Goal: Task Accomplishment & Management: Complete application form

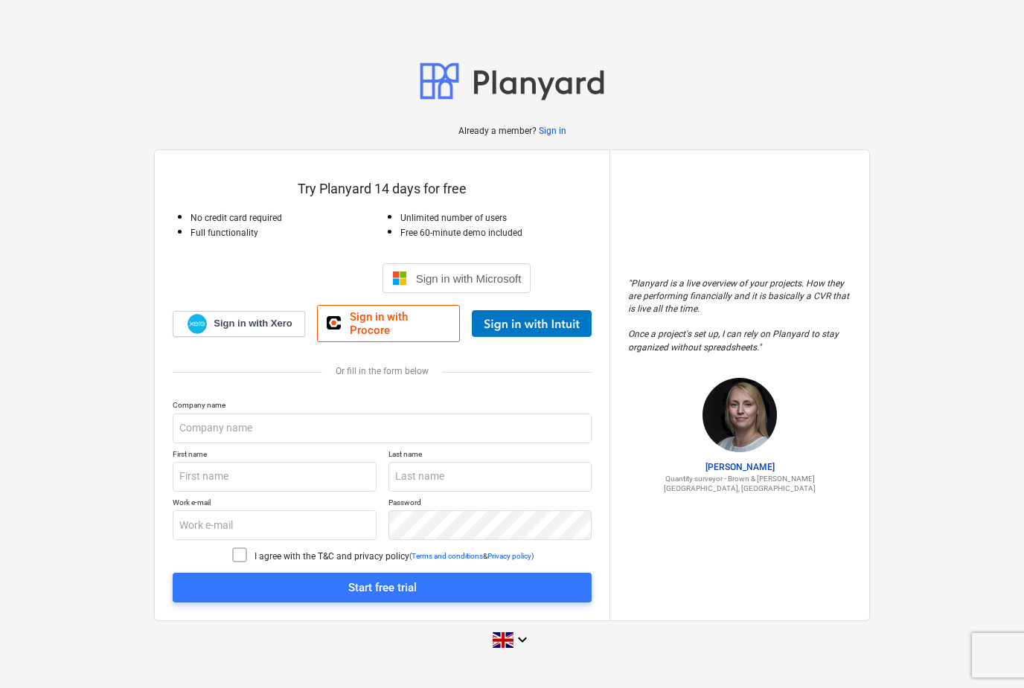
scroll to position [44, 0]
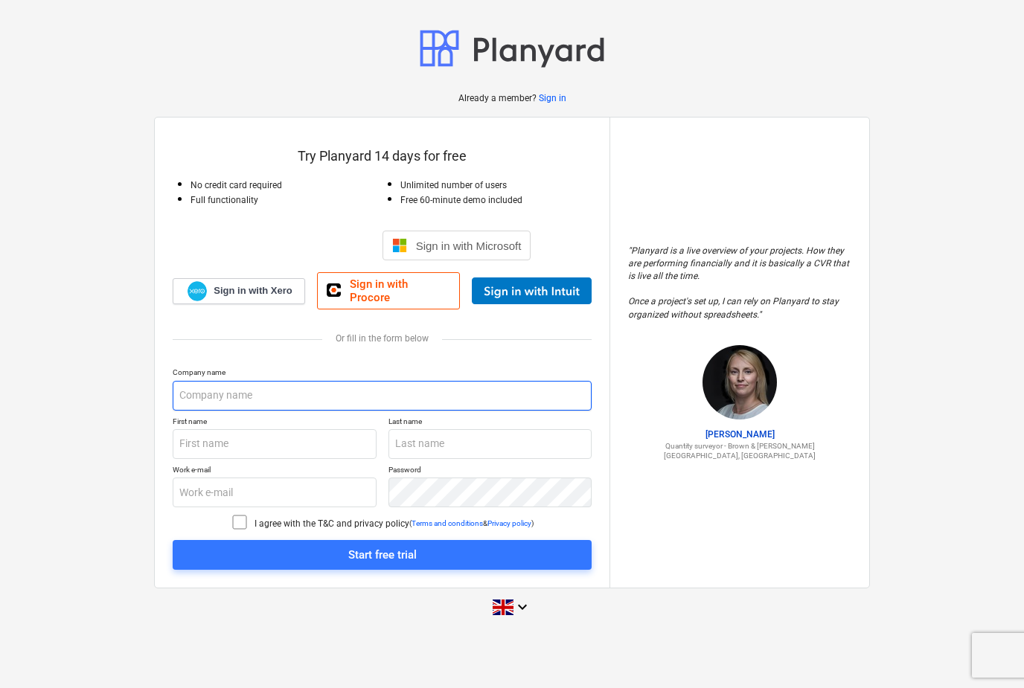
click at [205, 391] on input "text" at bounding box center [382, 396] width 419 height 30
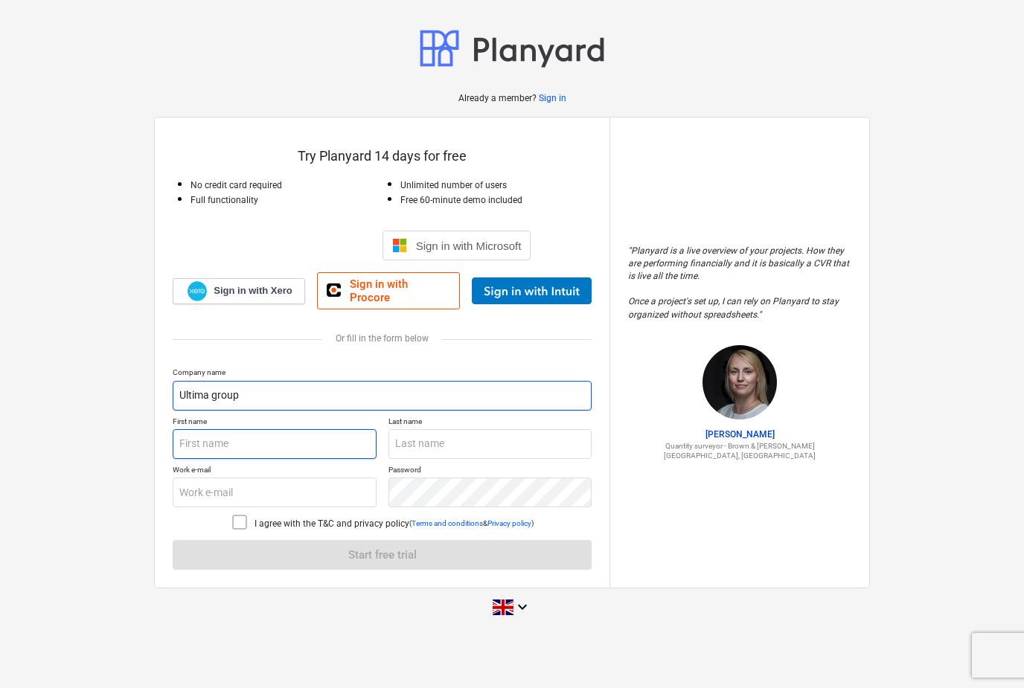
type input "Ultima group"
click at [246, 438] on input "text" at bounding box center [275, 444] width 204 height 30
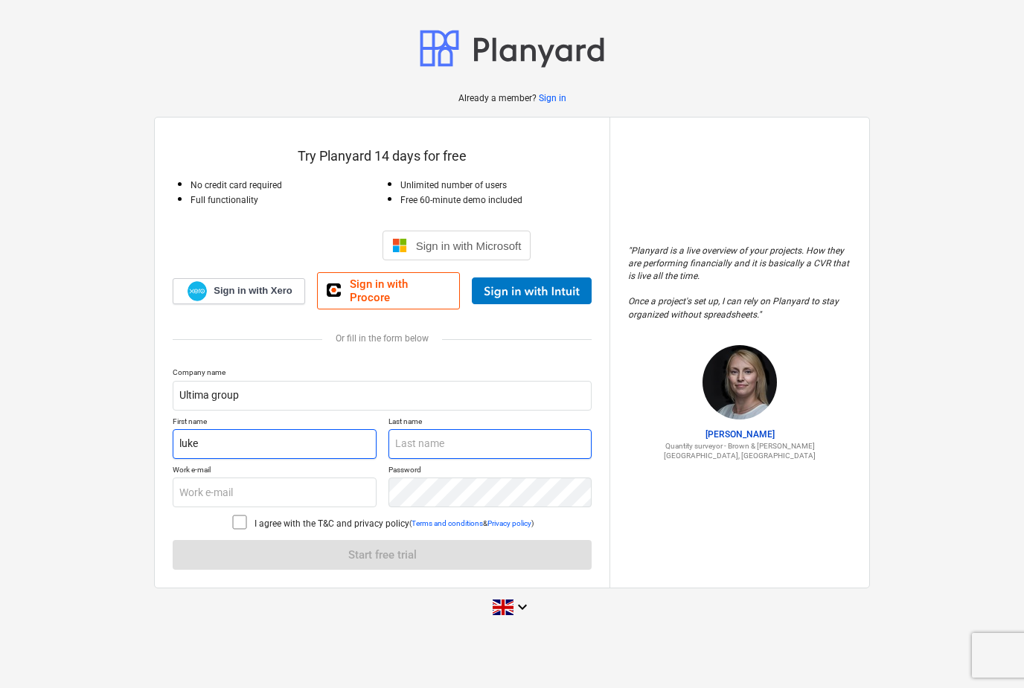
type input "luke"
click at [412, 445] on input "text" at bounding box center [490, 444] width 204 height 30
type input "pharoah"
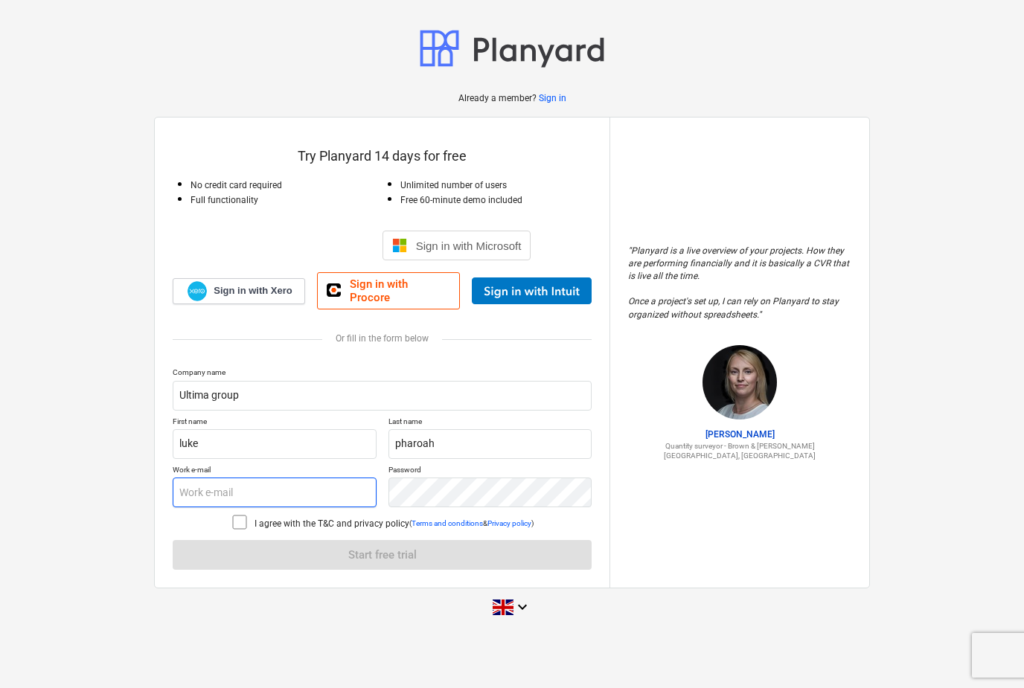
click at [252, 480] on input "text" at bounding box center [275, 493] width 204 height 30
type input "[EMAIL_ADDRESS][DOMAIN_NAME]"
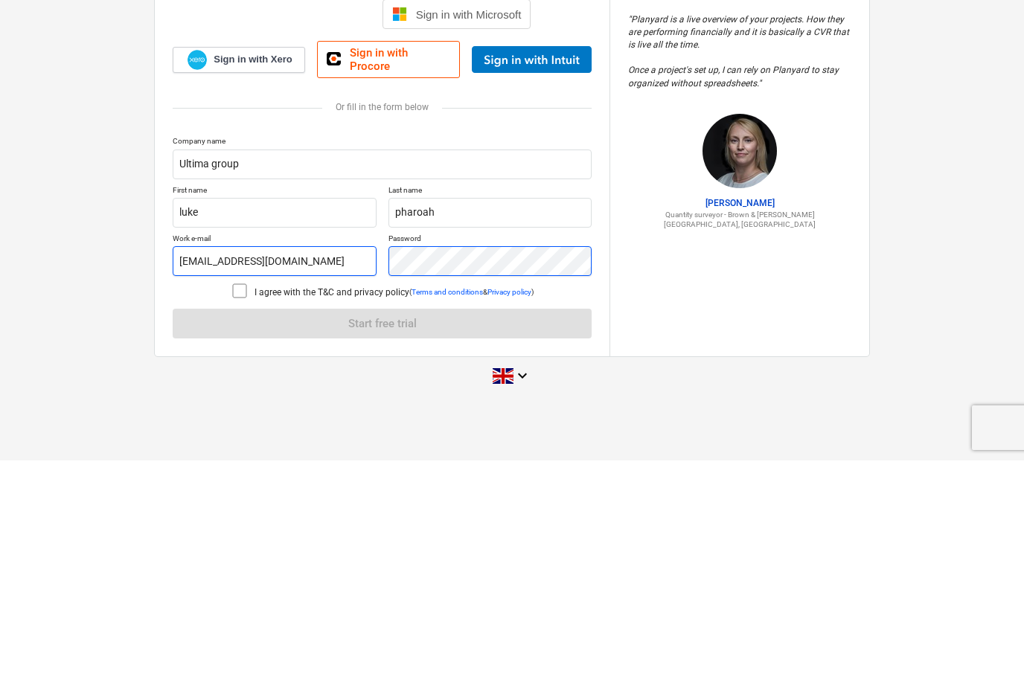
scroll to position [48, 0]
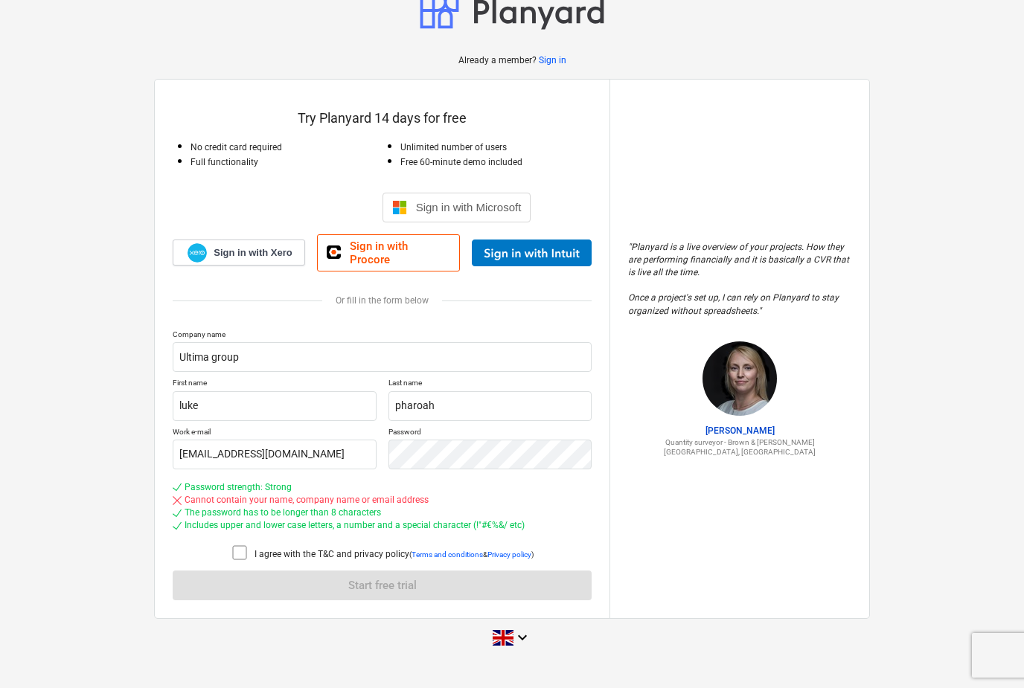
click at [231, 545] on icon at bounding box center [240, 553] width 18 height 18
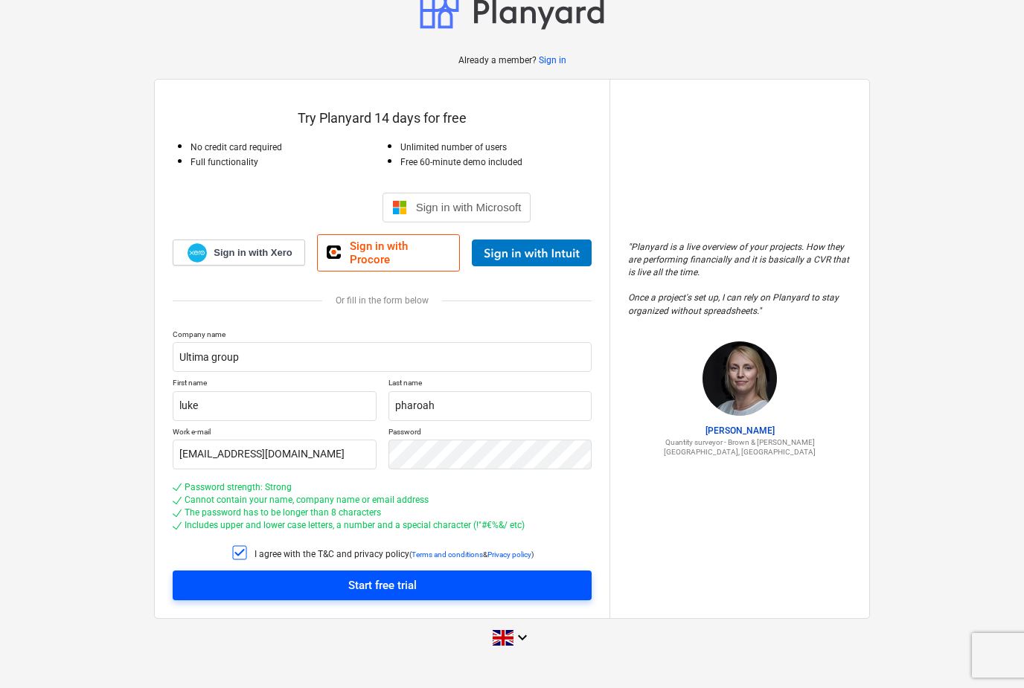
click at [321, 582] on span "Start free trial" at bounding box center [381, 585] width 383 height 19
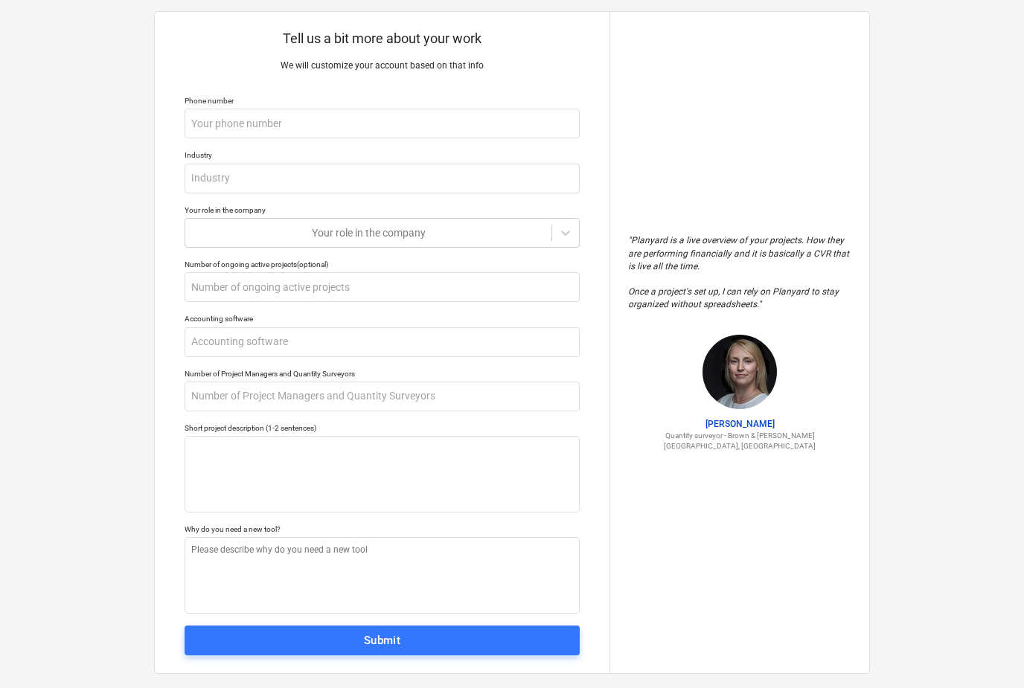
click at [107, 107] on div "Tell us a bit more about your work We will customize your account based on that…" at bounding box center [512, 343] width 1024 height 734
click at [207, 136] on input "text" at bounding box center [382, 124] width 395 height 30
click at [202, 120] on input "text" at bounding box center [382, 124] width 395 height 30
type textarea "x"
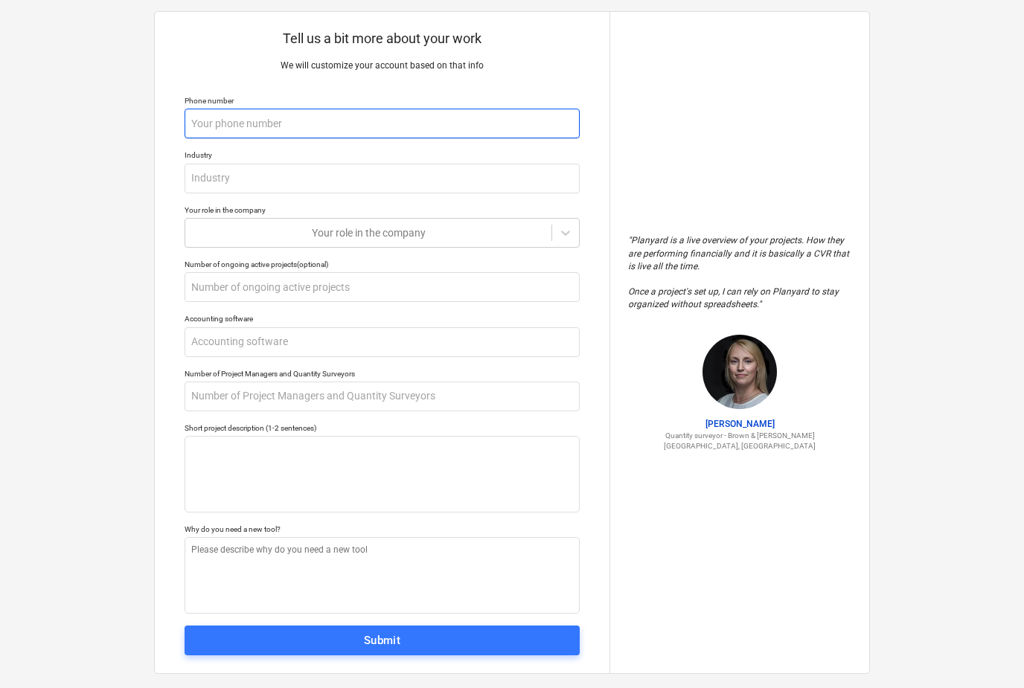
type input "0"
type textarea "x"
type input "07"
type textarea "x"
type input "077"
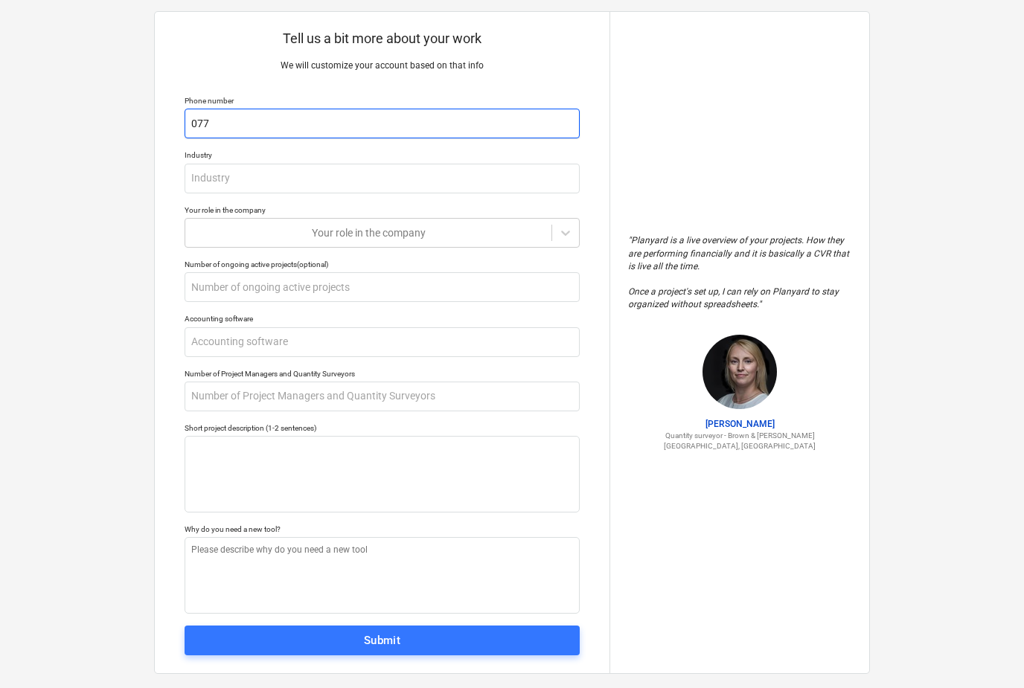
type textarea "x"
type input "0771"
type textarea "x"
type input "07715"
type textarea "x"
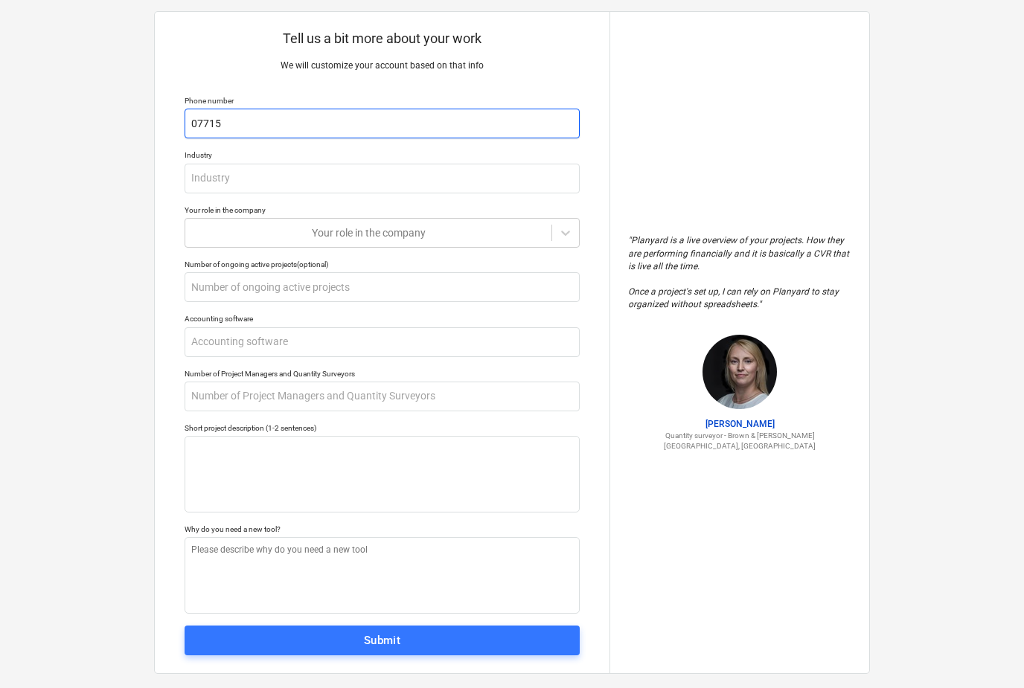
type input "077155"
type textarea "x"
type input "0771553"
type textarea "x"
type input "077155"
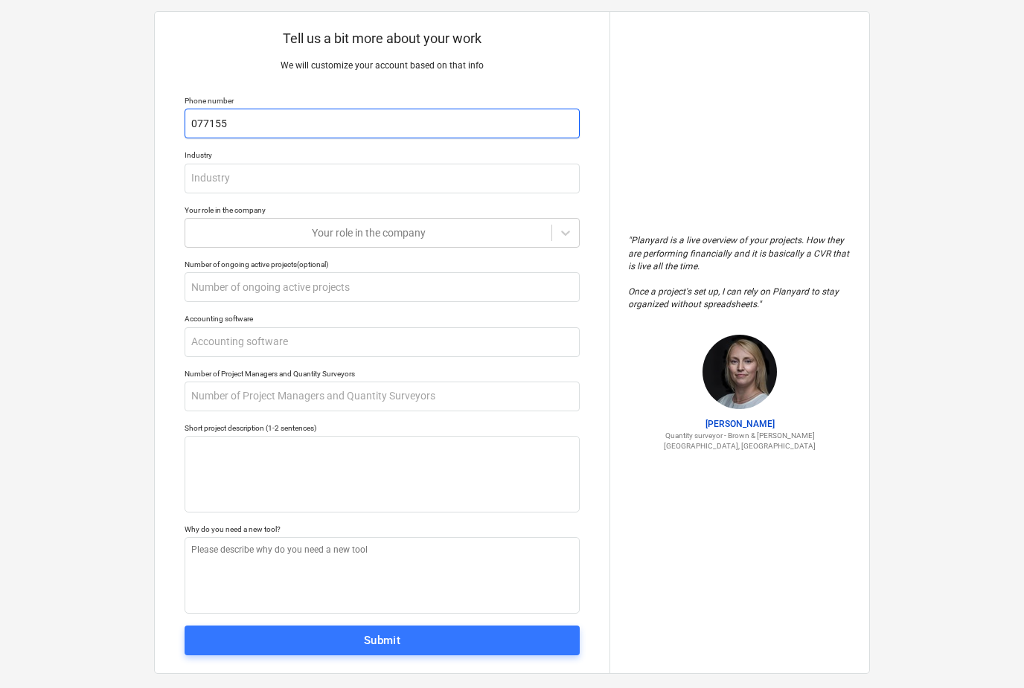
type textarea "x"
type input "0771552"
type textarea "x"
type input "07715523"
type textarea "x"
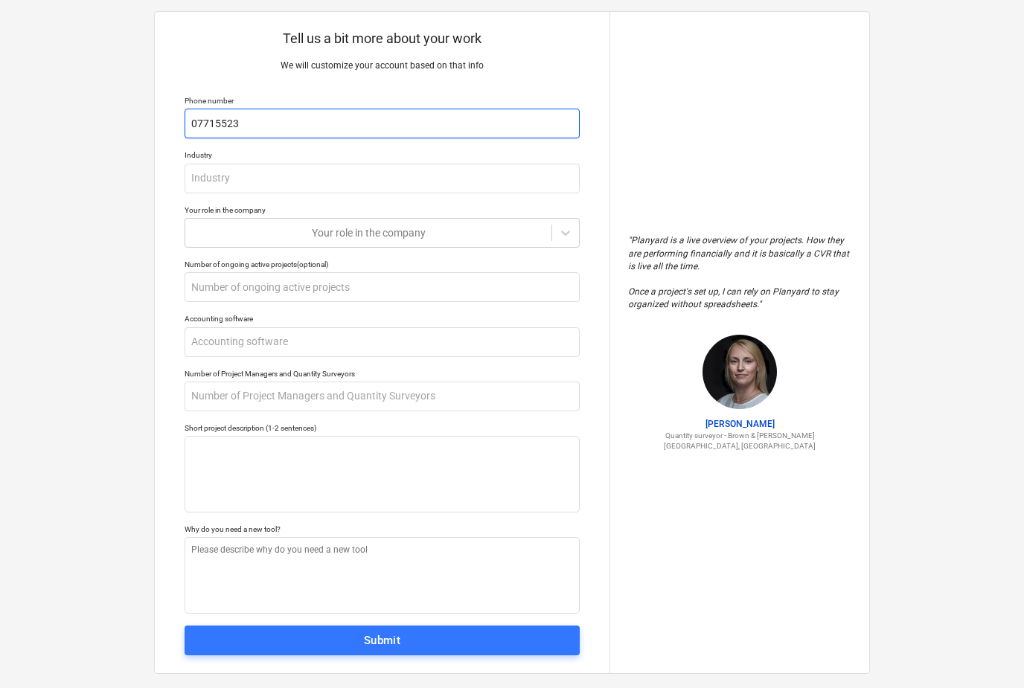
type input "077155239"
type textarea "x"
type input "0771552397"
type textarea "x"
type input "07715523976"
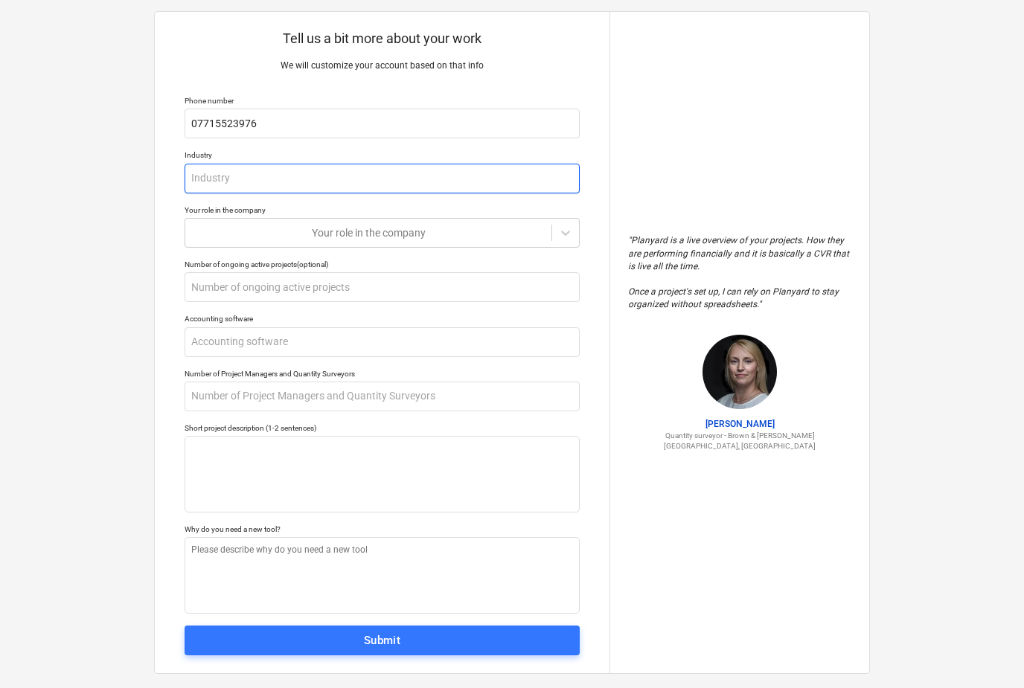
click at [228, 174] on input "text" at bounding box center [382, 179] width 395 height 30
type textarea "x"
type input "D"
type textarea "x"
type input "De"
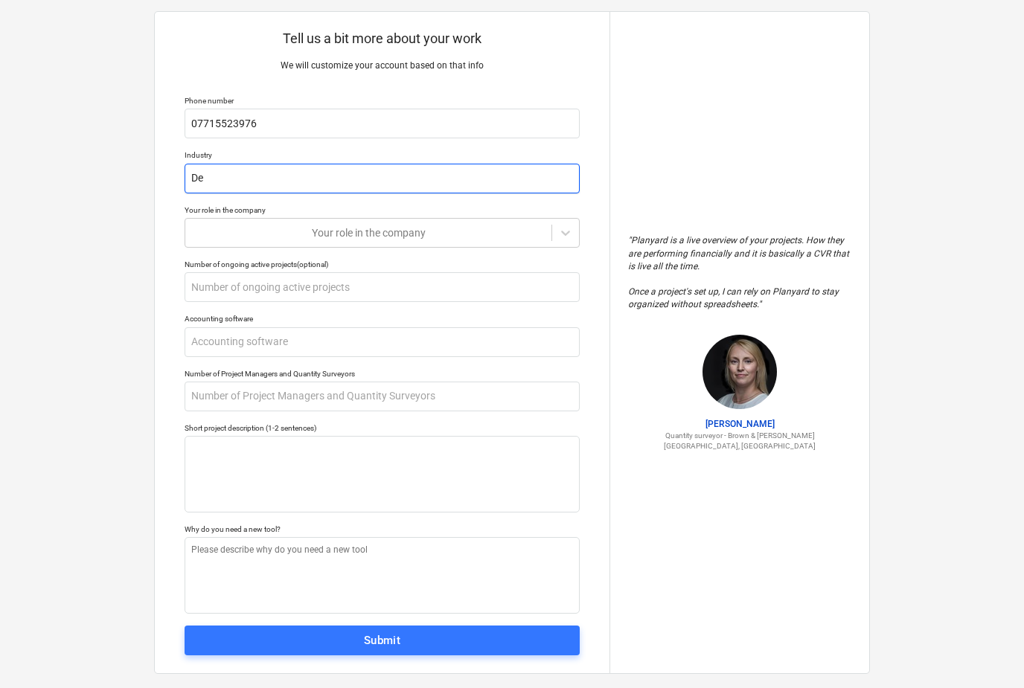
type textarea "x"
type input "Dev"
type textarea "x"
type input "Deve"
type textarea "x"
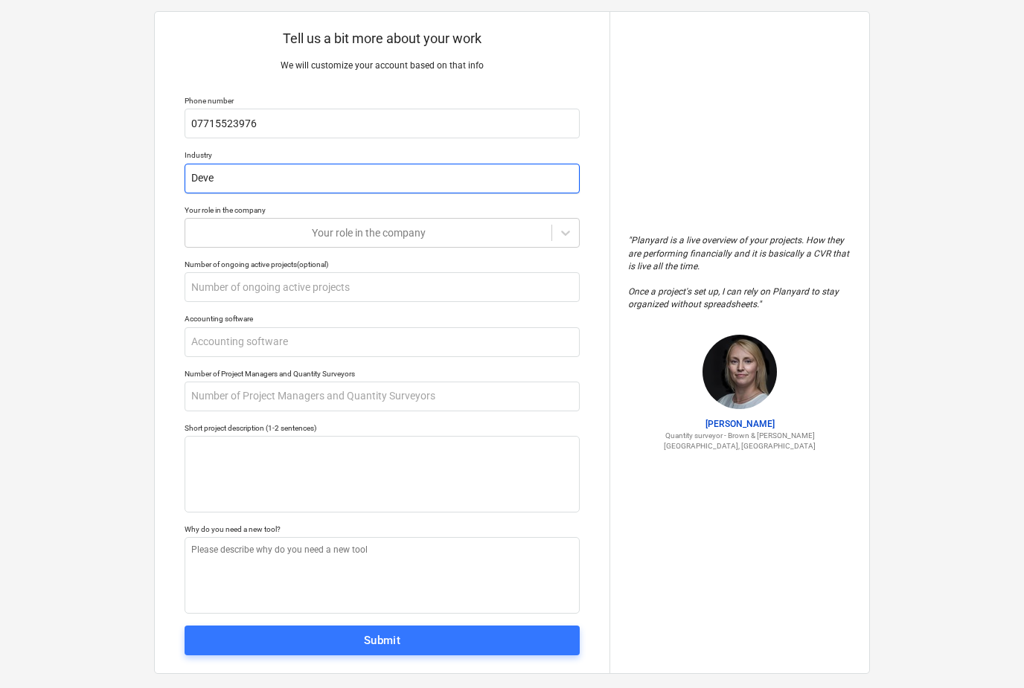
type input "Devel"
type textarea "x"
type input "Develo"
type textarea "x"
type input "Develop"
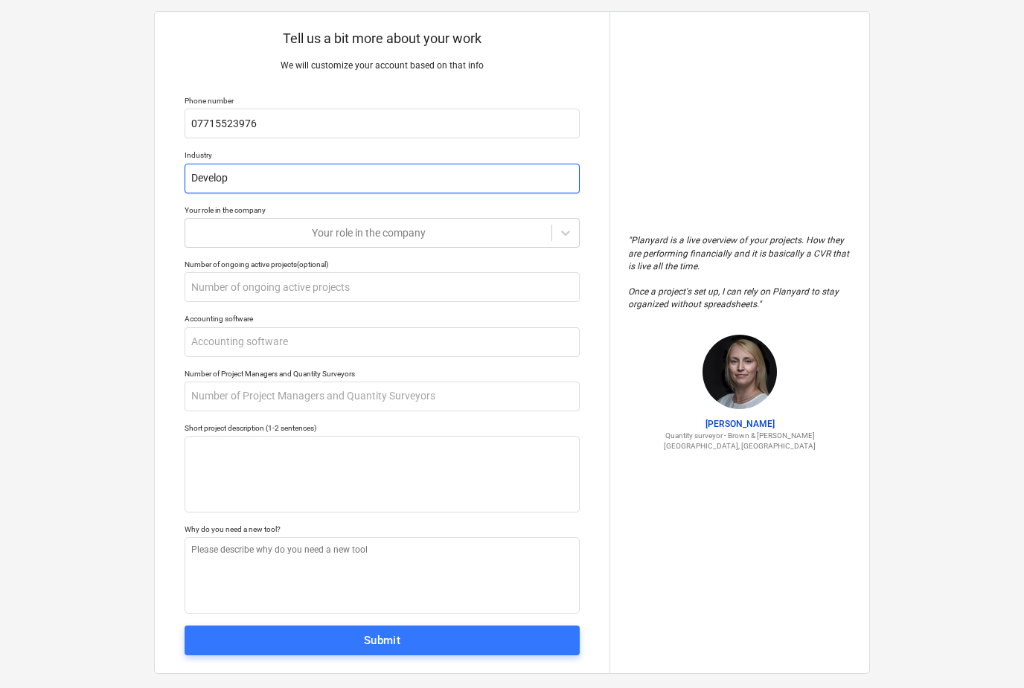
type textarea "x"
type input "Developer"
type textarea "x"
type input "Developer"
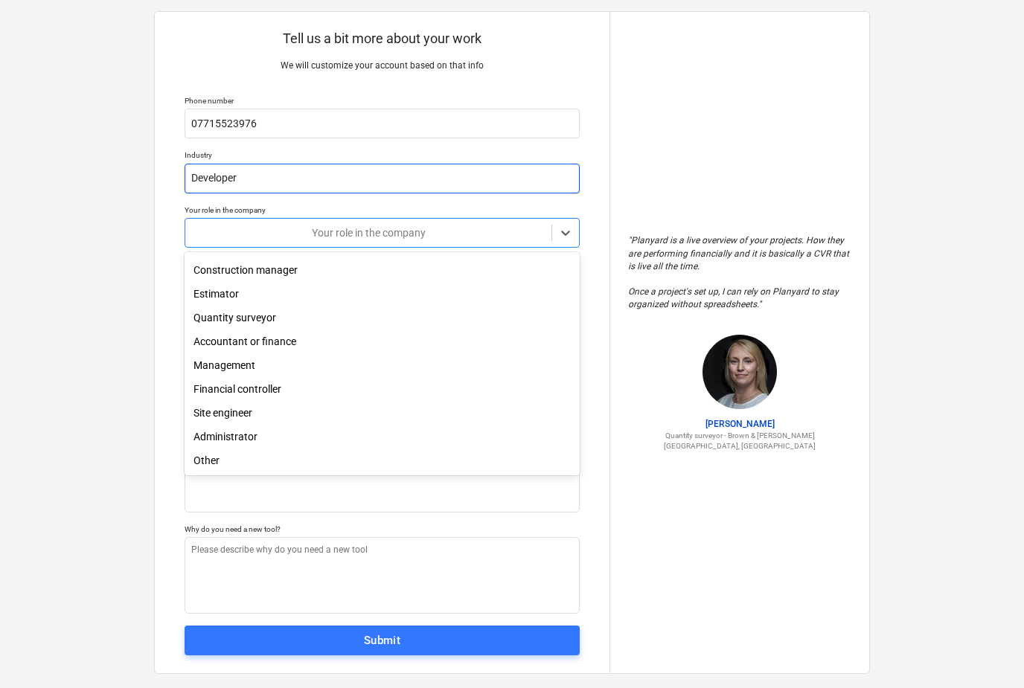
scroll to position [53, 0]
click at [216, 357] on div "Management" at bounding box center [382, 365] width 395 height 24
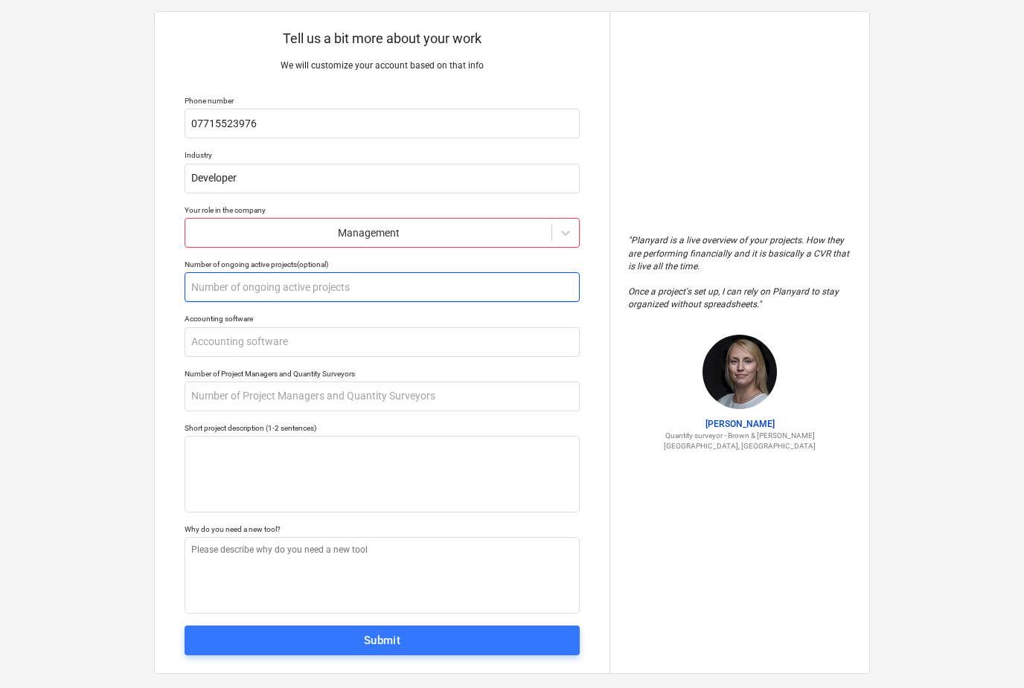
click at [239, 286] on input "text" at bounding box center [382, 287] width 395 height 30
type textarea "x"
type input "1"
type textarea "x"
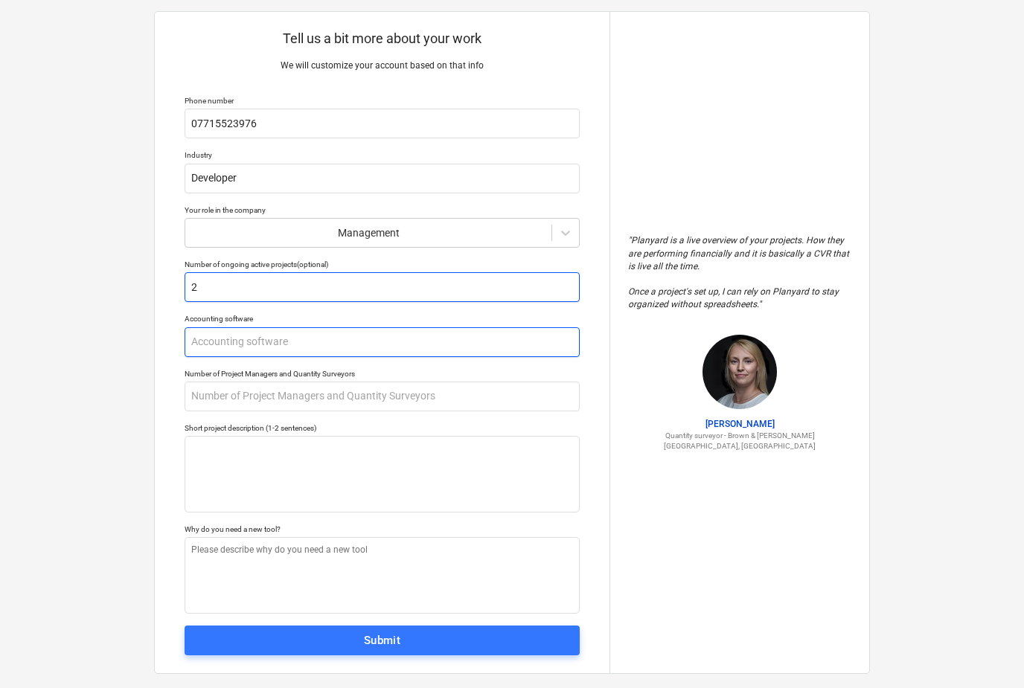
type input "2"
click at [203, 353] on input "text" at bounding box center [382, 342] width 395 height 30
type textarea "x"
type input "N"
type textarea "x"
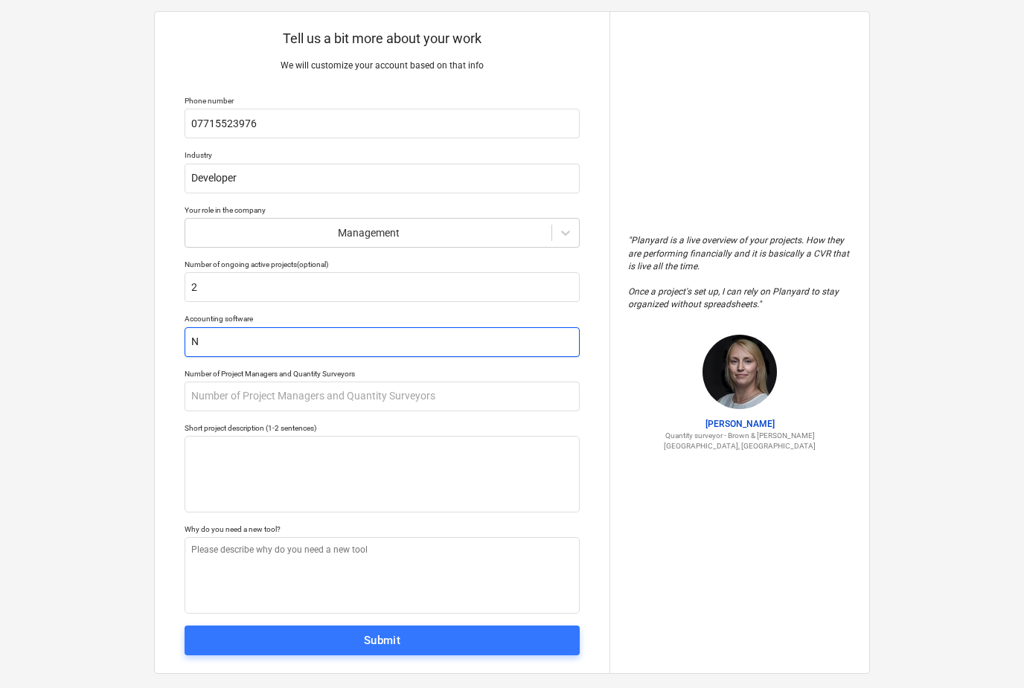
type input "No"
type textarea "x"
type input "Non"
type textarea "x"
type input "None"
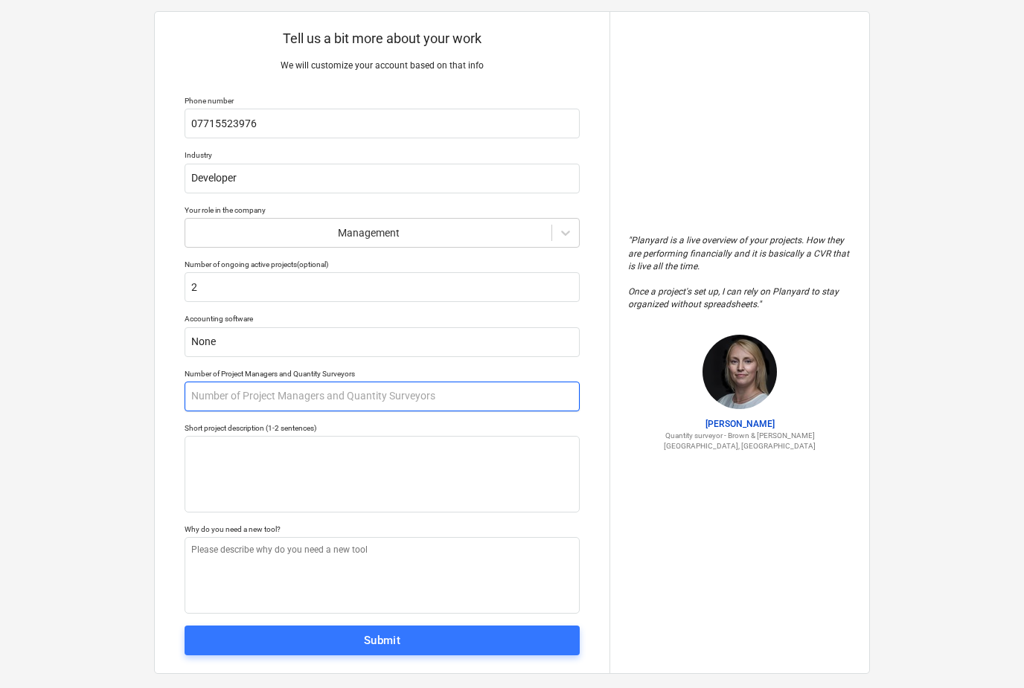
click at [222, 397] on input "text" at bounding box center [382, 397] width 395 height 30
type textarea "x"
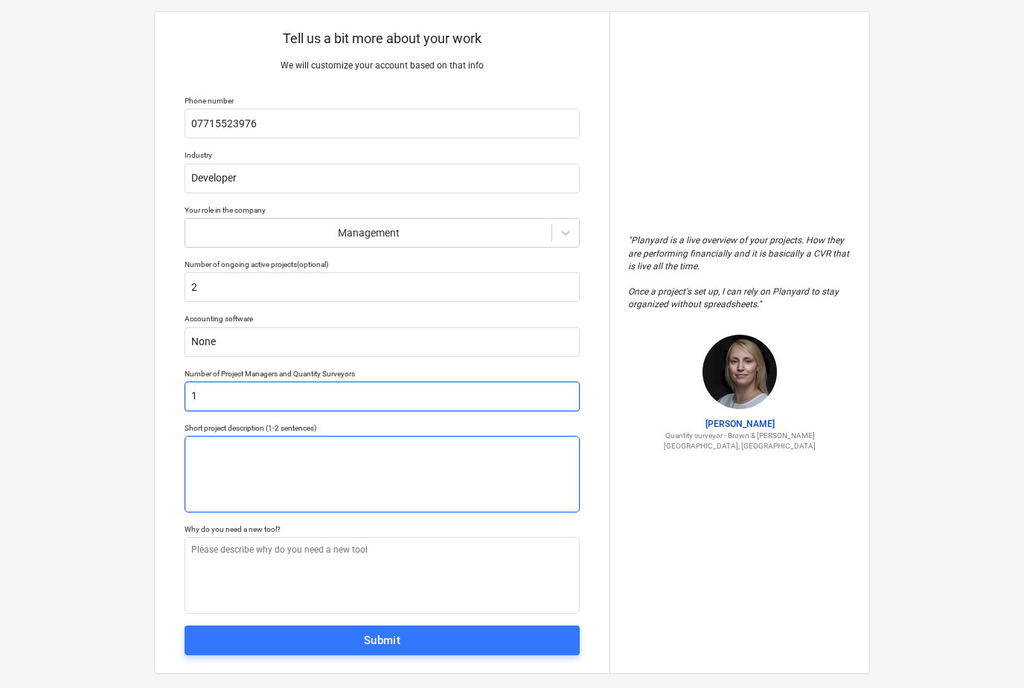
type input "1"
click at [236, 452] on textarea at bounding box center [382, 474] width 395 height 77
type textarea "x"
type textarea "S"
type textarea "x"
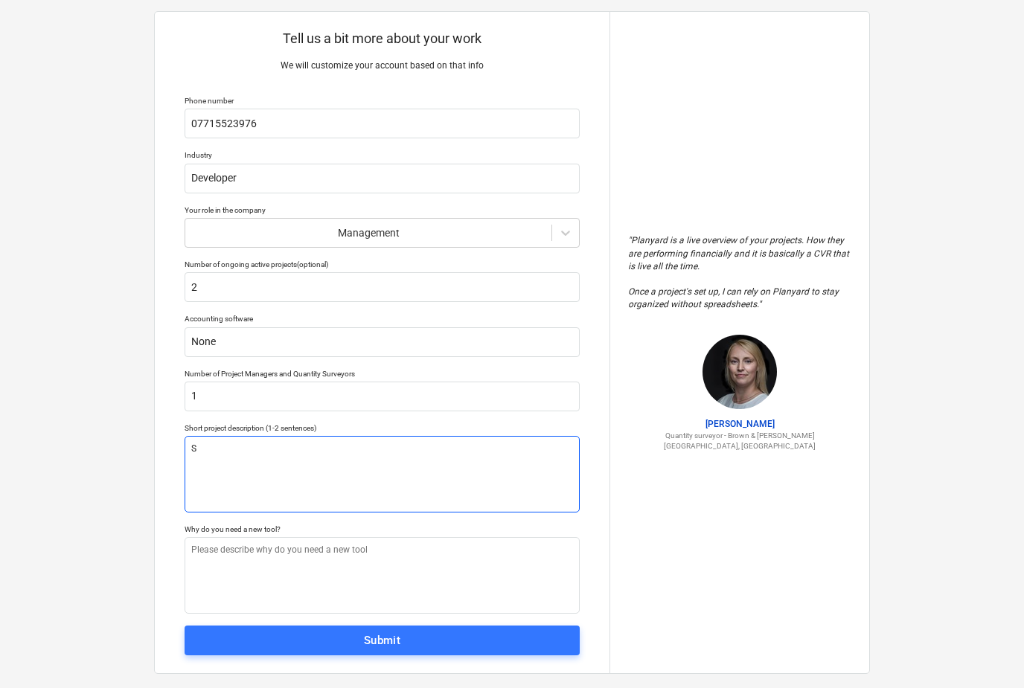
type textarea "Sm"
type textarea "x"
type textarea "Sma"
type textarea "x"
type textarea "Smal"
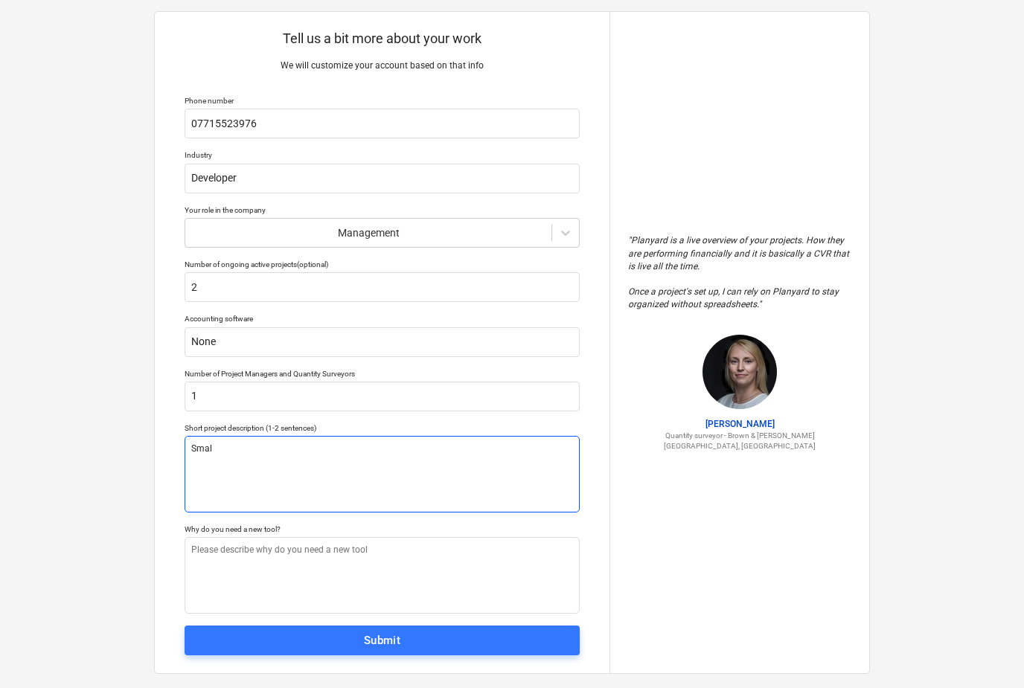
type textarea "x"
type textarea "Small"
type textarea "x"
type textarea "Small"
type textarea "x"
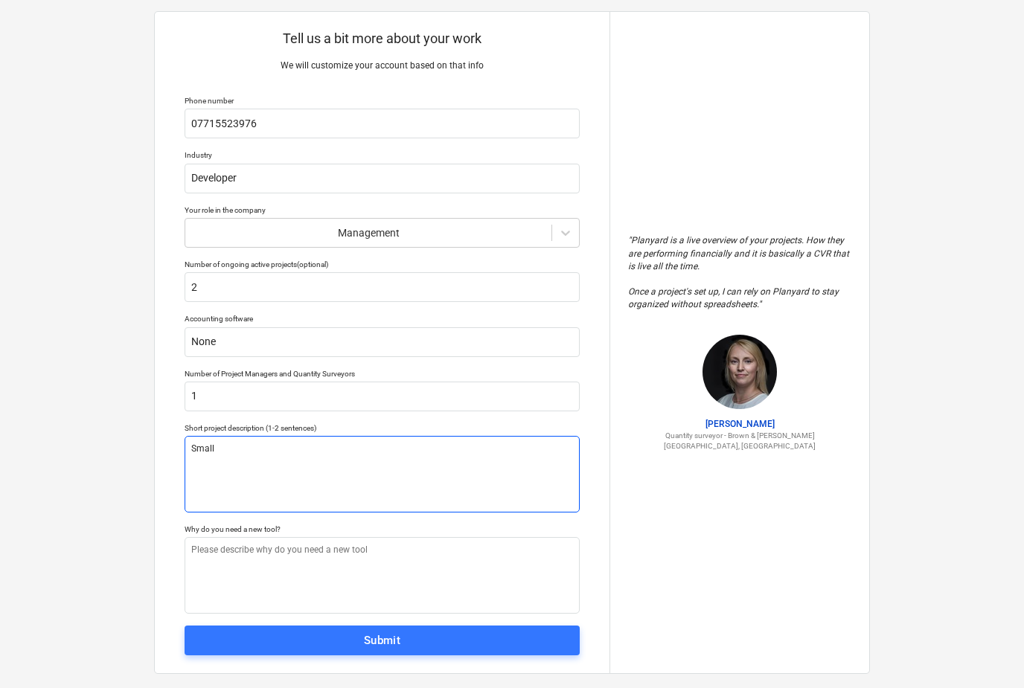
type textarea "Small d"
type textarea "x"
type textarea "Small de"
type textarea "x"
type textarea "Small dev"
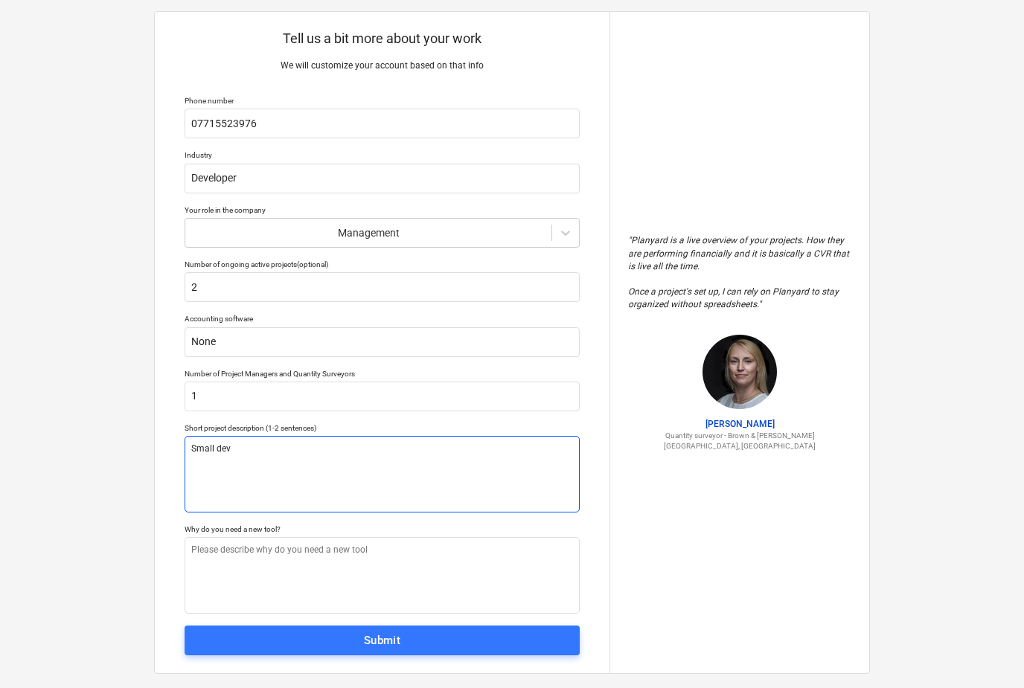
type textarea "x"
type textarea "Small deve"
type textarea "x"
type textarea "Small devel"
type textarea "x"
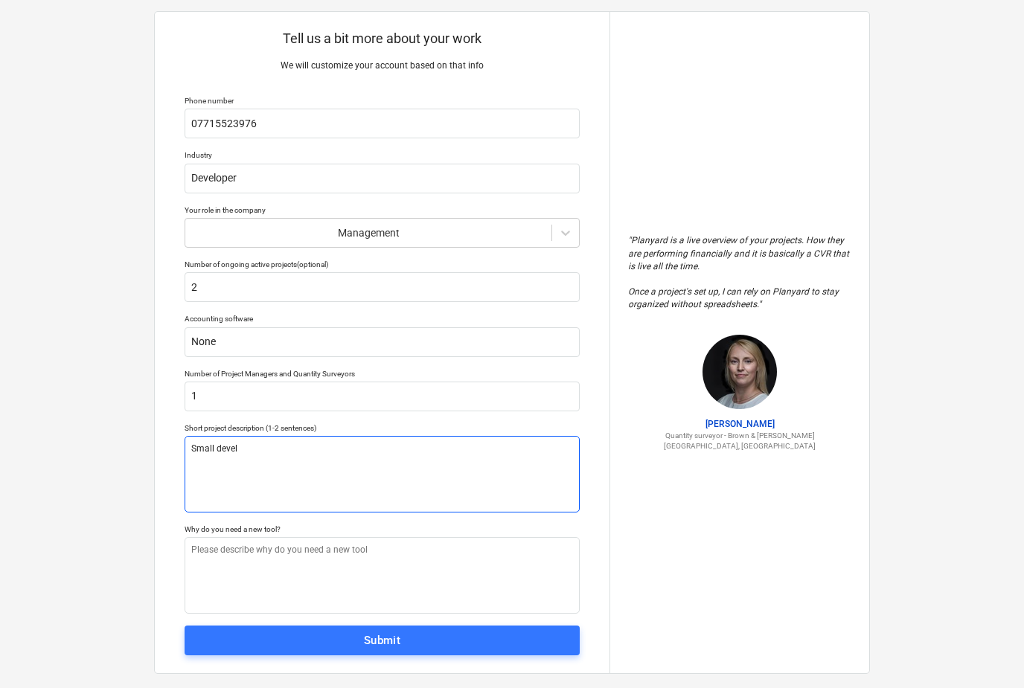
type textarea "Small develo"
type textarea "x"
type textarea "Small develop"
type textarea "x"
type textarea "Small develope"
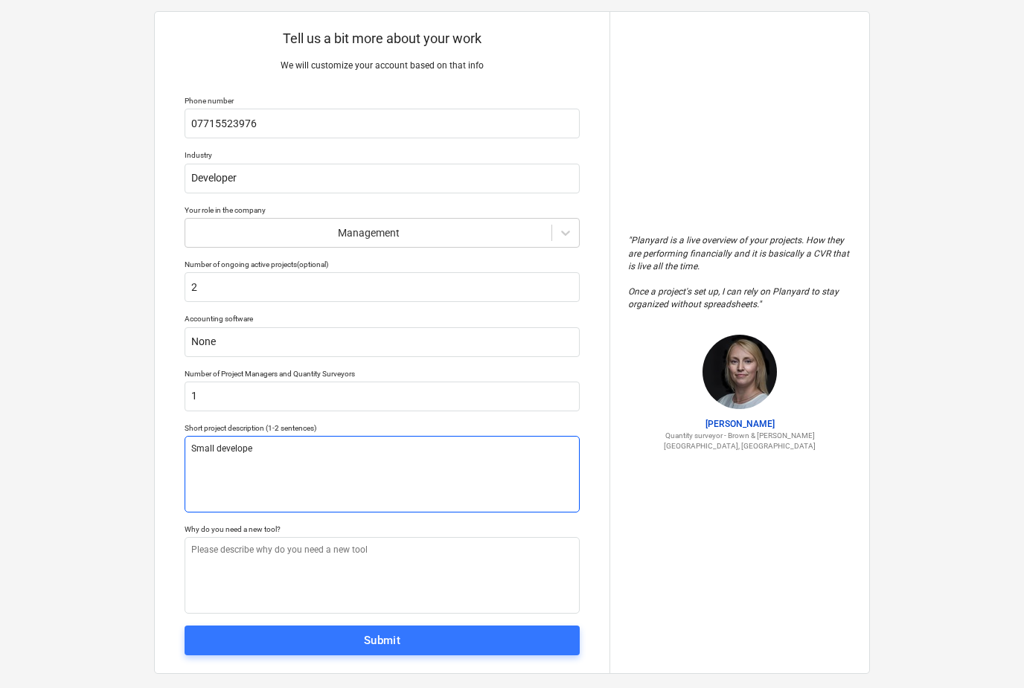
type textarea "x"
type textarea "Small developer"
type textarea "x"
type textarea "Small developer"
type textarea "x"
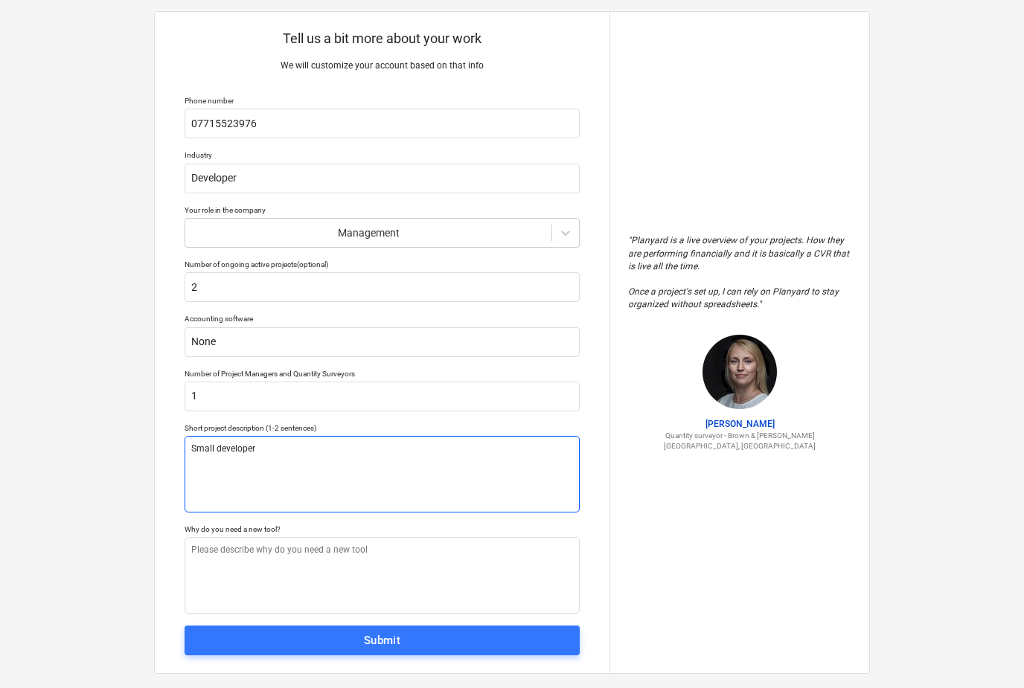
type textarea "Small developer c"
type textarea "x"
type textarea "Small developer co"
type textarea "x"
type textarea "Small developer com"
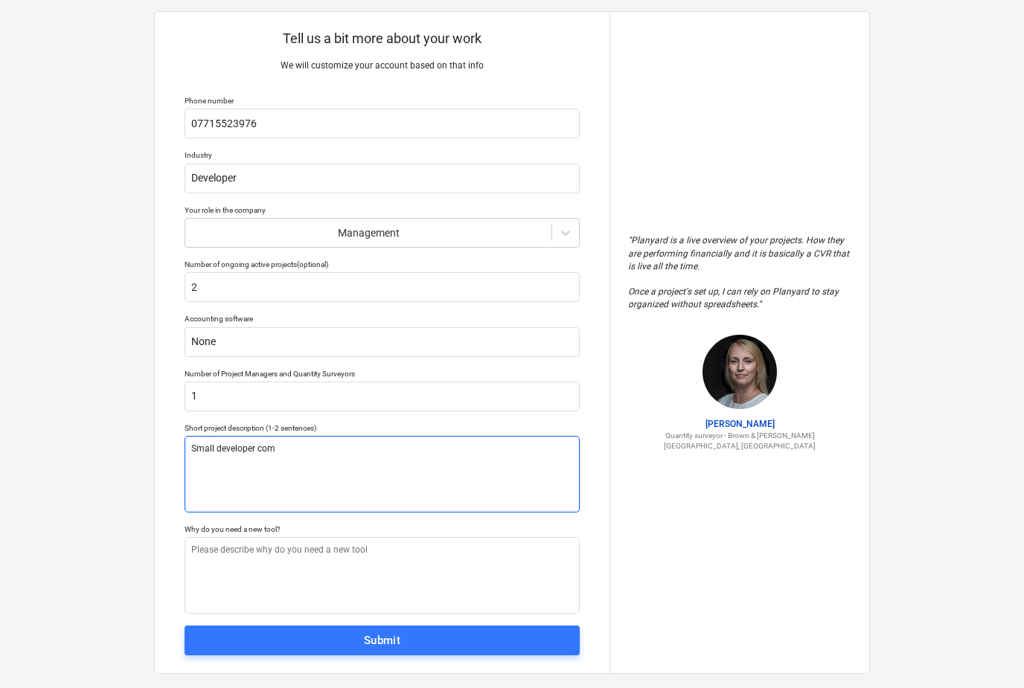
type textarea "x"
type textarea "Small developer comp"
type textarea "x"
type textarea "Small developer compl"
type textarea "x"
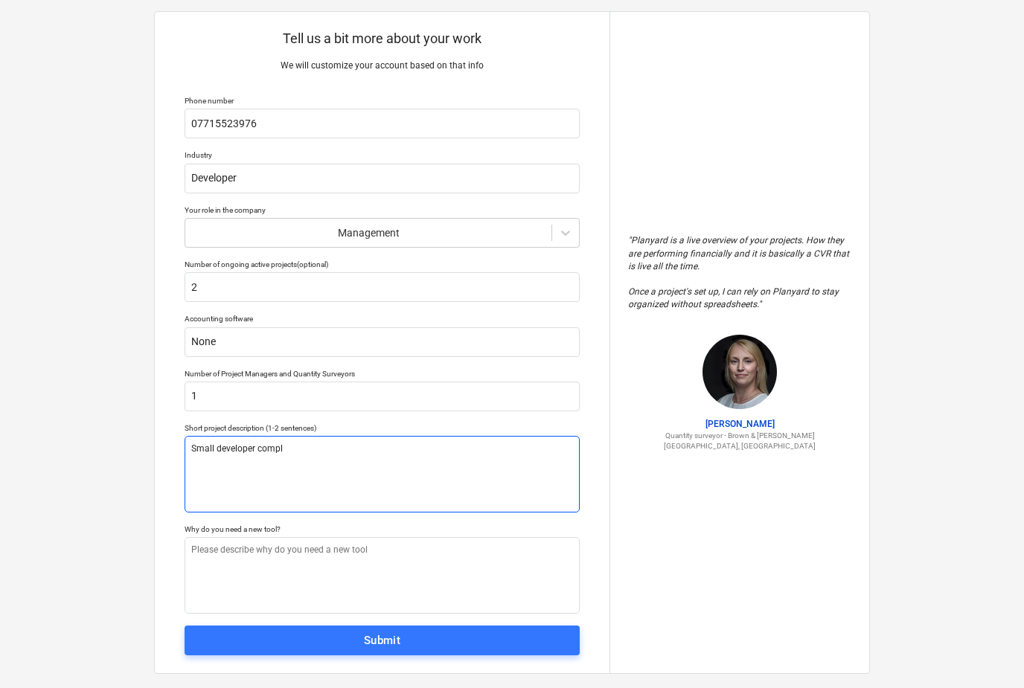
type textarea "Small developer comple"
type textarea "x"
type textarea "Small developer complet"
type textarea "x"
type textarea "Small developer completi"
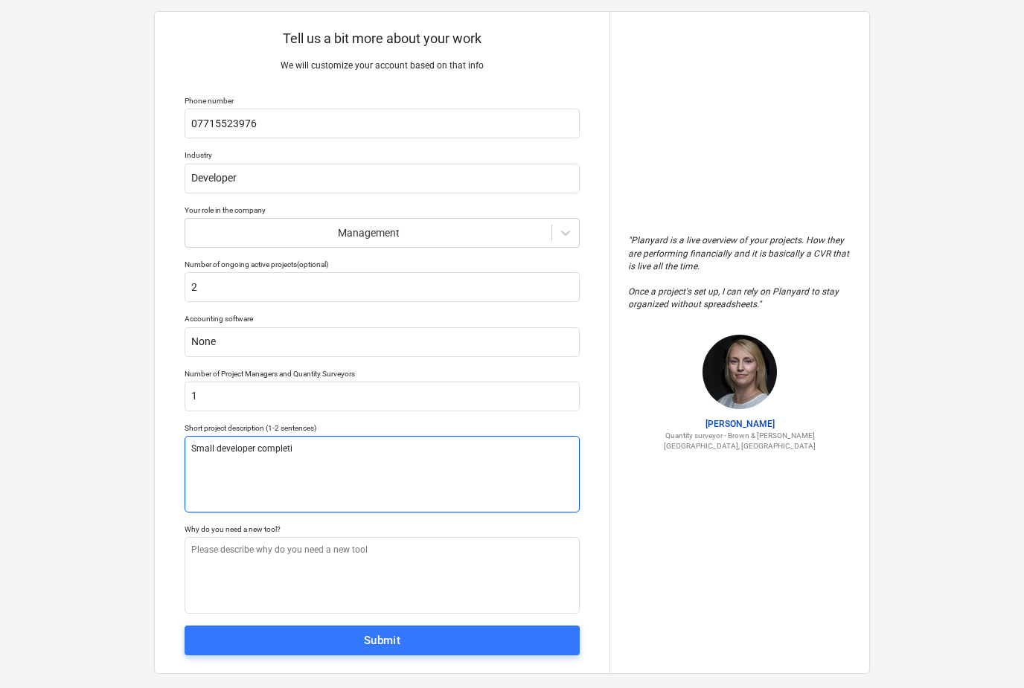
type textarea "x"
type textarea "Small developer completin"
type textarea "x"
type textarea "Small developer completing"
type textarea "x"
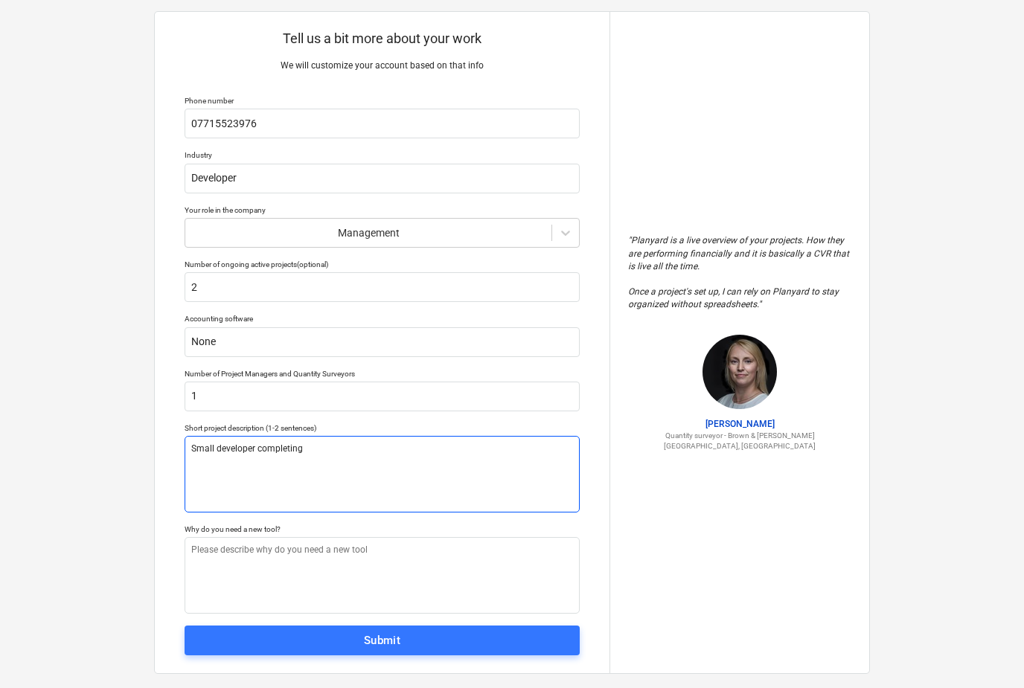
type textarea "Small developer completing"
type textarea "x"
type textarea "Small developer completing 1"
type textarea "x"
type textarea "Small developer completing 1-"
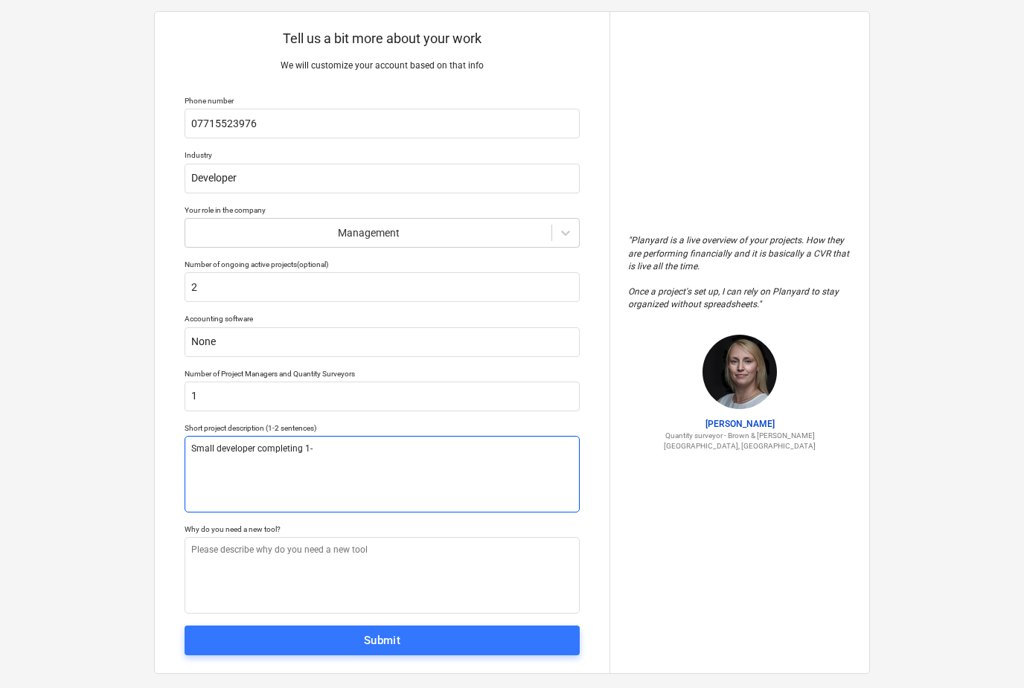
type textarea "x"
type textarea "Small developer completing 1-2"
type textarea "x"
type textarea "Small developer completing 1-2"
type textarea "x"
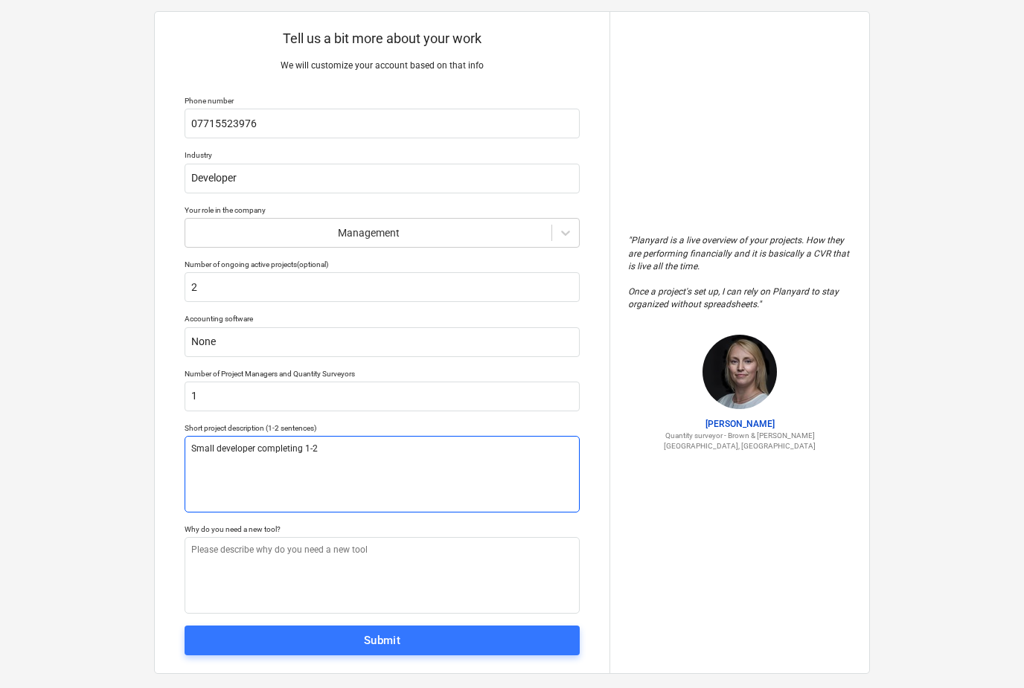
type textarea "Small developer completing 1-2 h"
type textarea "x"
type textarea "Small developer completing 1-2 ho"
type textarea "x"
type textarea "Small developer completing 1-2 hou"
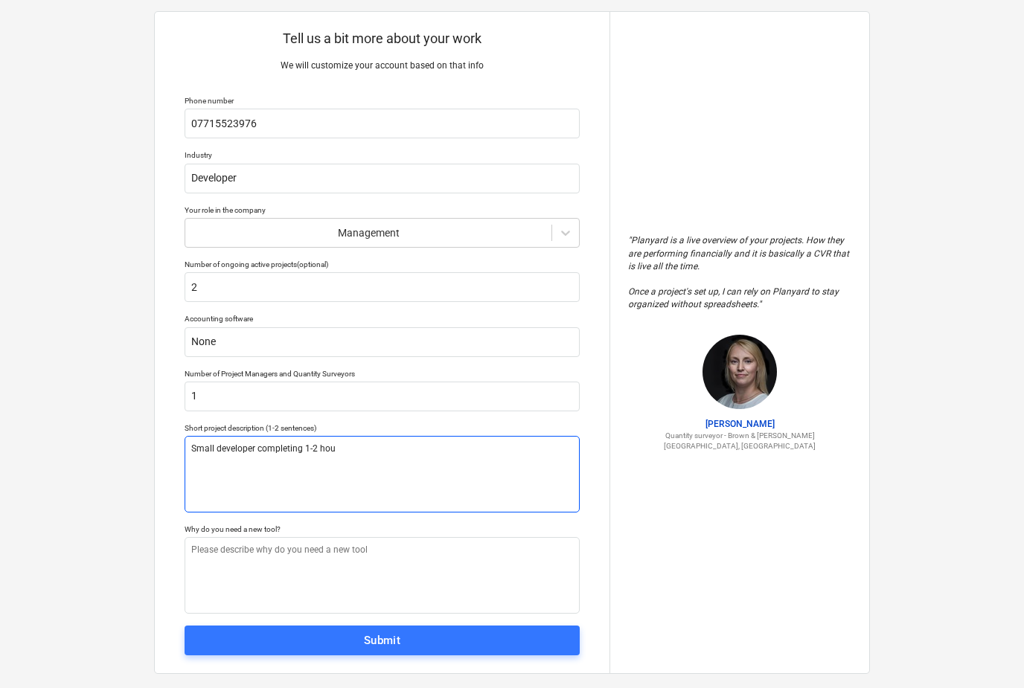
type textarea "x"
type textarea "Small developer completing 1-2 hous"
type textarea "x"
type textarea "Small developer completing 1-2 house"
type textarea "x"
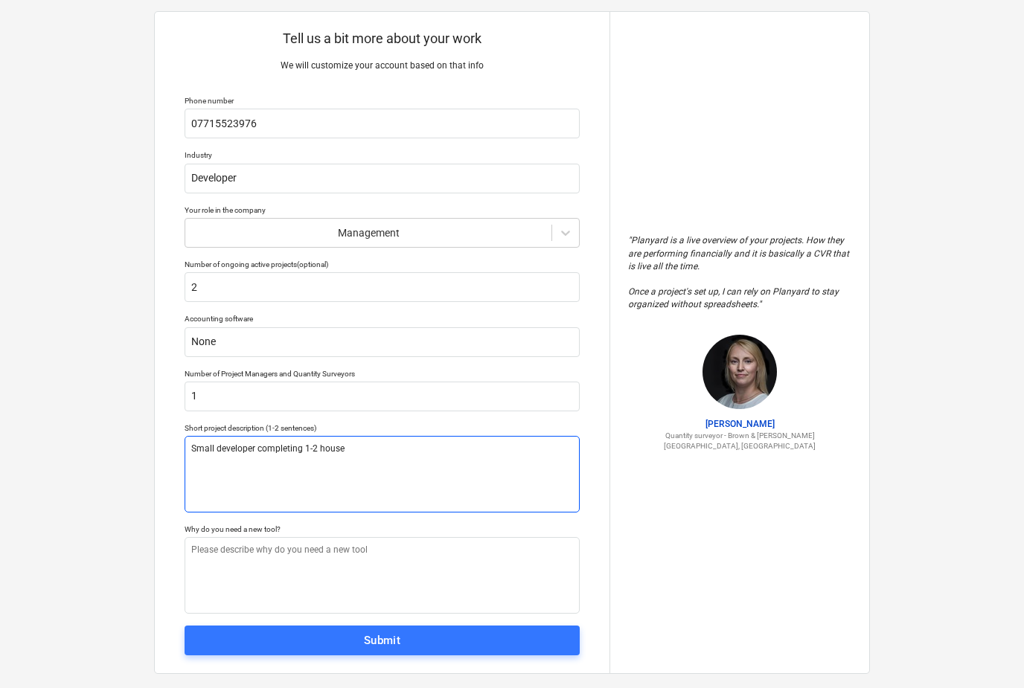
type textarea "Small developer completing 1-2 house"
type textarea "x"
type textarea "Small developer completing 1-2 house p"
type textarea "x"
type textarea "Small developer completing 1-2 house pe"
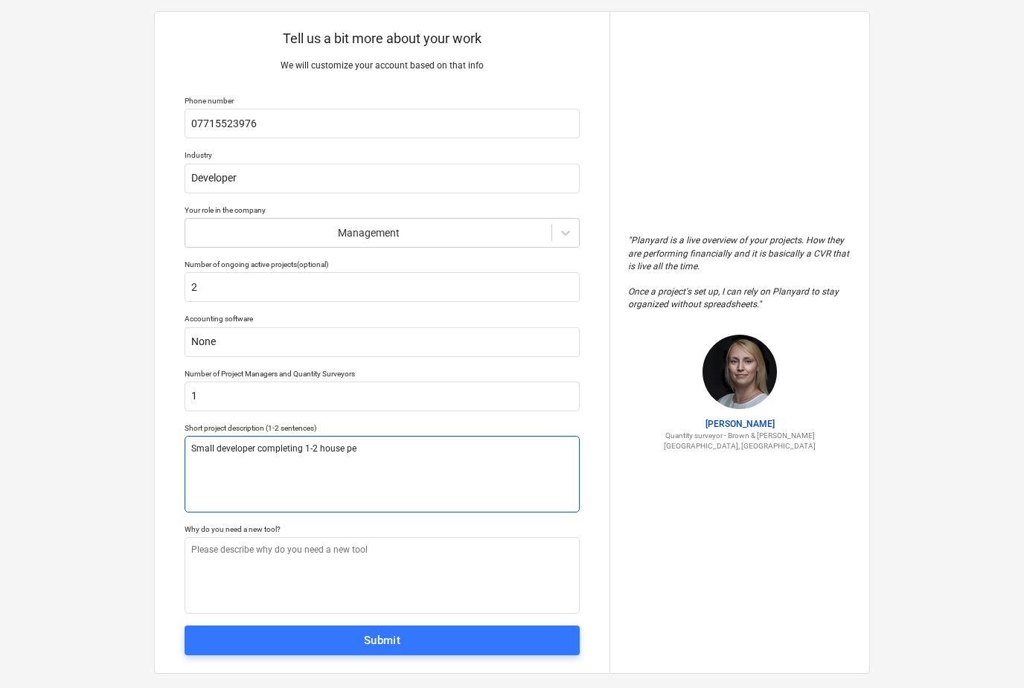
type textarea "x"
type textarea "Small developer completing 1-2 house per"
type textarea "x"
type textarea "Small developer completing 1-2 house per"
type textarea "x"
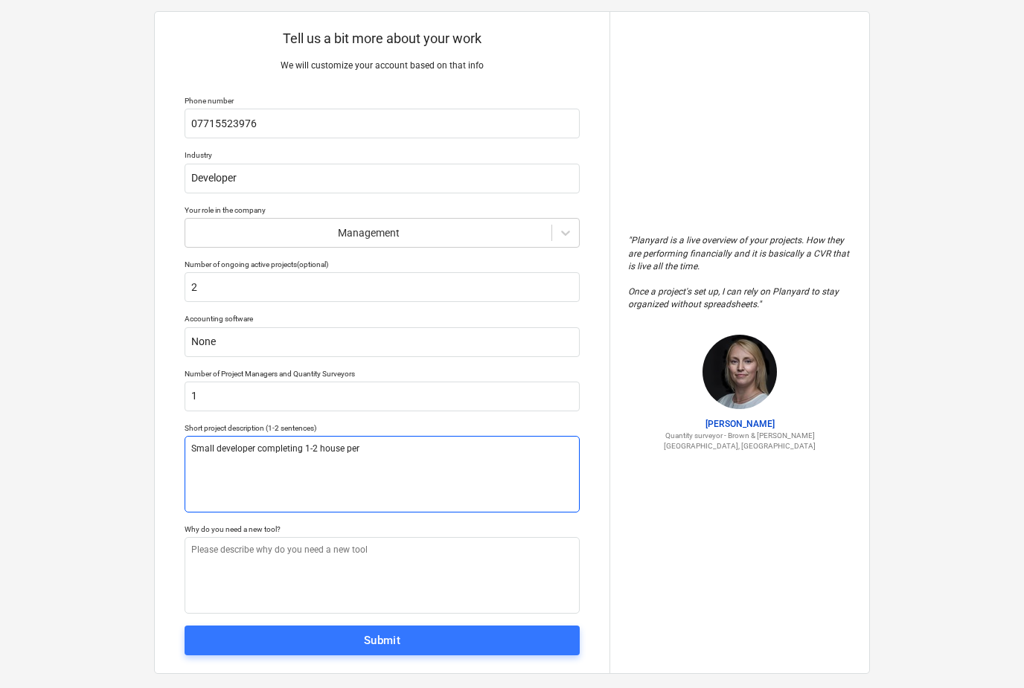
type textarea "Small developer completing 1-2 house per y"
type textarea "x"
type textarea "Small developer completing 1-2 house per ye"
type textarea "x"
type textarea "Small developer completing 1-2 house per yea"
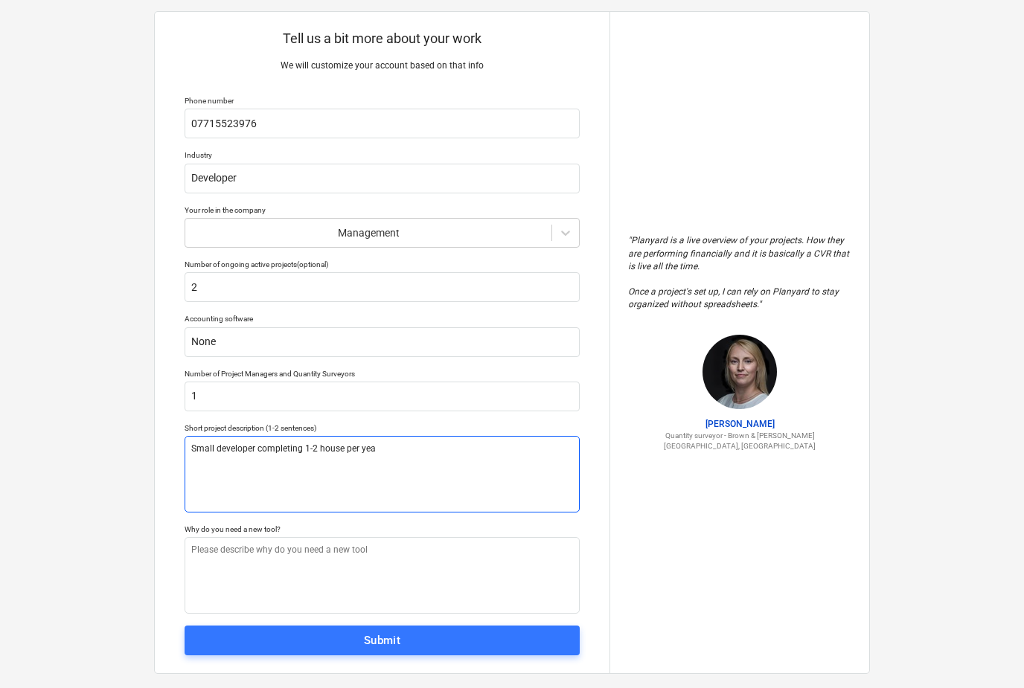
type textarea "x"
type textarea "Small developer completing 1-2 house per year"
type textarea "x"
type textarea "Small developer completing 1-2 house per year,"
type textarea "x"
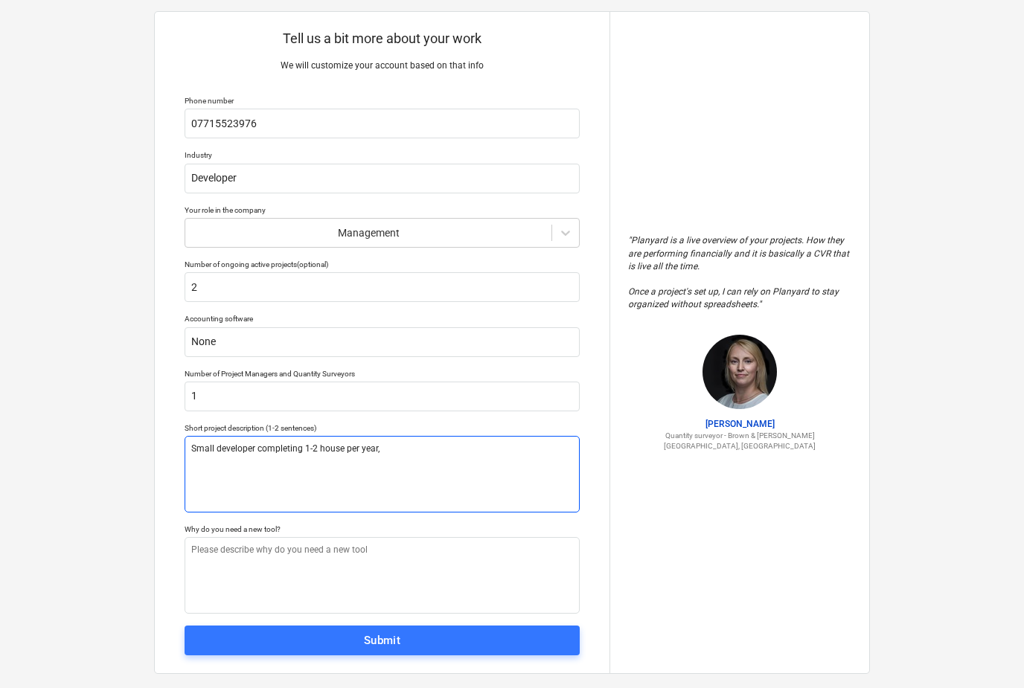
type textarea "Small developer completing 1-2 house per year,"
type textarea "x"
type textarea "Small developer completing 1-2 house per year, l"
type textarea "x"
type textarea "Small developer completing 1-2 house per year, lo"
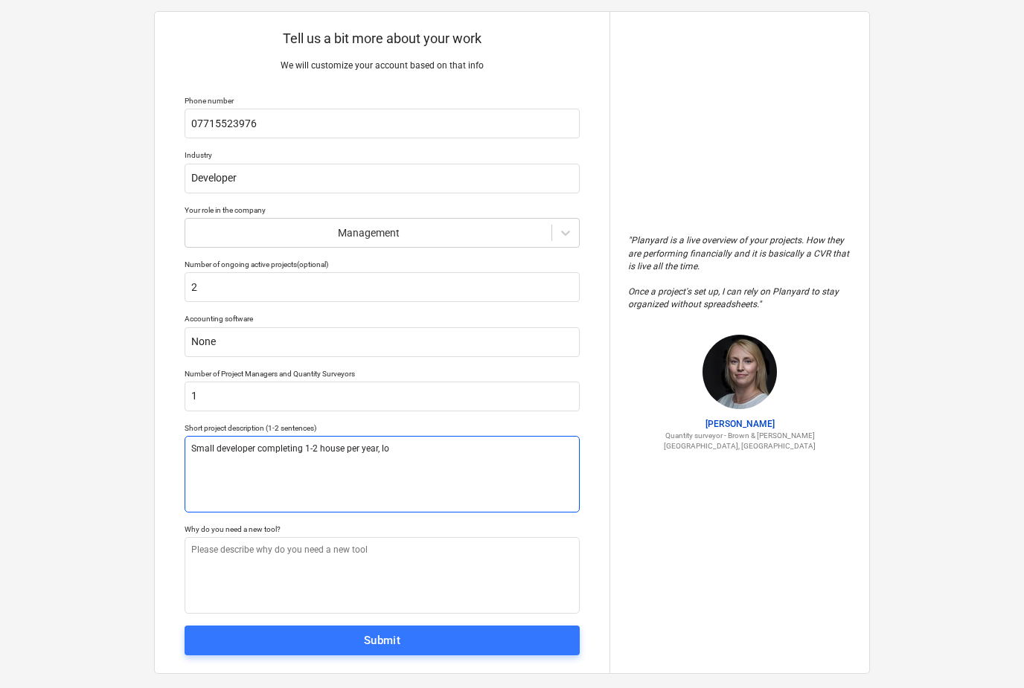
type textarea "x"
type textarea "Small developer completing 1-2 house per year, loo"
type textarea "x"
type textarea "Small developer completing 1-2 house per year, look"
type textarea "x"
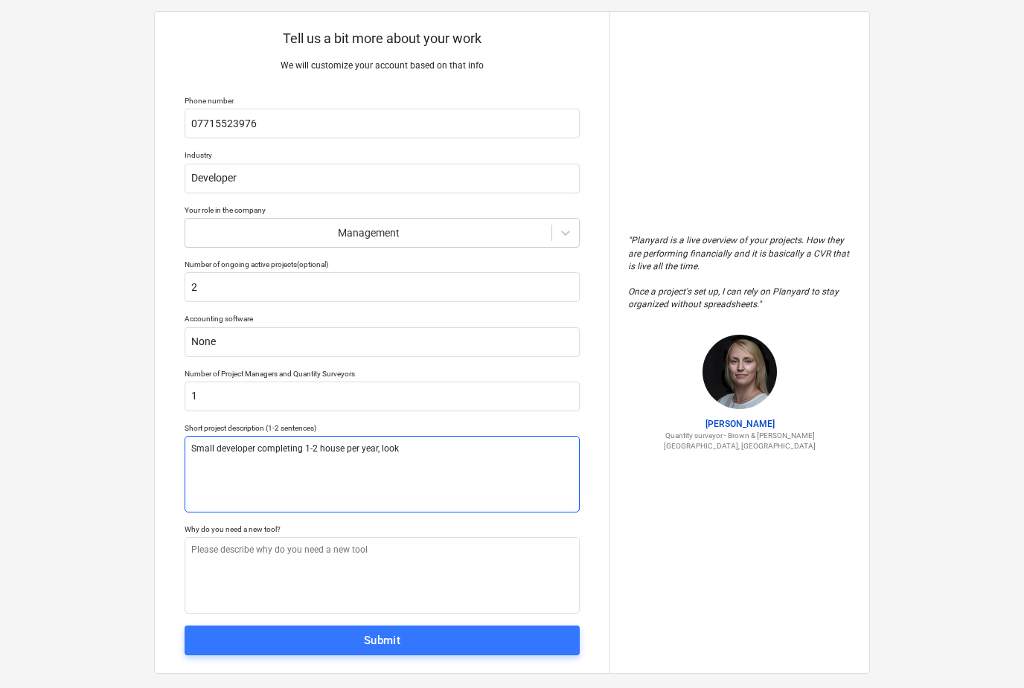
type textarea "Small developer completing 1-2 house per year, looki"
type textarea "x"
type textarea "Small developer completing 1-2 house per year, lookin"
type textarea "x"
type textarea "Small developer completing 1-2 house per year, looking"
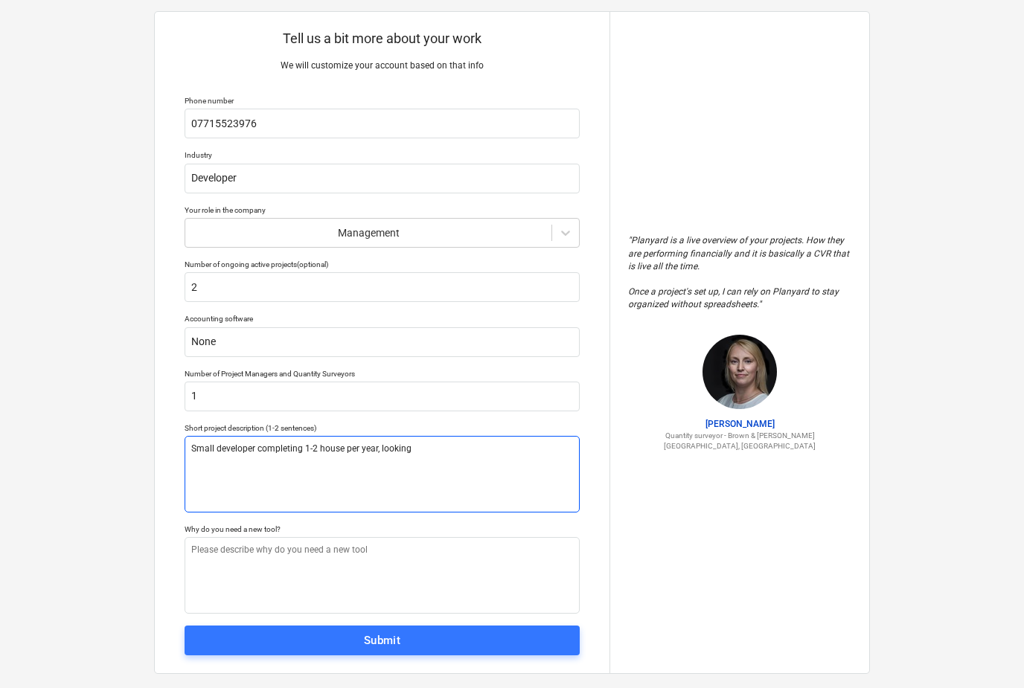
type textarea "x"
type textarea "Small developer completing 1-2 house per year, looking"
type textarea "x"
type textarea "Small developer completing 1-2 house per year, looking f"
type textarea "x"
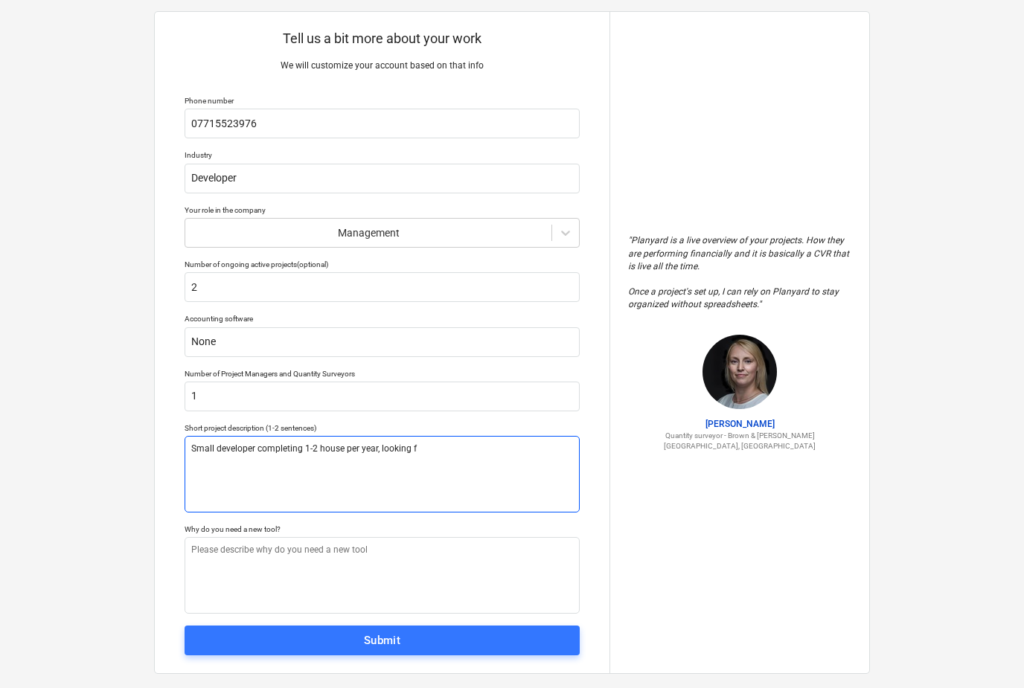
type textarea "Small developer completing 1-2 house per year, looking fo"
type textarea "x"
type textarea "Small developer completing 1-2 house per year, looking for"
type textarea "x"
type textarea "Small developer completing 1-2 house per year, looking for"
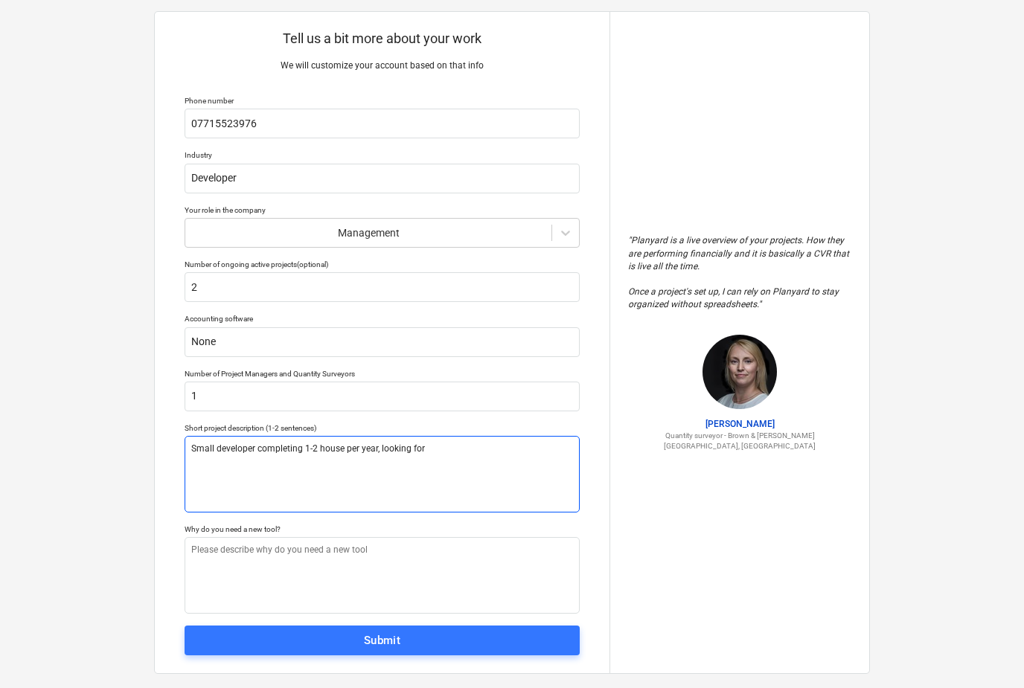
type textarea "x"
type textarea "Small developer completing 1-2 house per year, looking for a"
type textarea "x"
type textarea "Small developer completing 1-2 house per year, looking for a"
type textarea "x"
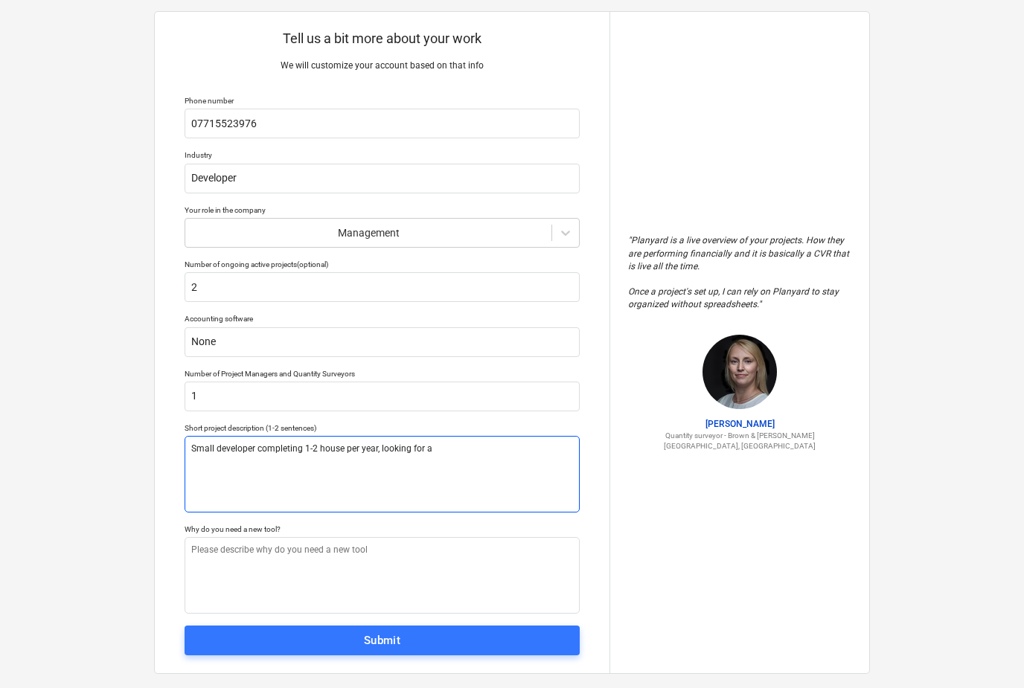
type textarea "Small developer completing 1-2 house per year, looking for a s"
type textarea "x"
type textarea "Small developer completing 1-2 house per year, looking for a so"
type textarea "x"
type textarea "Small developer completing 1-2 house per year, looking for a sof"
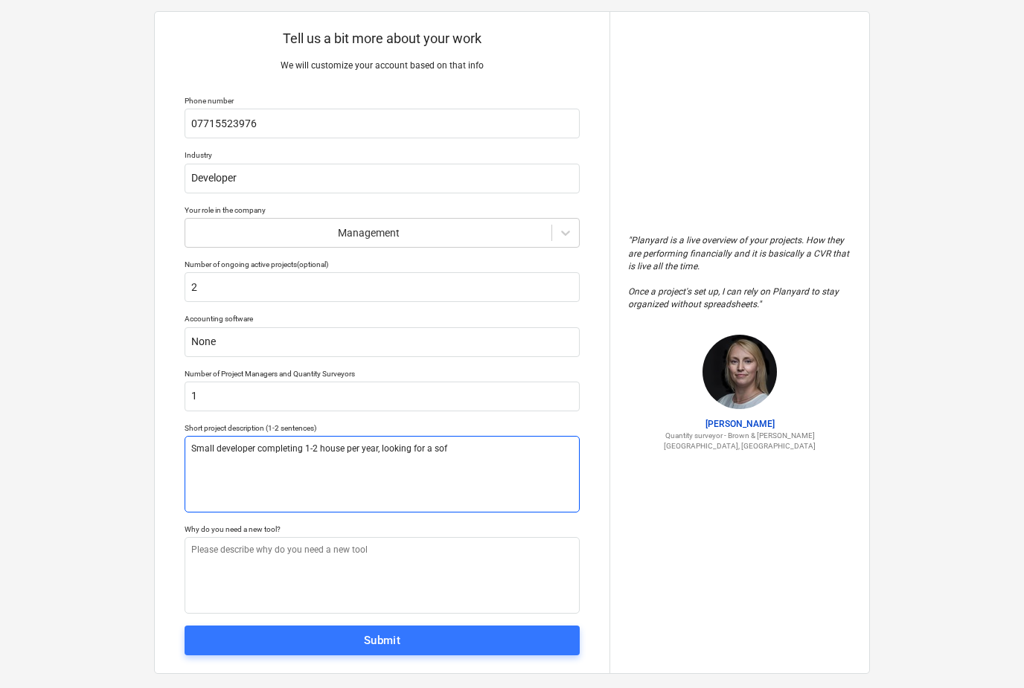
type textarea "x"
type textarea "Small developer completing 1-2 house per year, looking for a soft"
type textarea "x"
type textarea "Small developer completing 1-2 house per year, looking for a softw"
type textarea "x"
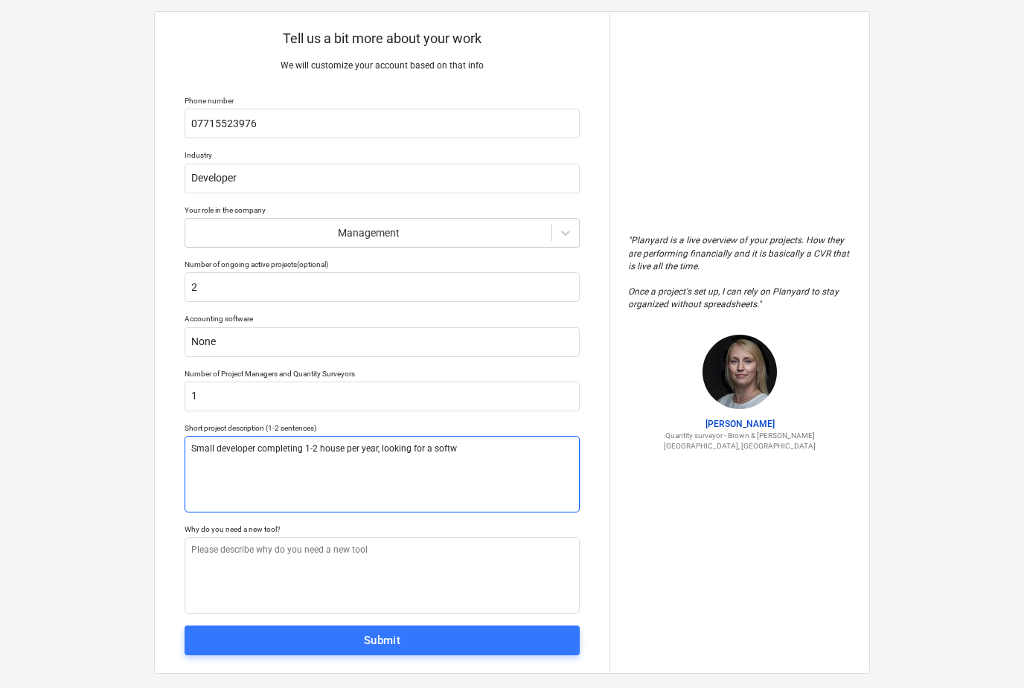
type textarea "Small developer completing 1-2 house per year, looking for a softwa"
type textarea "x"
type textarea "Small developer completing 1-2 house per year, looking for a softwar"
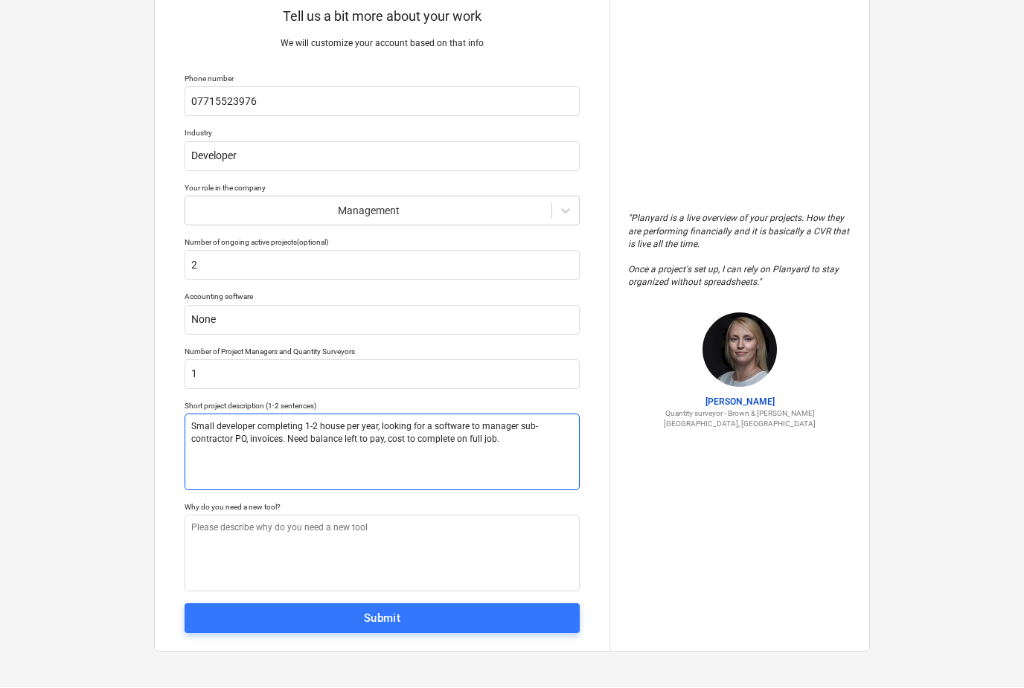
scroll to position [51, 0]
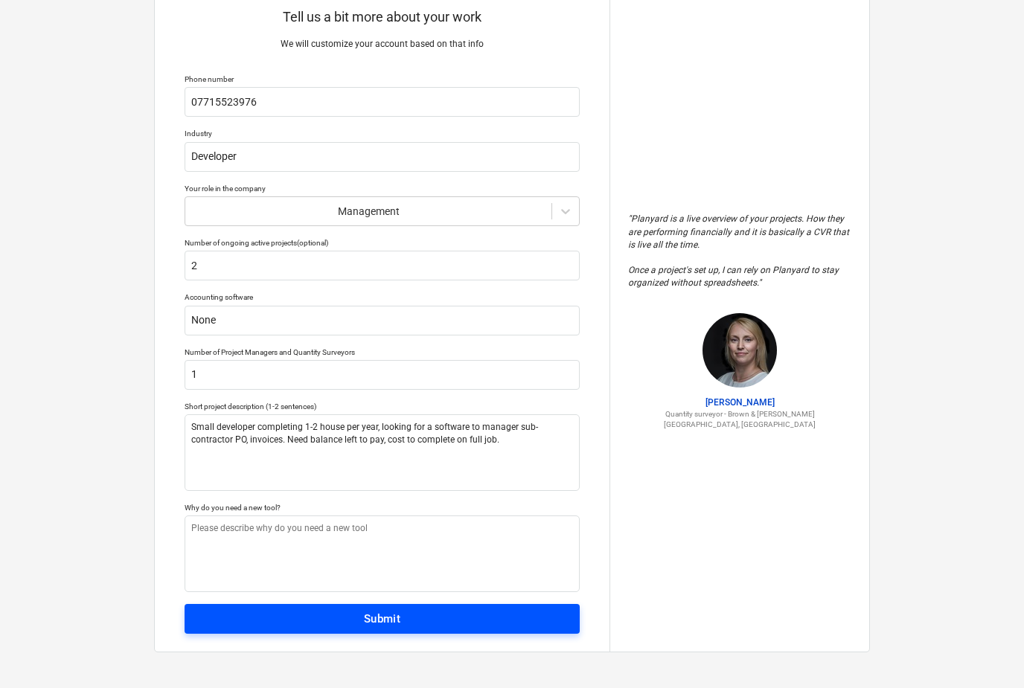
click at [242, 612] on span "Submit" at bounding box center [382, 618] width 362 height 19
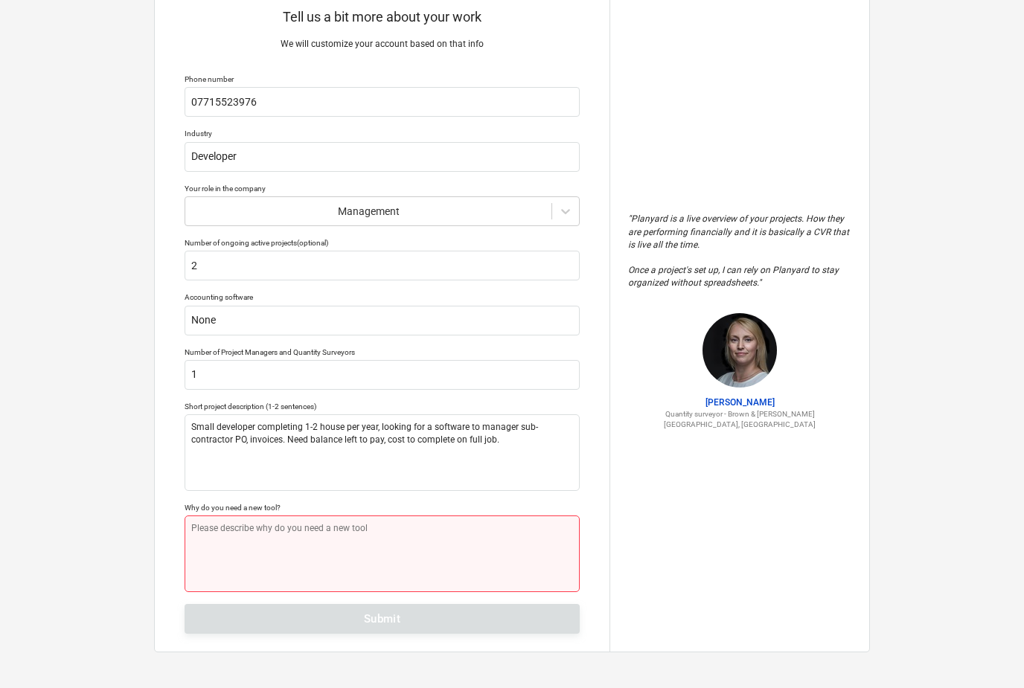
click at [474, 551] on textarea at bounding box center [382, 554] width 395 height 77
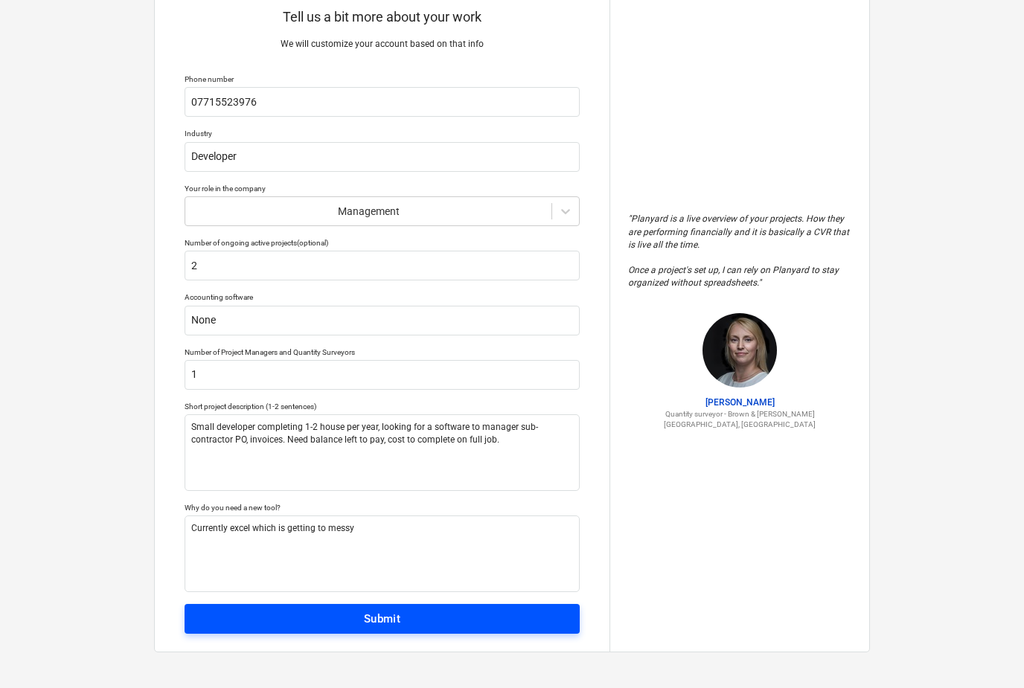
click at [286, 609] on span "Submit" at bounding box center [382, 618] width 362 height 19
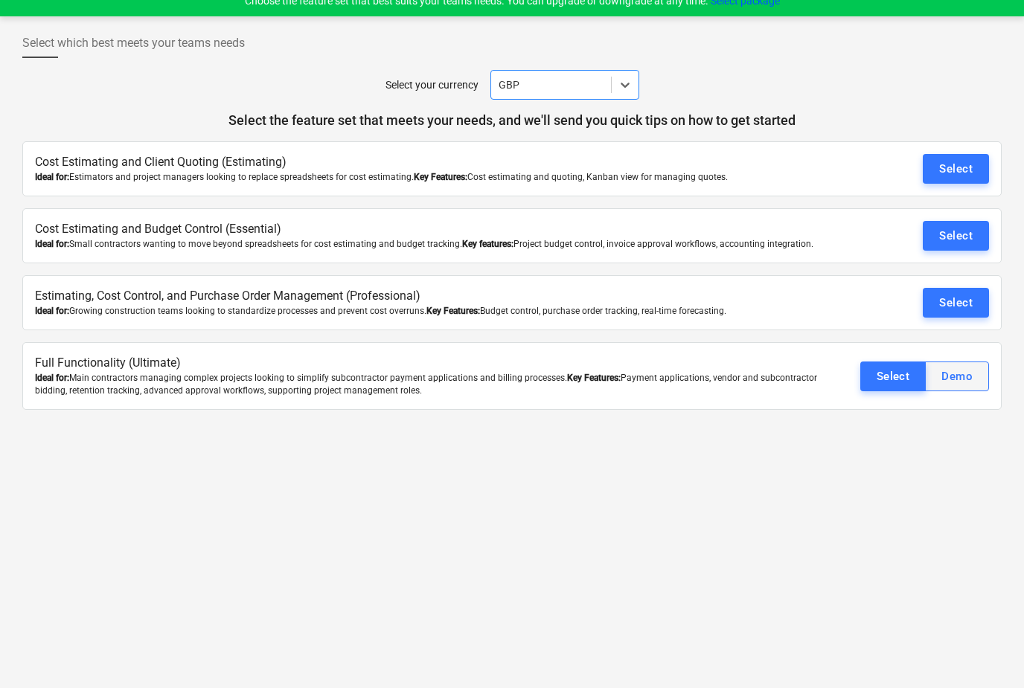
click at [966, 367] on div "Demo" at bounding box center [956, 376] width 31 height 19
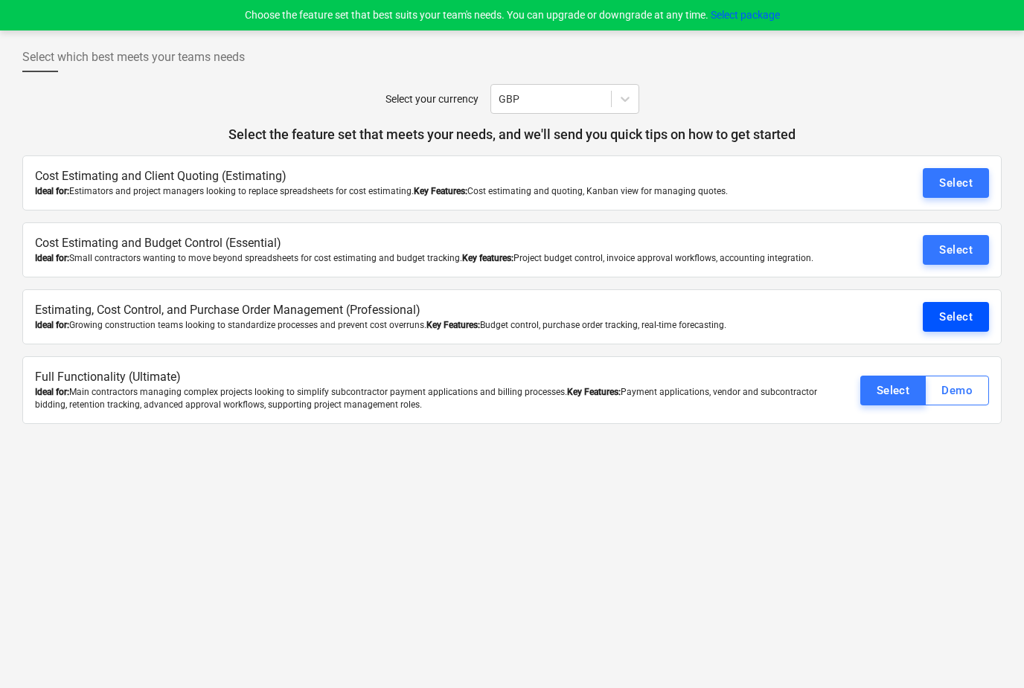
click at [967, 309] on div "Select" at bounding box center [955, 316] width 33 height 19
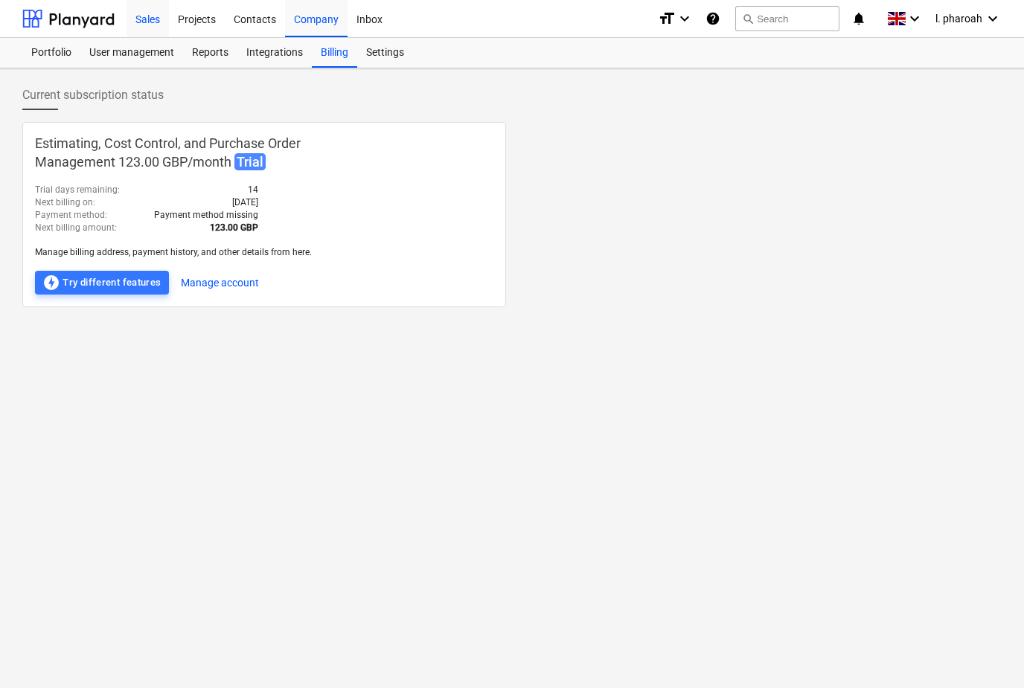
click at [153, 27] on div "Sales" at bounding box center [148, 18] width 42 height 38
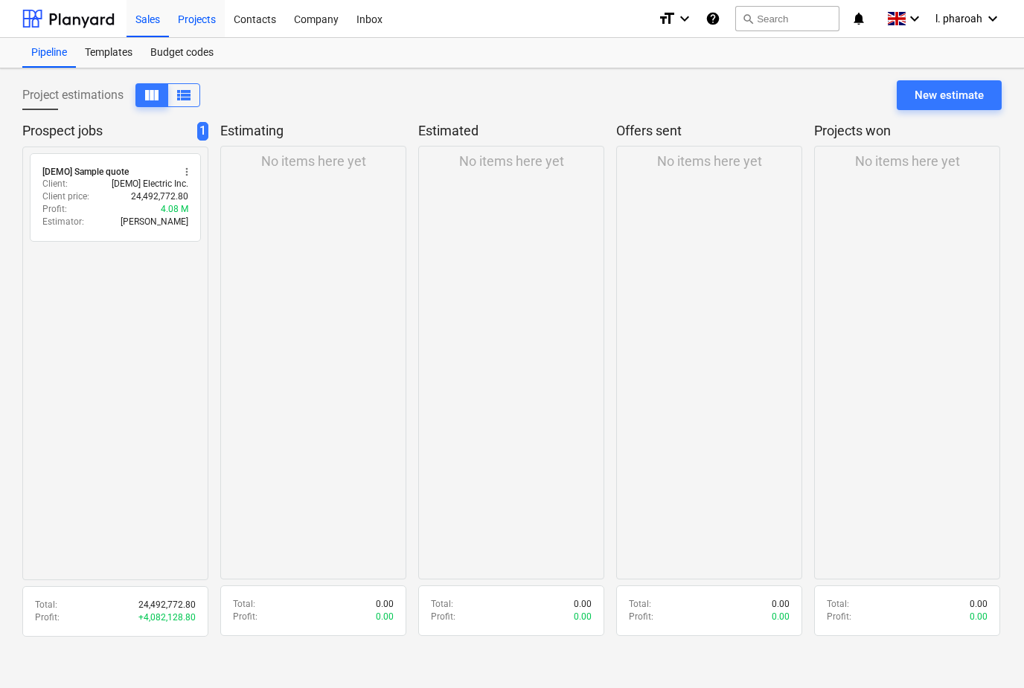
click at [192, 20] on div "Projects" at bounding box center [197, 18] width 56 height 38
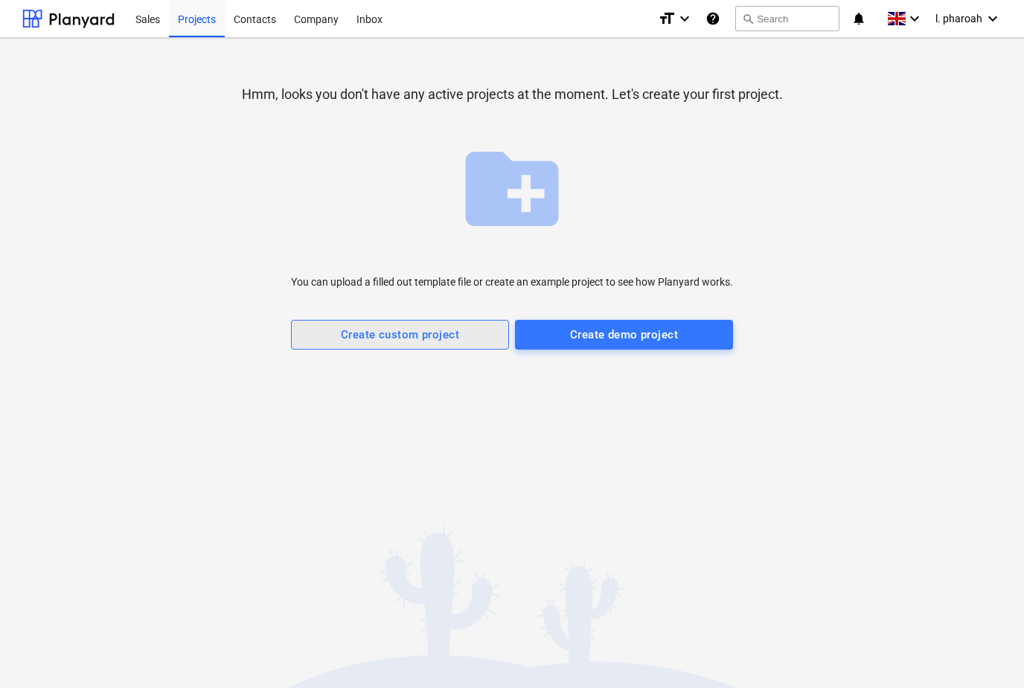
click at [365, 339] on div "Create custom project" at bounding box center [400, 334] width 118 height 19
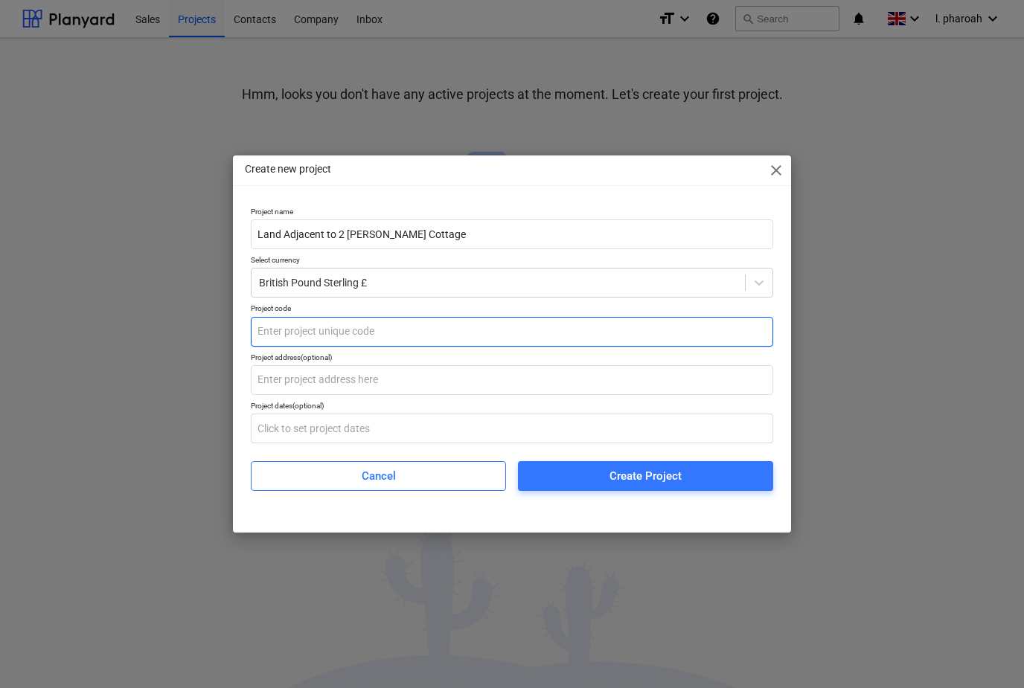
click at [288, 338] on input "text" at bounding box center [512, 332] width 522 height 30
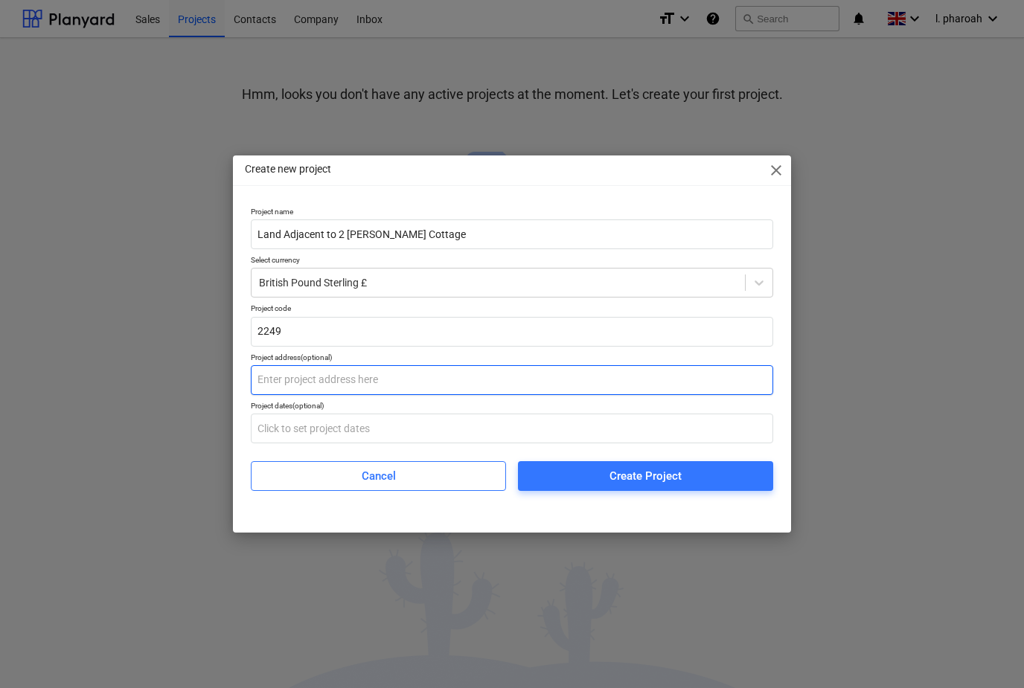
click at [276, 385] on input "text" at bounding box center [512, 380] width 522 height 30
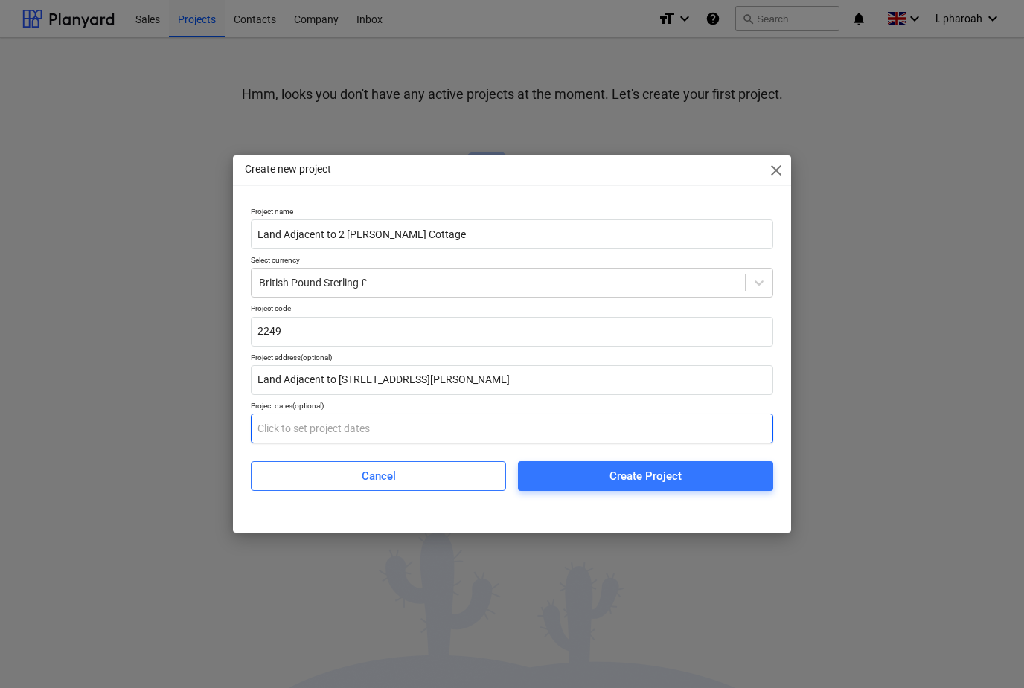
click at [284, 428] on input "text" at bounding box center [512, 429] width 522 height 30
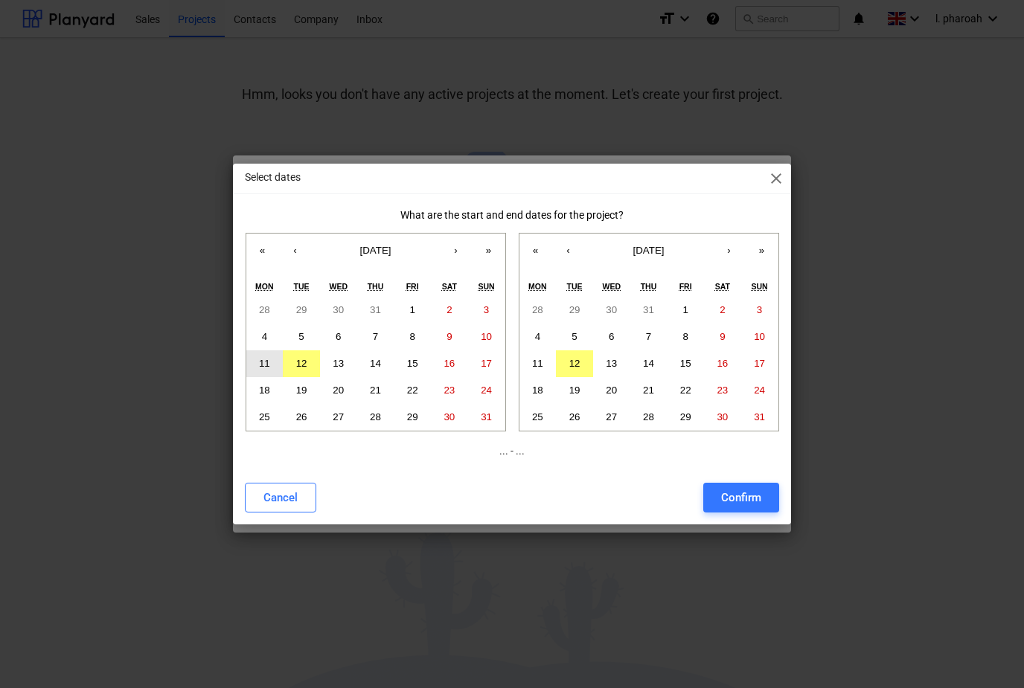
click at [257, 359] on button "11" at bounding box center [264, 363] width 37 height 27
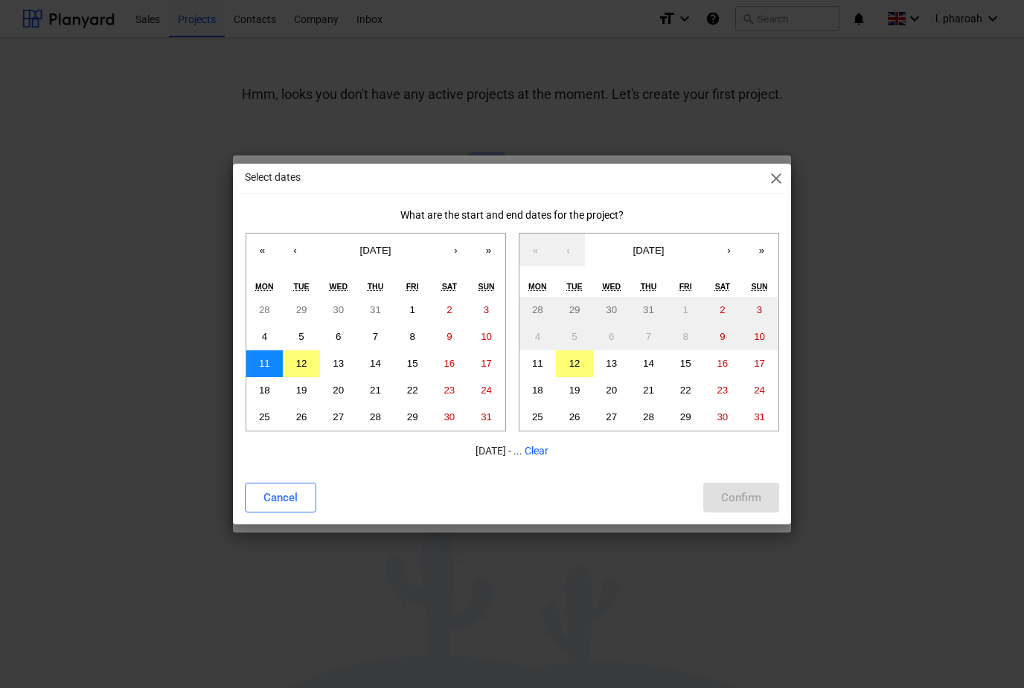
click at [261, 367] on abbr "11" at bounding box center [264, 363] width 11 height 11
click at [301, 361] on abbr "12" at bounding box center [301, 363] width 11 height 11
click at [298, 359] on abbr "12" at bounding box center [301, 363] width 11 height 11
click at [263, 356] on button "11" at bounding box center [264, 363] width 37 height 27
click at [732, 251] on button "›" at bounding box center [729, 250] width 33 height 33
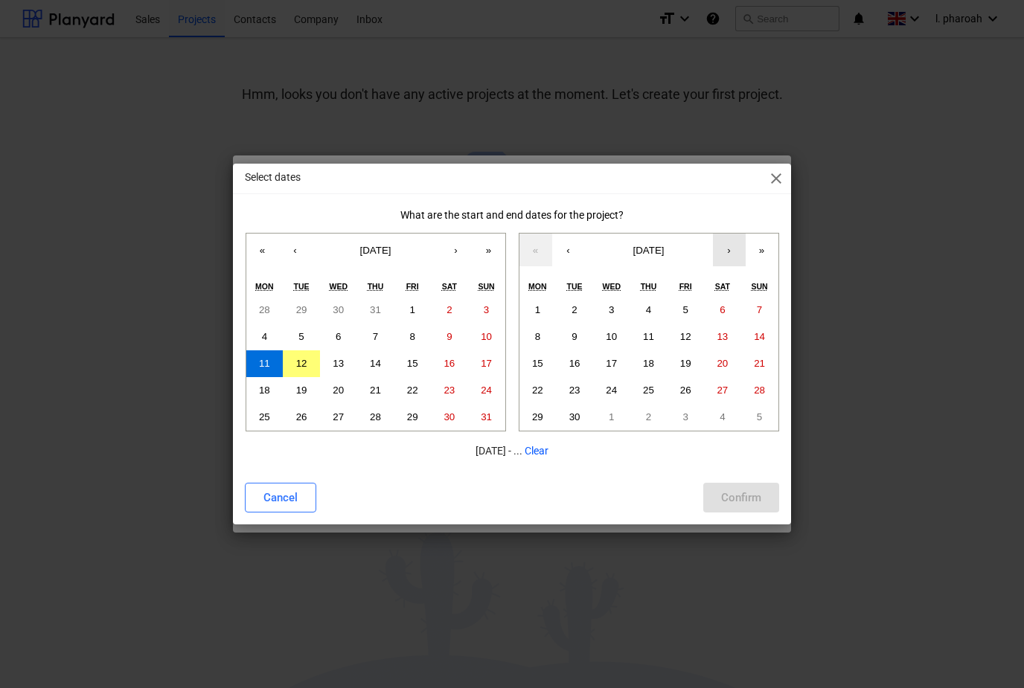
click at [717, 256] on button "›" at bounding box center [729, 250] width 33 height 33
click at [716, 256] on button "›" at bounding box center [729, 250] width 33 height 33
click at [720, 256] on button "›" at bounding box center [729, 250] width 33 height 33
click at [719, 255] on button "›" at bounding box center [729, 250] width 33 height 33
click at [717, 263] on button "›" at bounding box center [729, 250] width 33 height 33
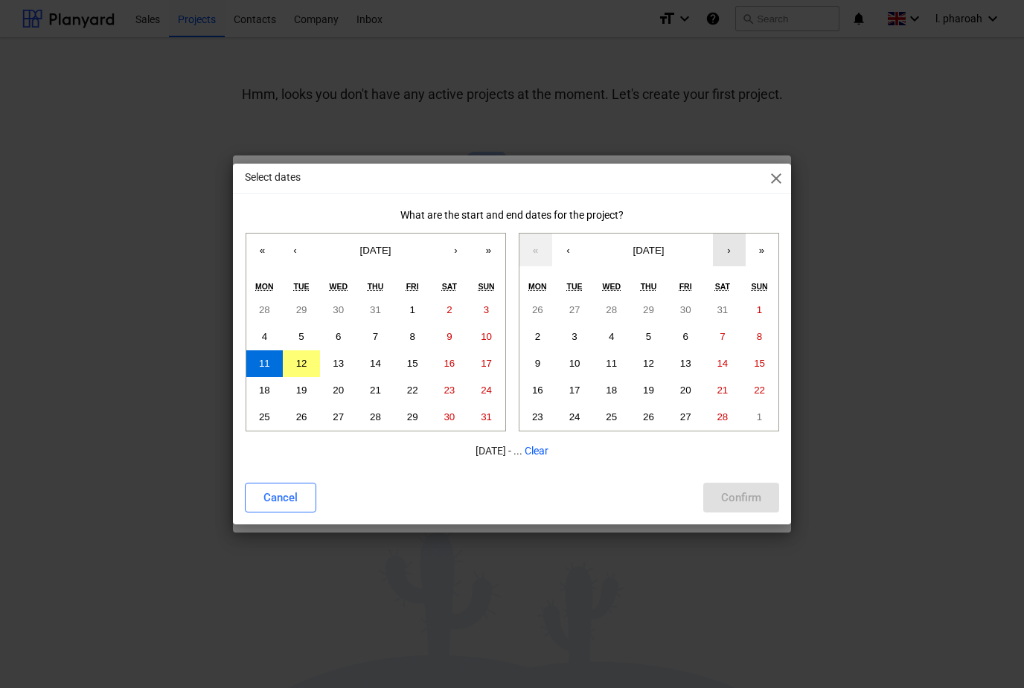
click at [717, 263] on button "›" at bounding box center [729, 250] width 33 height 33
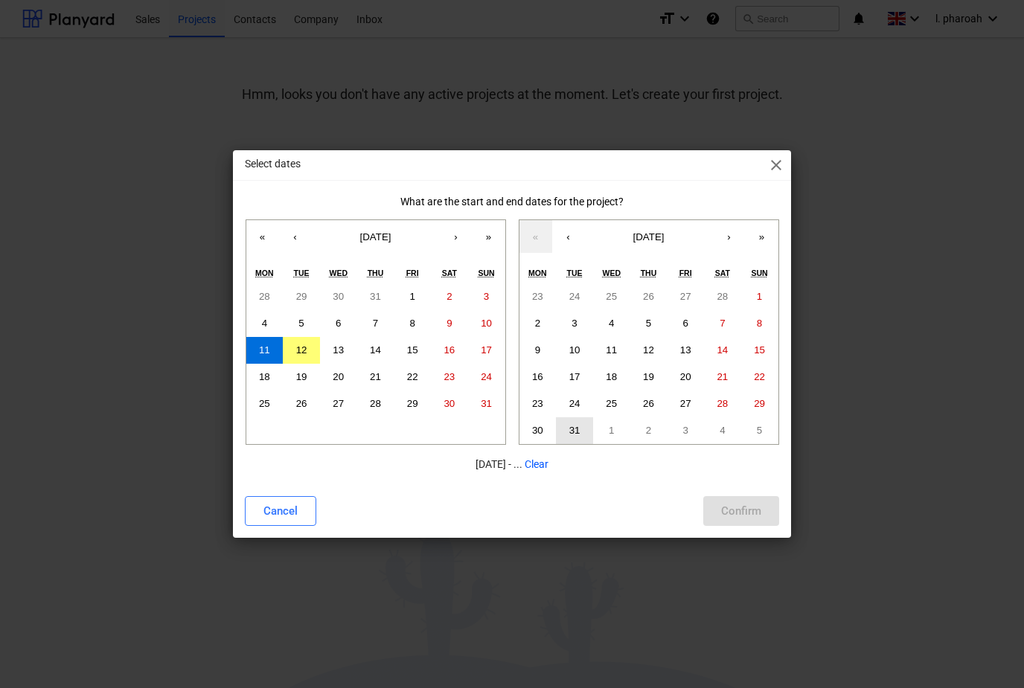
click at [578, 422] on button "31" at bounding box center [574, 430] width 37 height 27
click at [741, 514] on div "Confirm" at bounding box center [741, 511] width 40 height 19
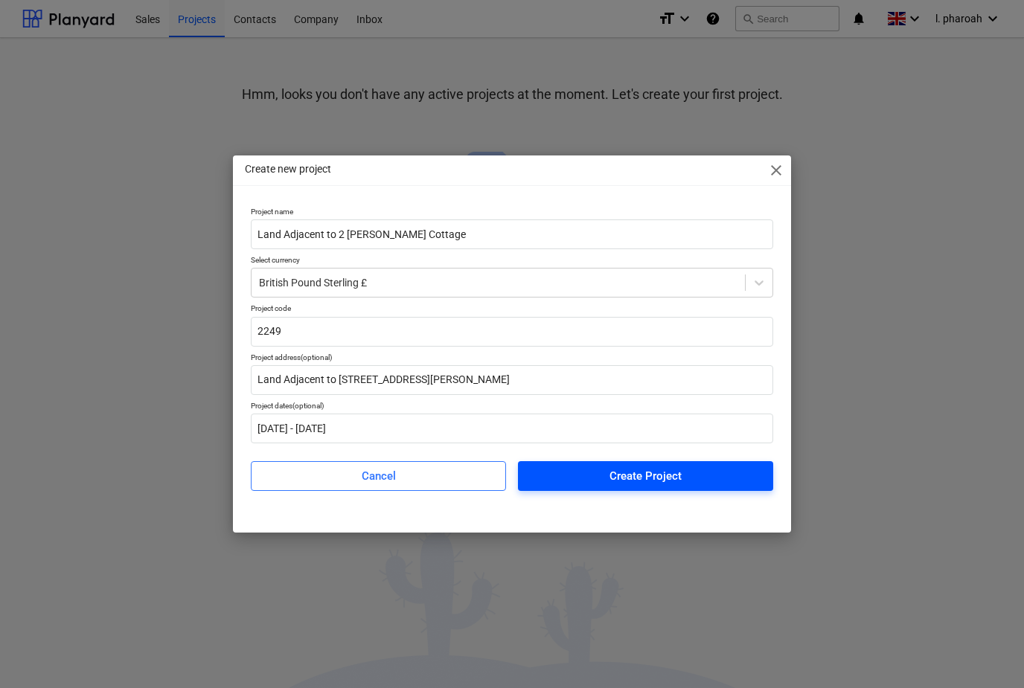
click at [573, 477] on span "Create Project" at bounding box center [646, 476] width 220 height 19
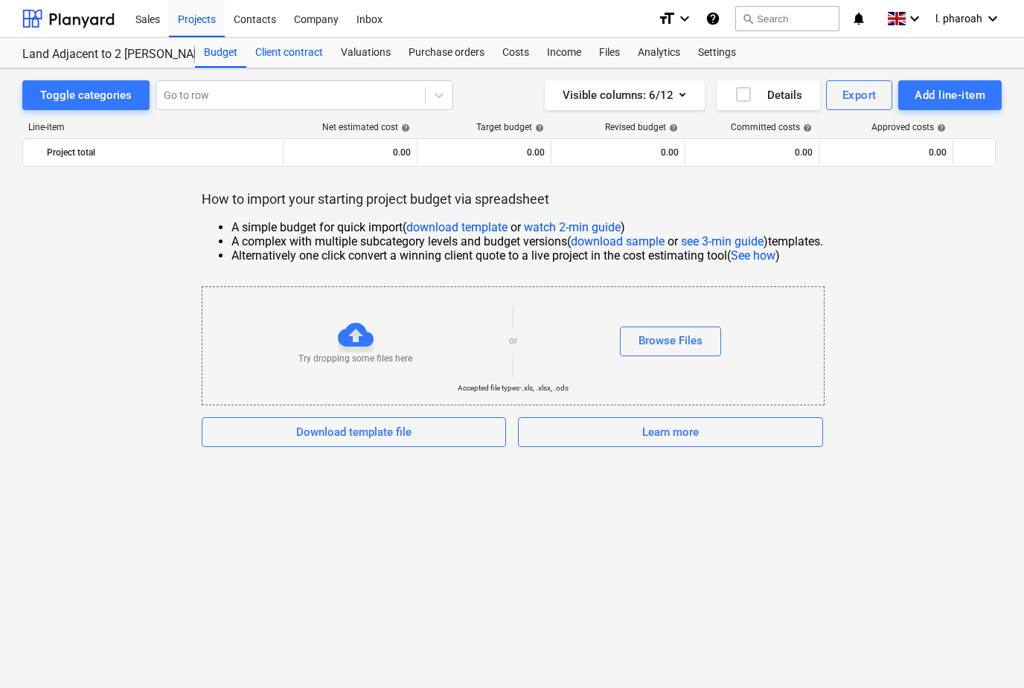
click at [270, 60] on div "Client contract" at bounding box center [289, 53] width 86 height 30
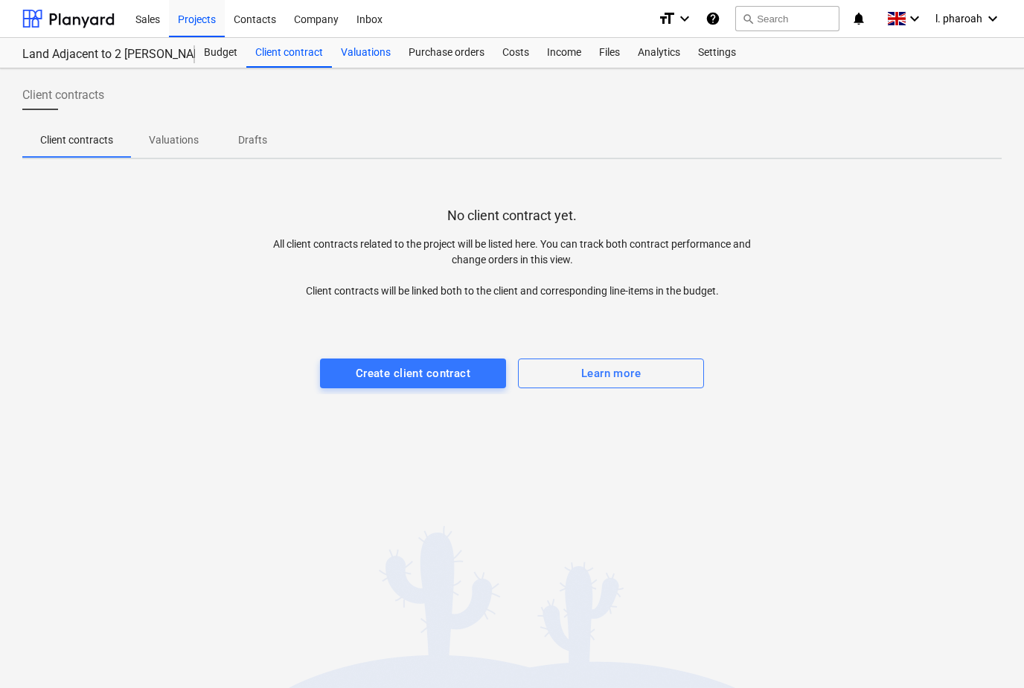
click at [367, 67] on div "Valuations" at bounding box center [366, 53] width 68 height 30
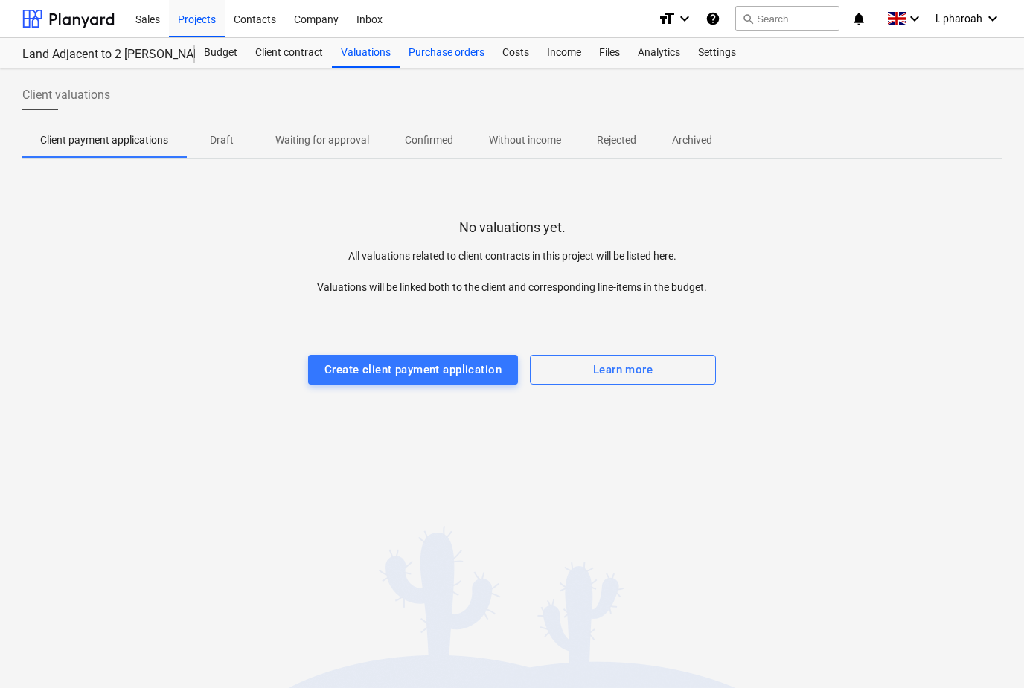
click at [425, 54] on div "Purchase orders" at bounding box center [447, 53] width 94 height 30
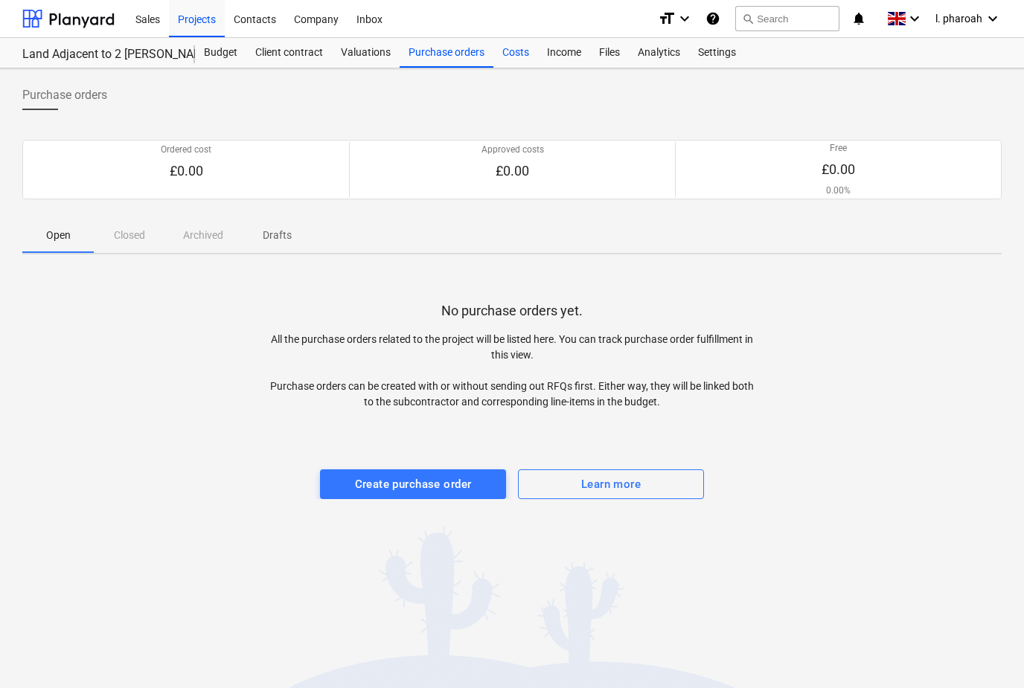
click at [514, 51] on div "Costs" at bounding box center [515, 53] width 45 height 30
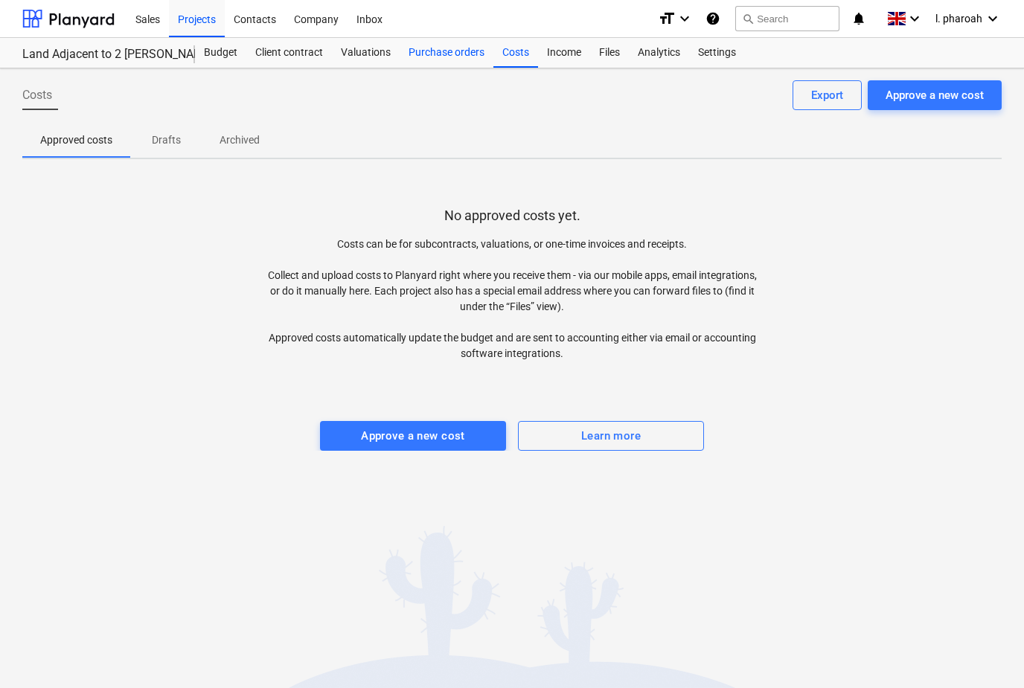
click at [430, 60] on div "Purchase orders" at bounding box center [447, 53] width 94 height 30
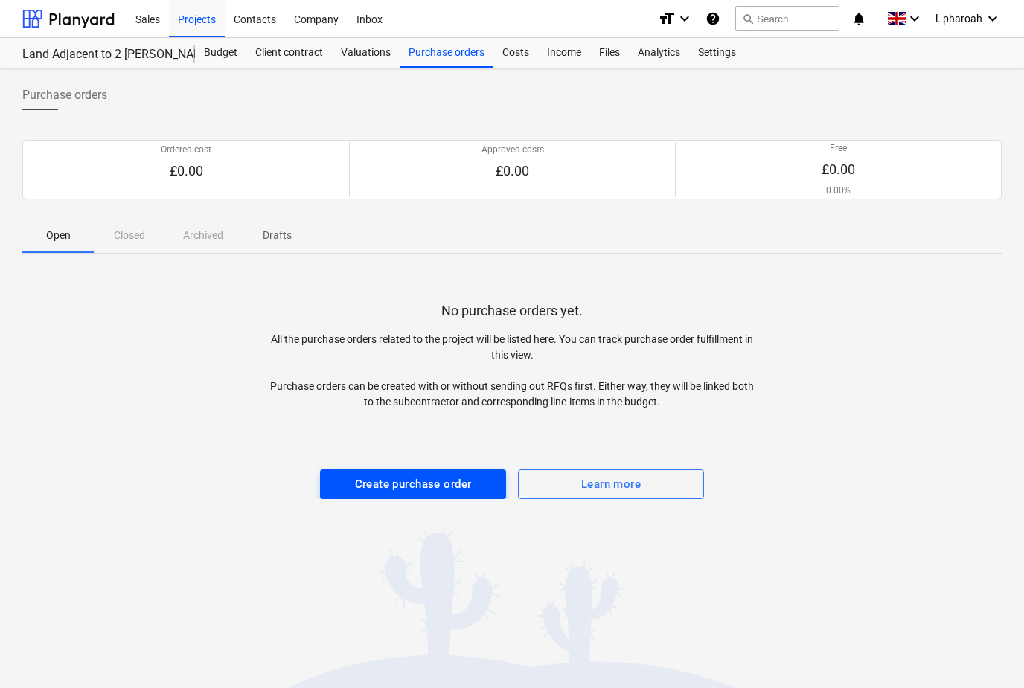
click at [360, 494] on button "Create purchase order" at bounding box center [413, 485] width 186 height 30
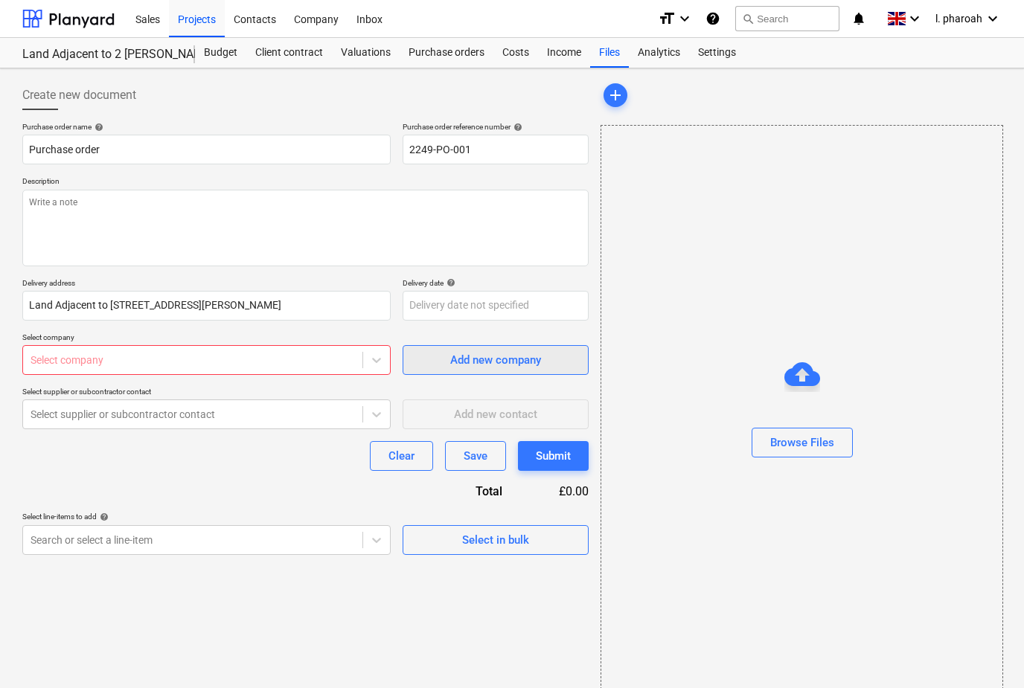
click at [471, 365] on div "Add new company" at bounding box center [495, 359] width 91 height 19
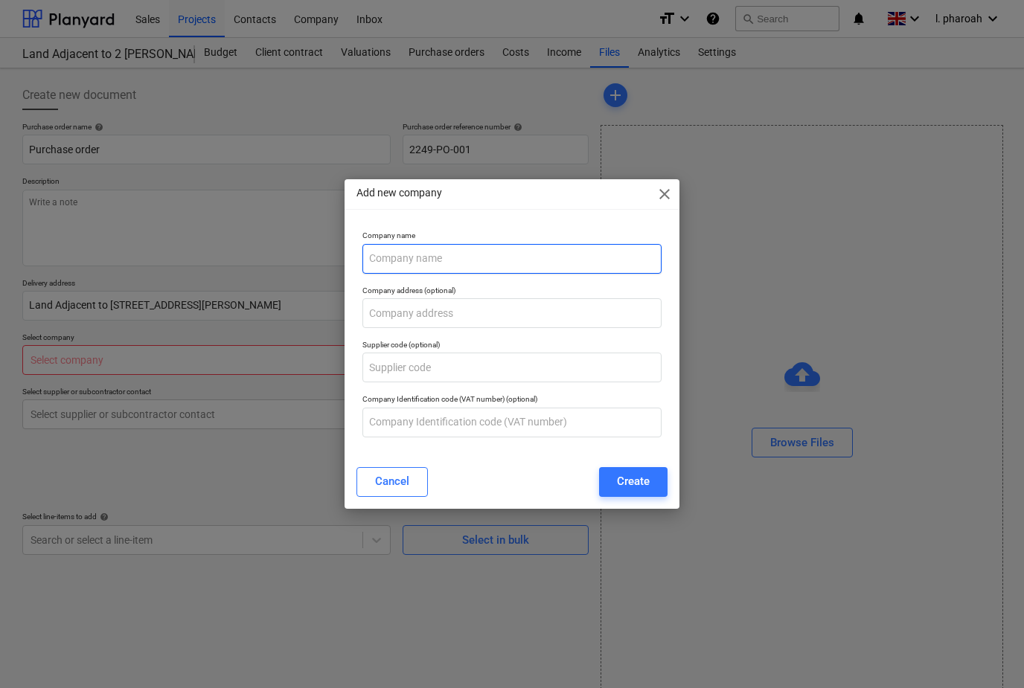
click at [534, 260] on input "text" at bounding box center [511, 259] width 299 height 30
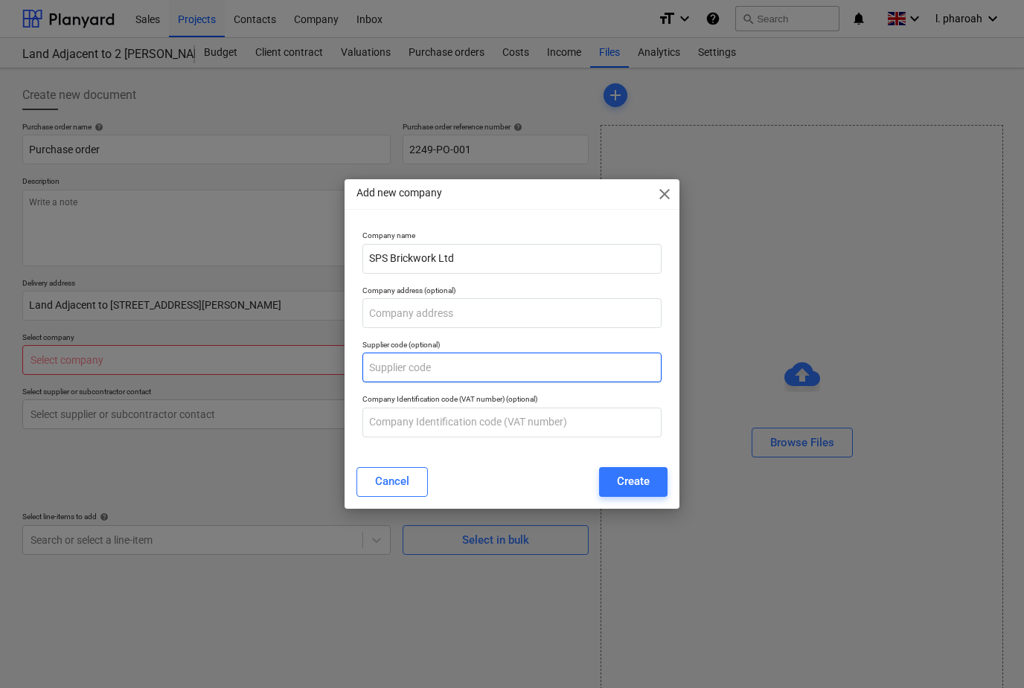
click at [398, 371] on input "text" at bounding box center [511, 368] width 299 height 30
click at [643, 471] on button "Create" at bounding box center [633, 482] width 68 height 30
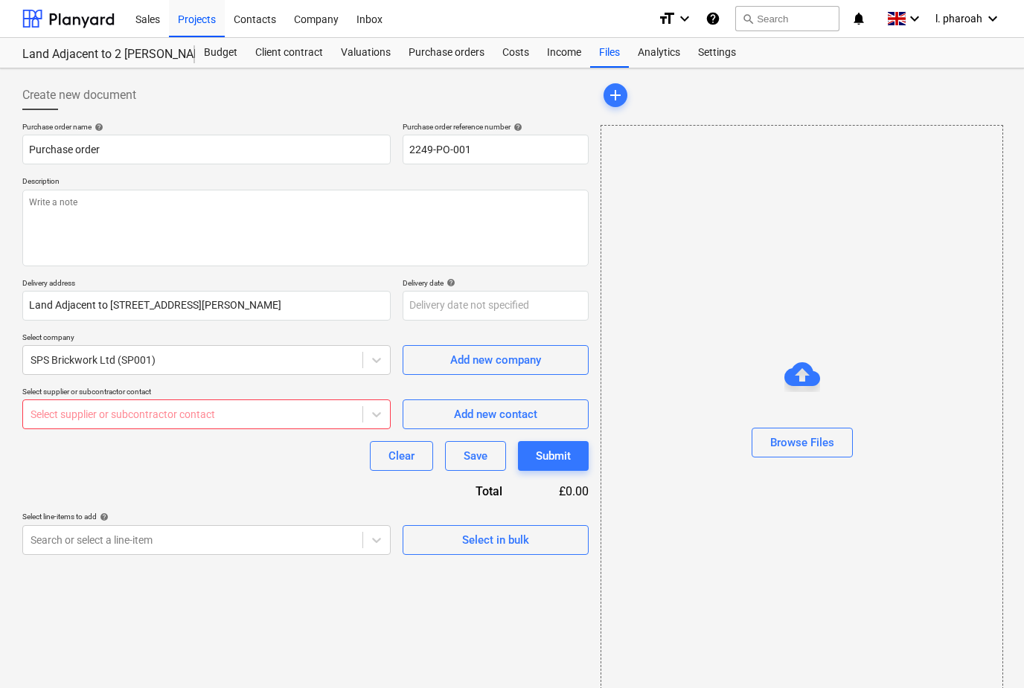
click at [288, 499] on div "Purchase order name help Purchase order Purchase order reference number help 22…" at bounding box center [305, 338] width 566 height 433
click at [50, 205] on textarea at bounding box center [305, 228] width 566 height 77
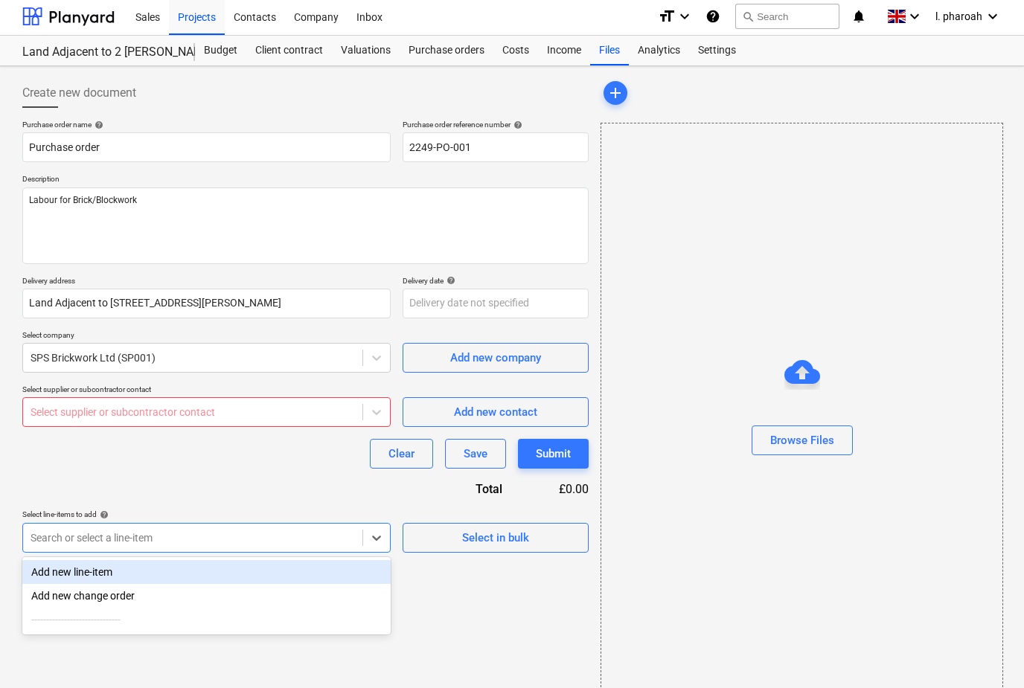
click at [63, 565] on div "Add new line-item" at bounding box center [206, 572] width 368 height 24
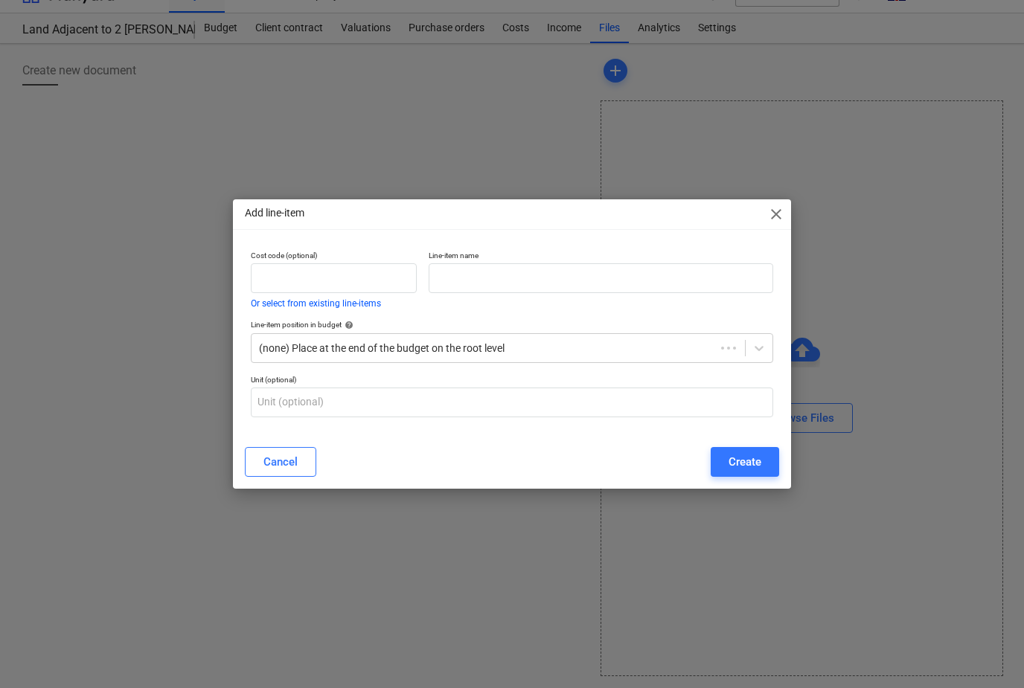
scroll to position [50, 0]
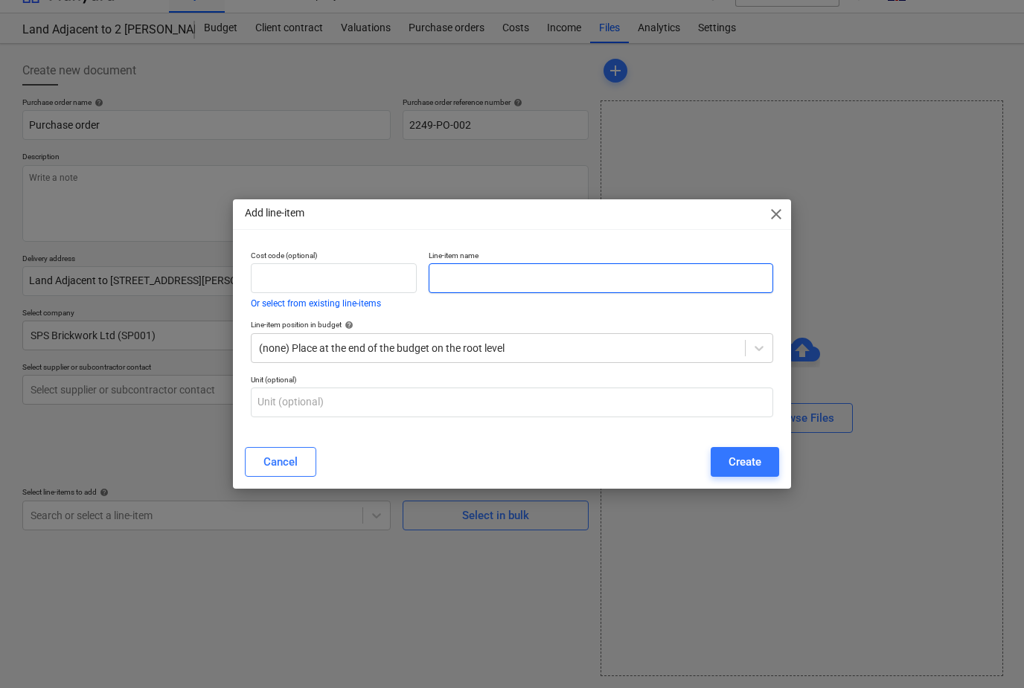
click at [650, 272] on input "text" at bounding box center [601, 278] width 345 height 30
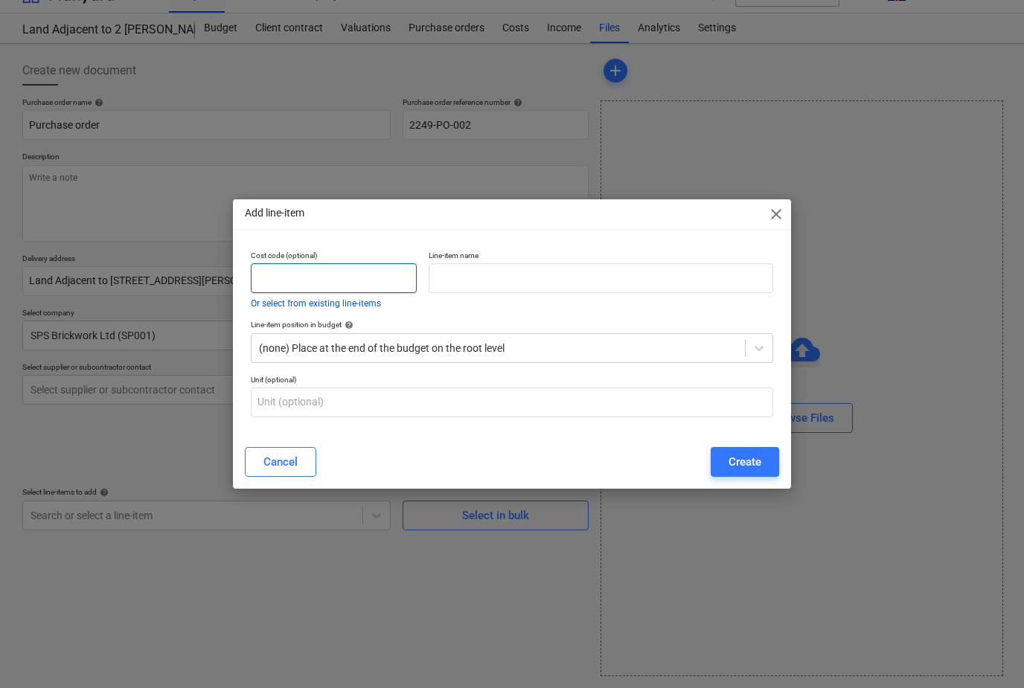
click at [276, 287] on input "text" at bounding box center [334, 278] width 166 height 30
click at [753, 464] on div "Create" at bounding box center [745, 461] width 33 height 19
click at [772, 212] on span "close" at bounding box center [776, 214] width 18 height 18
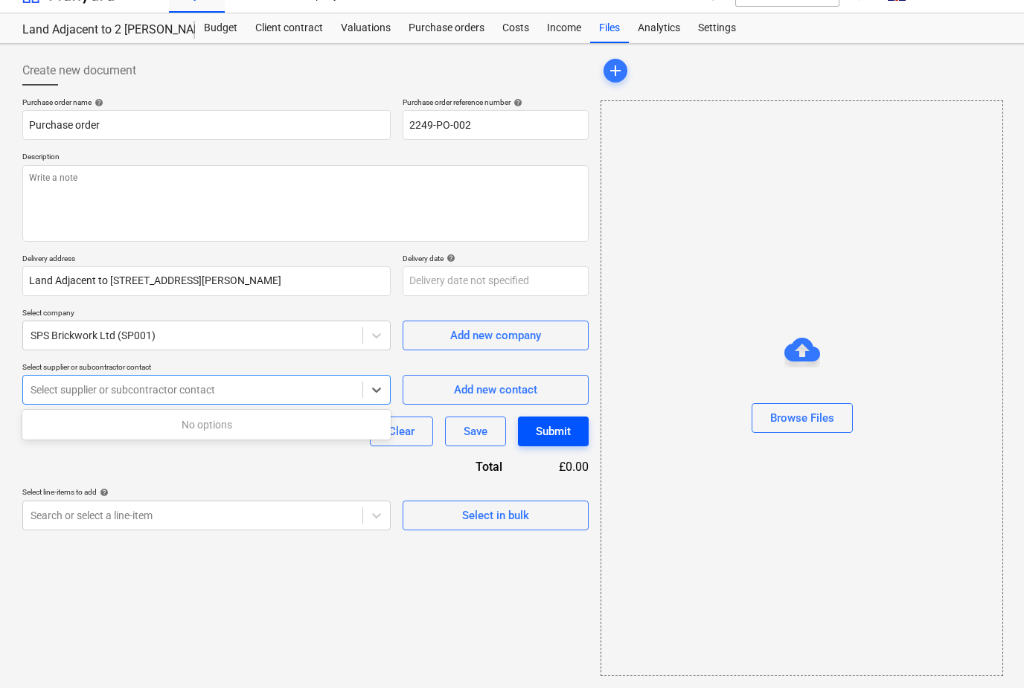
click at [562, 417] on button "Submit" at bounding box center [553, 432] width 71 height 30
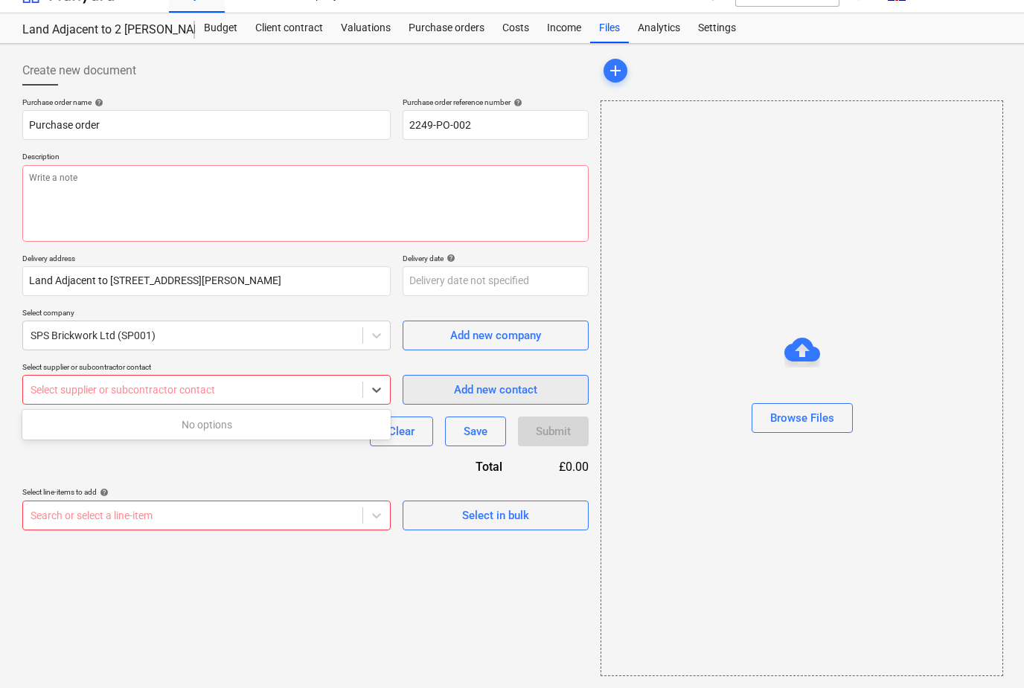
click at [434, 380] on span "Add new contact" at bounding box center [495, 389] width 149 height 19
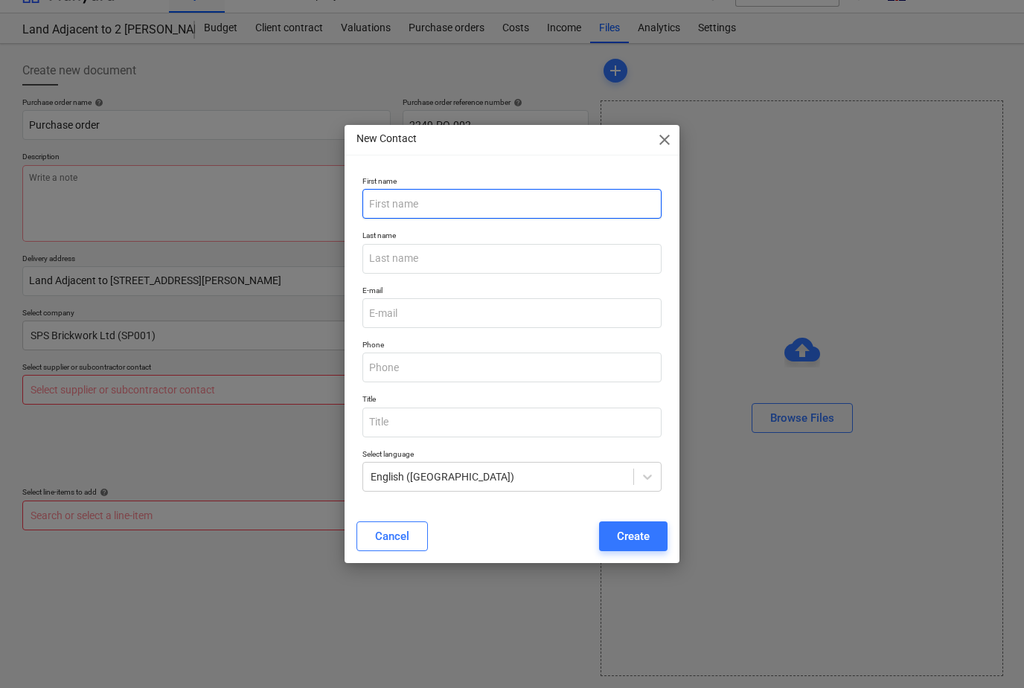
click at [380, 209] on input "text" at bounding box center [511, 204] width 299 height 30
click at [648, 535] on div "Create" at bounding box center [633, 536] width 33 height 19
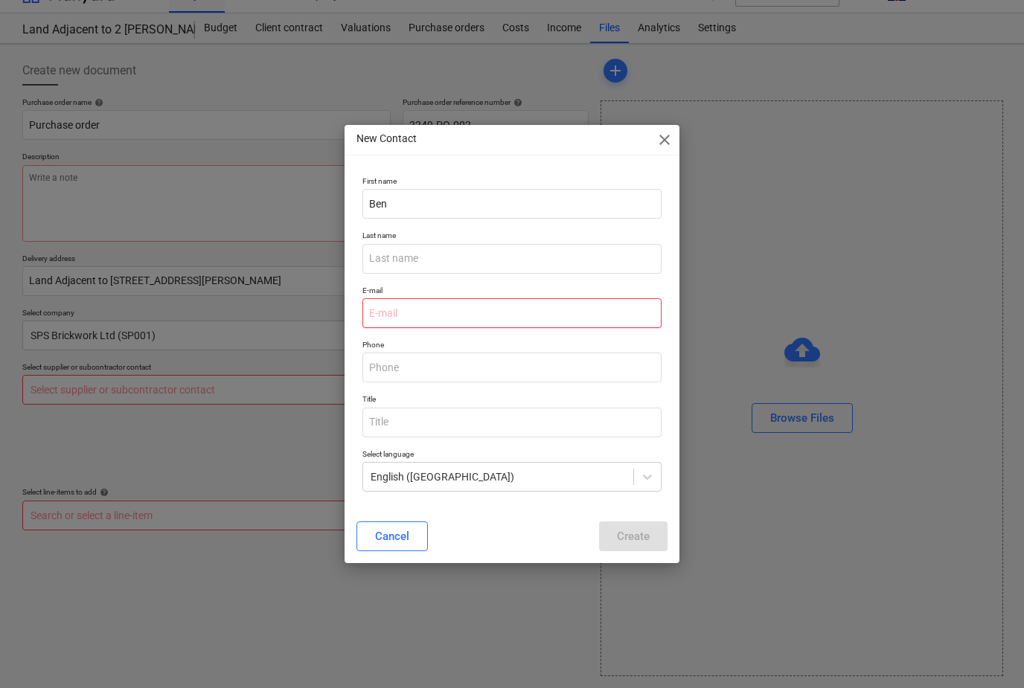
click at [554, 302] on input "email" at bounding box center [511, 313] width 299 height 30
click at [495, 362] on input "text" at bounding box center [511, 368] width 299 height 30
click at [559, 308] on input "test" at bounding box center [511, 313] width 299 height 30
click at [648, 536] on div "Create" at bounding box center [633, 536] width 33 height 19
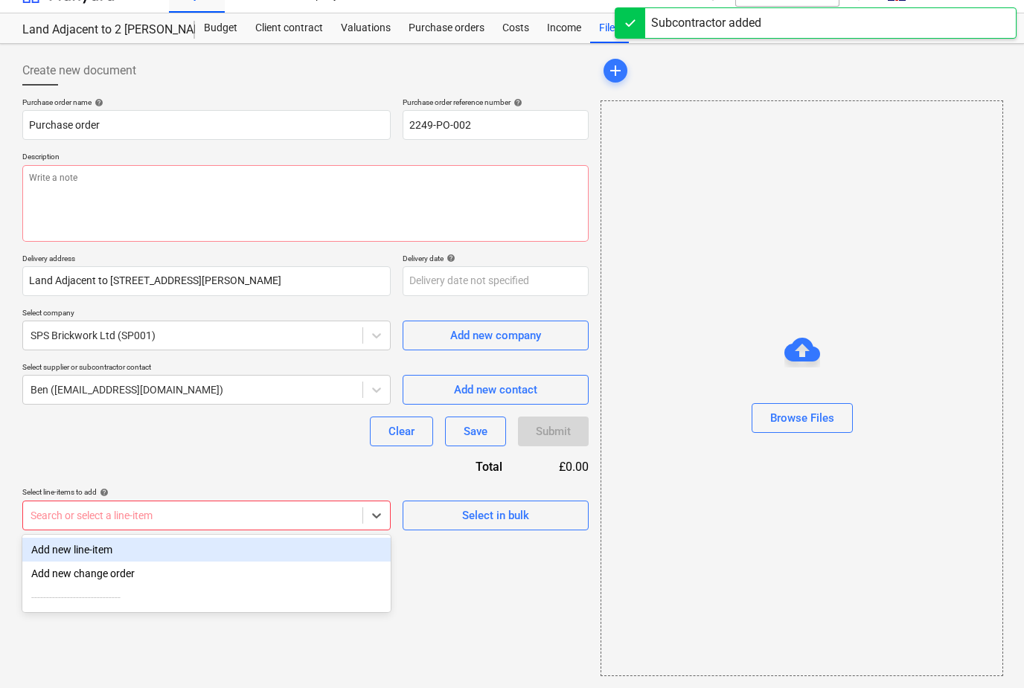
click at [69, 538] on div "Add new line-item" at bounding box center [206, 550] width 368 height 24
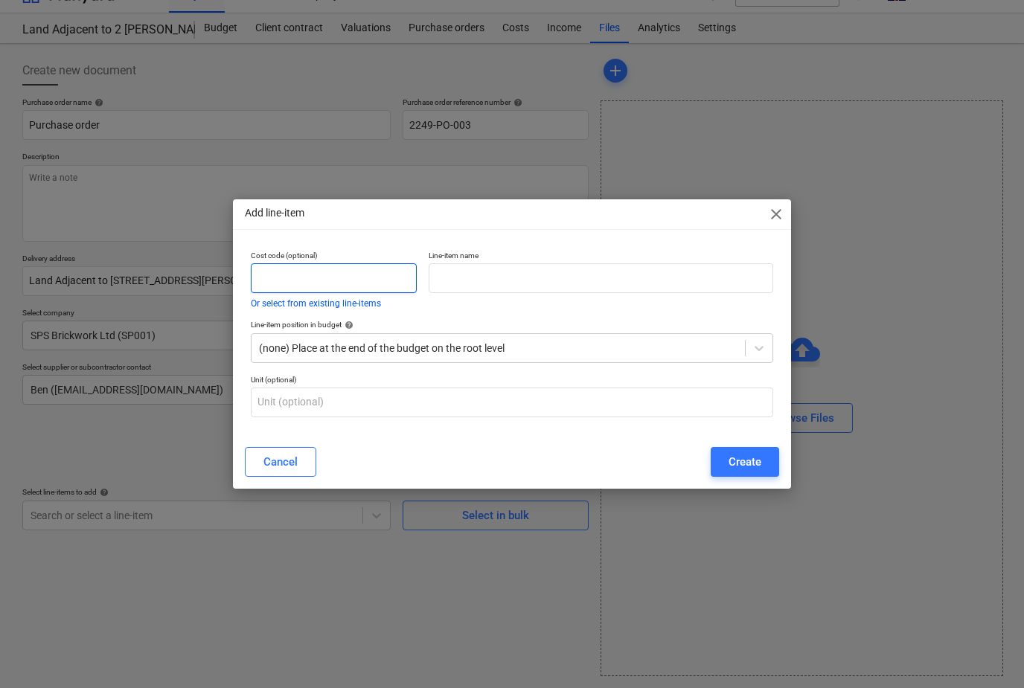
click at [265, 277] on input "text" at bounding box center [334, 278] width 166 height 30
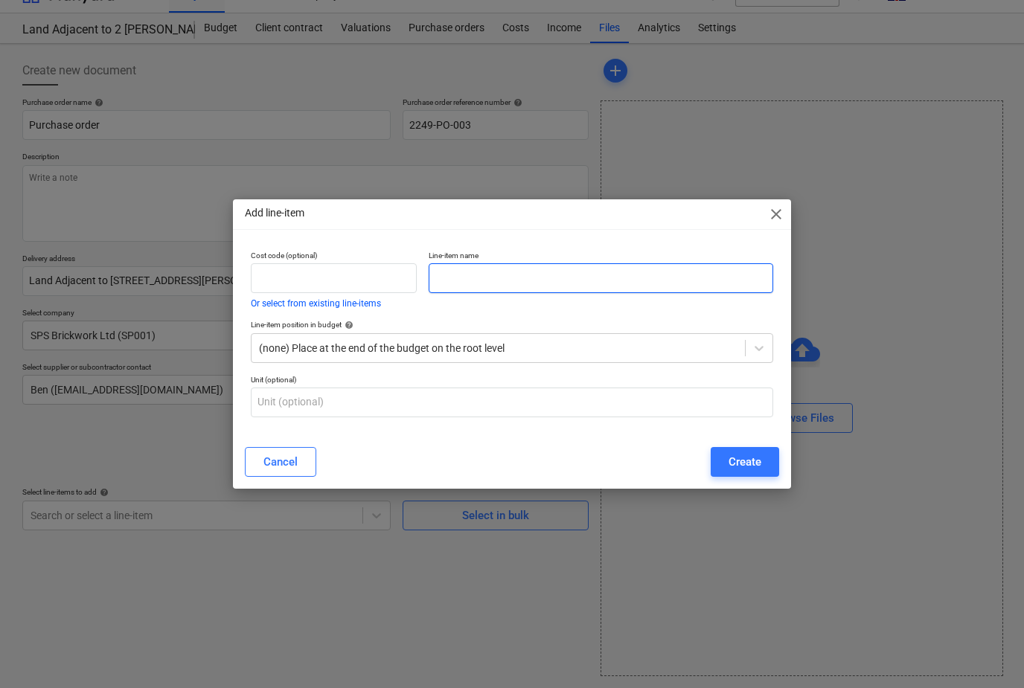
click at [439, 272] on input "text" at bounding box center [601, 278] width 345 height 30
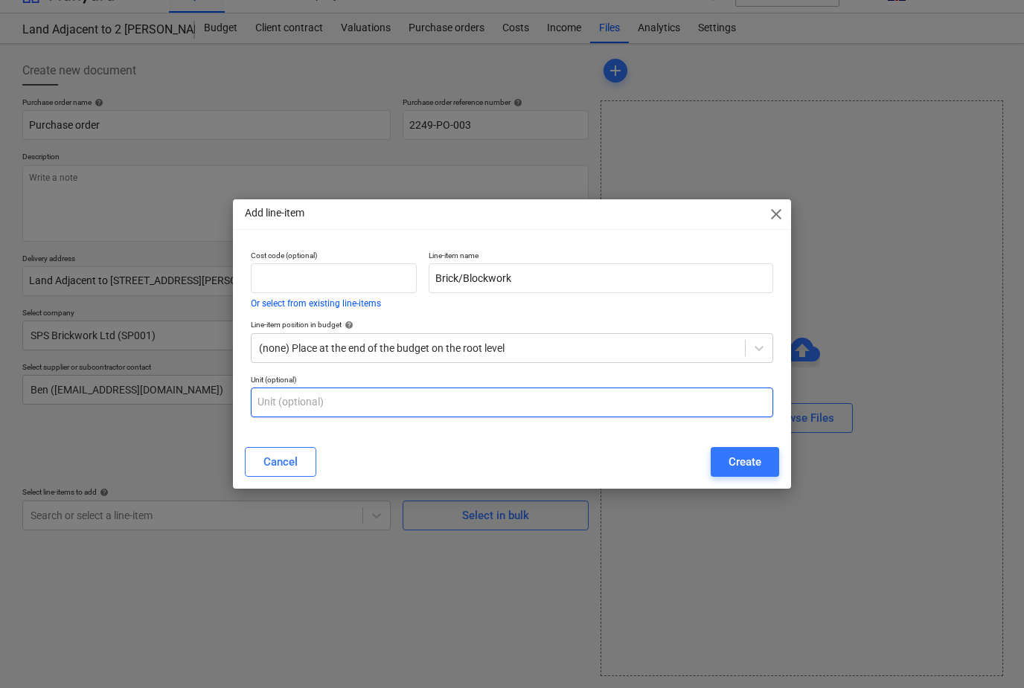
click at [275, 406] on input "text" at bounding box center [512, 403] width 522 height 30
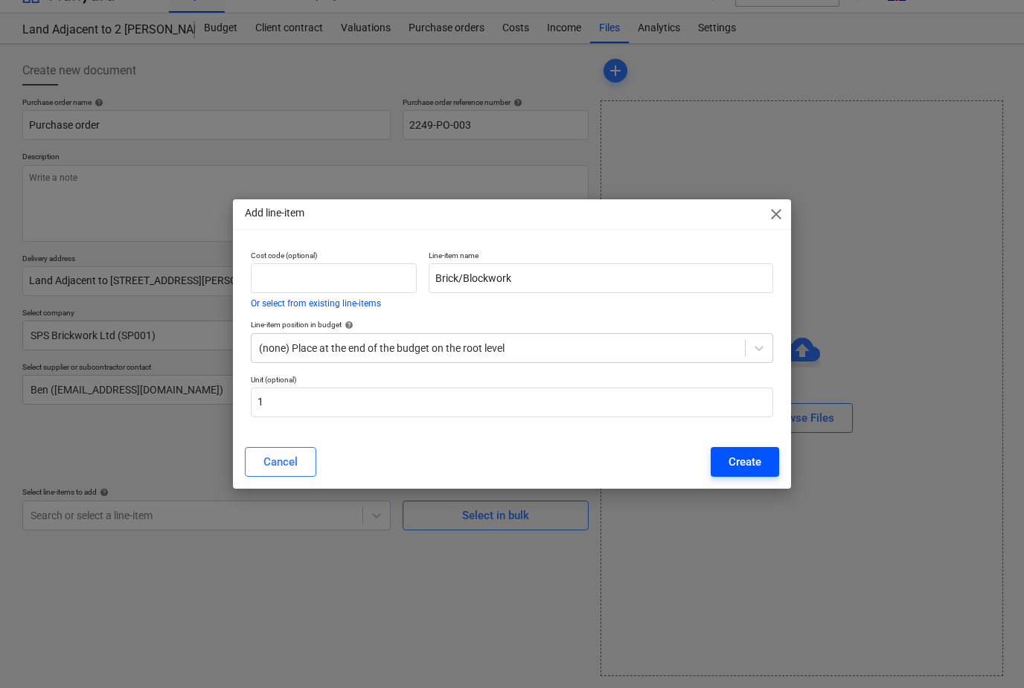
click at [761, 463] on button "Create" at bounding box center [745, 462] width 68 height 30
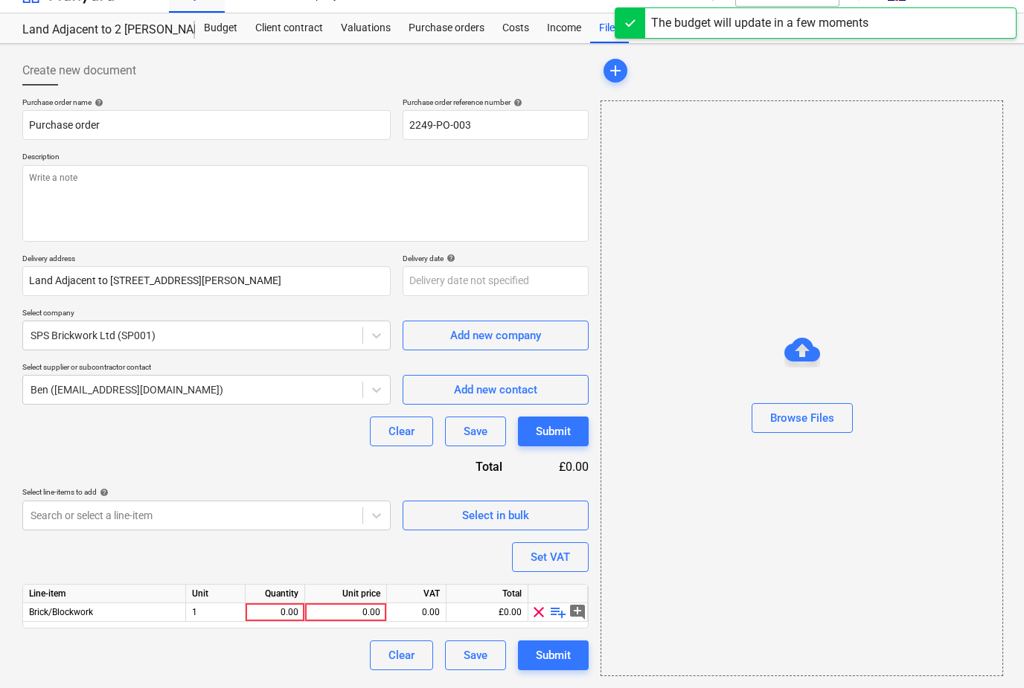
scroll to position [63, 0]
click at [277, 603] on div "0.00" at bounding box center [275, 612] width 47 height 19
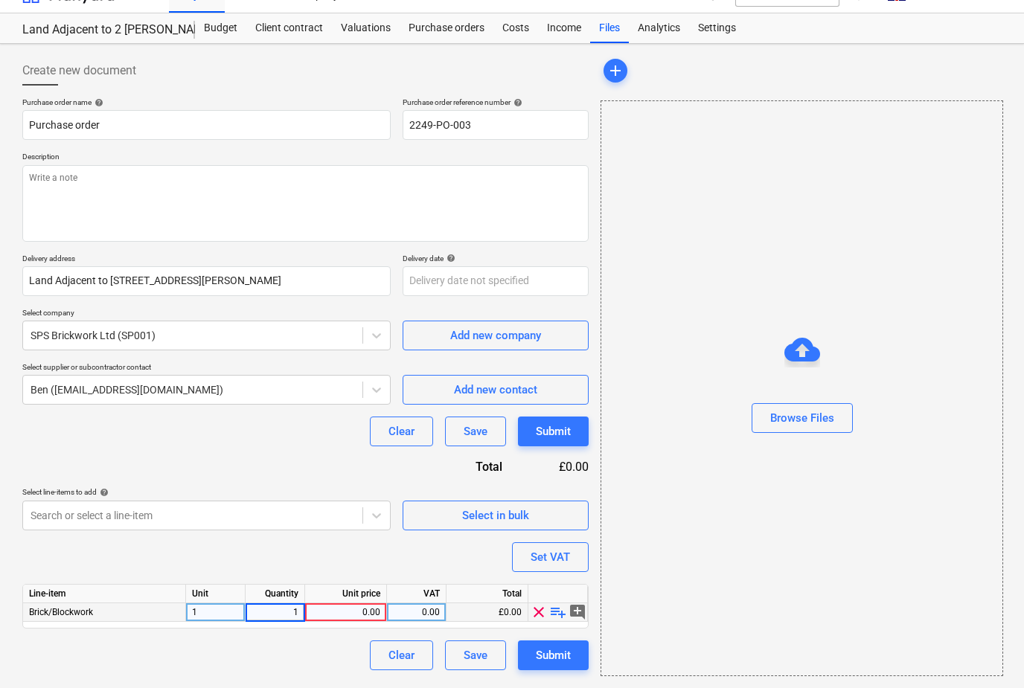
click at [342, 603] on div "0.00" at bounding box center [345, 612] width 69 height 19
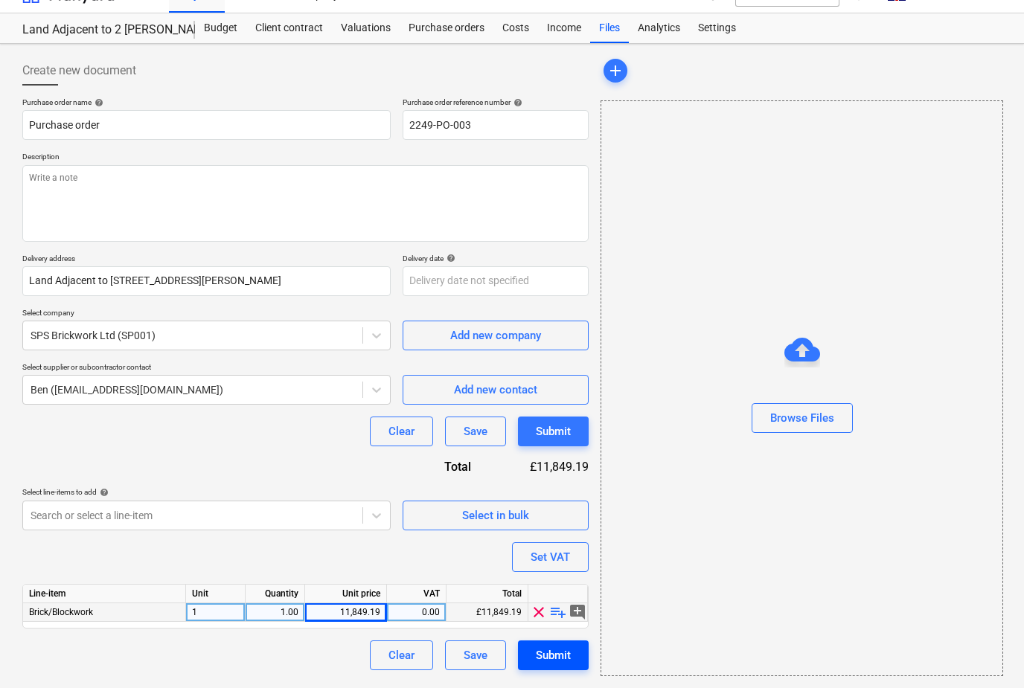
click at [565, 646] on div "Submit" at bounding box center [553, 655] width 35 height 19
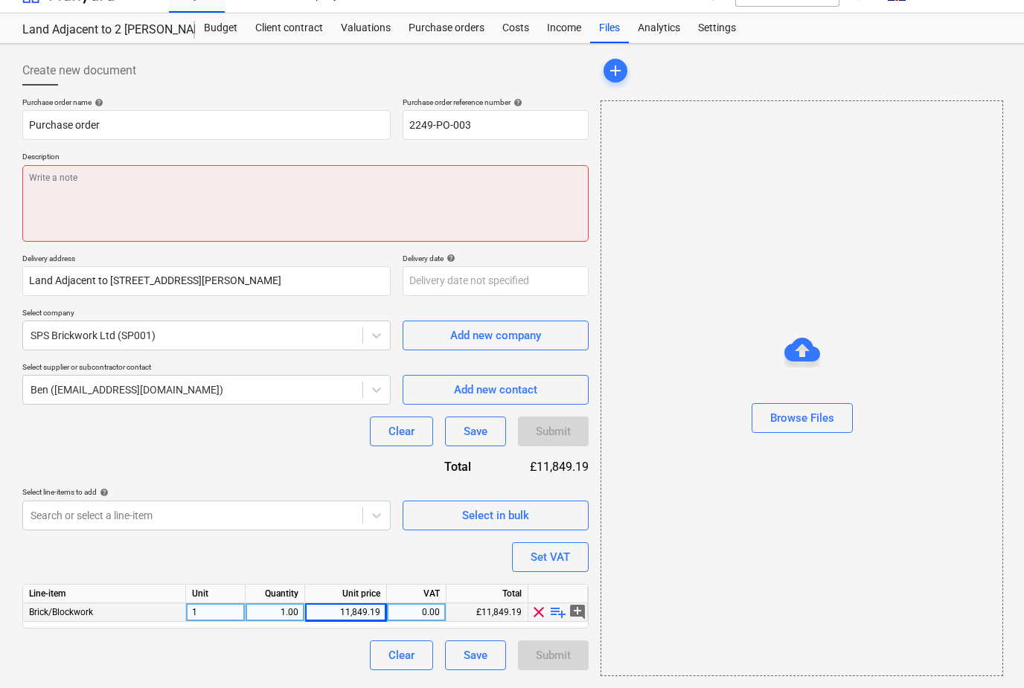
click at [65, 165] on textarea at bounding box center [305, 203] width 566 height 77
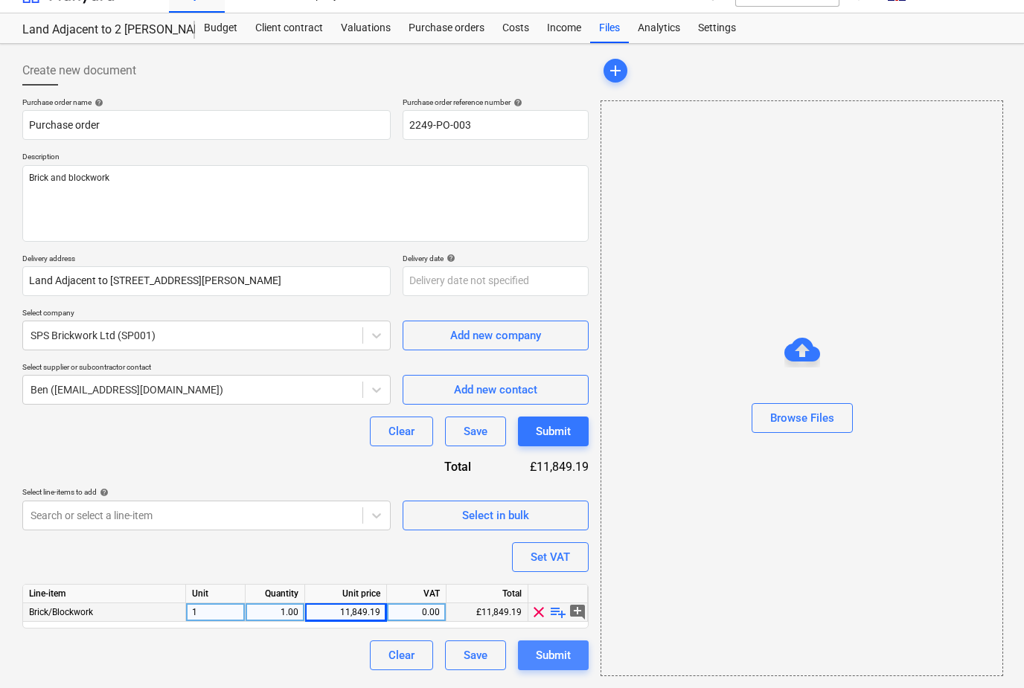
click at [540, 646] on div "Submit" at bounding box center [553, 655] width 35 height 19
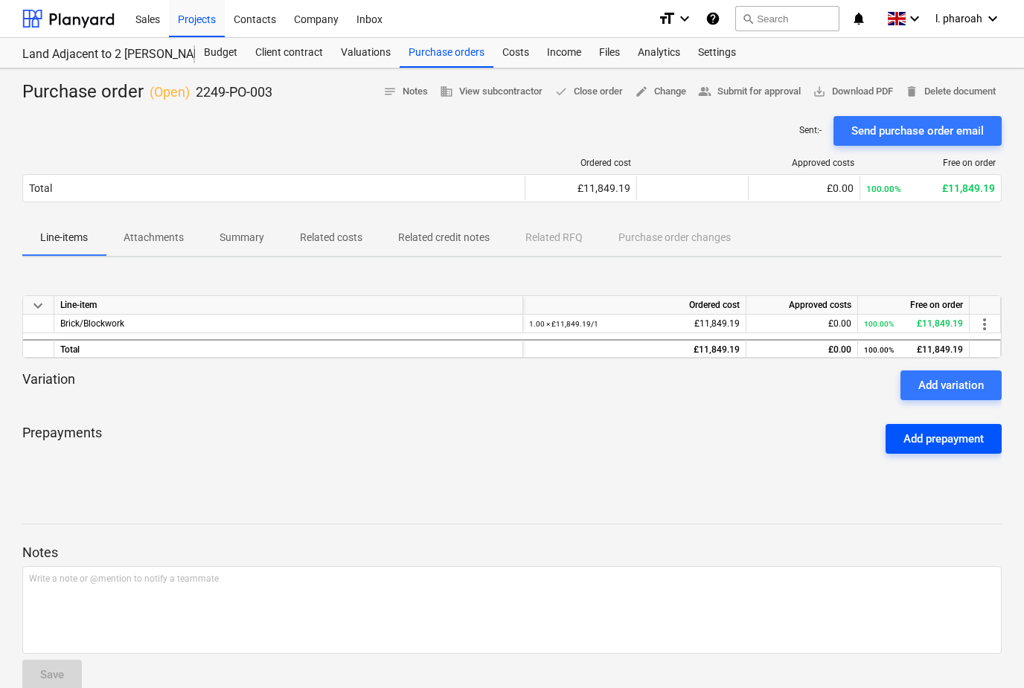
click at [953, 446] on div "Add prepayment" at bounding box center [943, 438] width 80 height 19
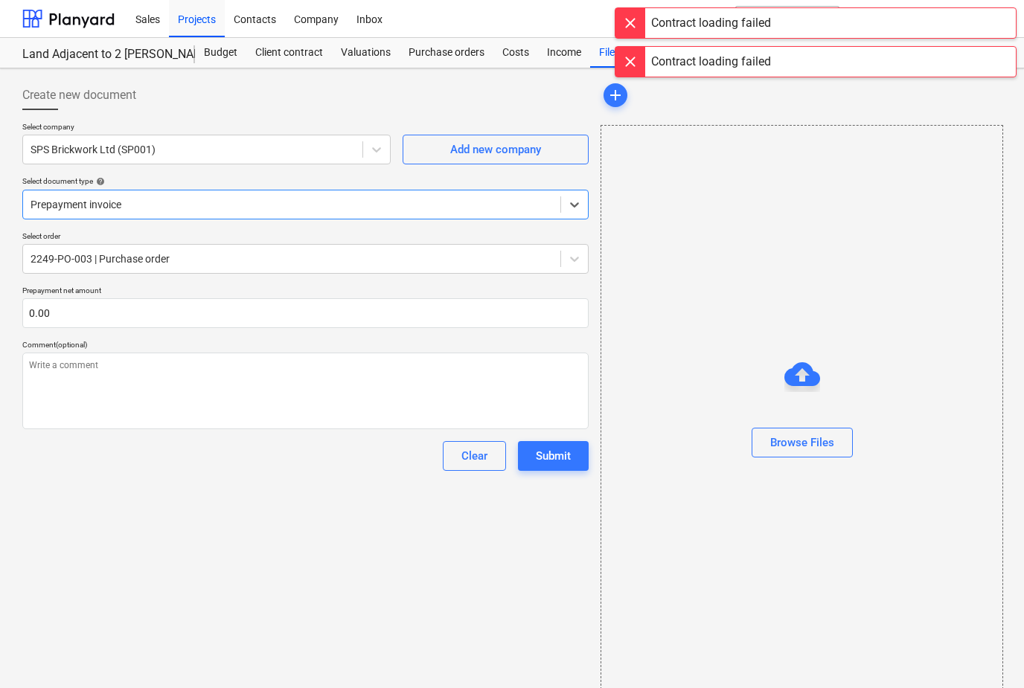
click at [487, 478] on div "Create new document Select company SPS Brickwork Ltd (SP001) Add new company Se…" at bounding box center [305, 390] width 578 height 633
click at [266, 51] on div "Client contract" at bounding box center [289, 53] width 86 height 30
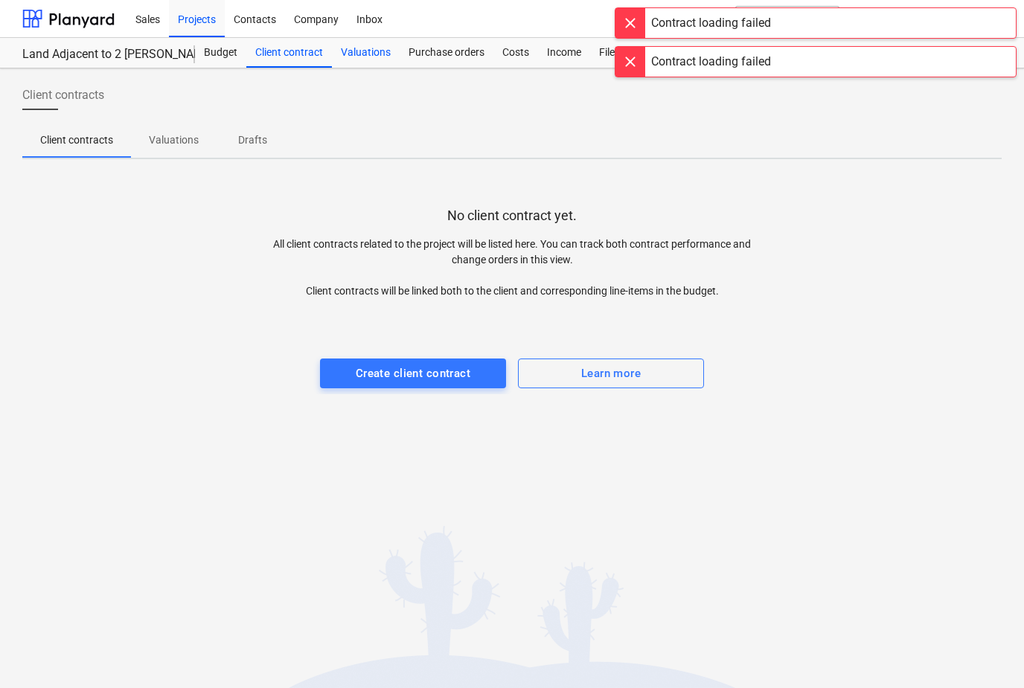
click at [362, 63] on div "Valuations" at bounding box center [366, 53] width 68 height 30
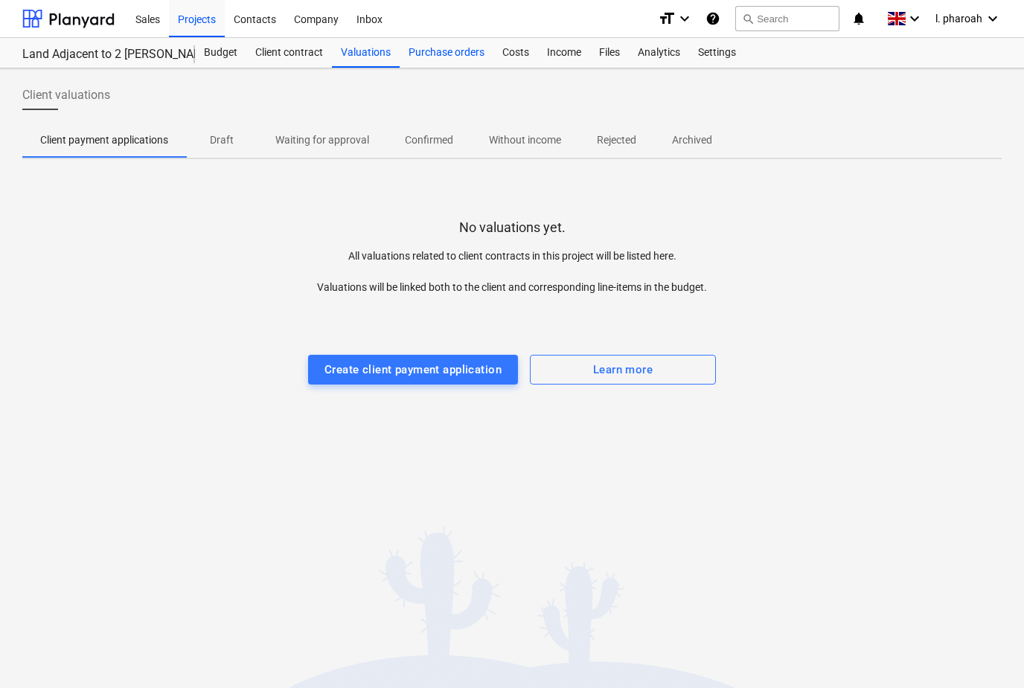
click at [445, 56] on div "Purchase orders" at bounding box center [447, 53] width 94 height 30
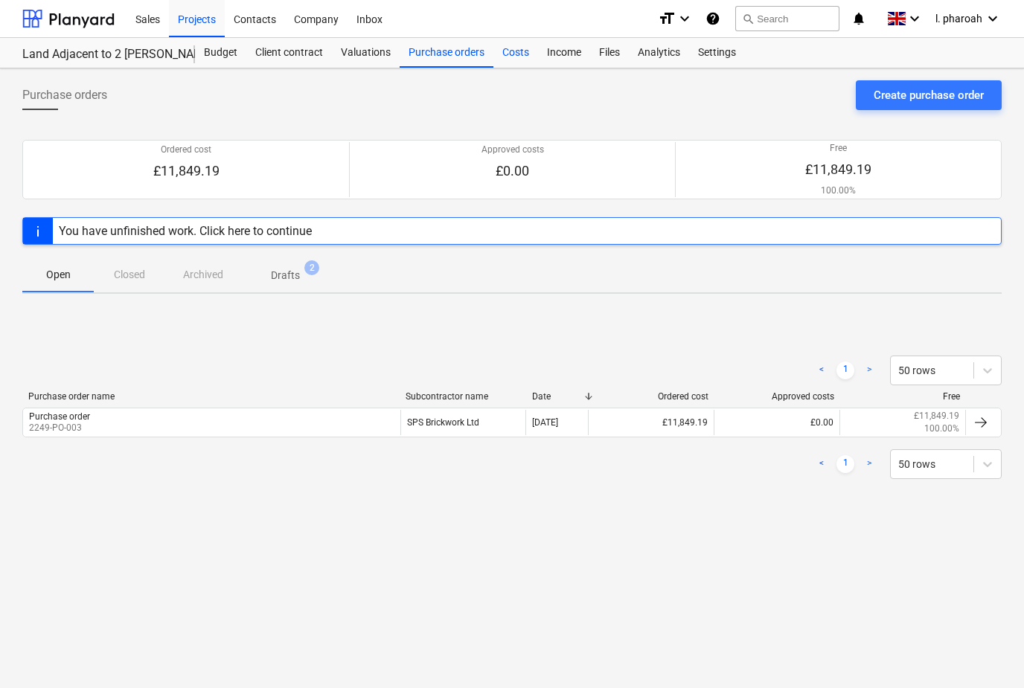
click at [519, 56] on div "Costs" at bounding box center [515, 53] width 45 height 30
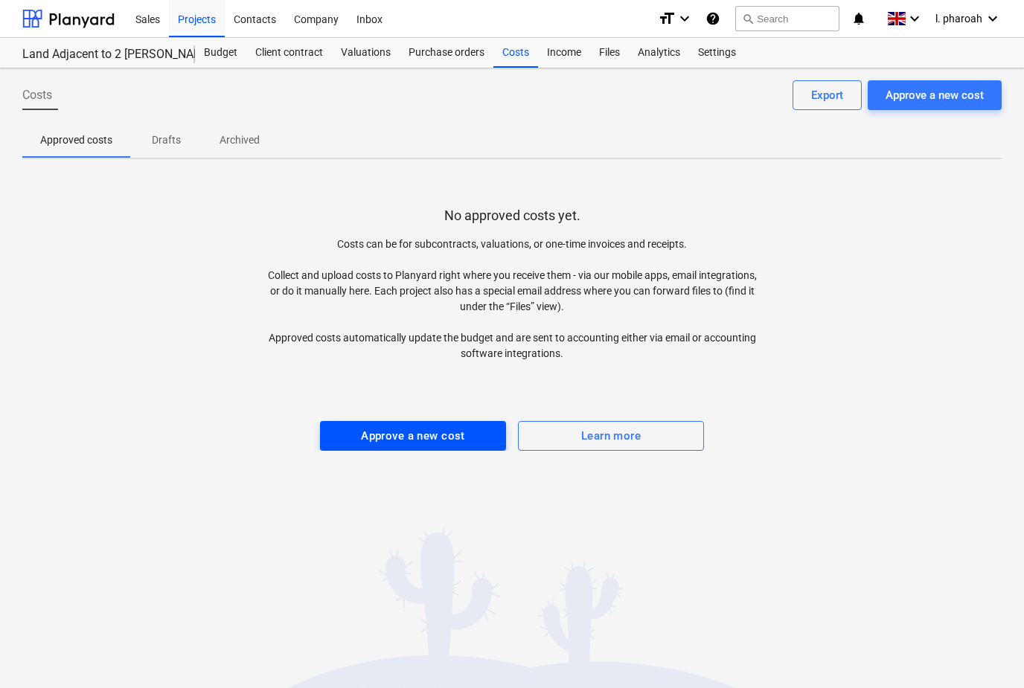
click at [382, 433] on div "Approve a new cost" at bounding box center [413, 435] width 104 height 19
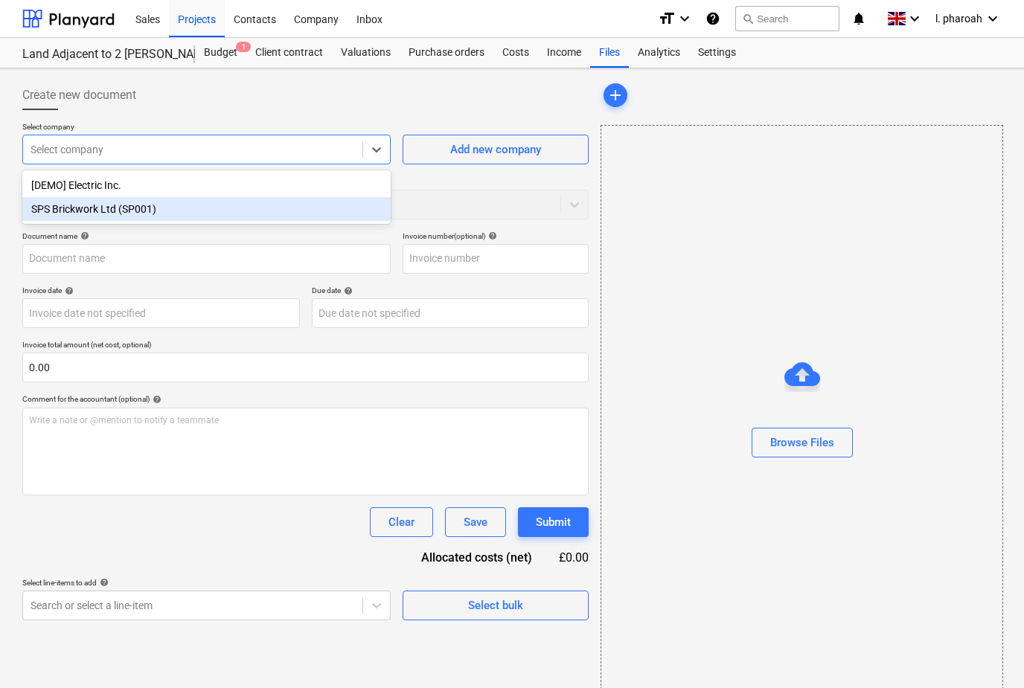
click at [69, 209] on div "SPS Brickwork Ltd (SP001)" at bounding box center [206, 209] width 368 height 24
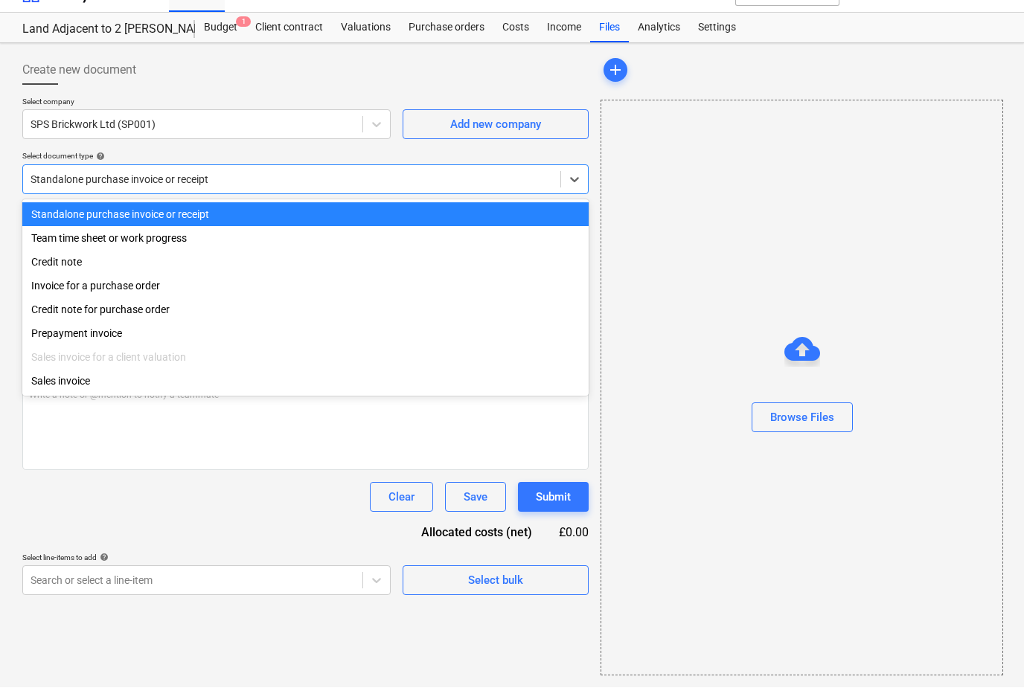
scroll to position [47, 0]
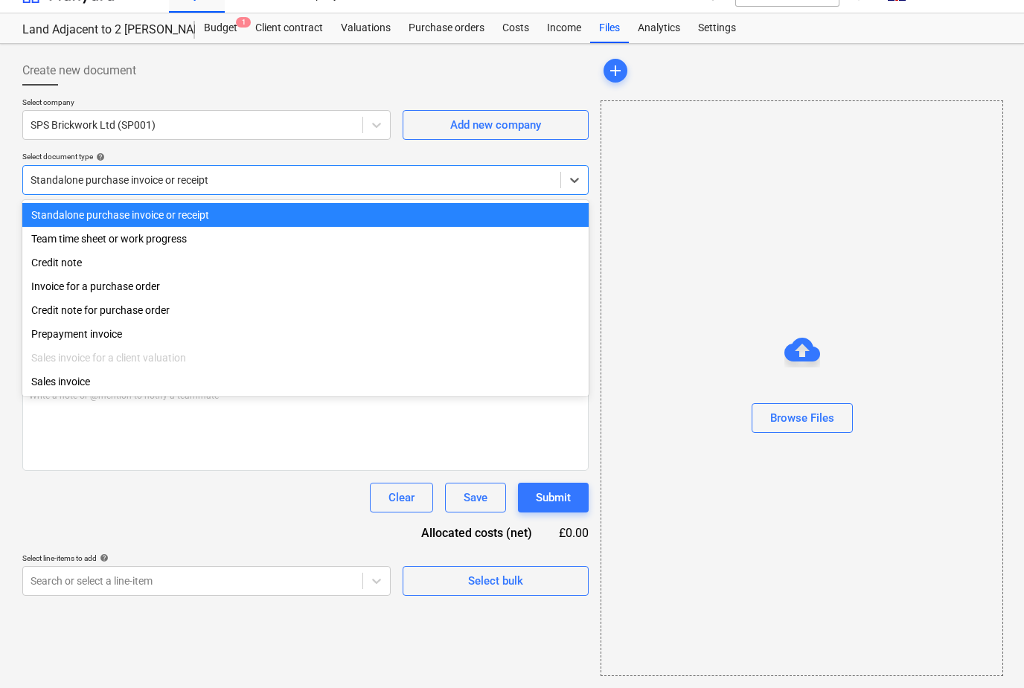
click at [62, 275] on div "Invoice for a purchase order" at bounding box center [305, 287] width 566 height 24
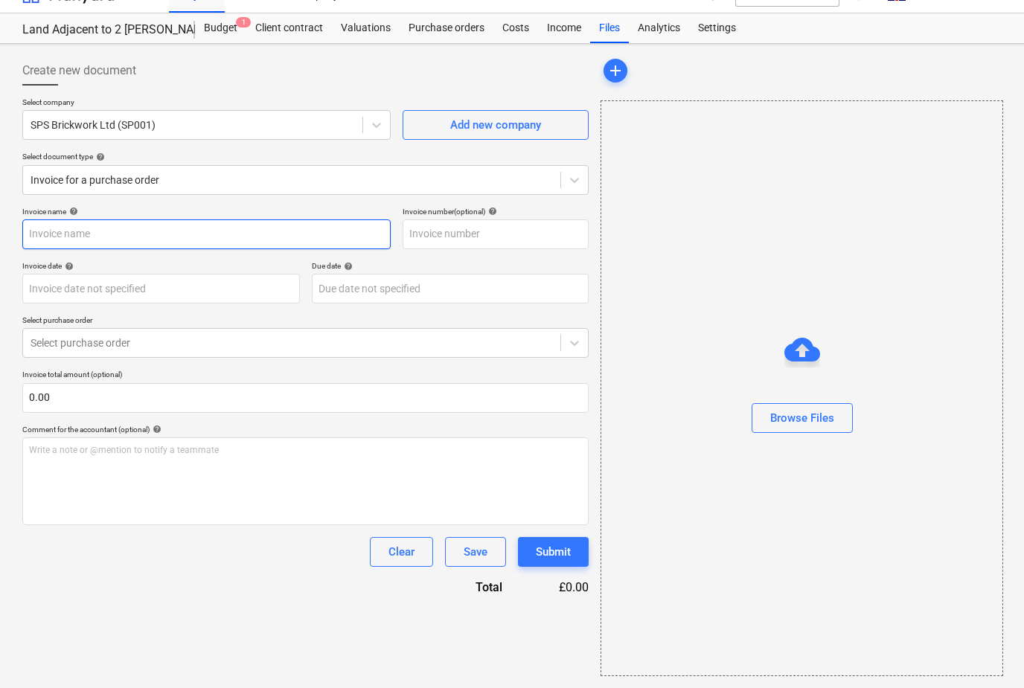
click at [54, 220] on input "text" at bounding box center [206, 235] width 368 height 30
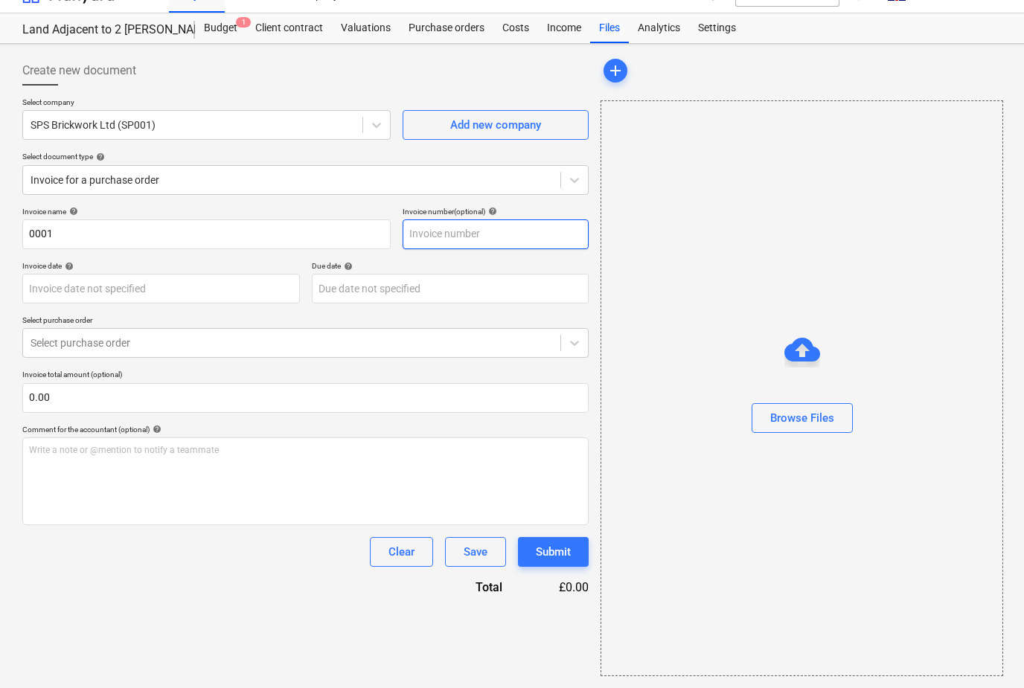
click at [420, 220] on input "text" at bounding box center [496, 235] width 186 height 30
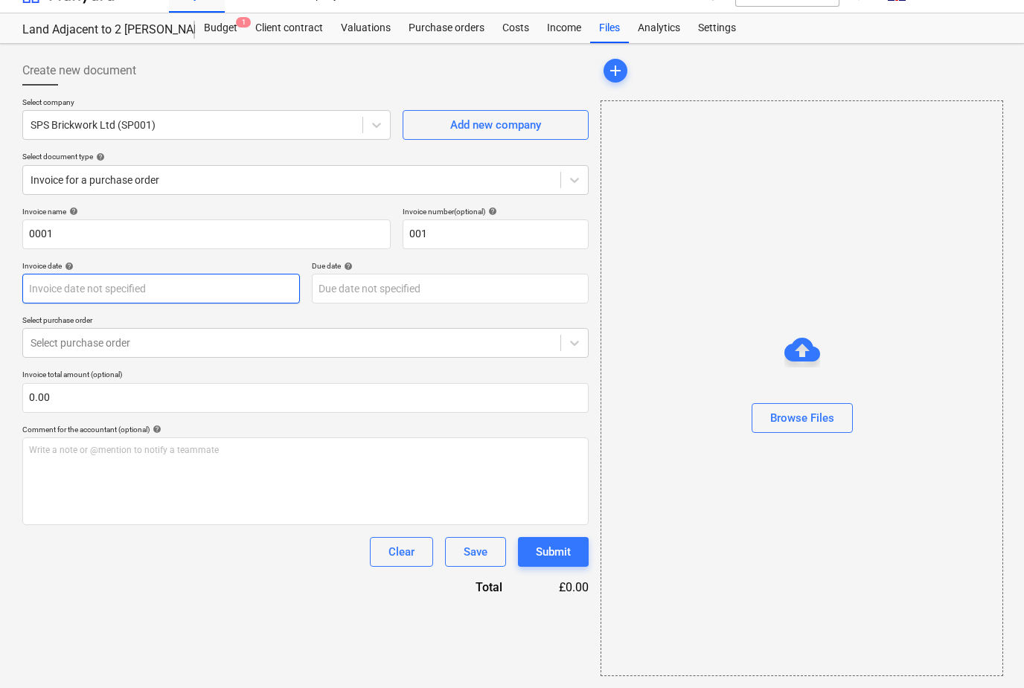
click at [121, 262] on body "Sales Projects Contacts Company Inbox format_size keyboard_arrow_down help sear…" at bounding box center [512, 326] width 1024 height 702
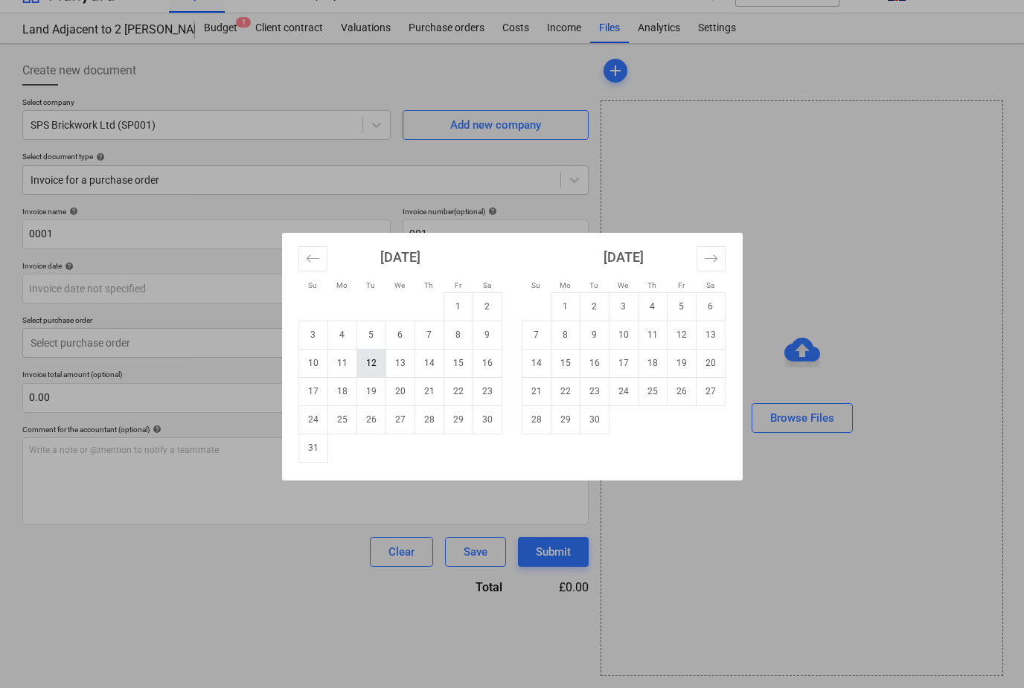
click at [366, 368] on td "12" at bounding box center [370, 363] width 29 height 28
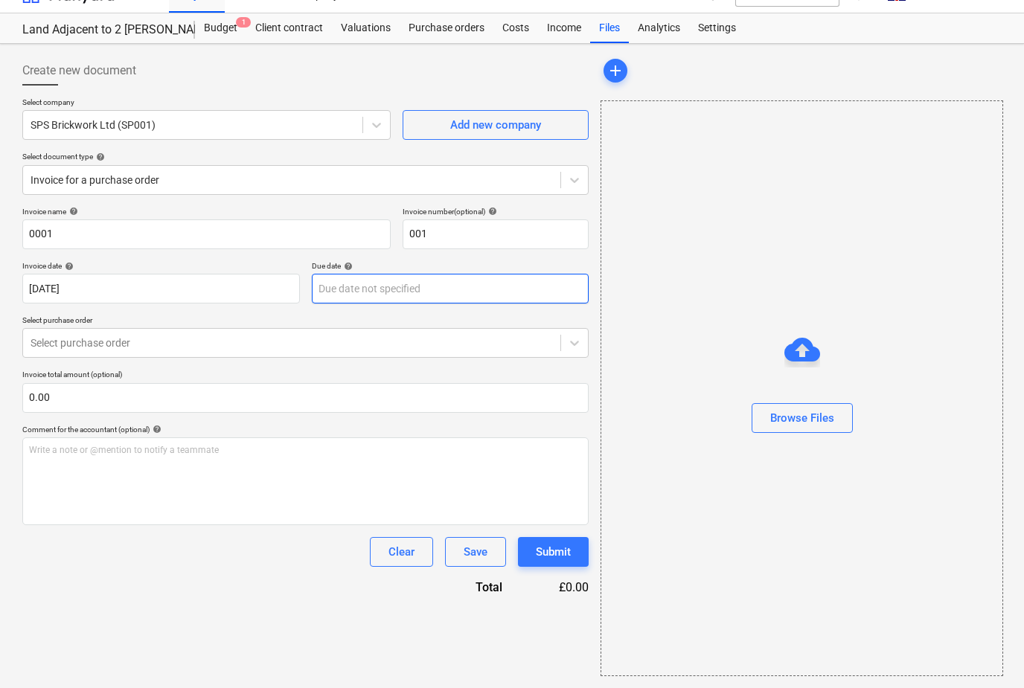
click at [513, 278] on body "Sales Projects Contacts Company Inbox format_size keyboard_arrow_down help sear…" at bounding box center [512, 326] width 1024 height 702
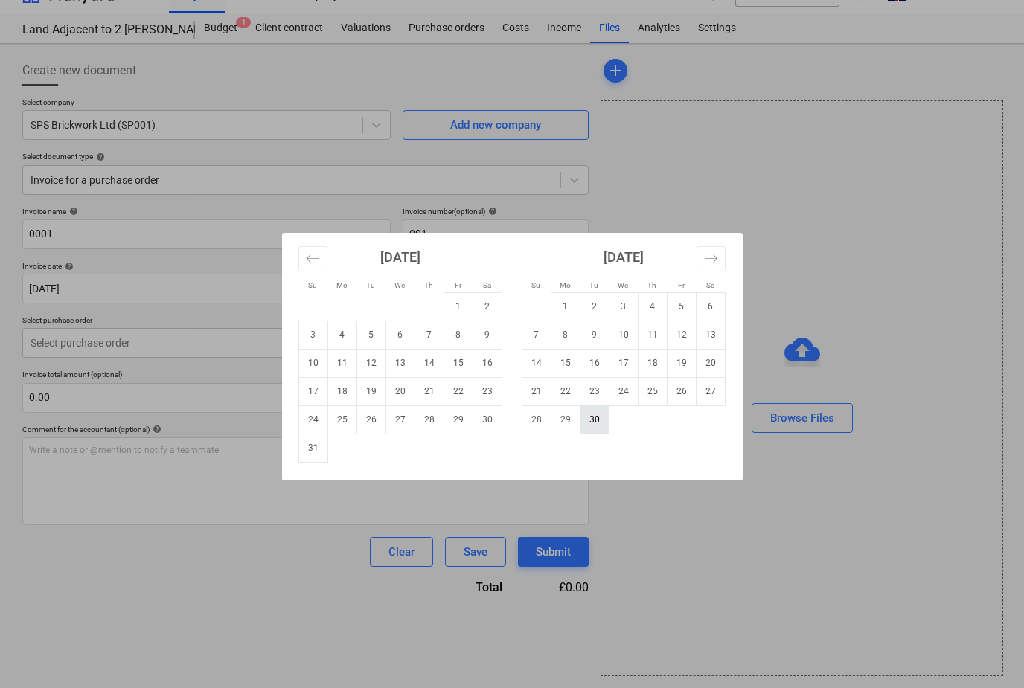
click at [601, 417] on td "30" at bounding box center [594, 420] width 29 height 28
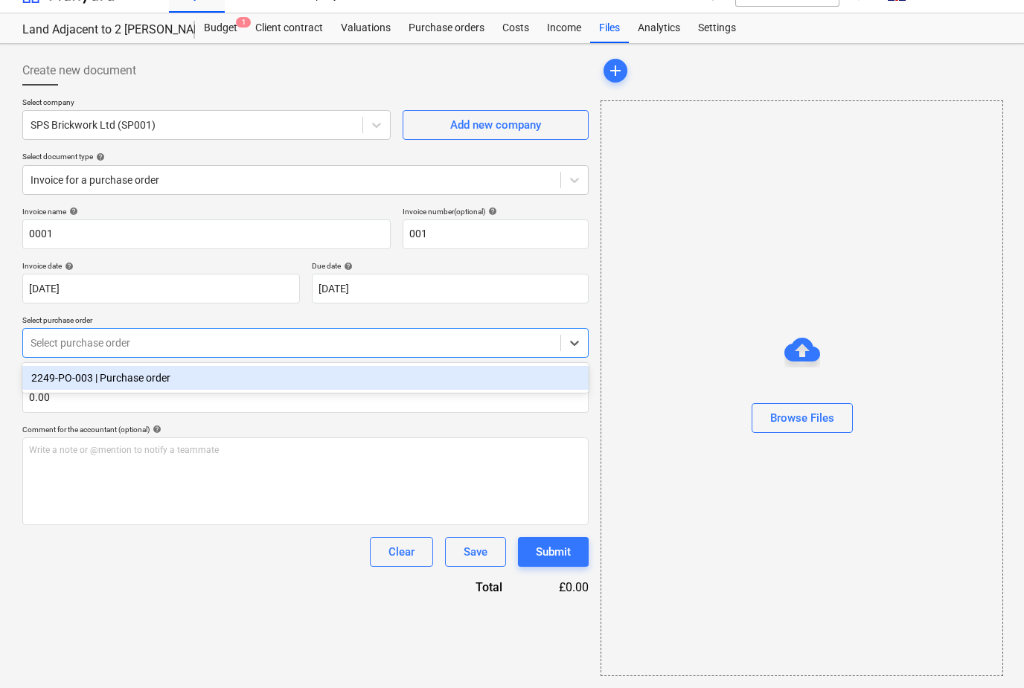
click at [57, 366] on div "2249-PO-003 | Purchase order" at bounding box center [305, 378] width 566 height 24
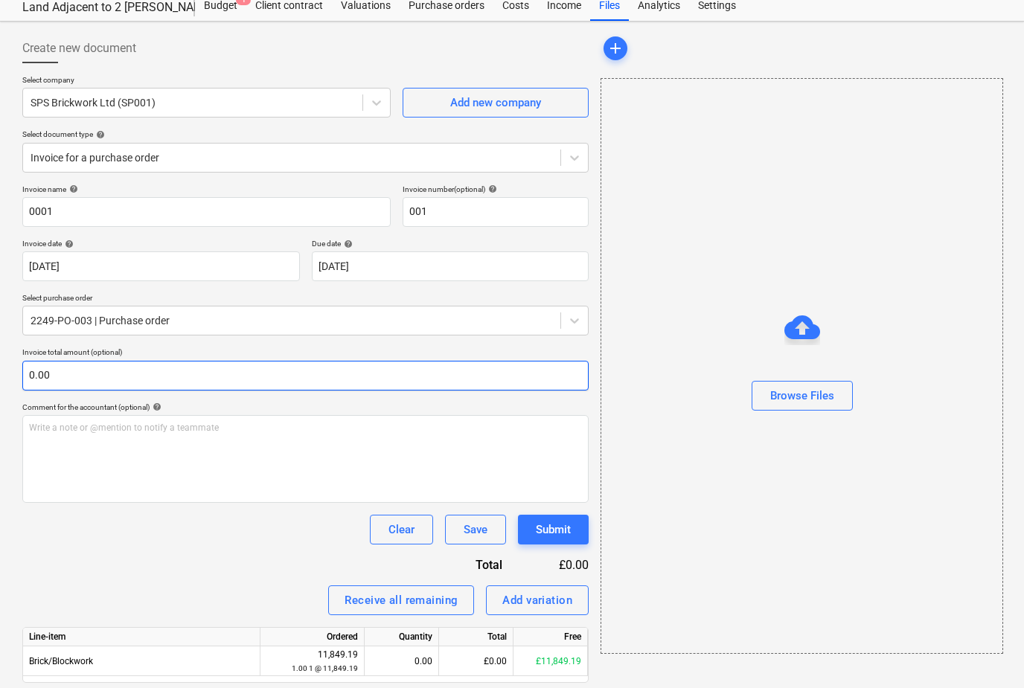
click at [55, 377] on input "0.00" at bounding box center [305, 376] width 566 height 30
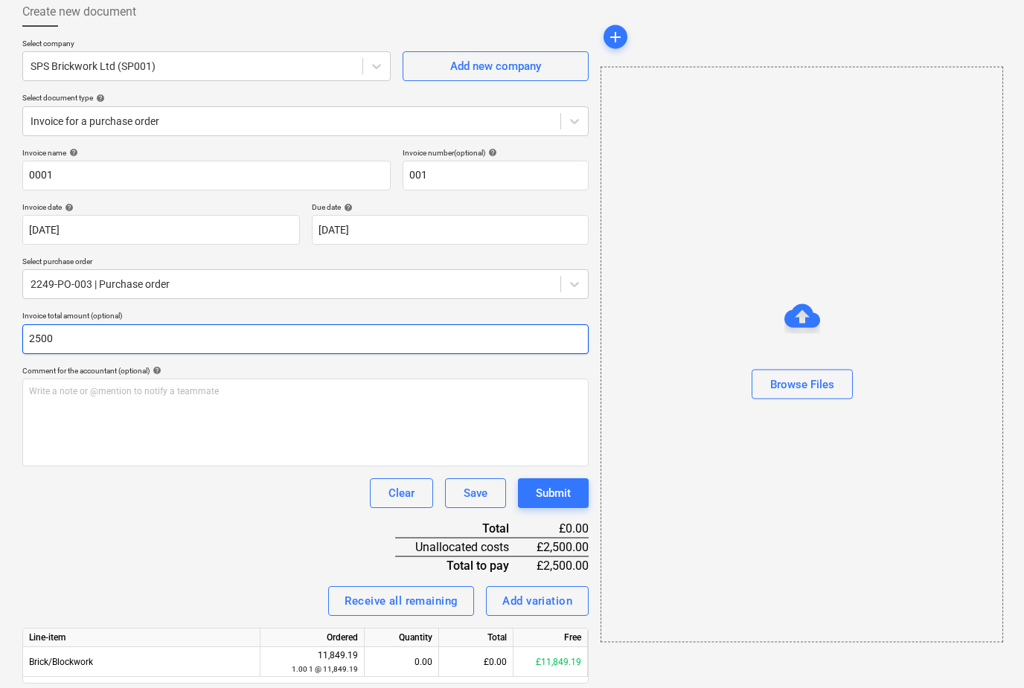
scroll to position [83, 0]
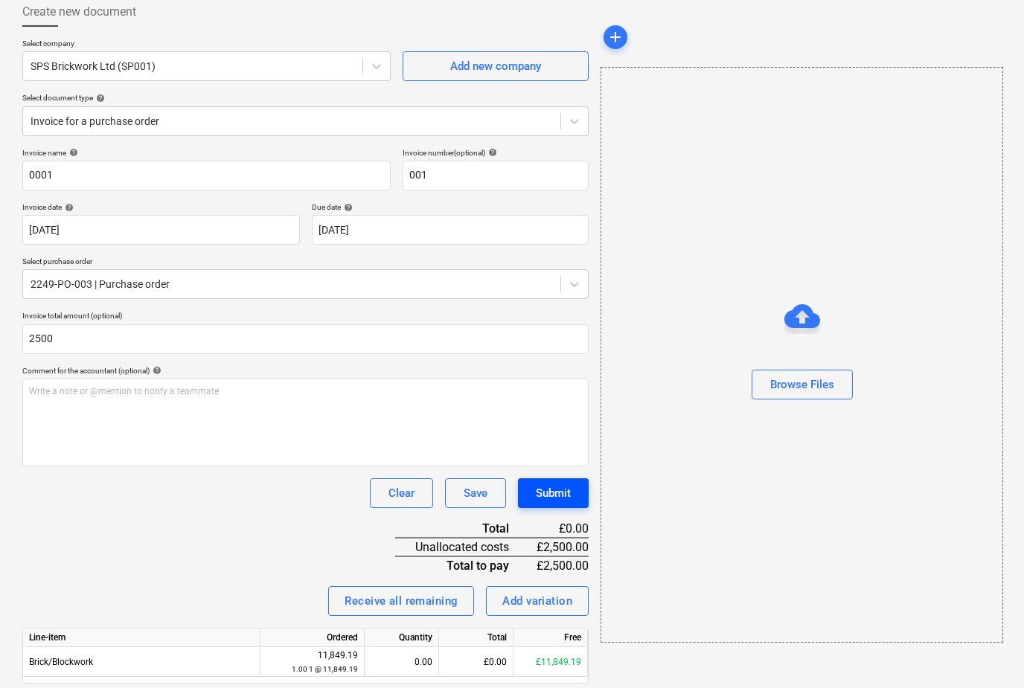
click at [549, 505] on button "Submit" at bounding box center [553, 493] width 71 height 30
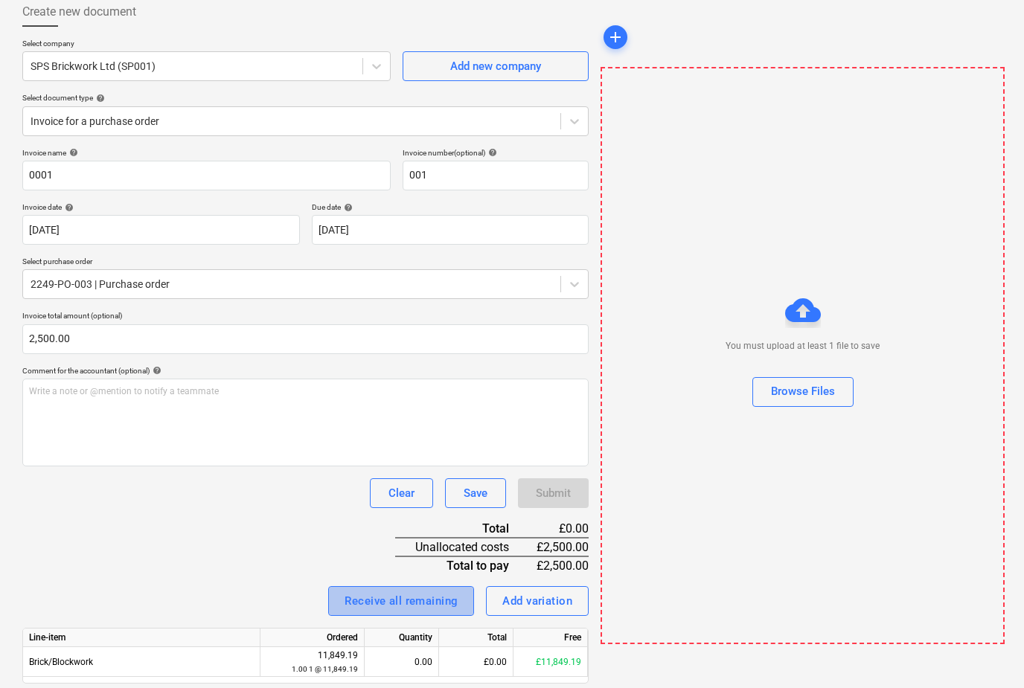
click at [382, 595] on div "Receive all remaining" at bounding box center [401, 601] width 113 height 19
click at [376, 611] on button "Receive all remaining" at bounding box center [401, 601] width 146 height 30
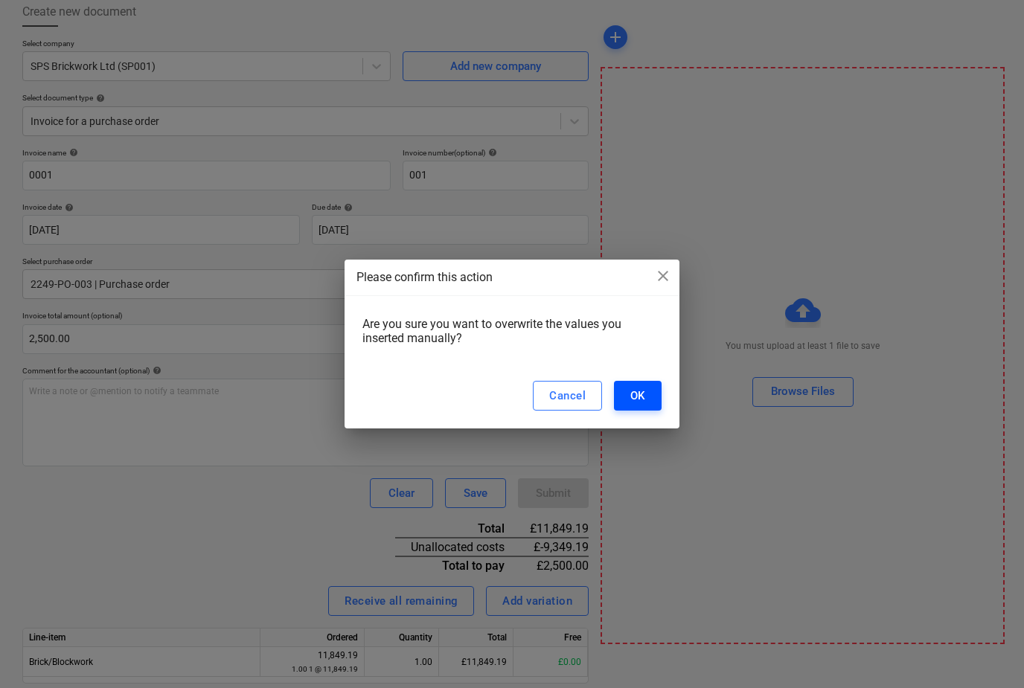
click at [643, 406] on div "OK" at bounding box center [637, 395] width 15 height 19
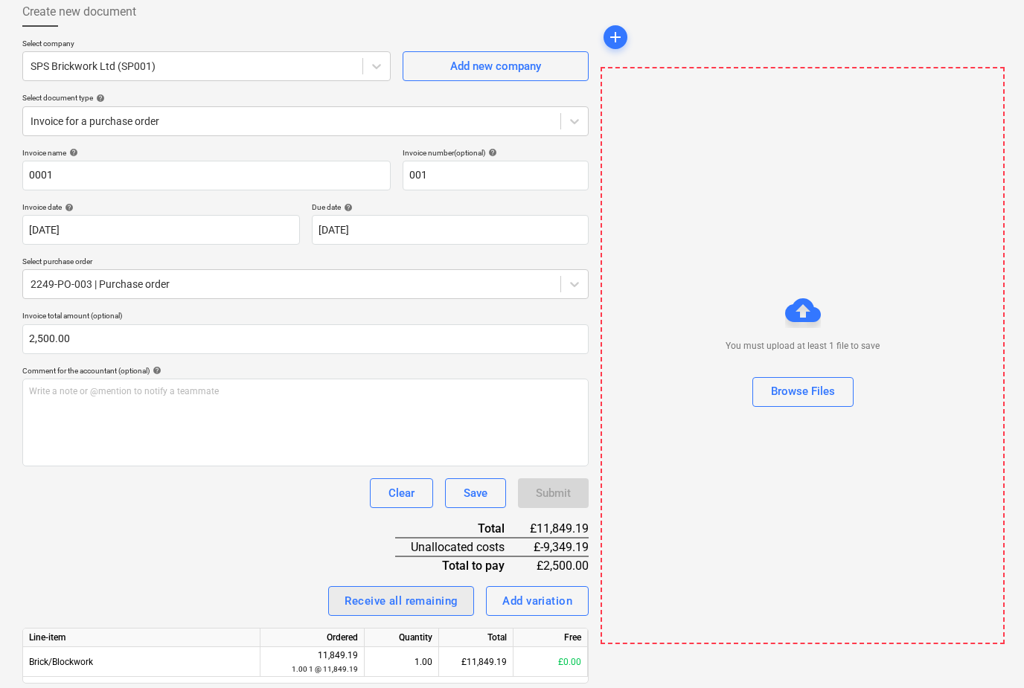
click at [377, 592] on div "Receive all remaining" at bounding box center [401, 601] width 113 height 19
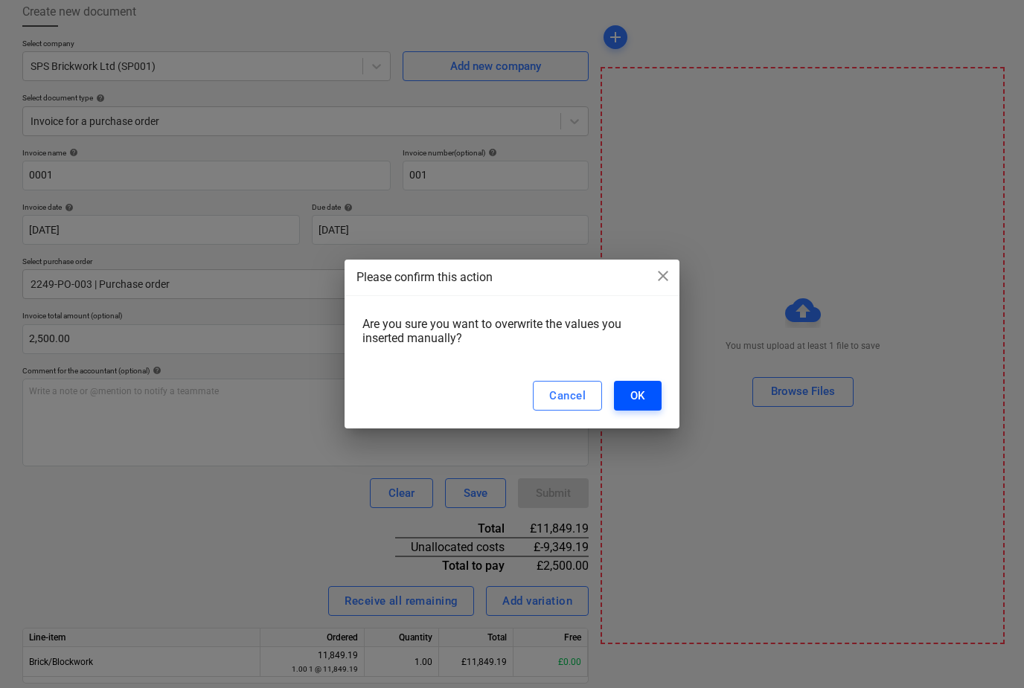
click at [630, 411] on button "OK" at bounding box center [638, 396] width 48 height 30
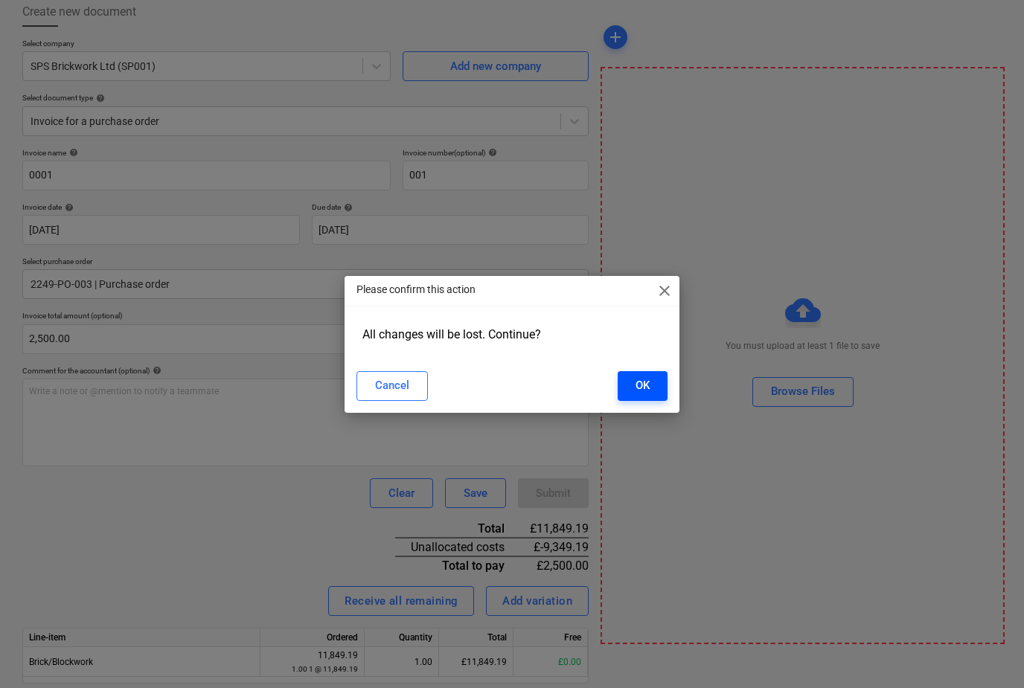
click at [633, 401] on button "OK" at bounding box center [643, 386] width 50 height 30
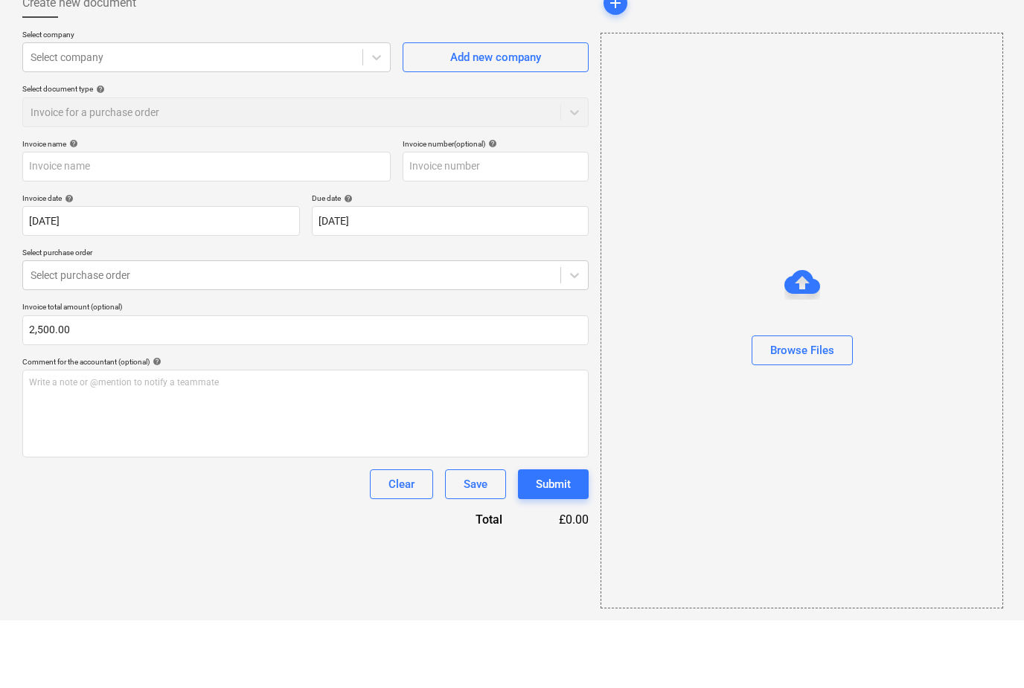
scroll to position [57, 0]
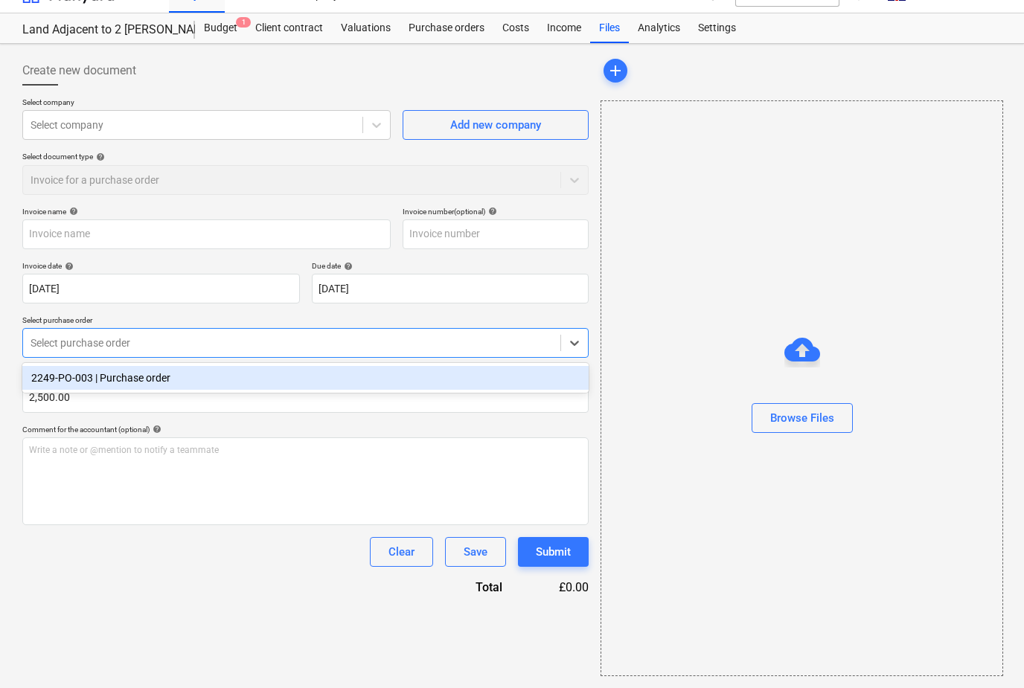
click at [65, 366] on div "2249-PO-003 | Purchase order" at bounding box center [305, 378] width 566 height 24
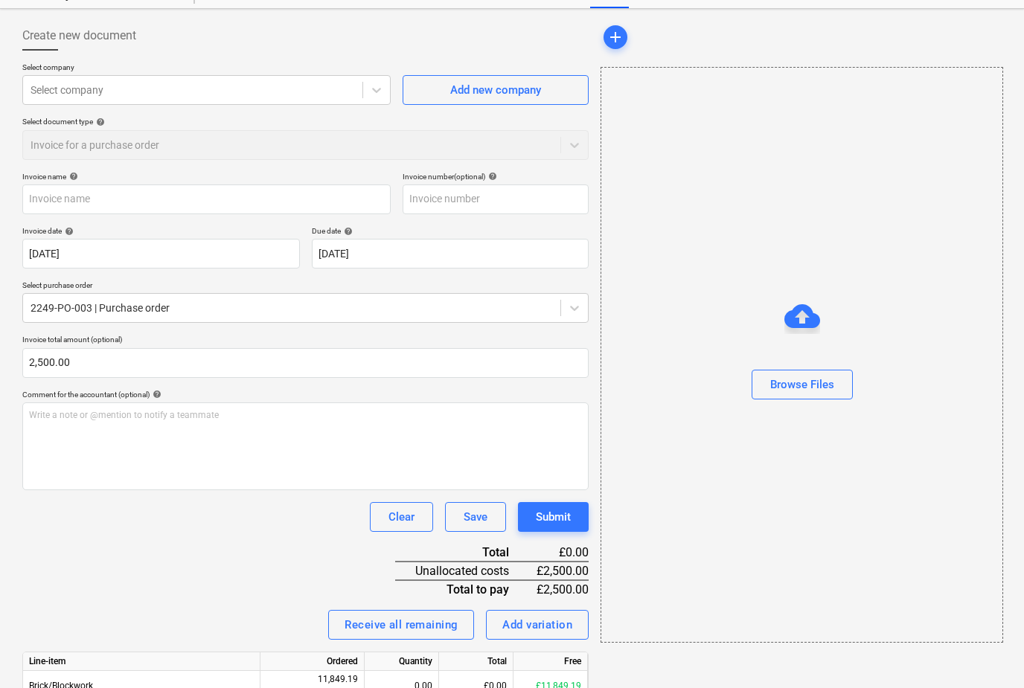
scroll to position [83, 0]
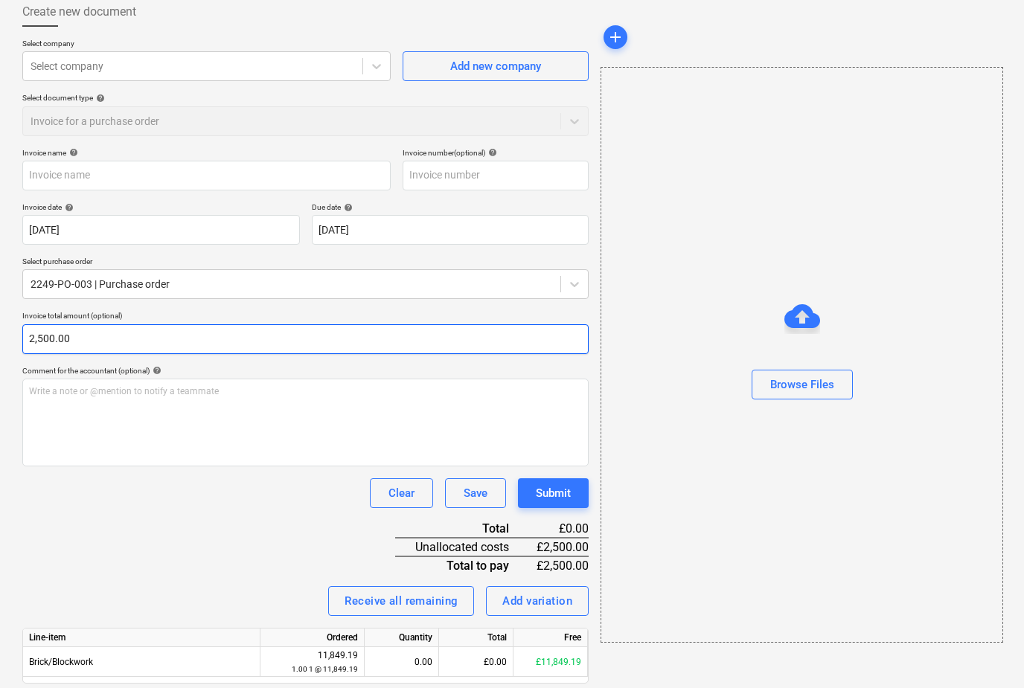
click at [73, 339] on input "2,500.00" at bounding box center [305, 339] width 566 height 30
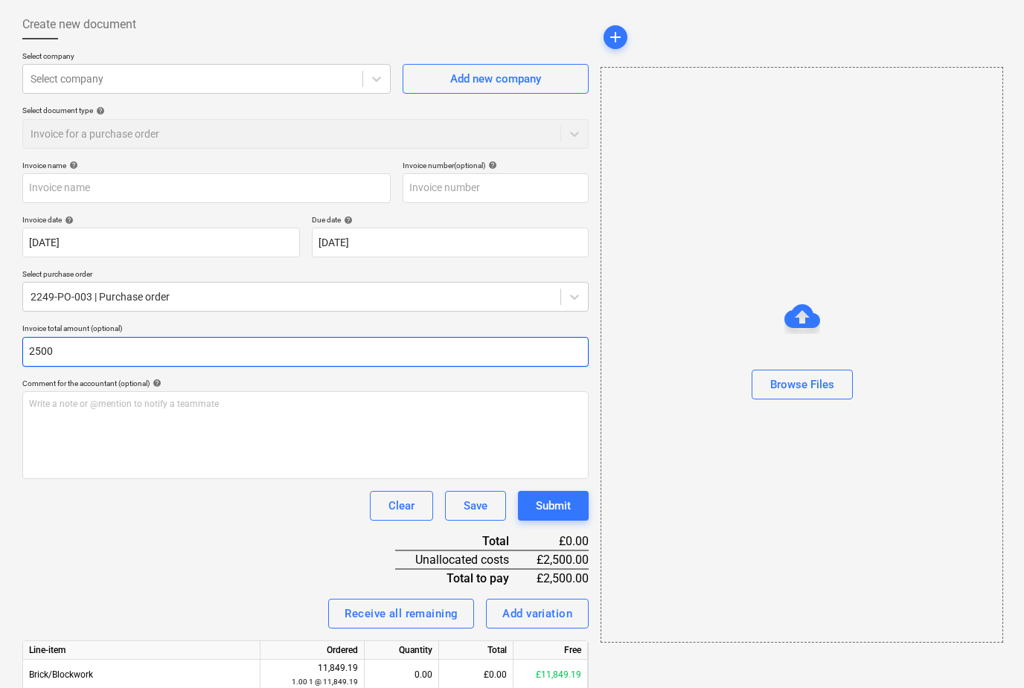
scroll to position [69, 0]
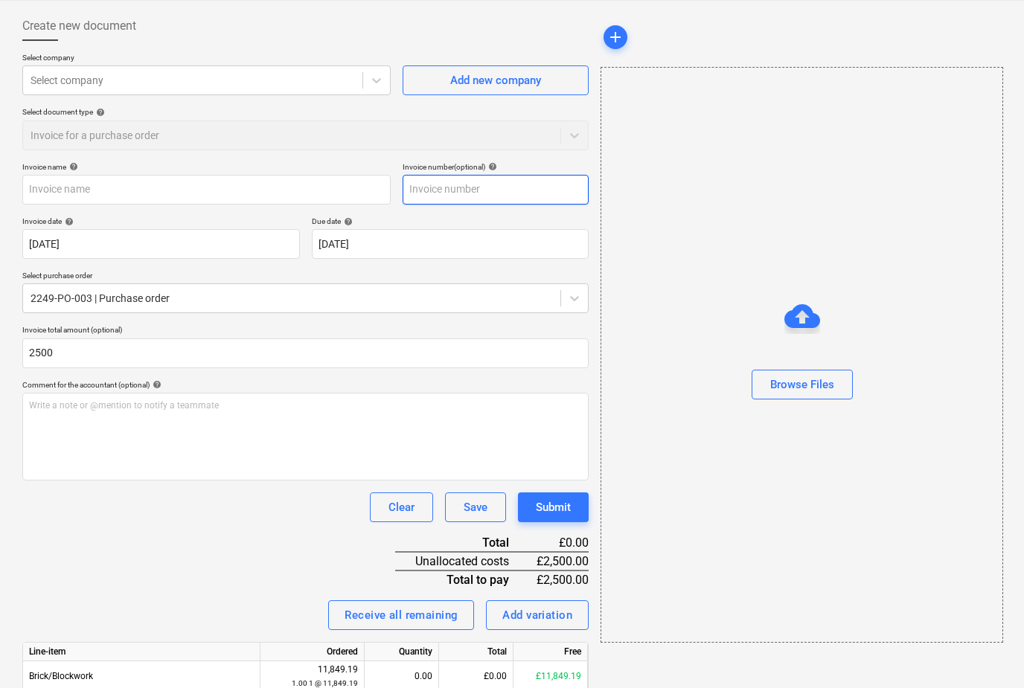
click at [419, 202] on input "text" at bounding box center [496, 190] width 186 height 30
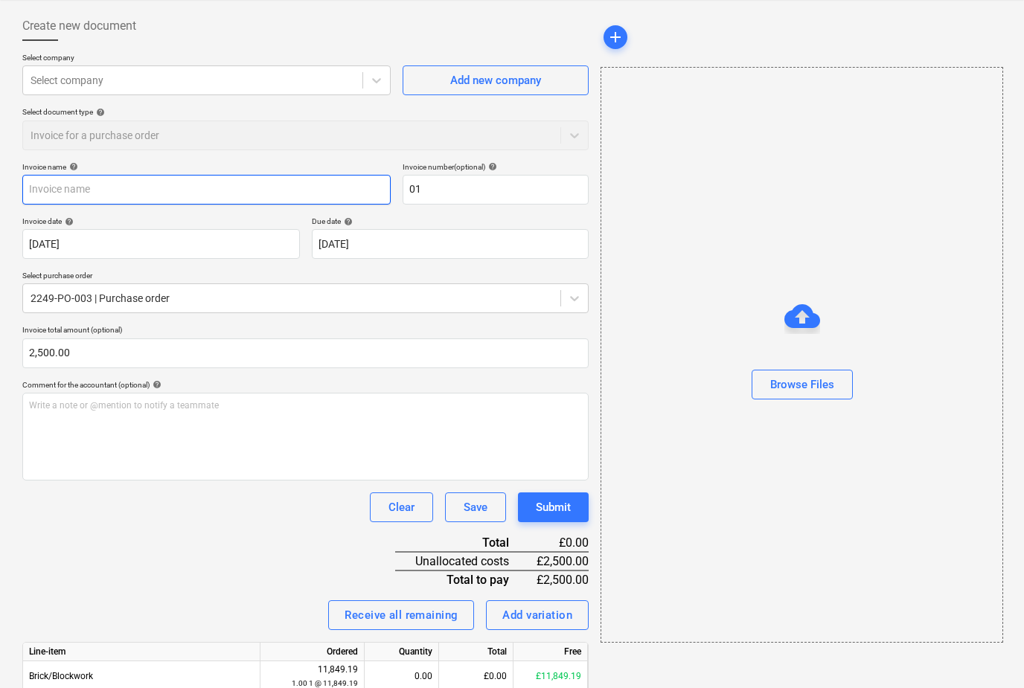
click at [139, 177] on input "text" at bounding box center [206, 190] width 368 height 30
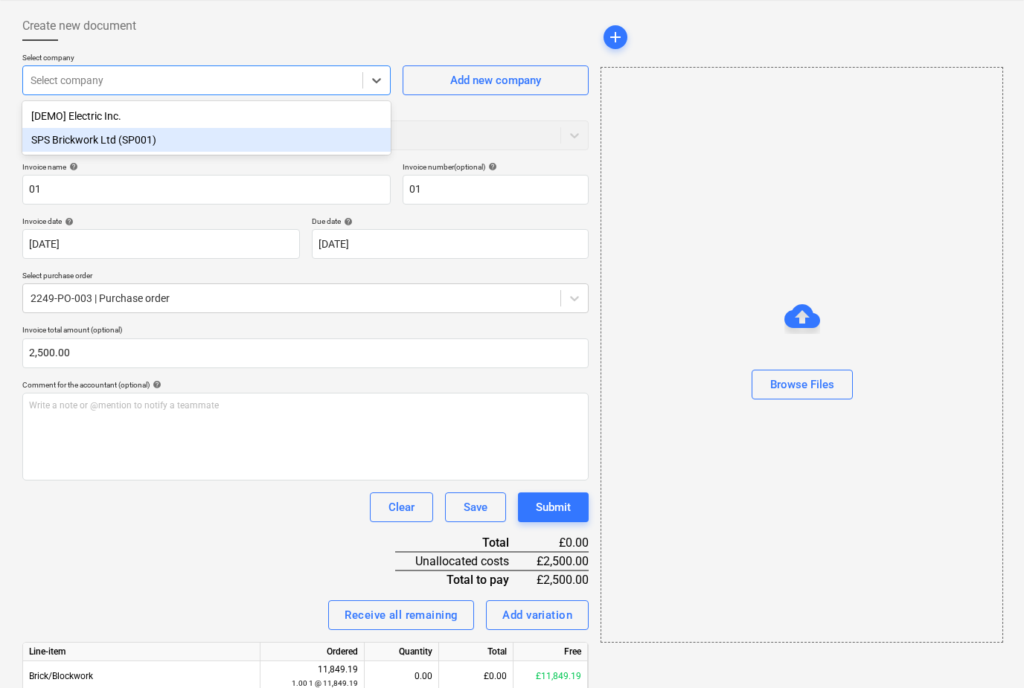
click at [56, 145] on div "SPS Brickwork Ltd (SP001)" at bounding box center [206, 140] width 368 height 24
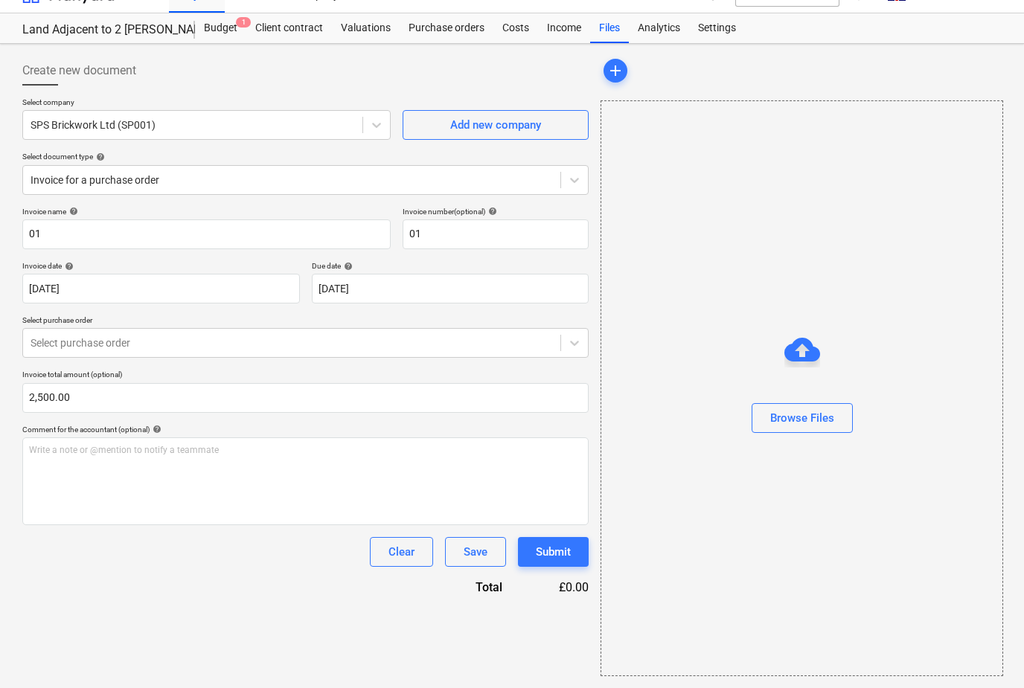
scroll to position [40, 0]
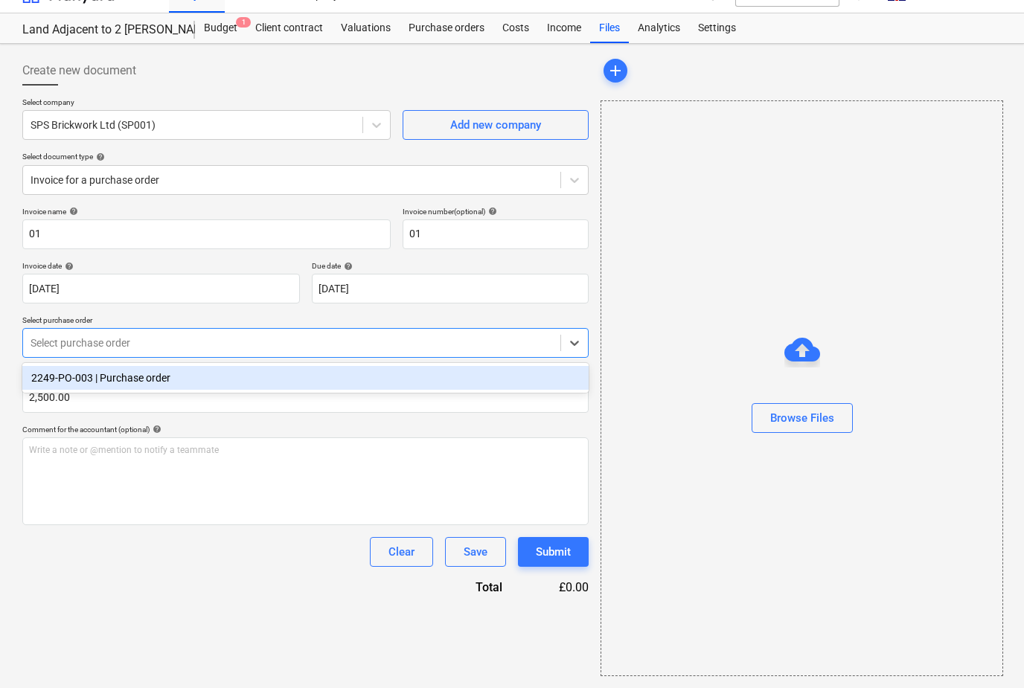
click at [64, 366] on div "2249-PO-003 | Purchase order" at bounding box center [305, 378] width 566 height 24
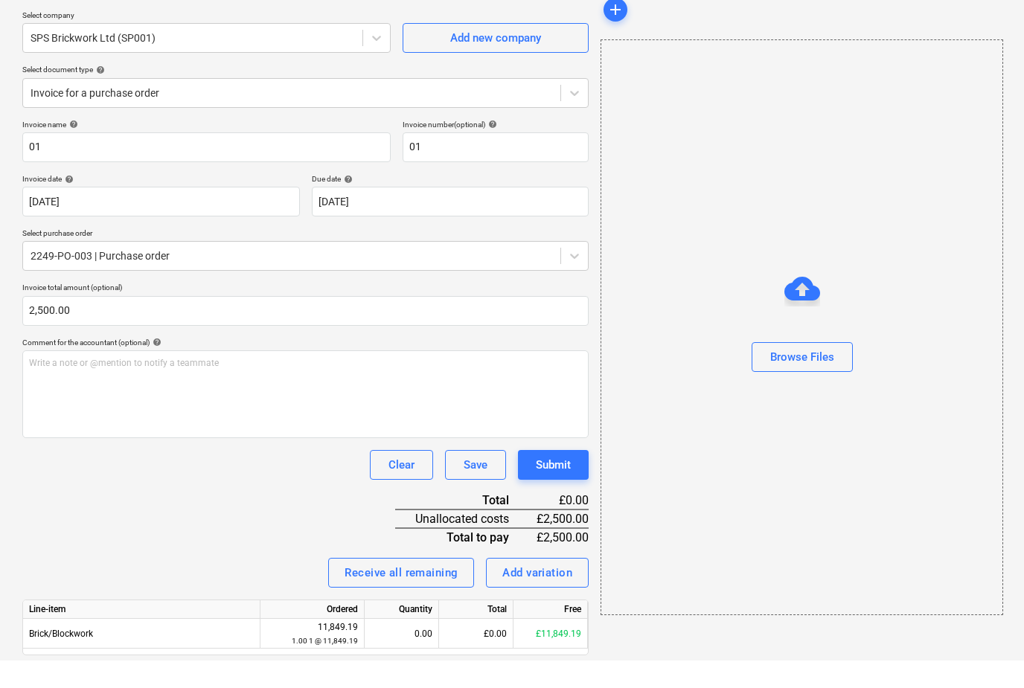
scroll to position [83, 0]
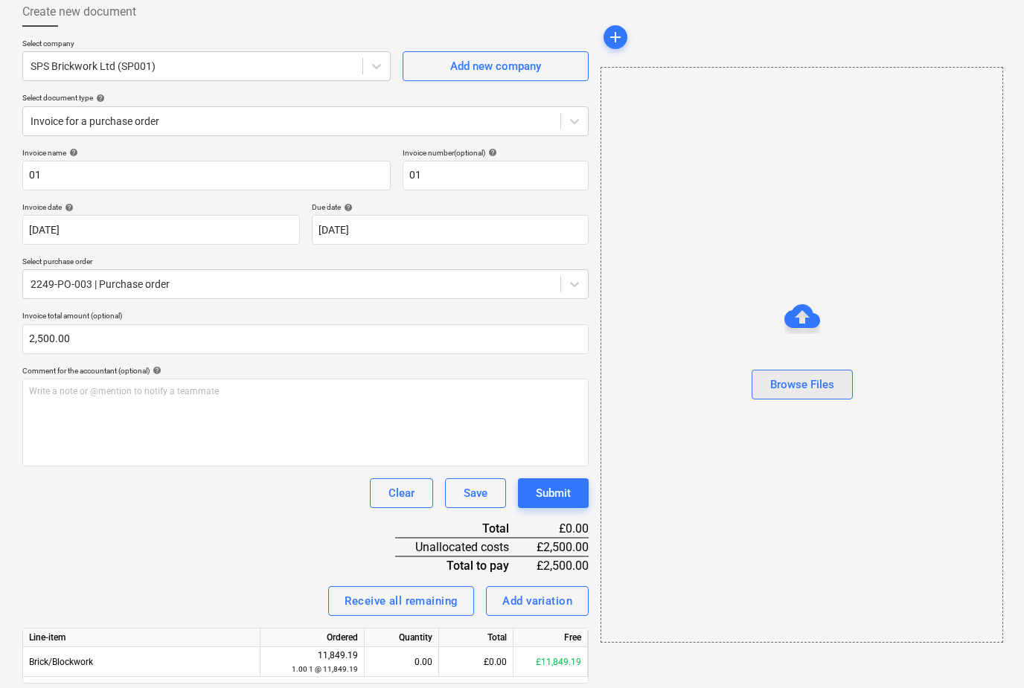
click at [820, 394] on div "Browse Files" at bounding box center [802, 384] width 64 height 19
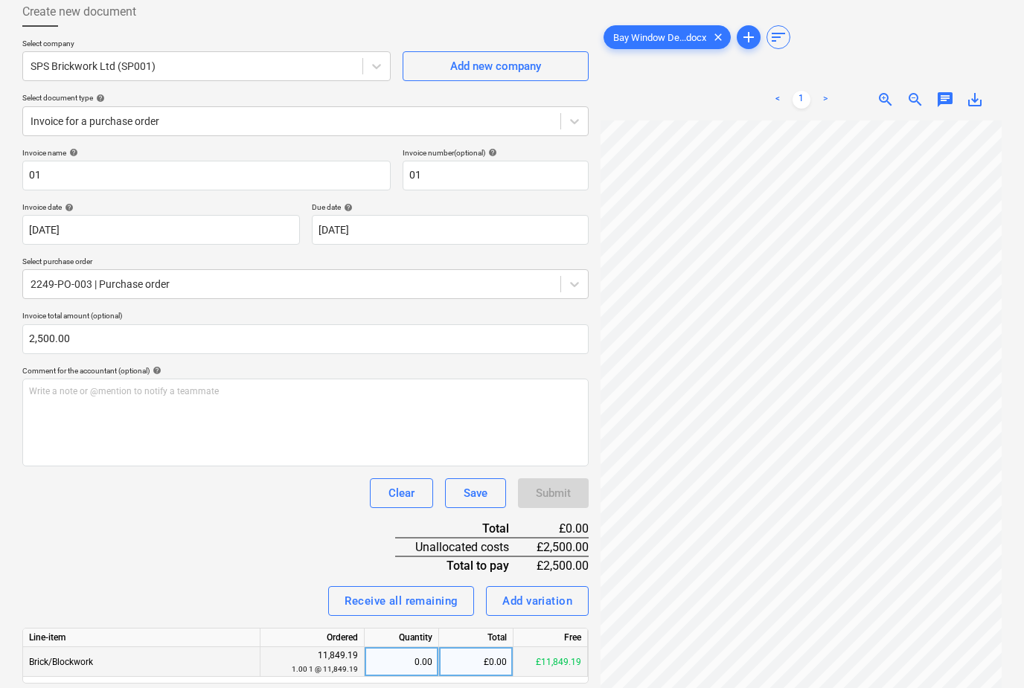
click at [316, 662] on div "1.00 1 @ 11,849.19" at bounding box center [312, 669] width 92 height 14
click at [476, 653] on div "£0.00" at bounding box center [476, 662] width 74 height 30
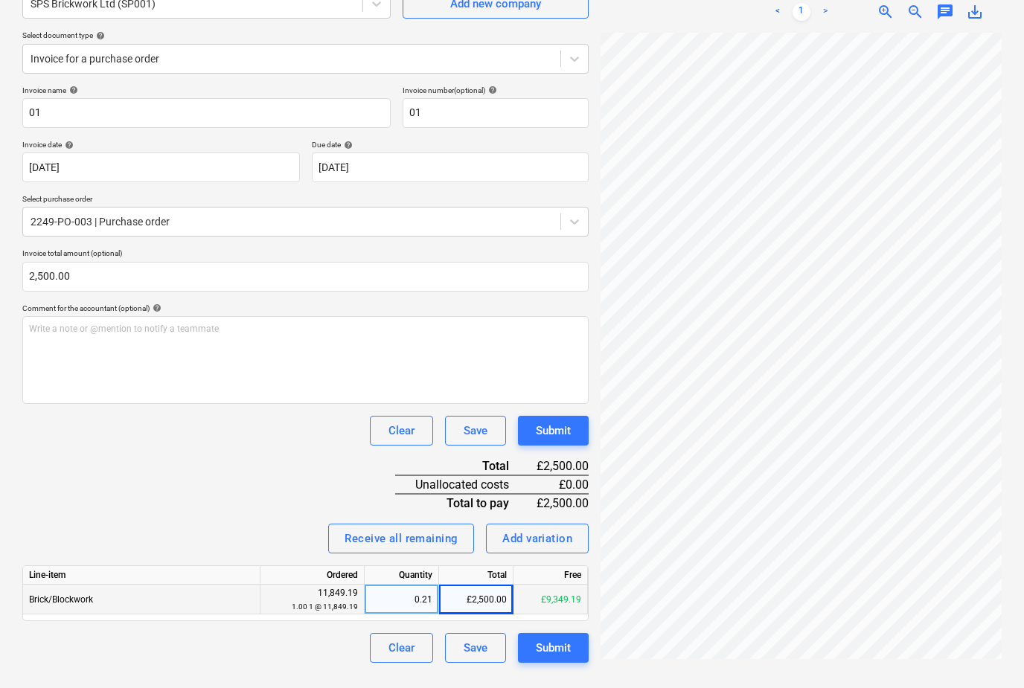
scroll to position [149, 0]
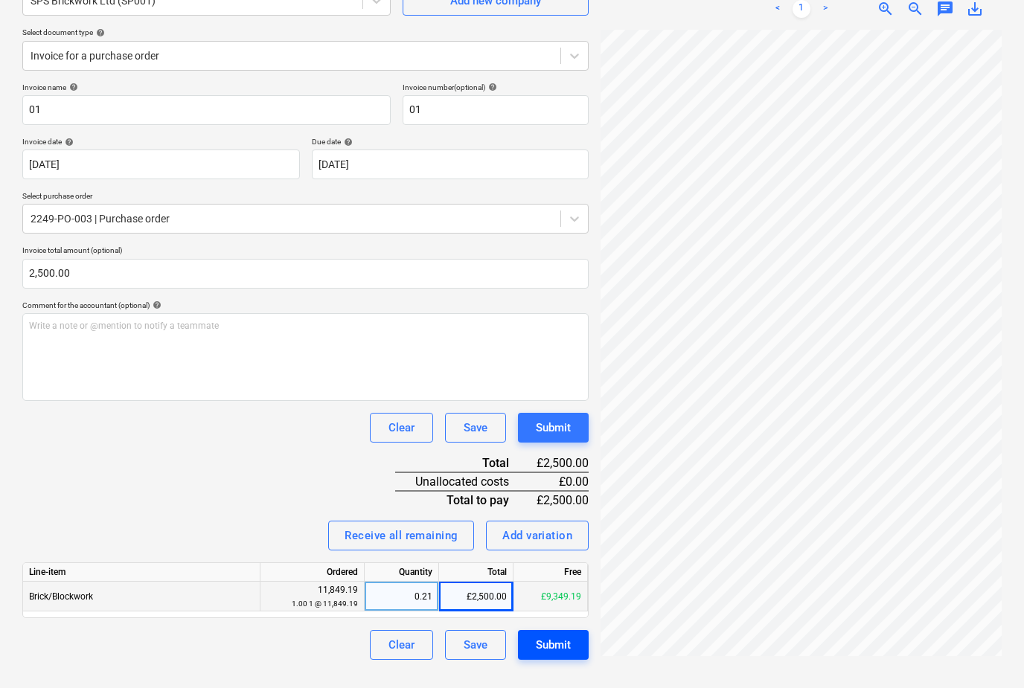
click at [538, 644] on div "Submit" at bounding box center [553, 644] width 35 height 19
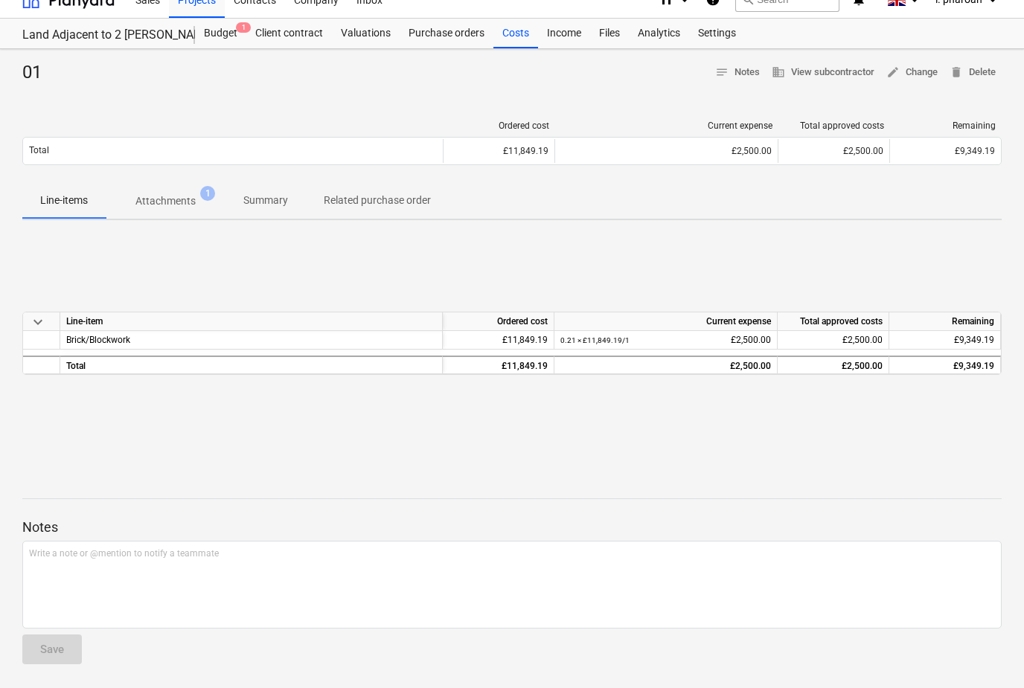
scroll to position [42, 0]
click at [161, 188] on span "Attachments 1" at bounding box center [166, 201] width 120 height 27
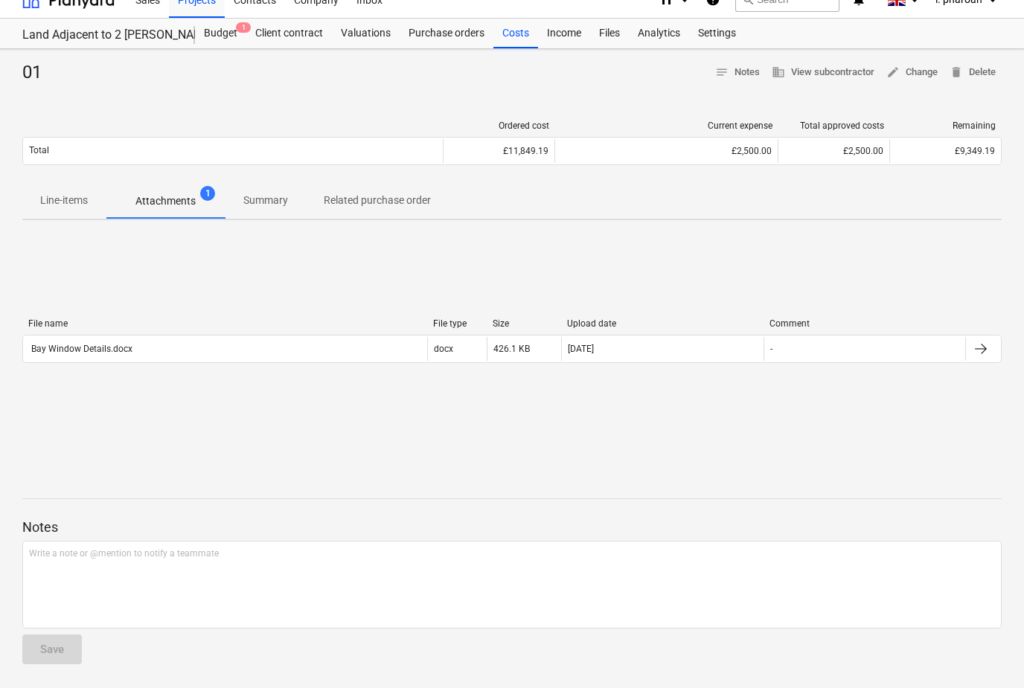
click at [248, 193] on p "Summary" at bounding box center [265, 201] width 45 height 16
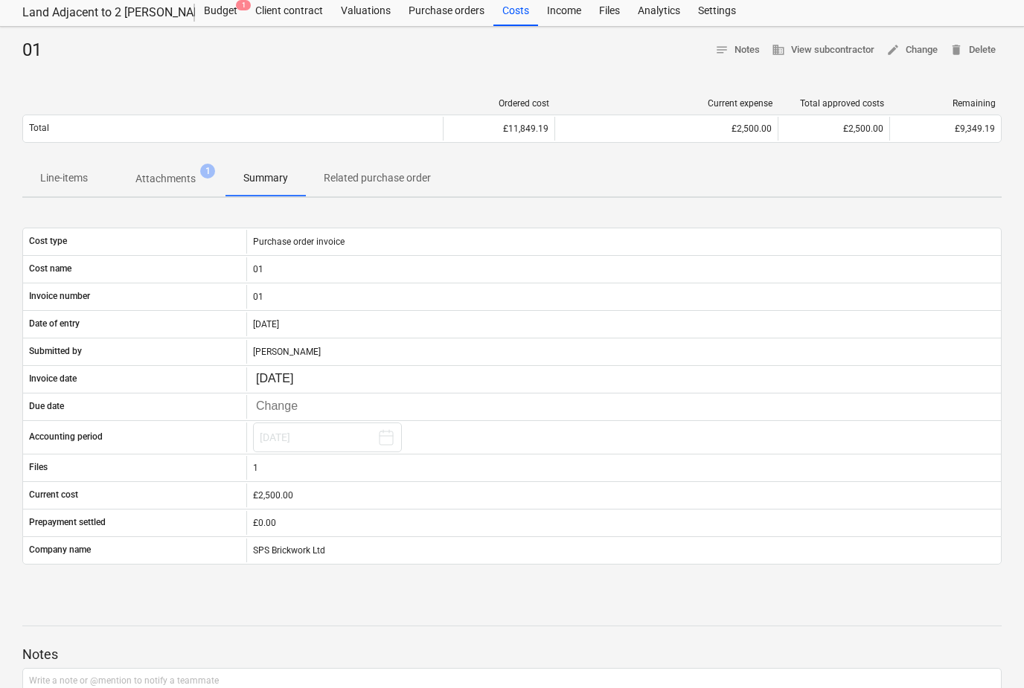
click at [368, 183] on p "Related purchase order" at bounding box center [377, 178] width 107 height 16
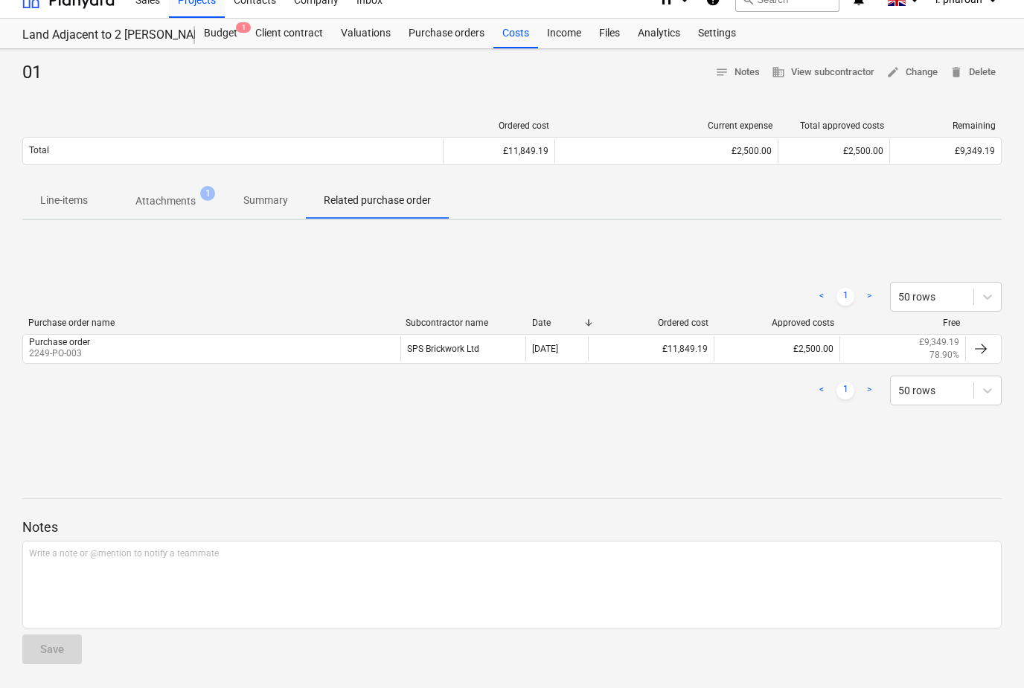
click at [58, 193] on p "Line-items" at bounding box center [64, 201] width 48 height 16
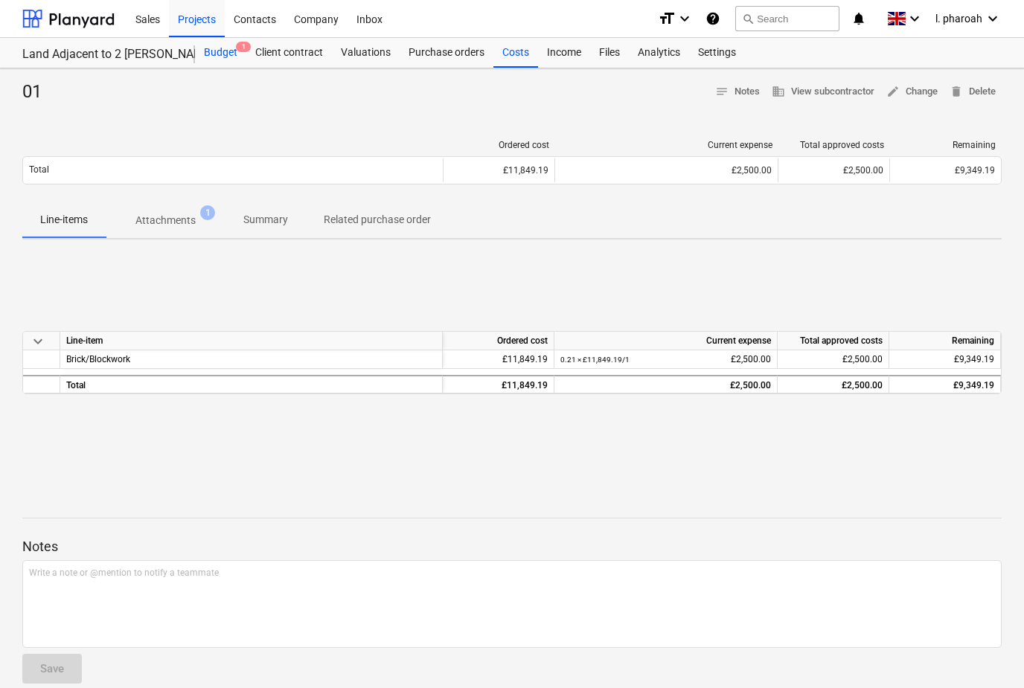
click at [233, 64] on div "Budget 1" at bounding box center [220, 53] width 51 height 30
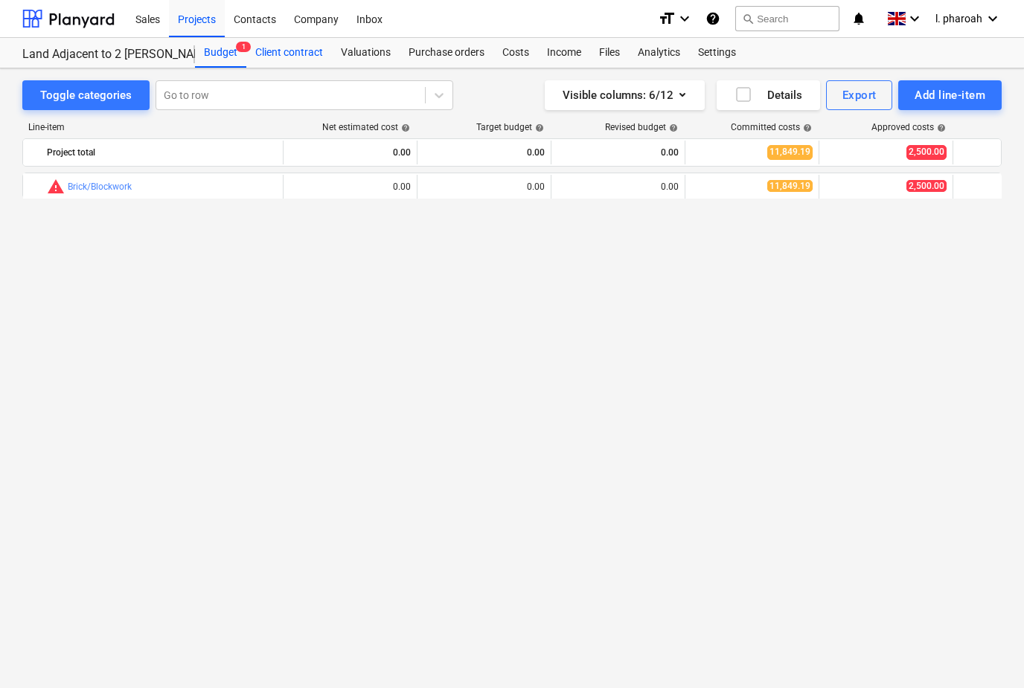
click at [297, 48] on div "Client contract" at bounding box center [289, 53] width 86 height 30
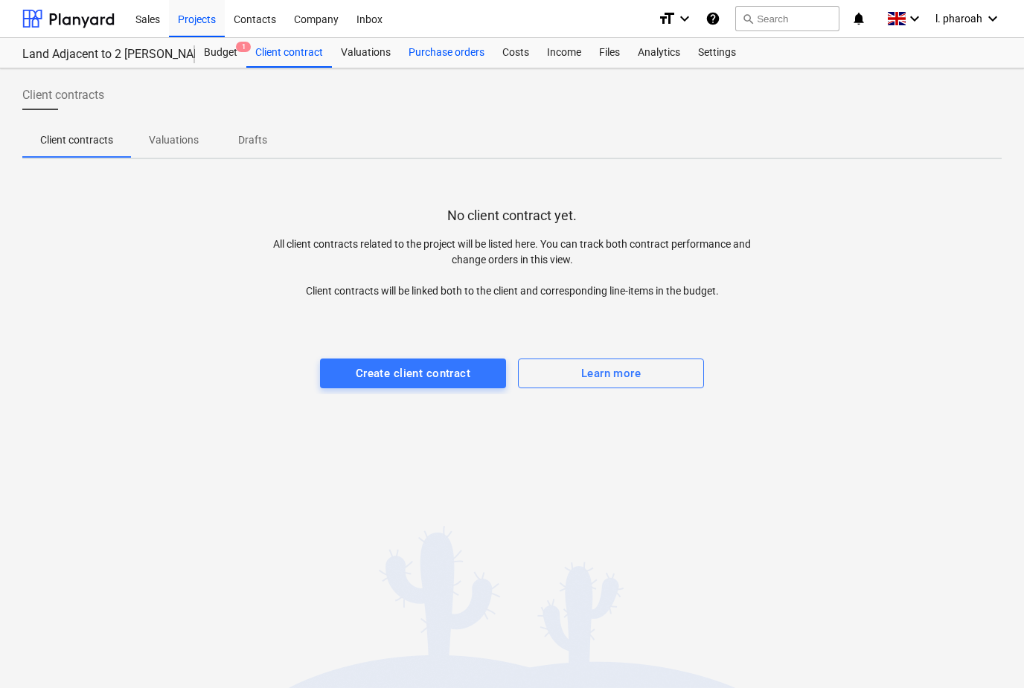
click at [444, 51] on div "Purchase orders" at bounding box center [447, 53] width 94 height 30
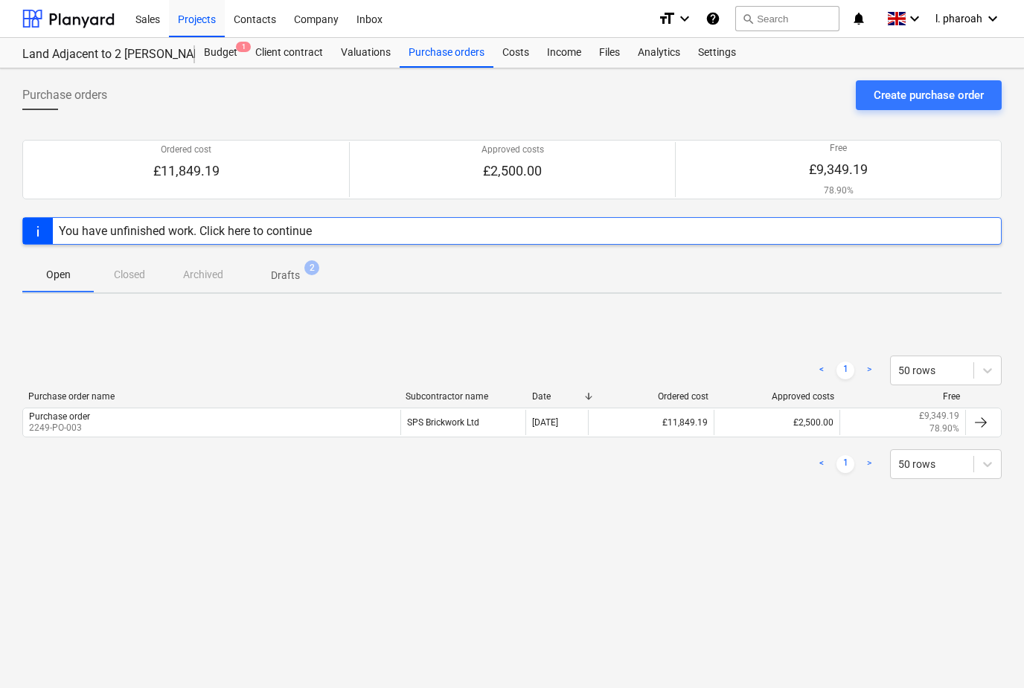
click at [289, 276] on p "Drafts" at bounding box center [285, 276] width 29 height 16
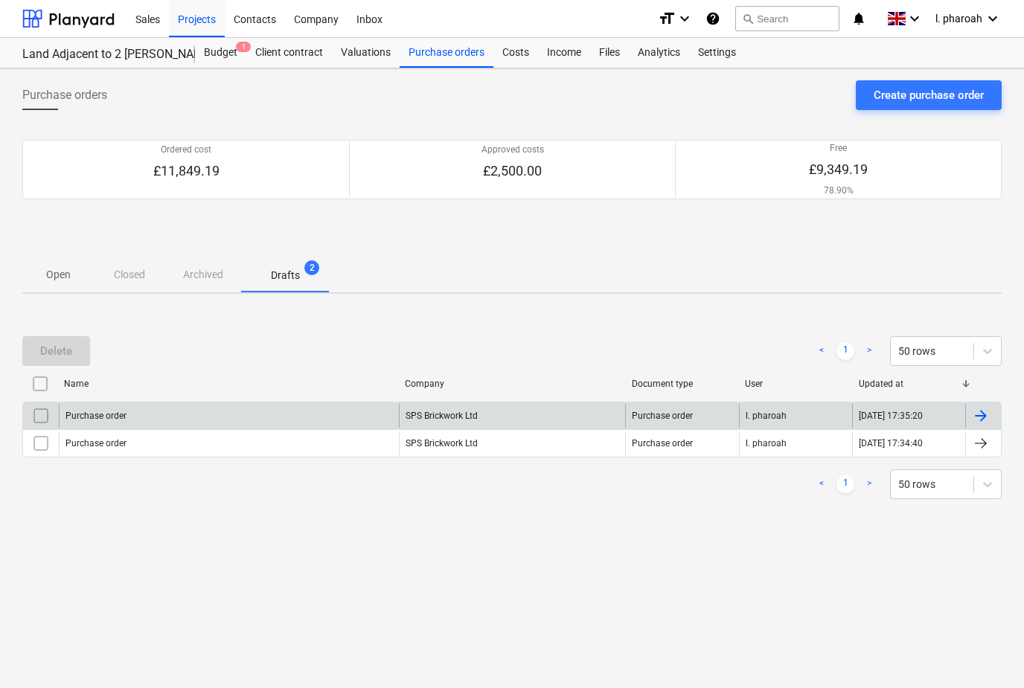
click at [124, 420] on div "Purchase order" at bounding box center [95, 416] width 61 height 10
click at [41, 416] on input "checkbox" at bounding box center [41, 416] width 24 height 24
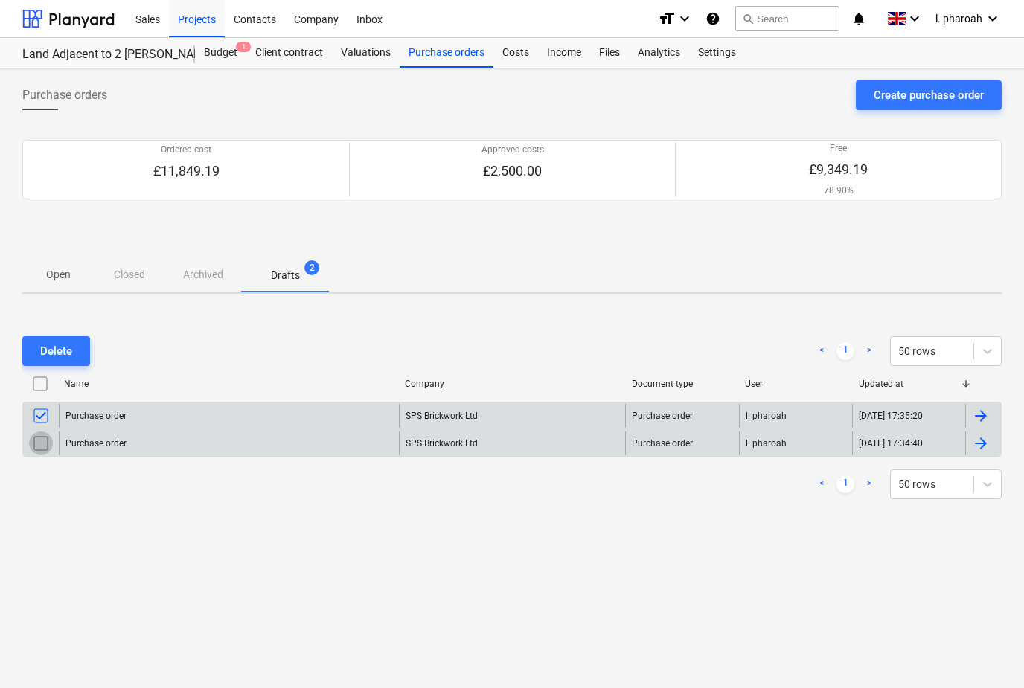
click at [44, 438] on input "checkbox" at bounding box center [41, 444] width 24 height 24
click at [52, 350] on div "Delete" at bounding box center [56, 351] width 32 height 19
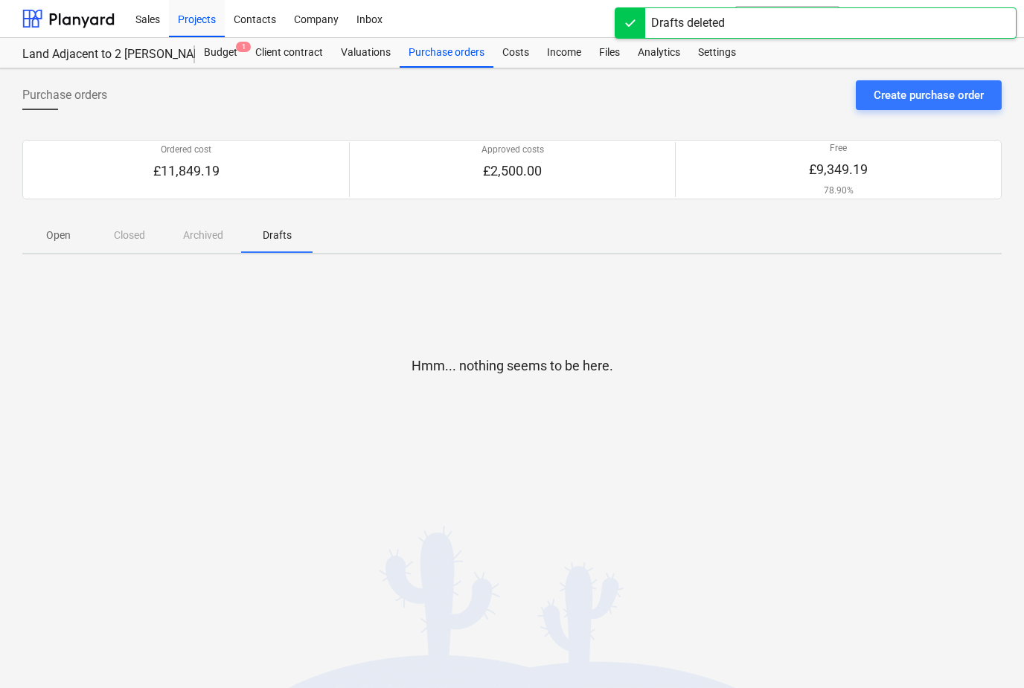
click at [201, 236] on div "Open Closed Archived Drafts" at bounding box center [511, 235] width 979 height 36
click at [190, 240] on div "Open Closed Archived Drafts" at bounding box center [511, 235] width 979 height 36
click at [117, 237] on div "Open Closed Archived Drafts" at bounding box center [511, 235] width 979 height 36
click at [51, 234] on p "Open" at bounding box center [58, 236] width 36 height 16
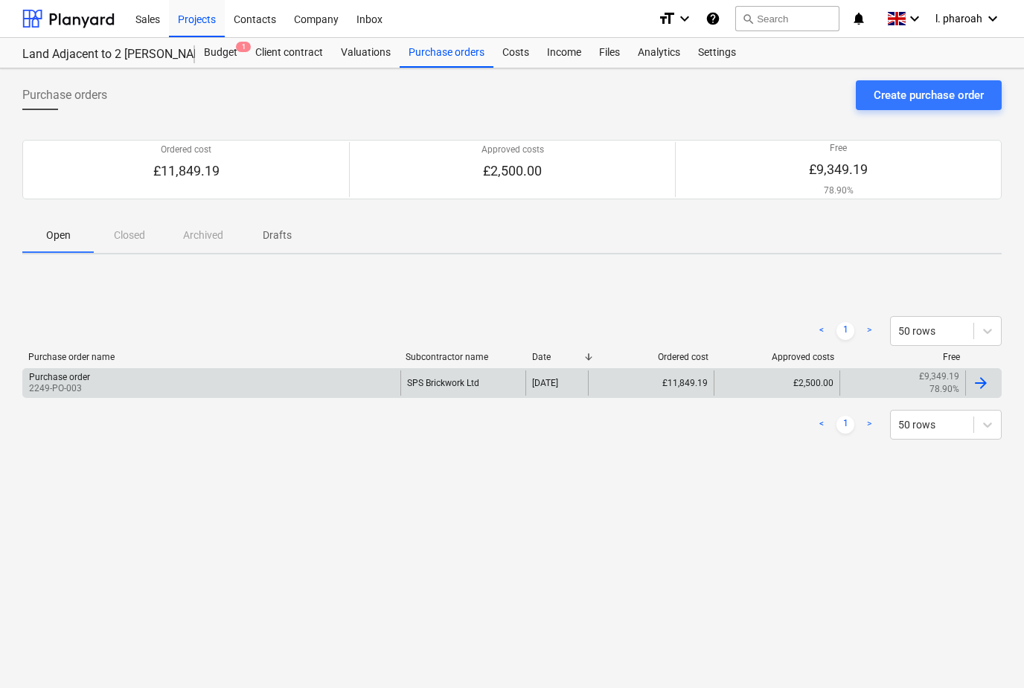
click at [172, 382] on div "Purchase order 2249-PO-003" at bounding box center [211, 383] width 377 height 25
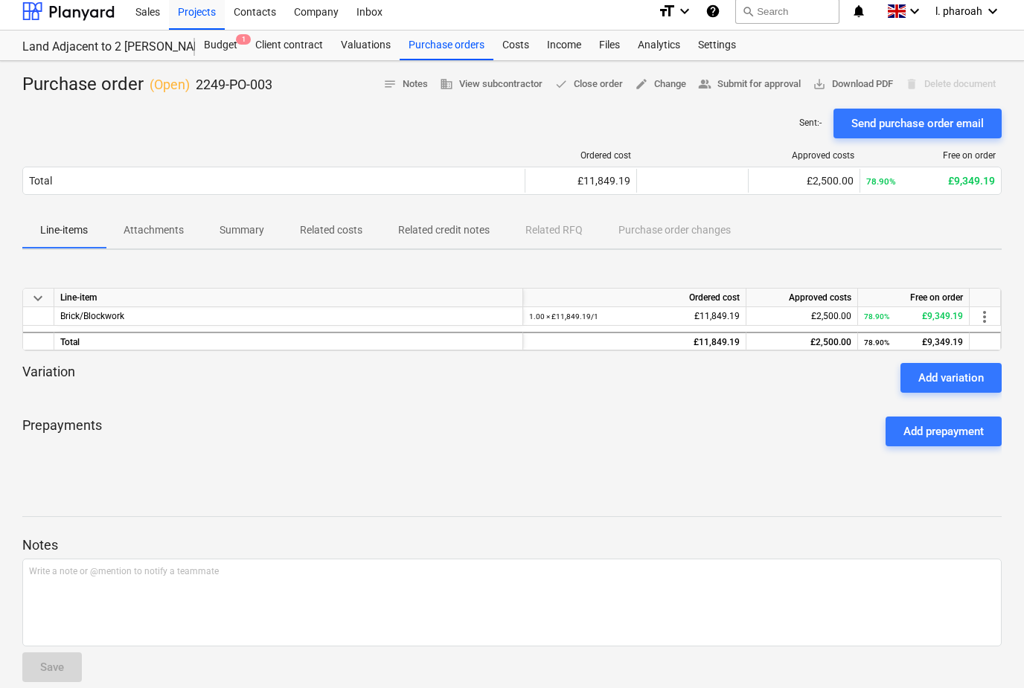
scroll to position [2, 0]
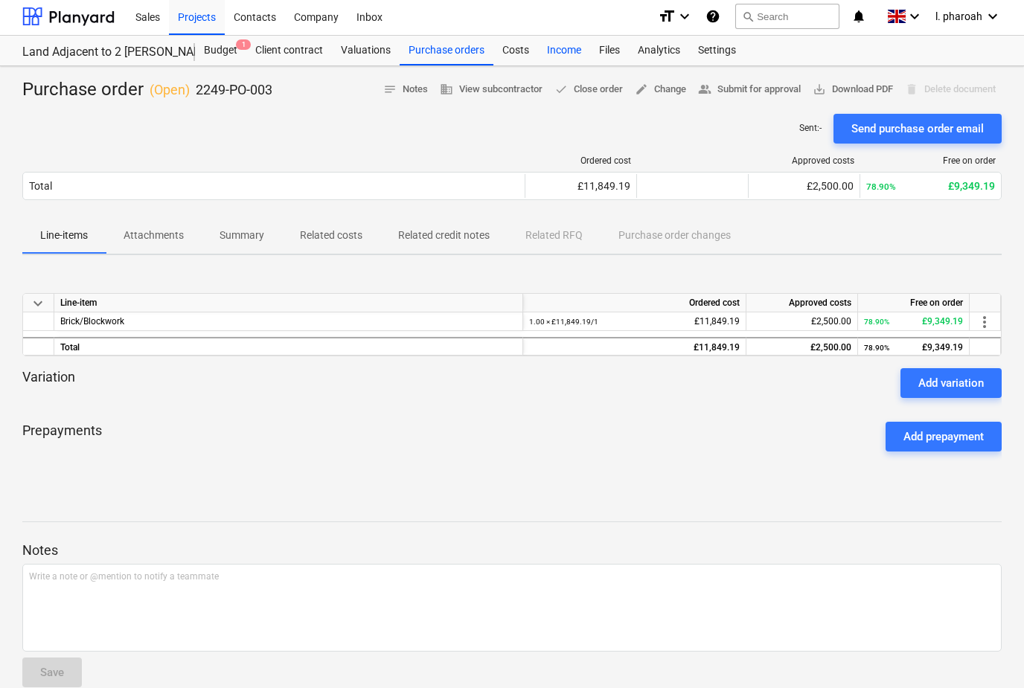
click at [548, 45] on div "Income" at bounding box center [564, 51] width 52 height 30
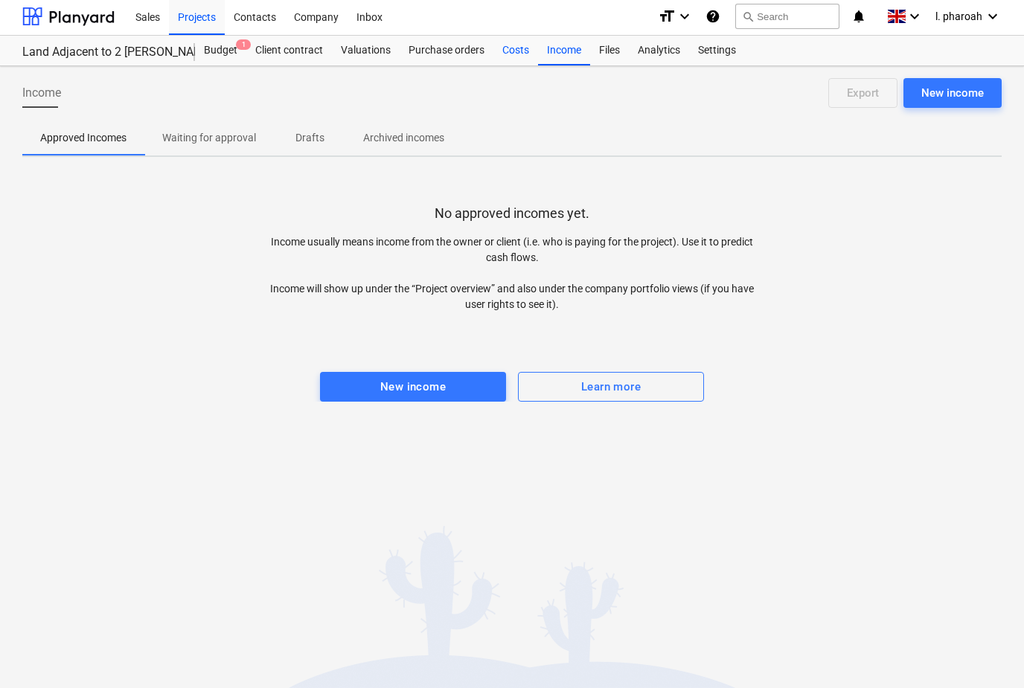
click at [510, 44] on div "Costs" at bounding box center [515, 51] width 45 height 30
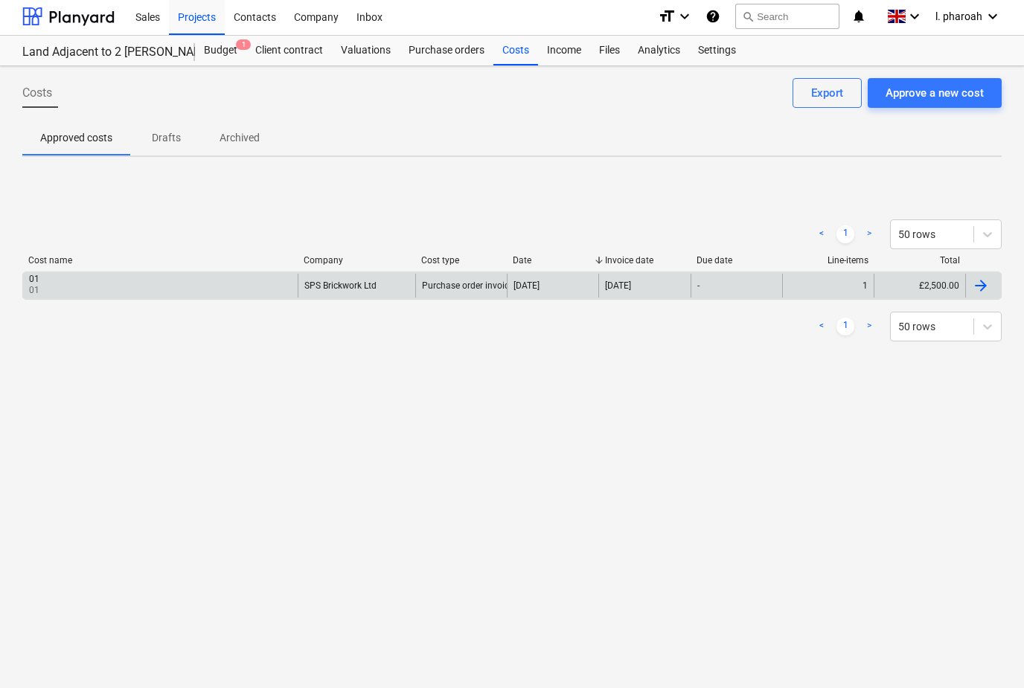
click at [745, 297] on div "-" at bounding box center [737, 286] width 92 height 24
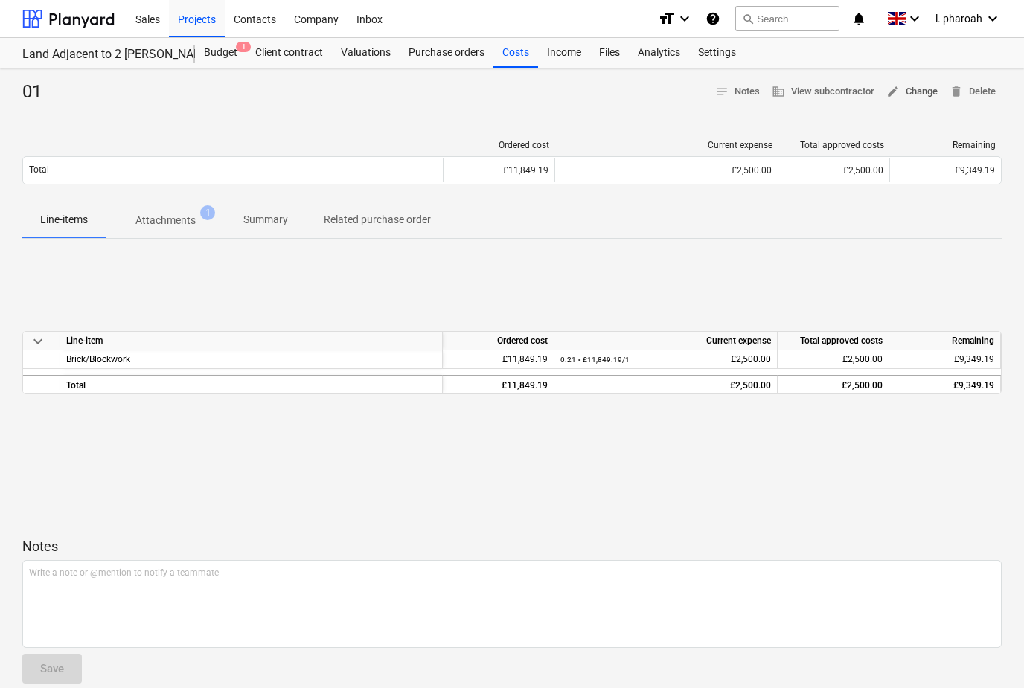
click at [923, 95] on span "edit Change" at bounding box center [911, 91] width 51 height 17
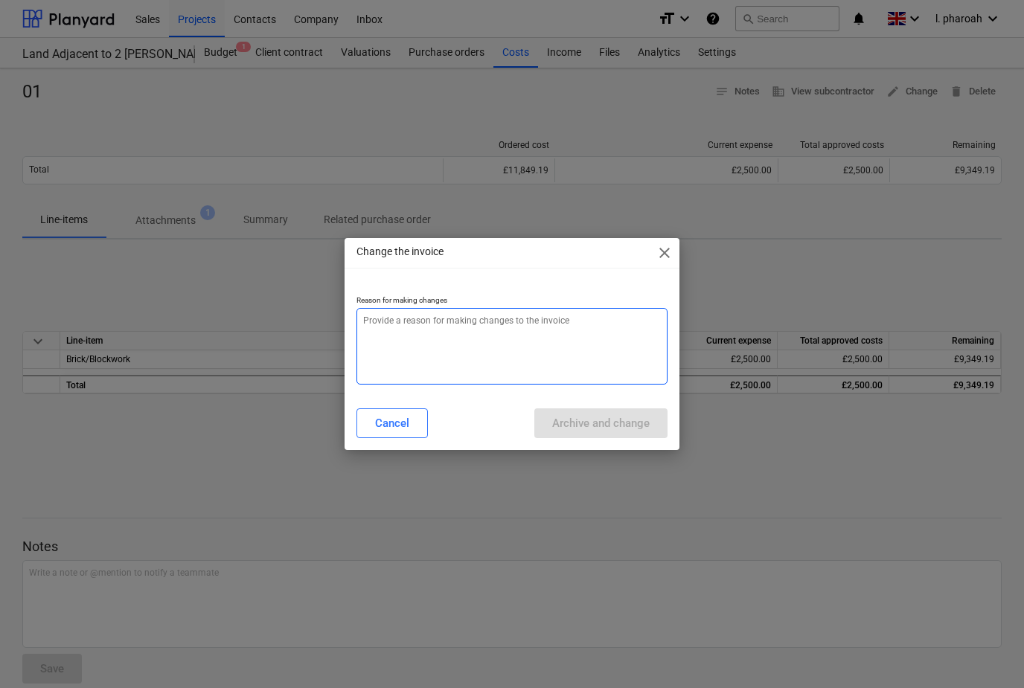
click at [396, 327] on textarea at bounding box center [511, 346] width 311 height 77
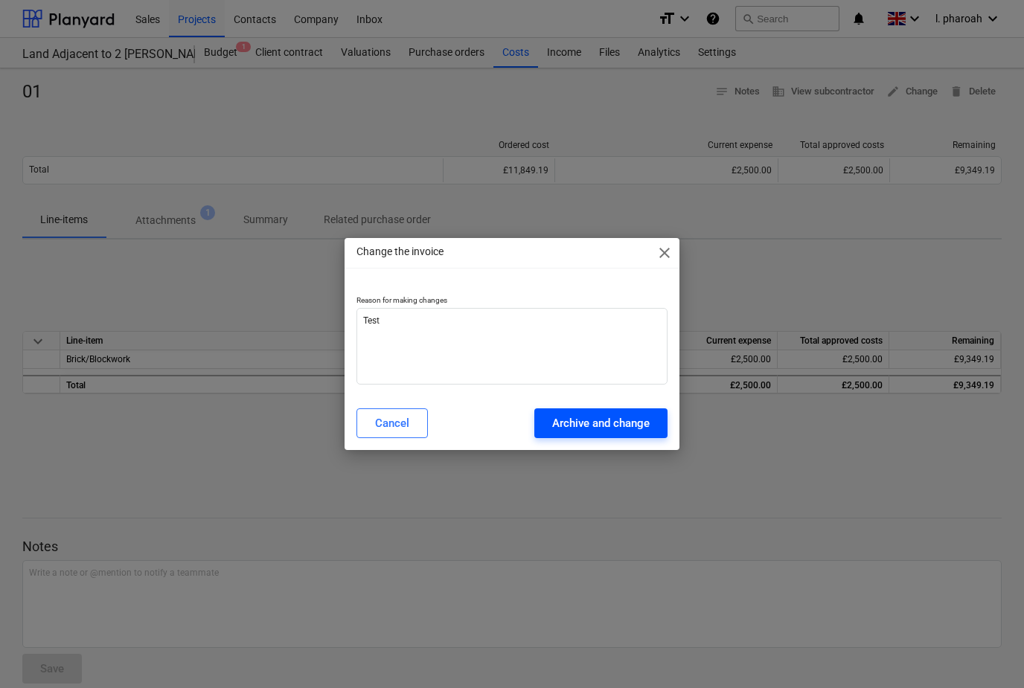
click at [616, 417] on div "Archive and change" at bounding box center [600, 423] width 97 height 19
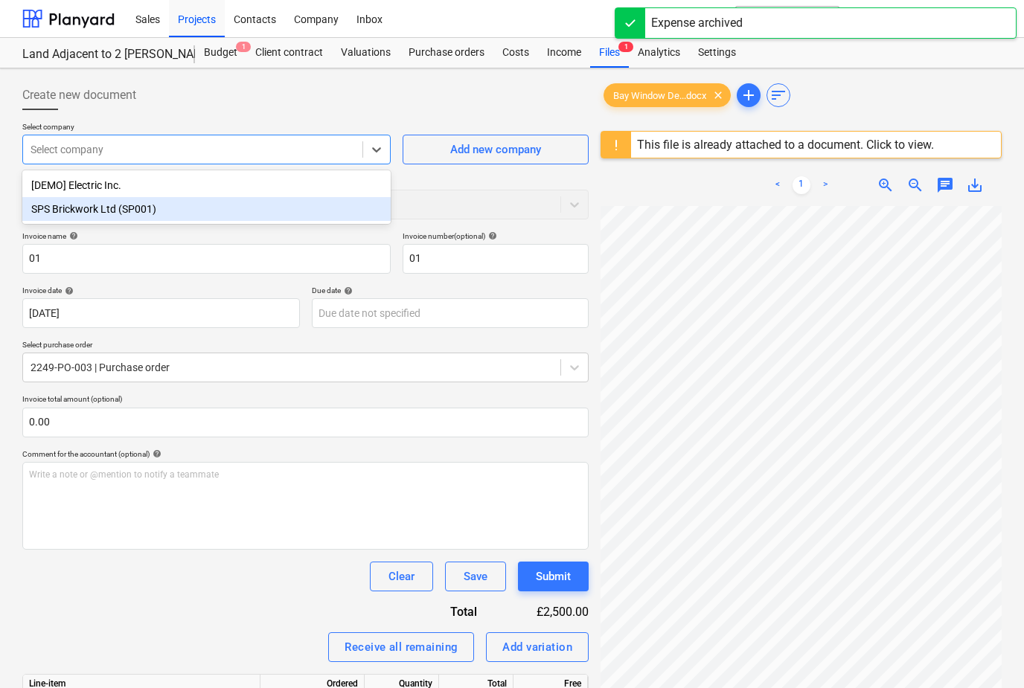
click at [59, 201] on div "SPS Brickwork Ltd (SP001)" at bounding box center [206, 209] width 368 height 24
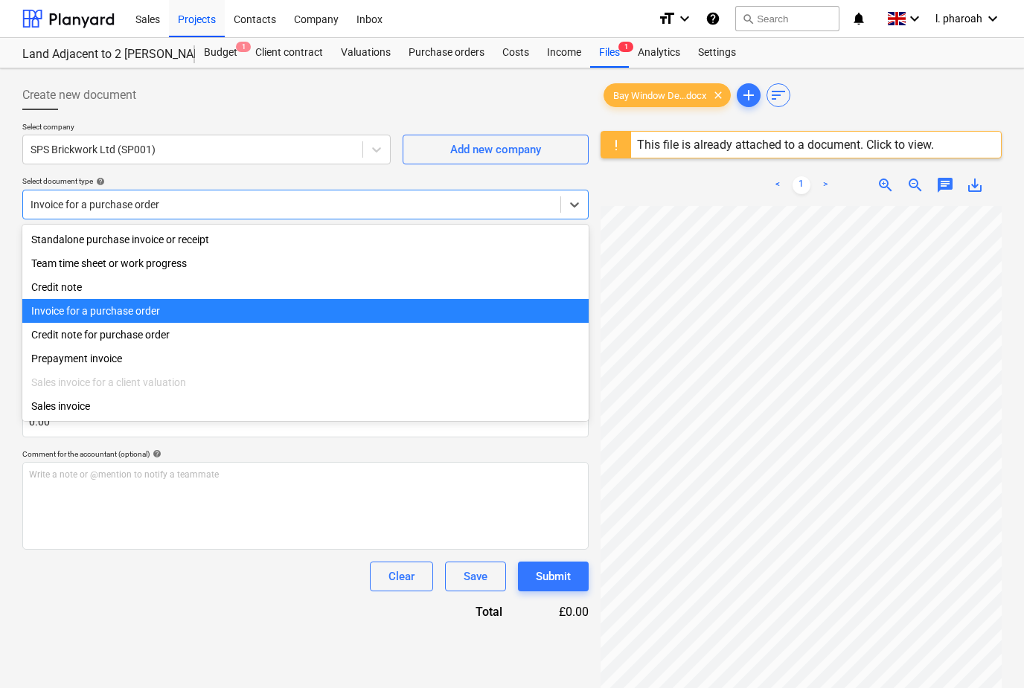
click at [71, 313] on div "Invoice for a purchase order" at bounding box center [305, 311] width 566 height 24
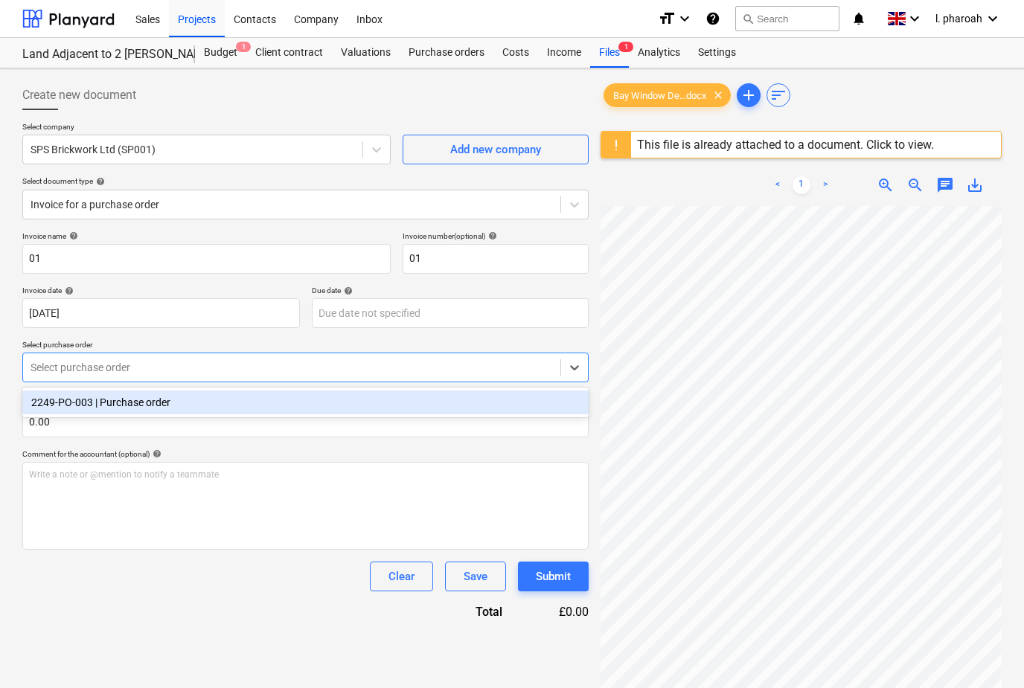
click at [63, 403] on div "2249-PO-003 | Purchase order" at bounding box center [305, 403] width 566 height 24
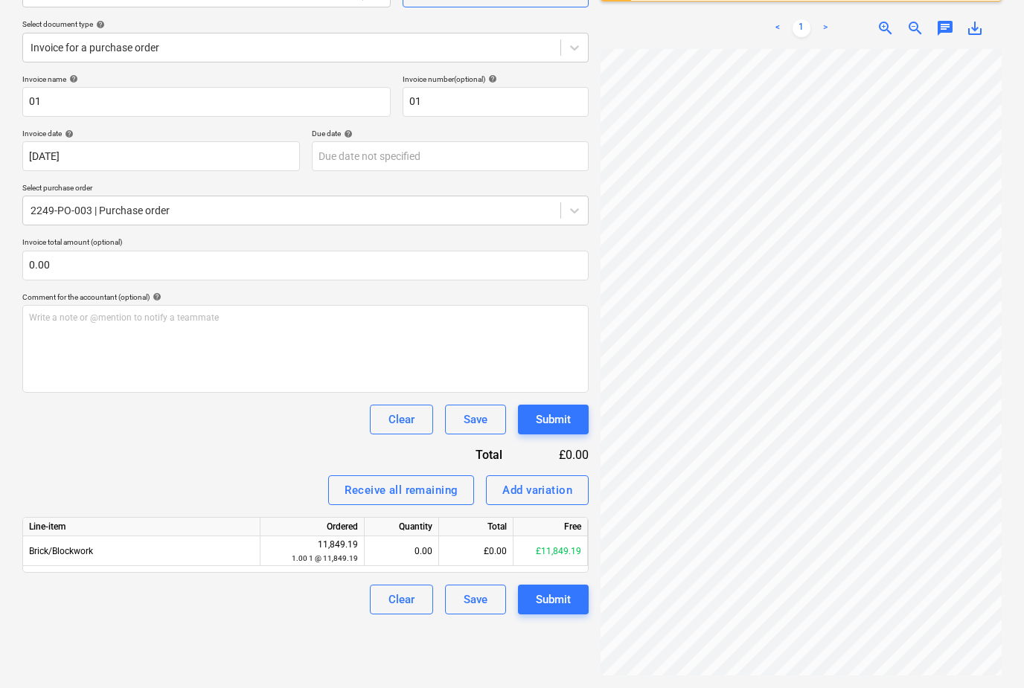
scroll to position [176, 0]
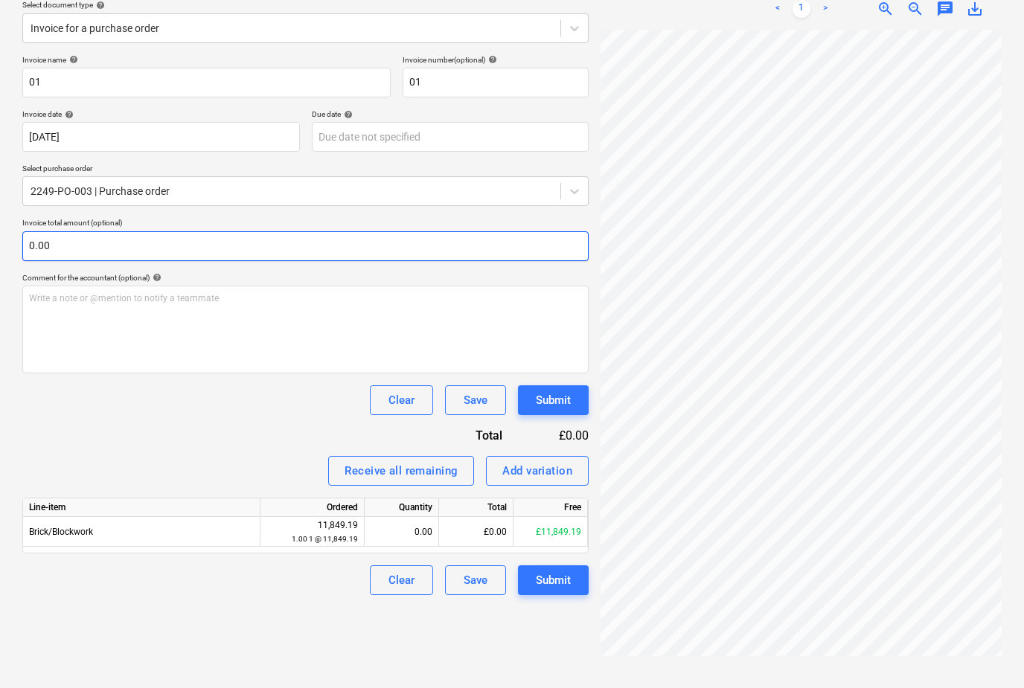
click at [56, 252] on input "0.00" at bounding box center [305, 246] width 566 height 30
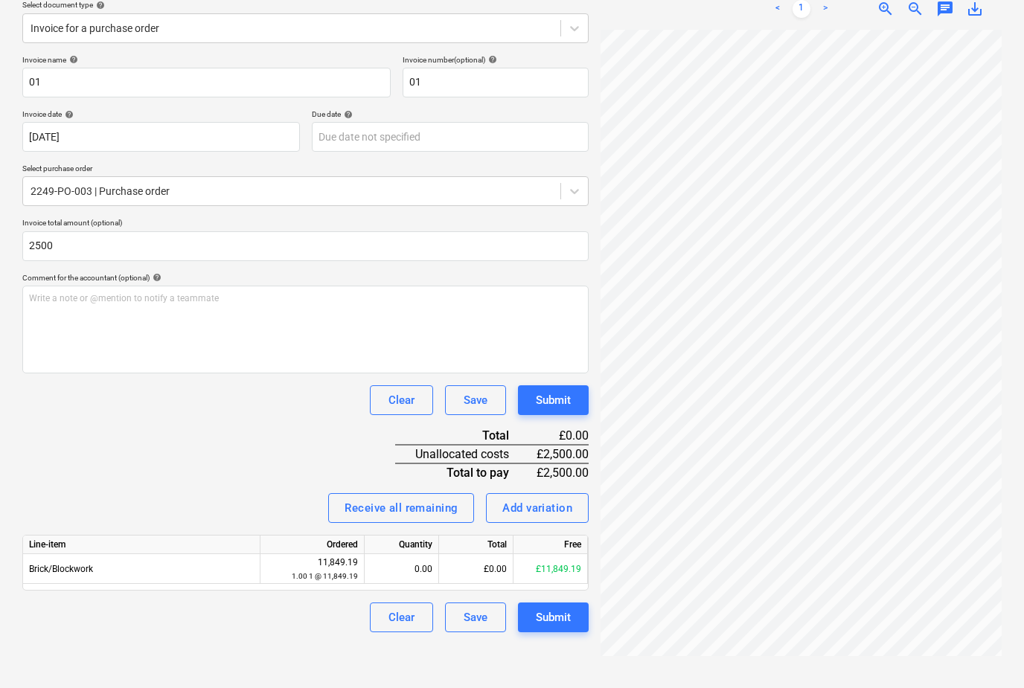
click at [236, 429] on div "Invoice name help 01 Invoice number (optional) help 01 Invoice date help [DATE]…" at bounding box center [305, 343] width 566 height 577
click at [467, 592] on div "Invoice name help 01 Invoice number (optional) help 01 Invoice date help [DATE]…" at bounding box center [305, 343] width 566 height 577
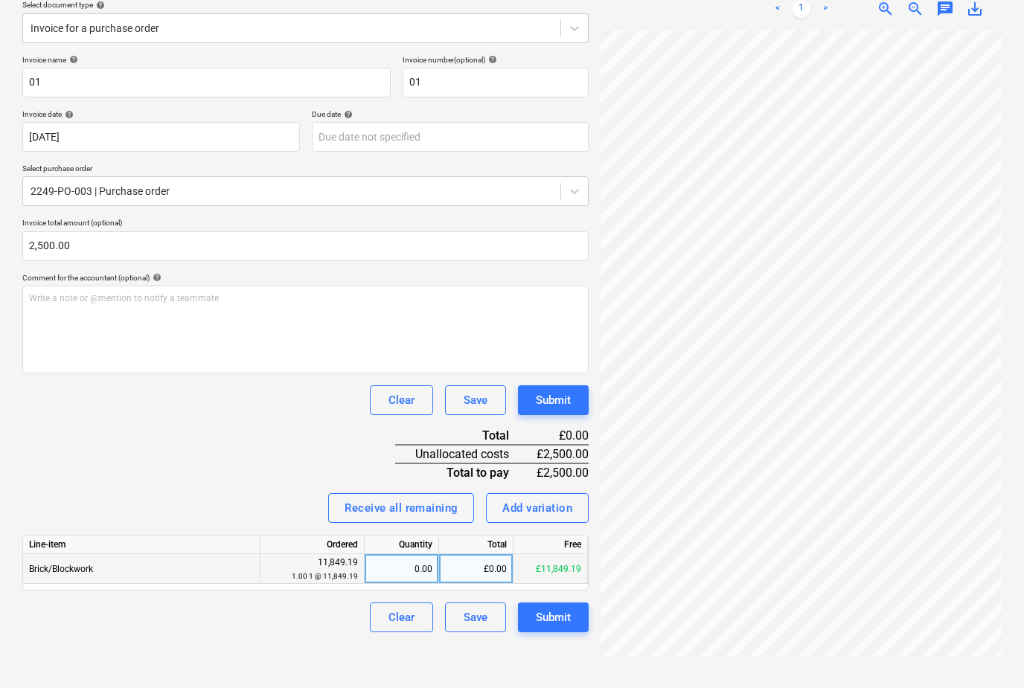
click at [478, 569] on div "£0.00" at bounding box center [476, 569] width 74 height 30
click at [524, 505] on div "Add variation" at bounding box center [537, 508] width 70 height 19
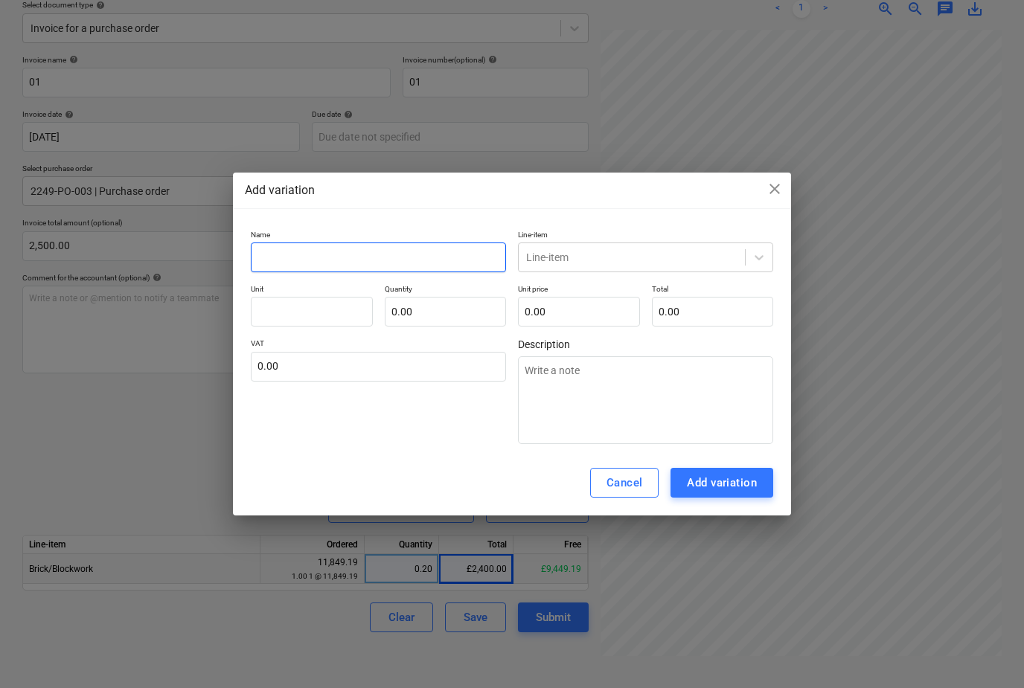
click at [457, 272] on input "text" at bounding box center [378, 258] width 255 height 30
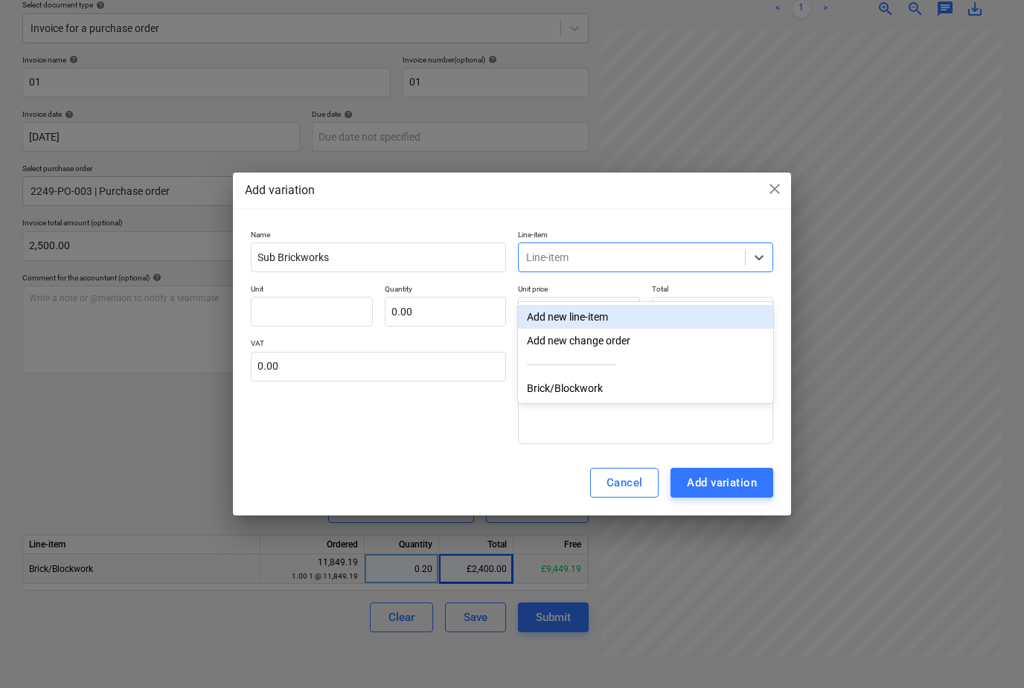
click at [652, 309] on div "Add new line-item" at bounding box center [645, 317] width 255 height 24
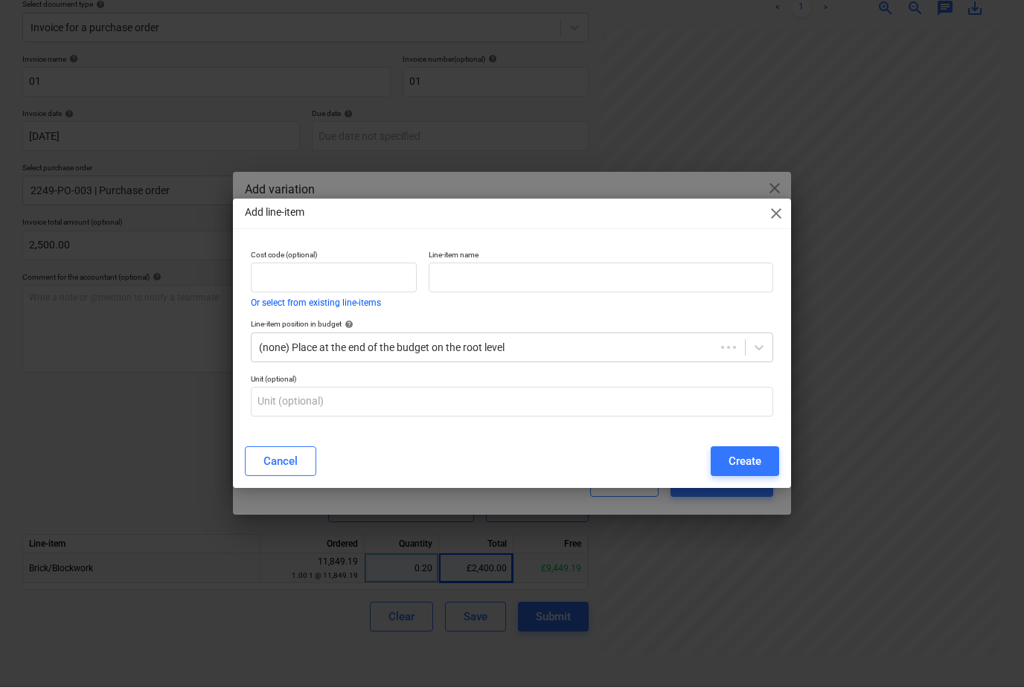
scroll to position [224, 0]
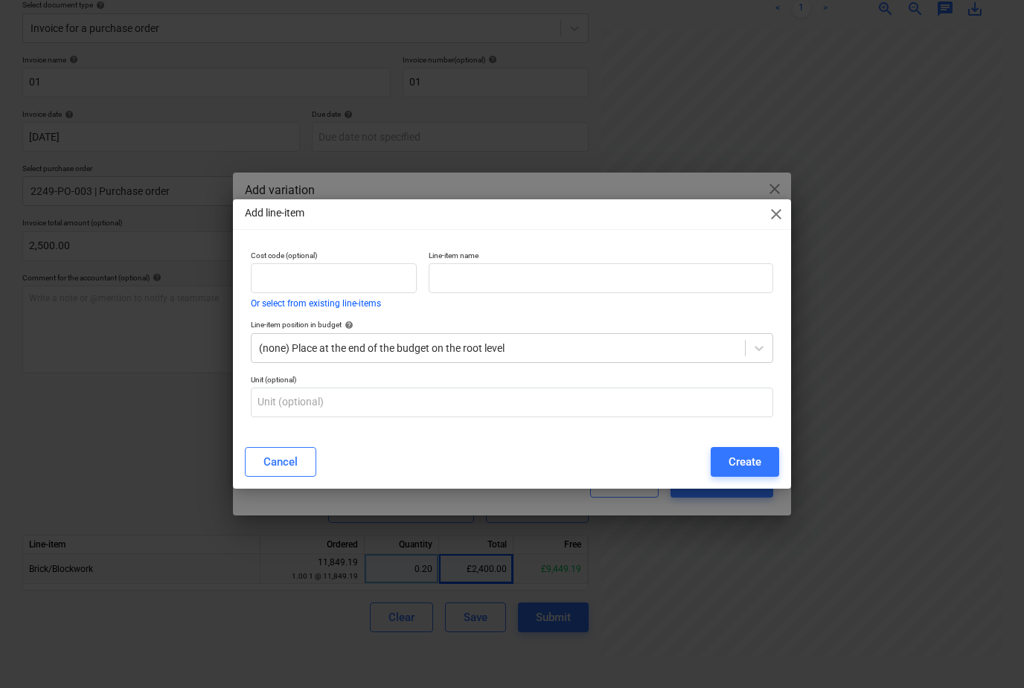
click at [777, 217] on span "close" at bounding box center [776, 214] width 18 height 18
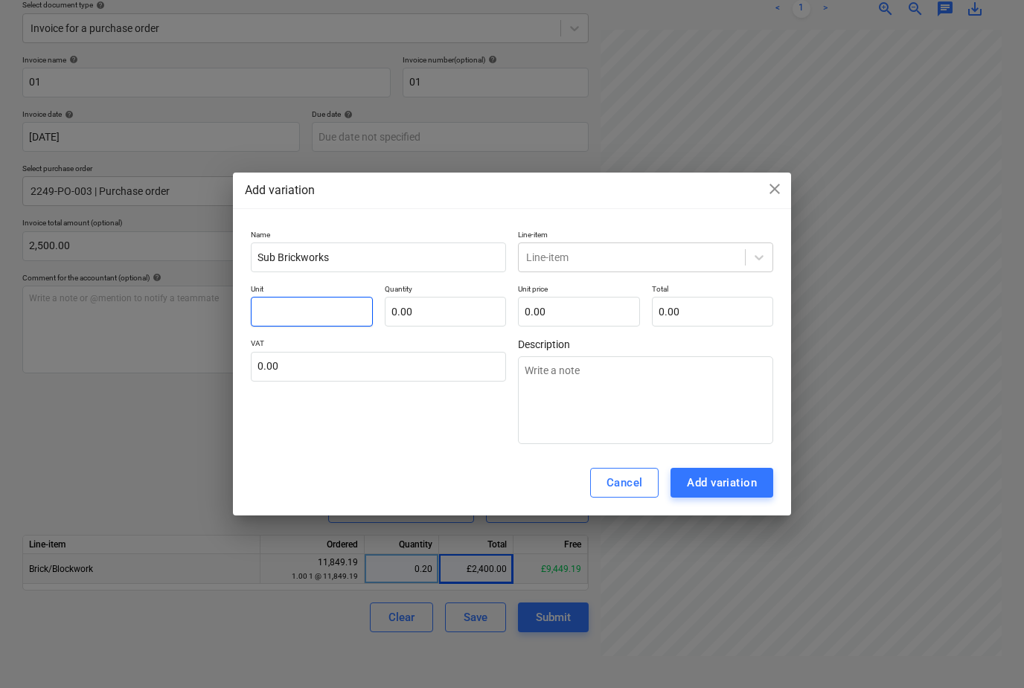
click at [346, 311] on input "text" at bounding box center [312, 312] width 122 height 30
click at [461, 308] on input "0.00" at bounding box center [446, 312] width 122 height 30
click at [607, 320] on input "0.00" at bounding box center [579, 312] width 122 height 30
click at [705, 388] on textarea at bounding box center [645, 400] width 255 height 88
click at [732, 488] on div "Add variation" at bounding box center [722, 482] width 70 height 19
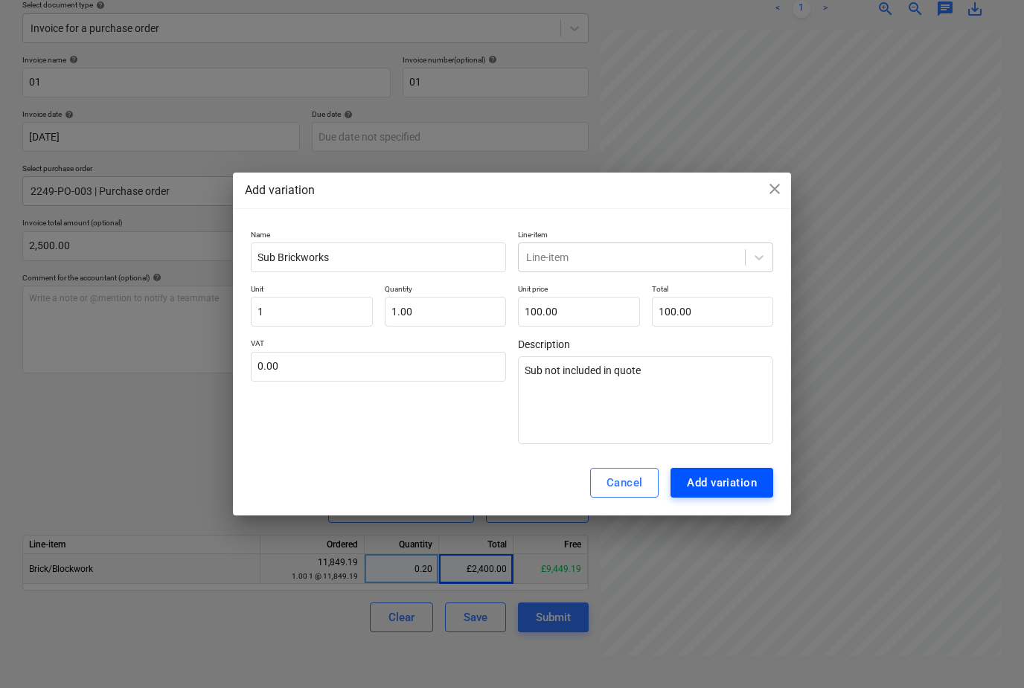
click at [734, 482] on div "Add variation" at bounding box center [722, 482] width 70 height 19
click at [721, 479] on div "Add variation" at bounding box center [722, 482] width 70 height 19
click at [760, 267] on div at bounding box center [759, 257] width 27 height 27
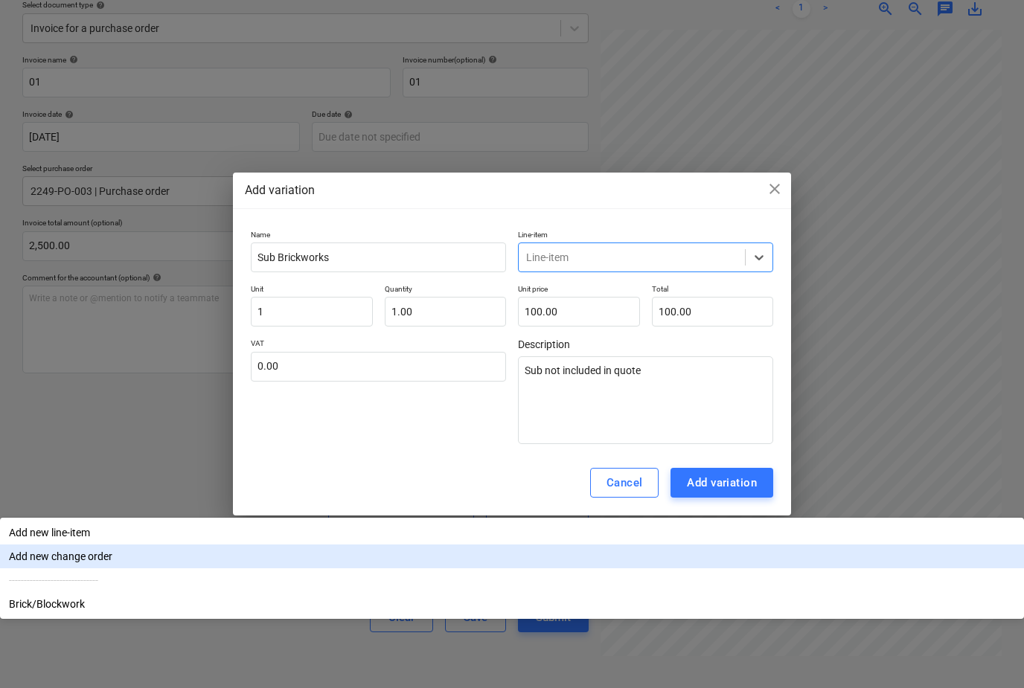
click at [647, 545] on div "Add new change order" at bounding box center [512, 557] width 1024 height 24
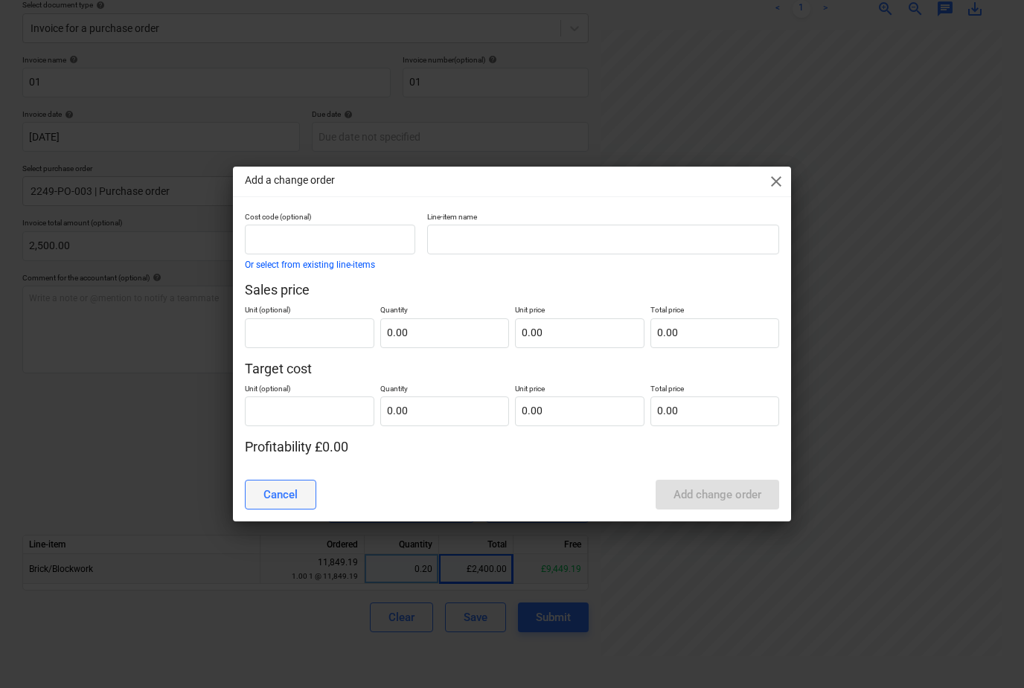
click at [286, 506] on button "Cancel" at bounding box center [280, 495] width 71 height 30
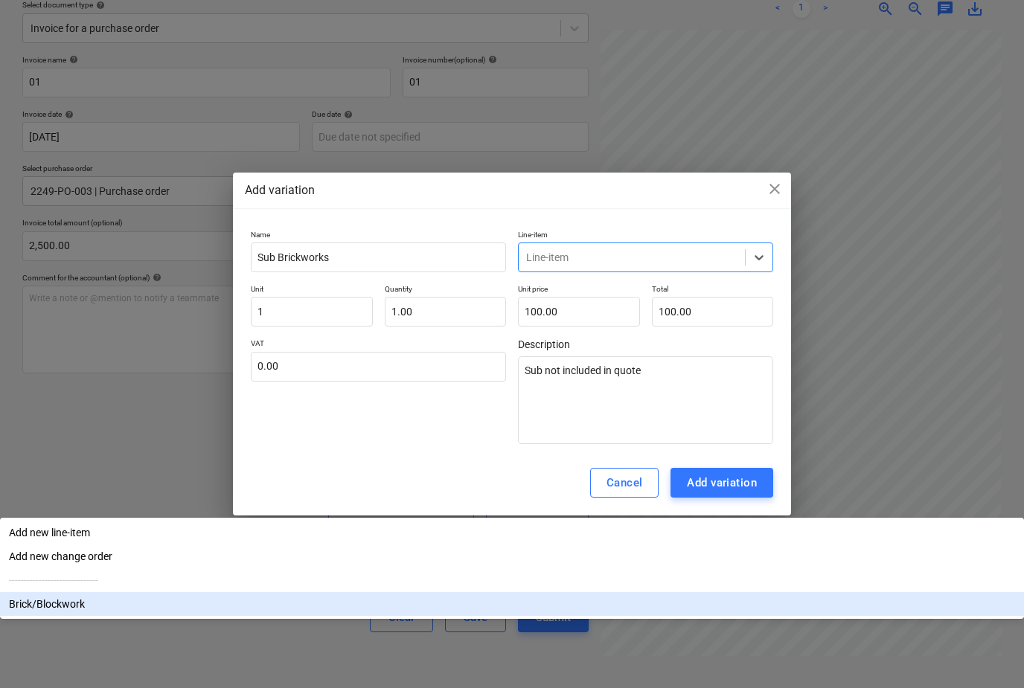
click at [609, 592] on div "Brick/Blockwork" at bounding box center [512, 604] width 1024 height 24
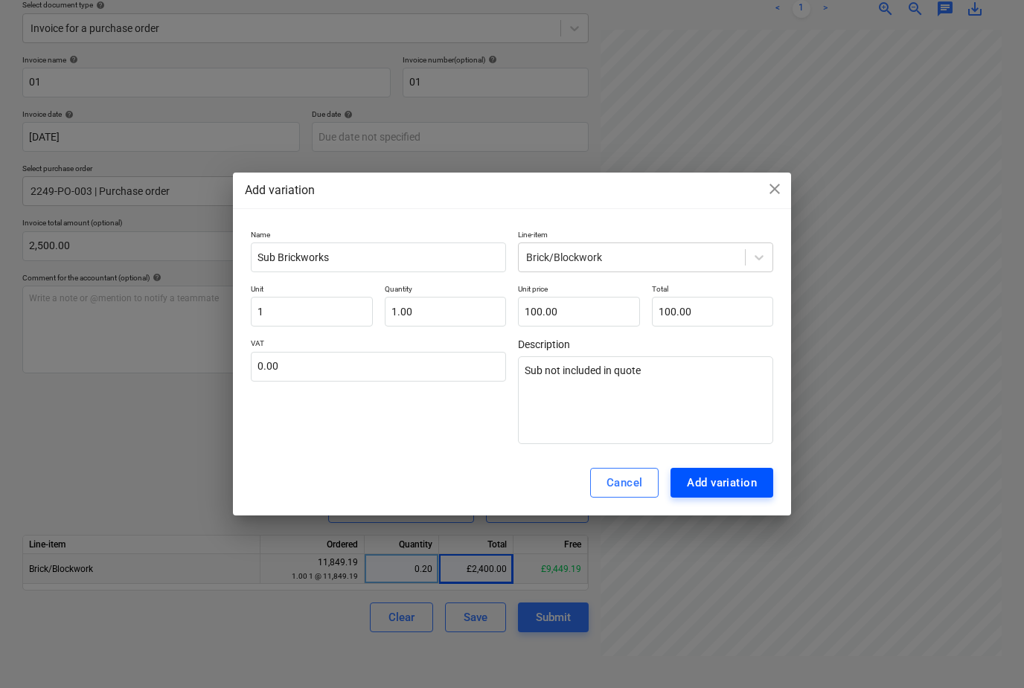
click at [752, 478] on div "Add variation" at bounding box center [722, 482] width 70 height 19
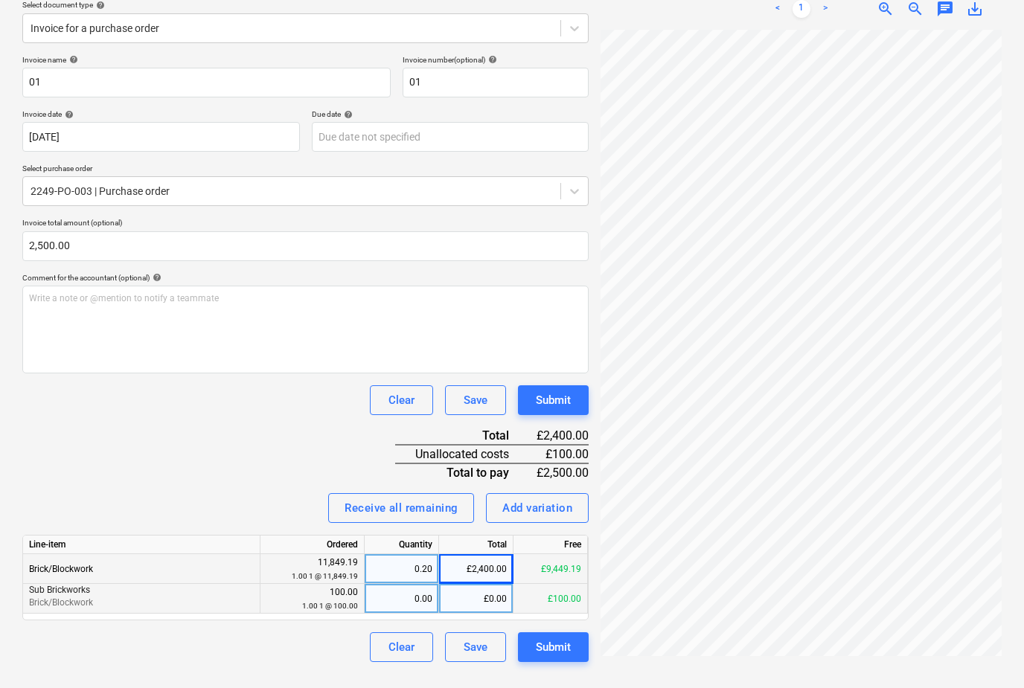
click at [458, 584] on div "£0.00" at bounding box center [476, 599] width 74 height 30
click at [547, 638] on div "Submit" at bounding box center [553, 647] width 35 height 19
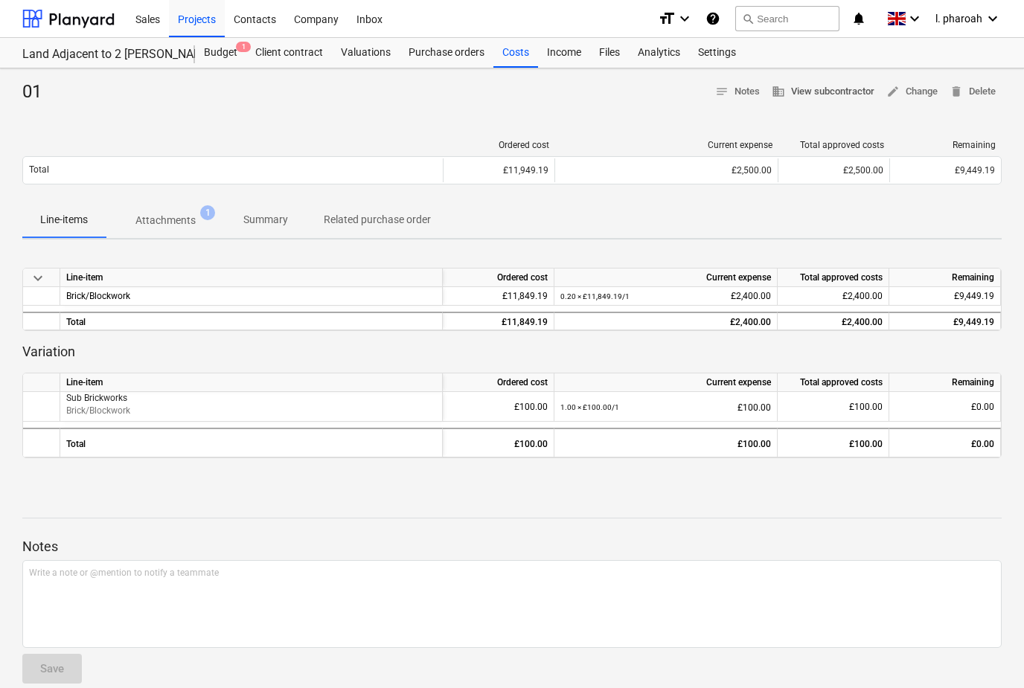
click at [833, 82] on button "business View subcontractor" at bounding box center [823, 91] width 115 height 23
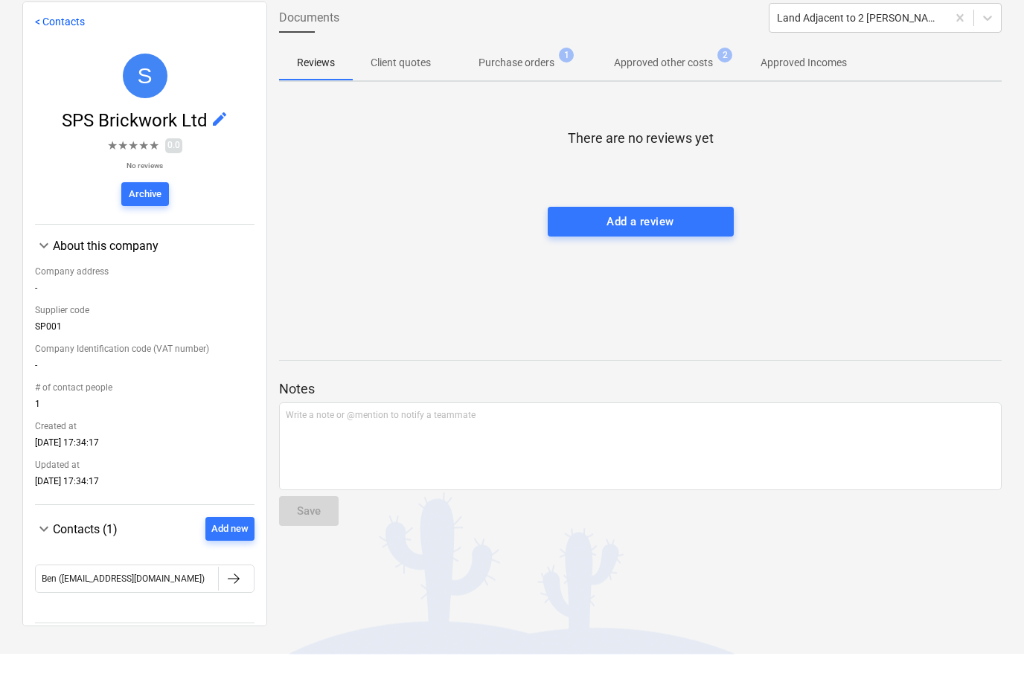
scroll to position [14, 0]
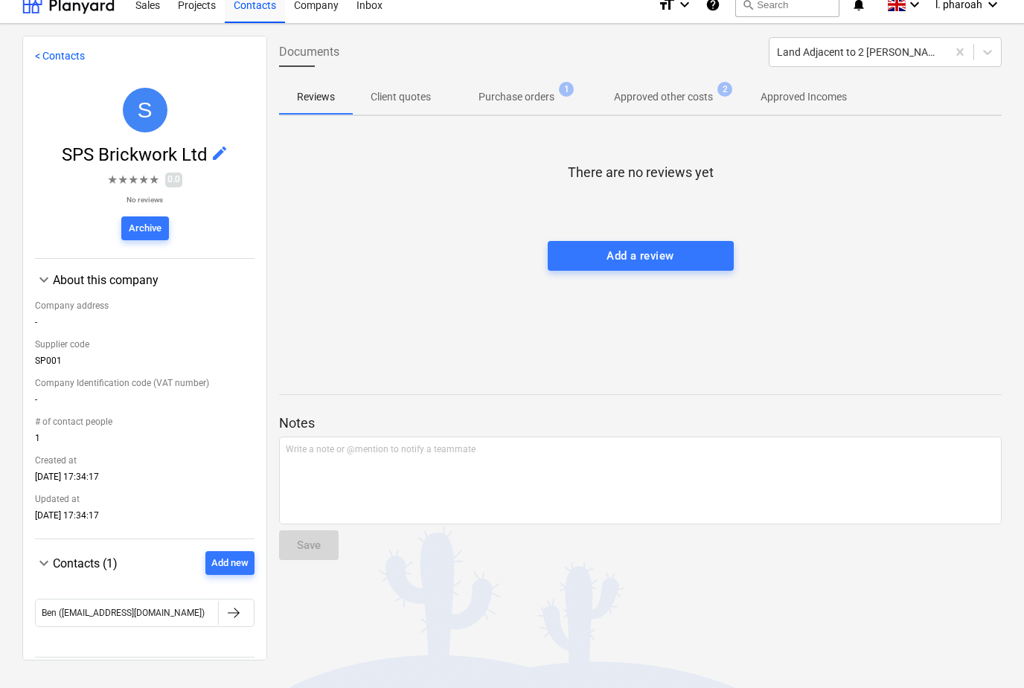
click at [519, 112] on button "Purchase orders 1" at bounding box center [516, 97] width 135 height 36
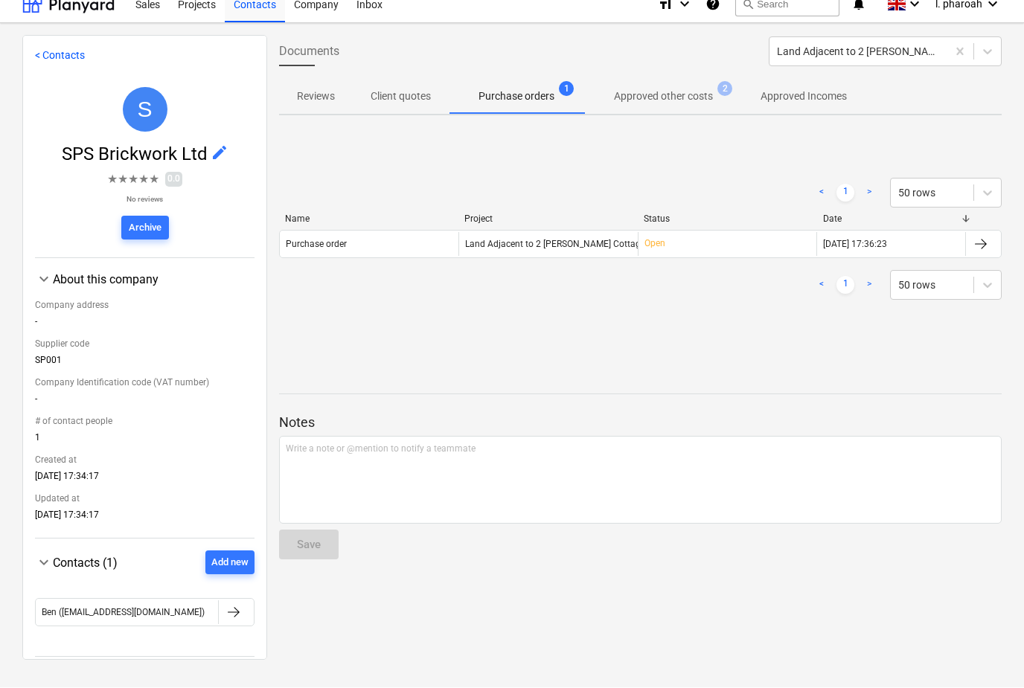
scroll to position [62, 0]
click at [630, 89] on p "Approved other costs" at bounding box center [663, 97] width 99 height 16
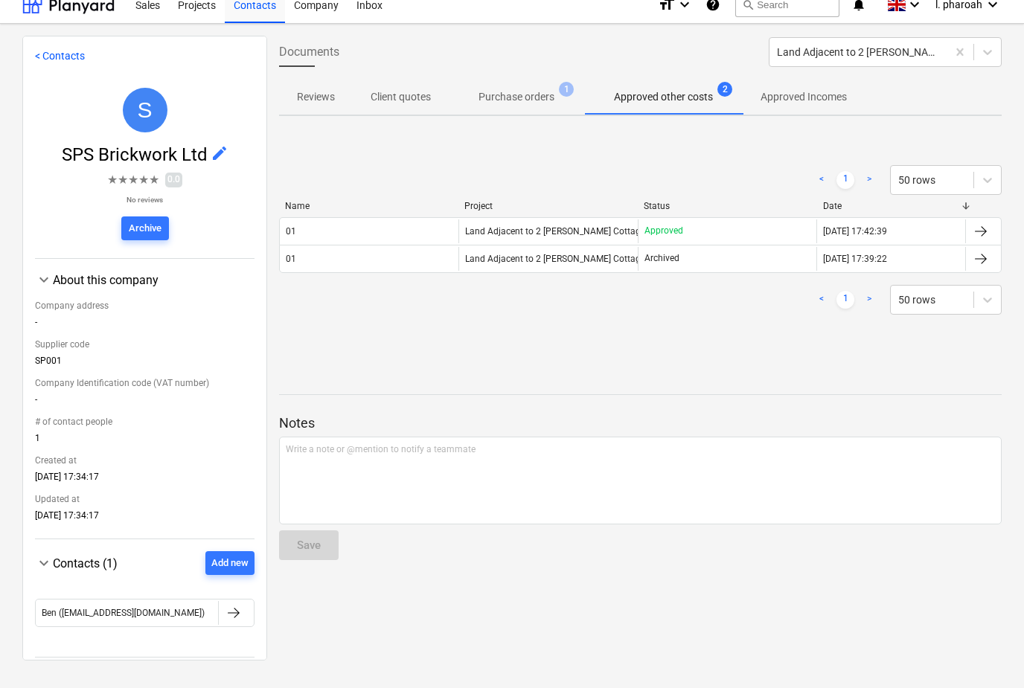
click at [836, 89] on p "Approved Incomes" at bounding box center [804, 97] width 86 height 16
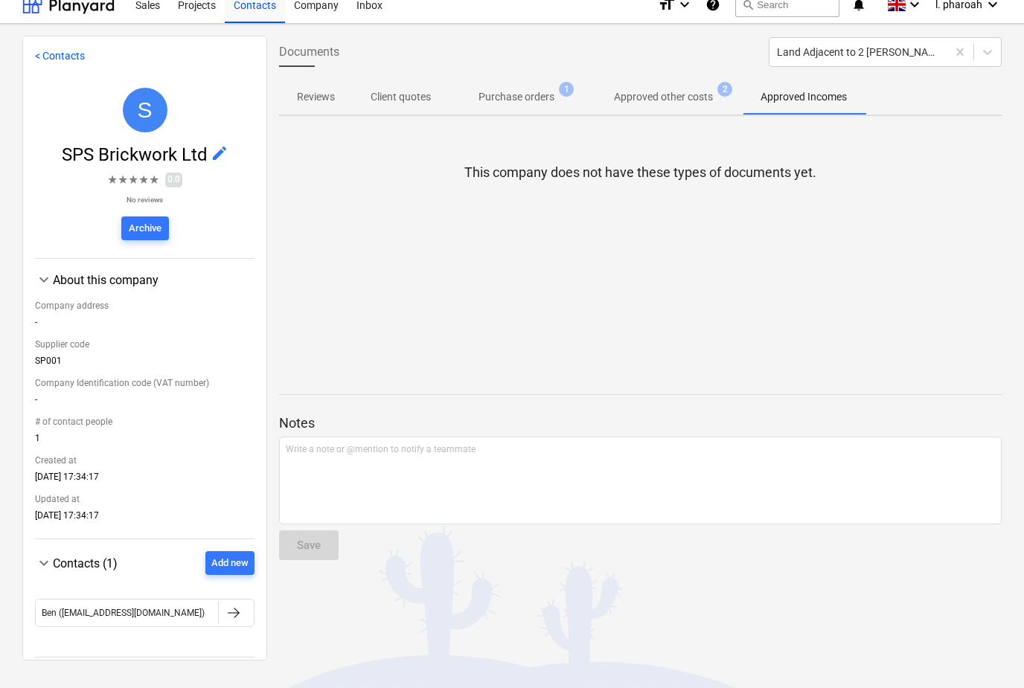
click at [715, 89] on span "Approved other costs 2" at bounding box center [663, 97] width 123 height 16
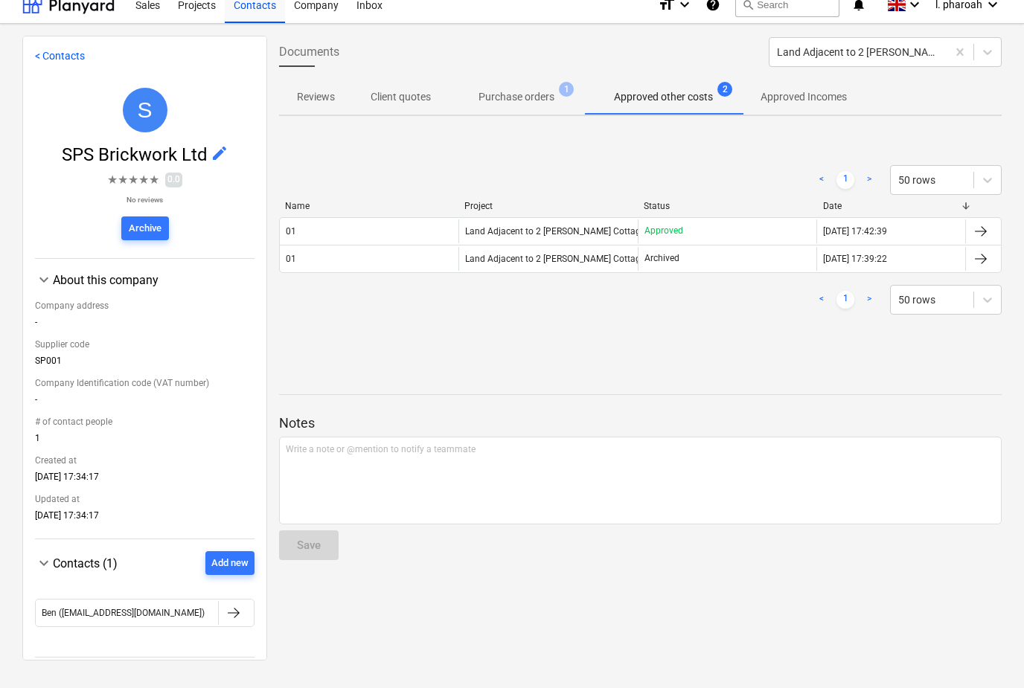
click at [503, 79] on button "Purchase orders 1" at bounding box center [516, 97] width 135 height 36
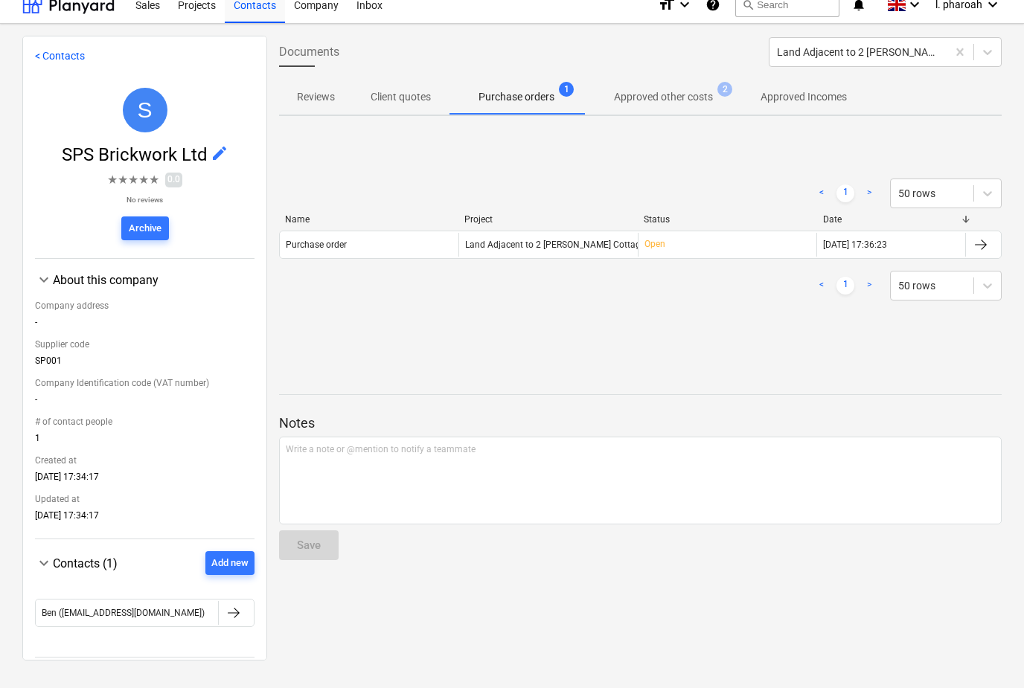
click at [718, 89] on span "Approved other costs 2" at bounding box center [663, 97] width 123 height 16
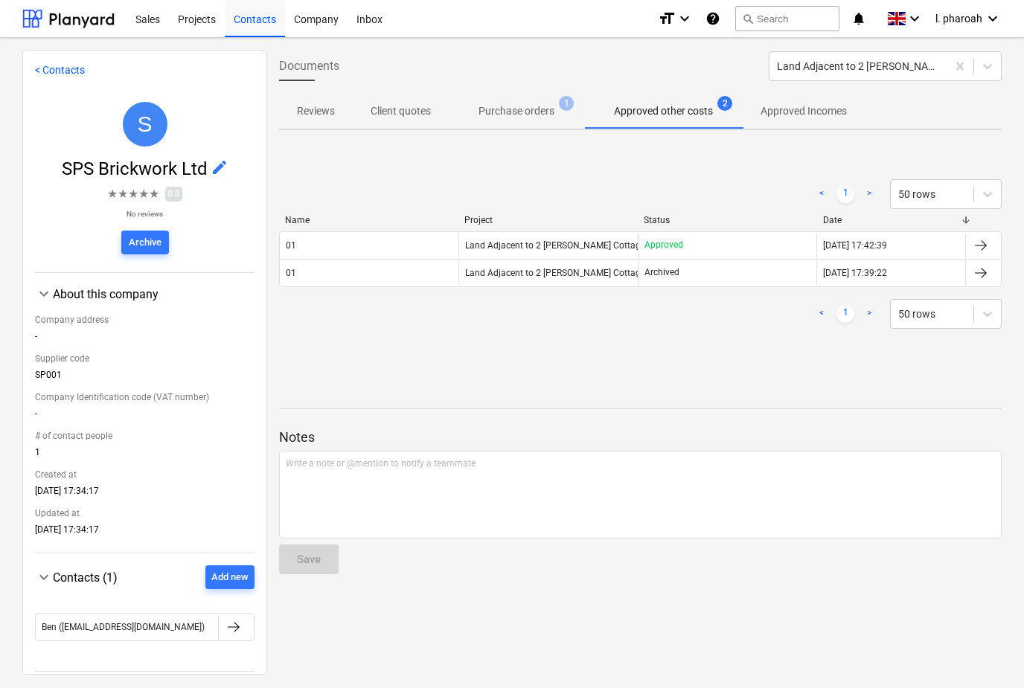
click at [787, 375] on div "Documents Land Adjacent to 2 [PERSON_NAME] Cottage Reviews Client quotes Purcha…" at bounding box center [640, 362] width 746 height 624
click at [368, 115] on span "Client quotes" at bounding box center [401, 111] width 96 height 25
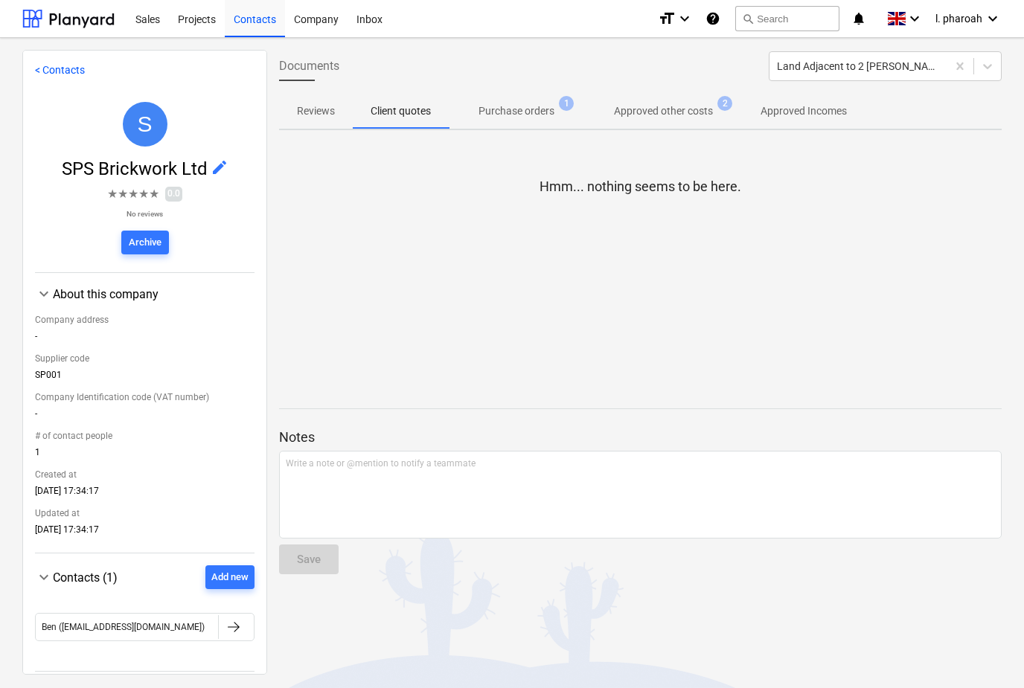
click at [312, 106] on p "Reviews" at bounding box center [316, 111] width 38 height 16
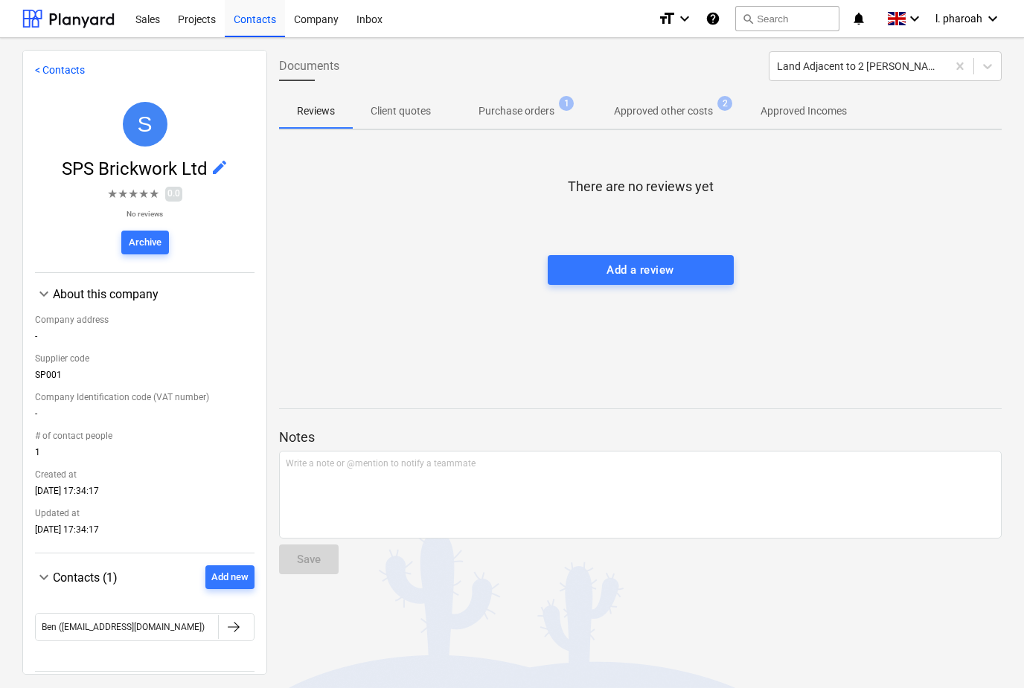
click at [464, 126] on button "Purchase orders 1" at bounding box center [516, 111] width 135 height 36
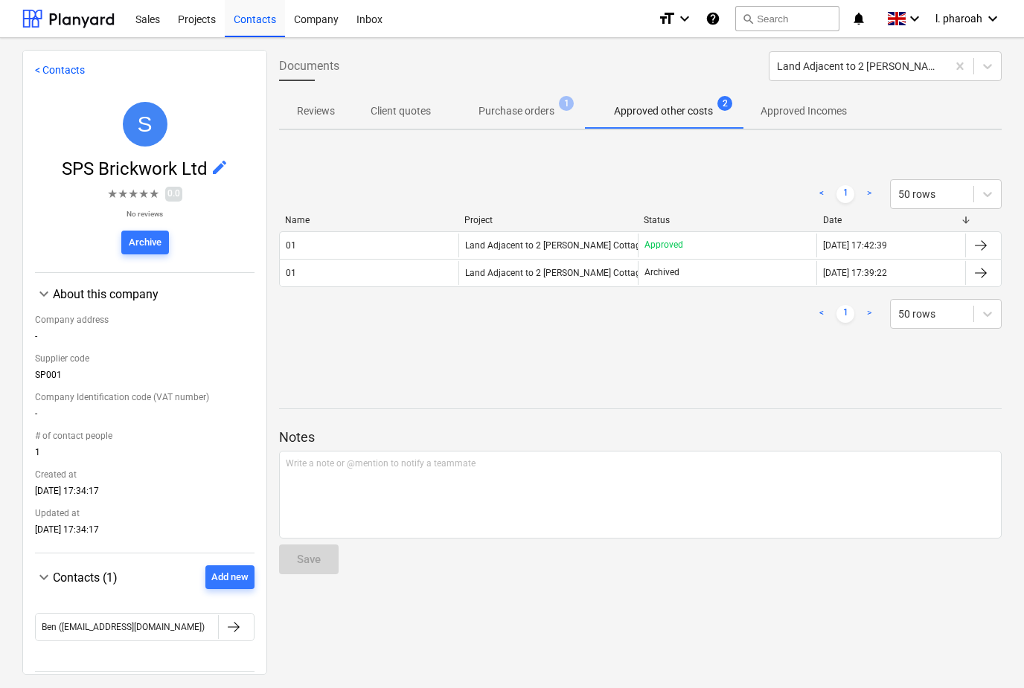
scroll to position [62, 0]
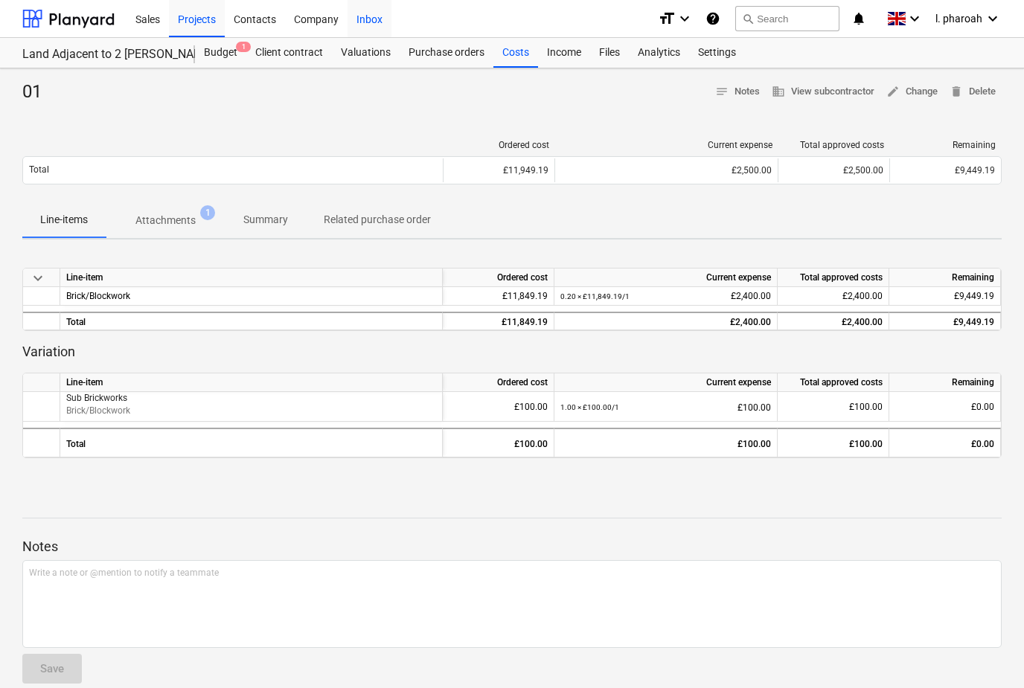
click at [356, 22] on div "Inbox" at bounding box center [370, 18] width 44 height 38
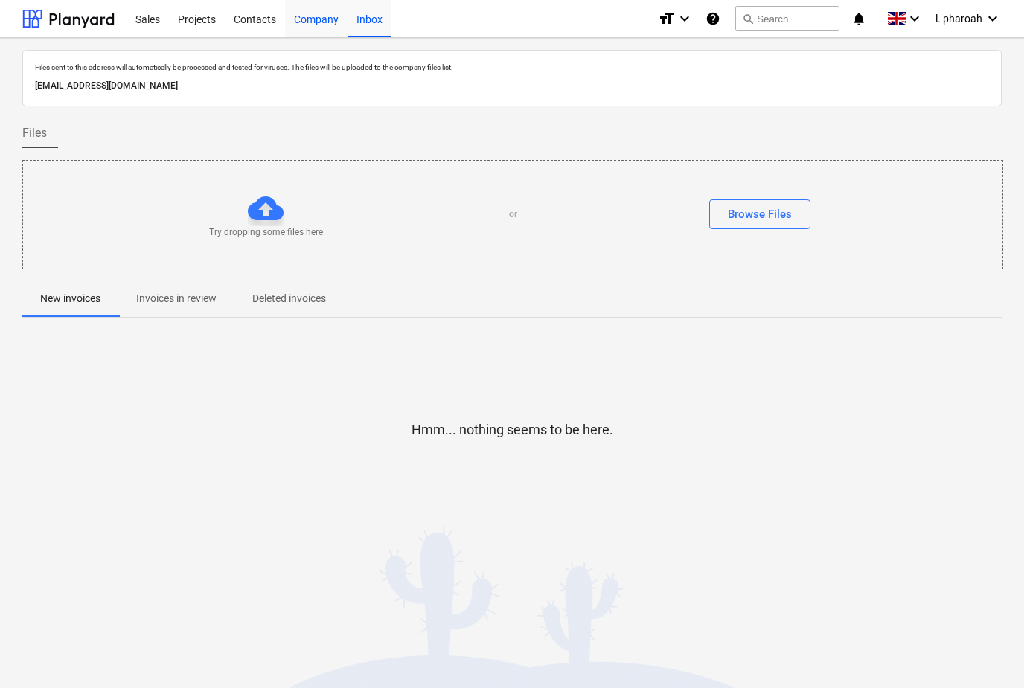
click at [297, 19] on div "Company" at bounding box center [316, 18] width 63 height 38
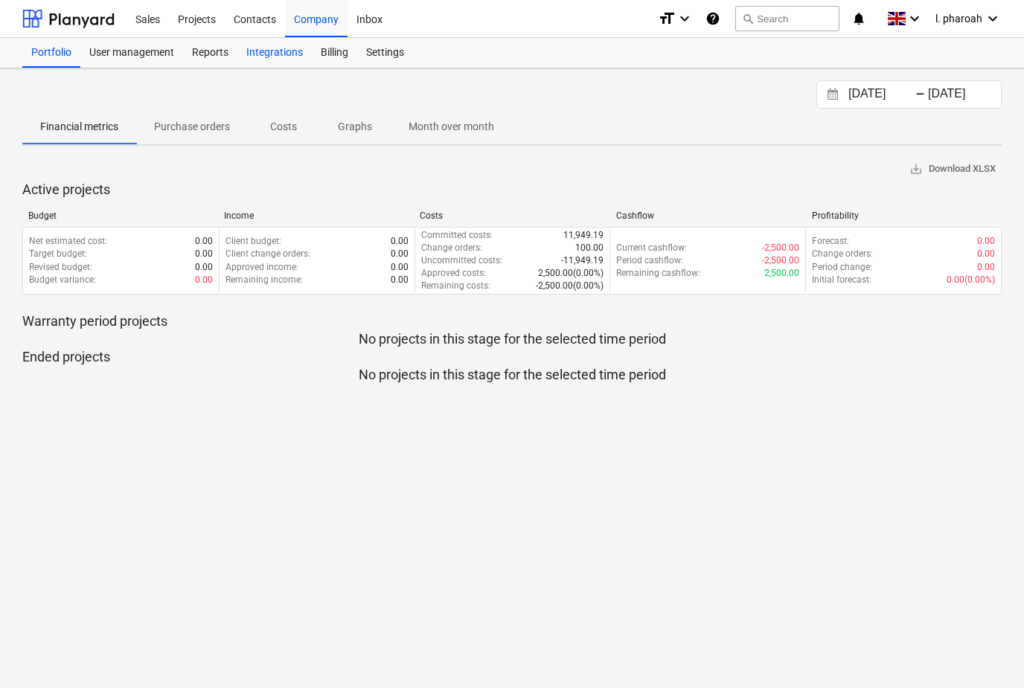
click at [272, 60] on div "Integrations" at bounding box center [274, 53] width 74 height 30
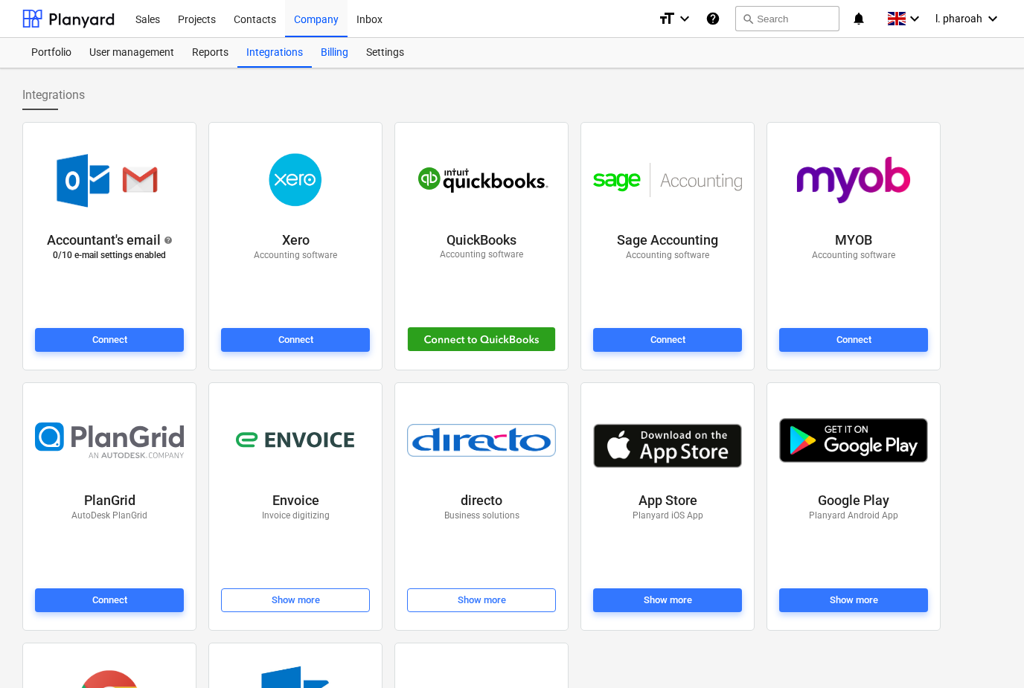
click at [323, 51] on div "Billing" at bounding box center [334, 53] width 45 height 30
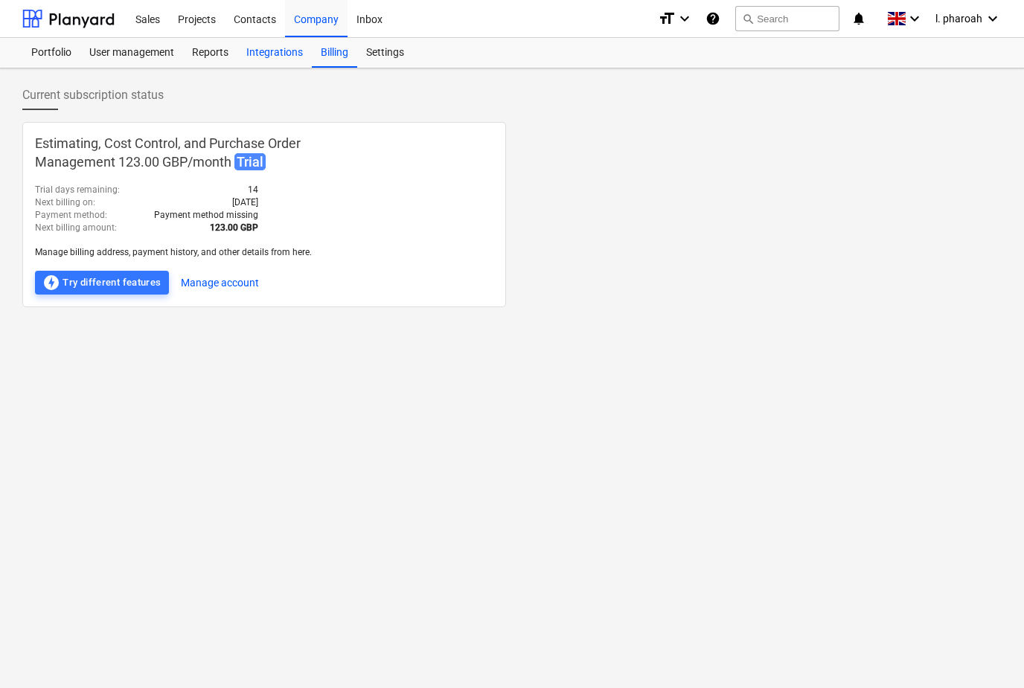
click at [261, 63] on div "Integrations" at bounding box center [274, 53] width 74 height 30
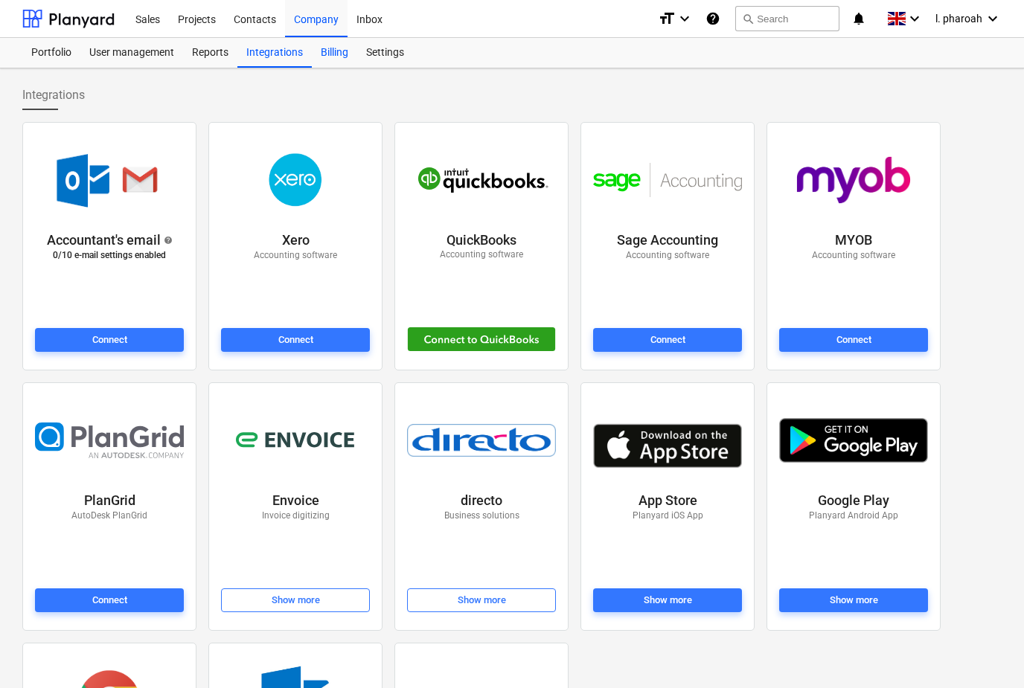
click at [323, 46] on div "Billing" at bounding box center [334, 53] width 45 height 30
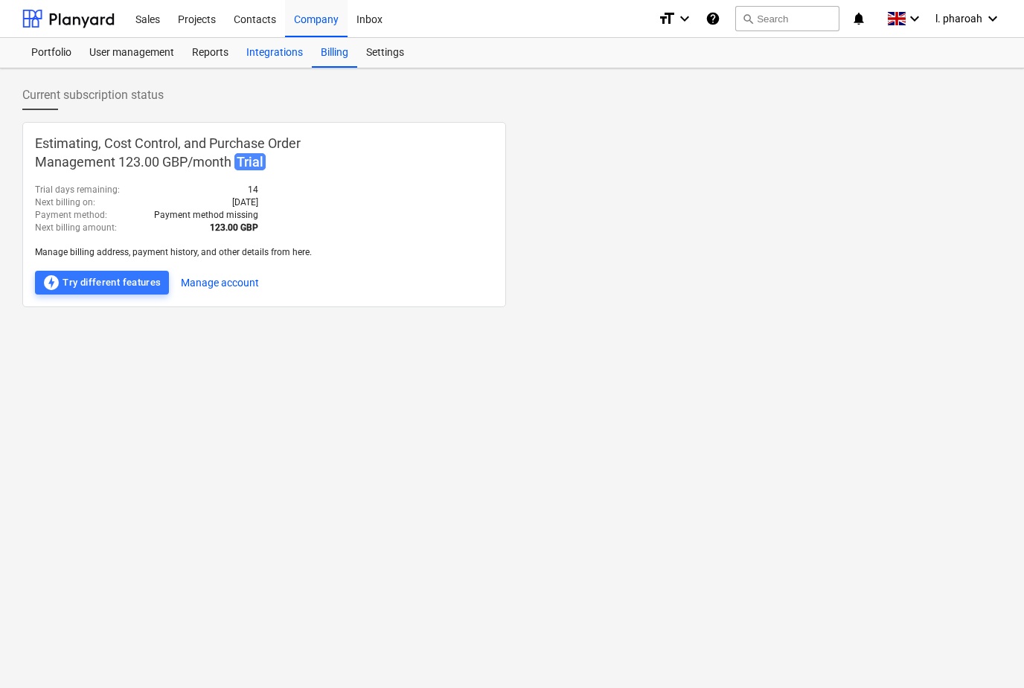
click at [276, 55] on div "Integrations" at bounding box center [274, 53] width 74 height 30
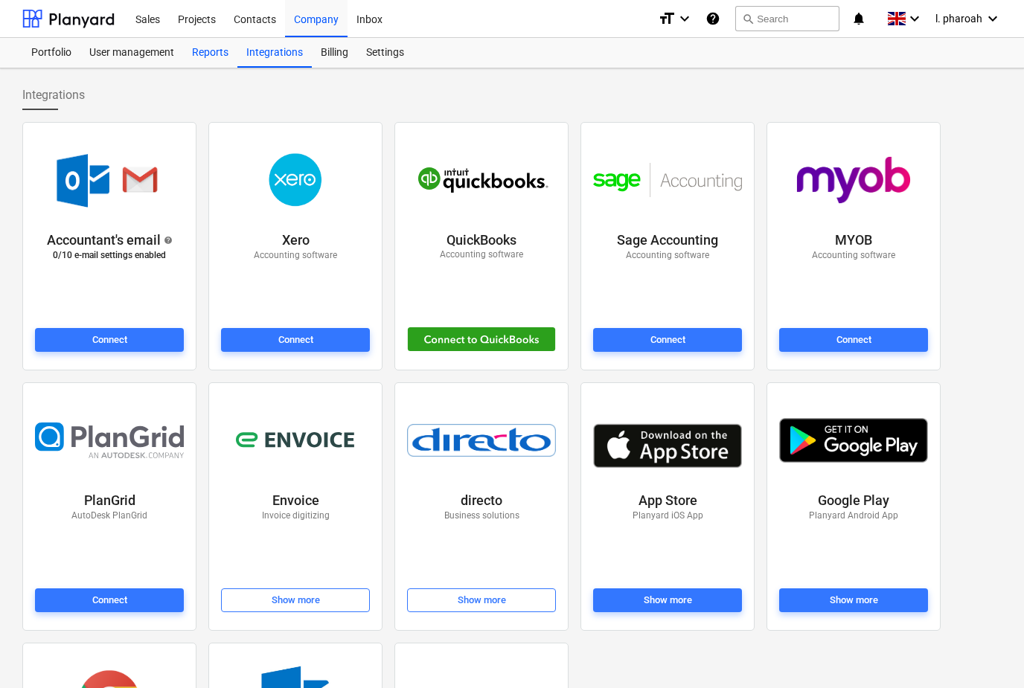
click at [205, 55] on div "Reports" at bounding box center [210, 53] width 54 height 30
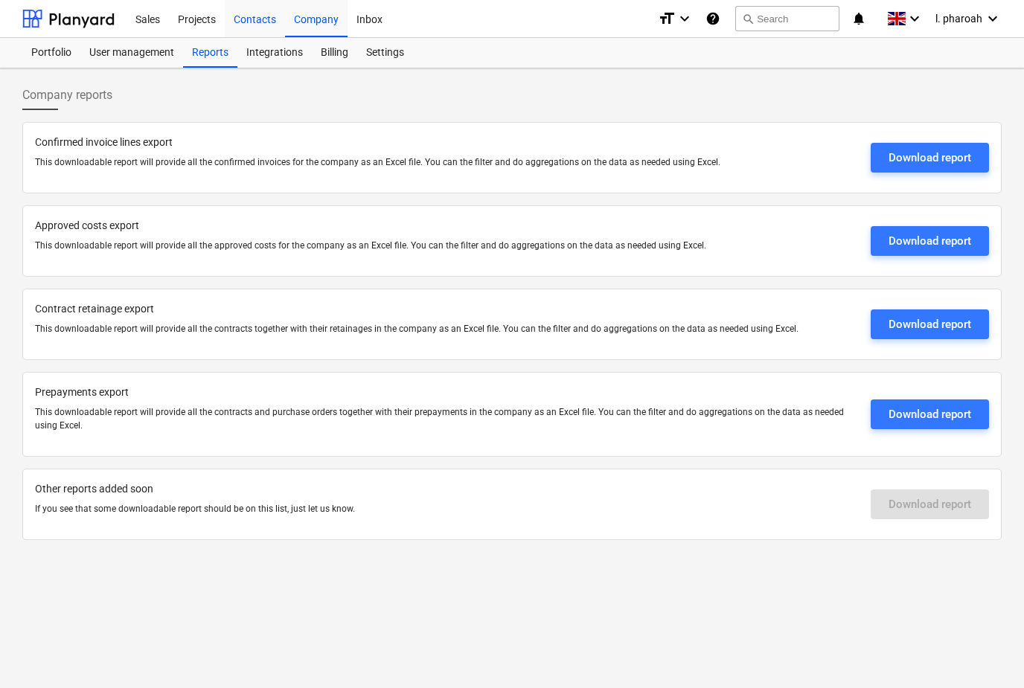
click at [240, 22] on div "Contacts" at bounding box center [255, 18] width 60 height 38
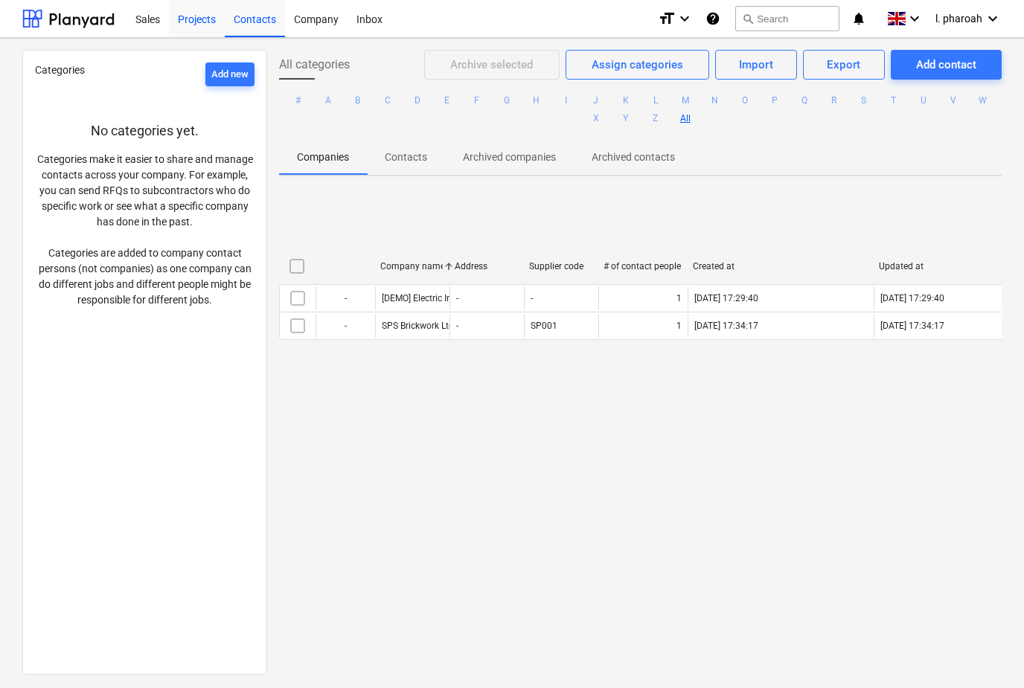
click at [193, 21] on div "Projects" at bounding box center [197, 18] width 56 height 38
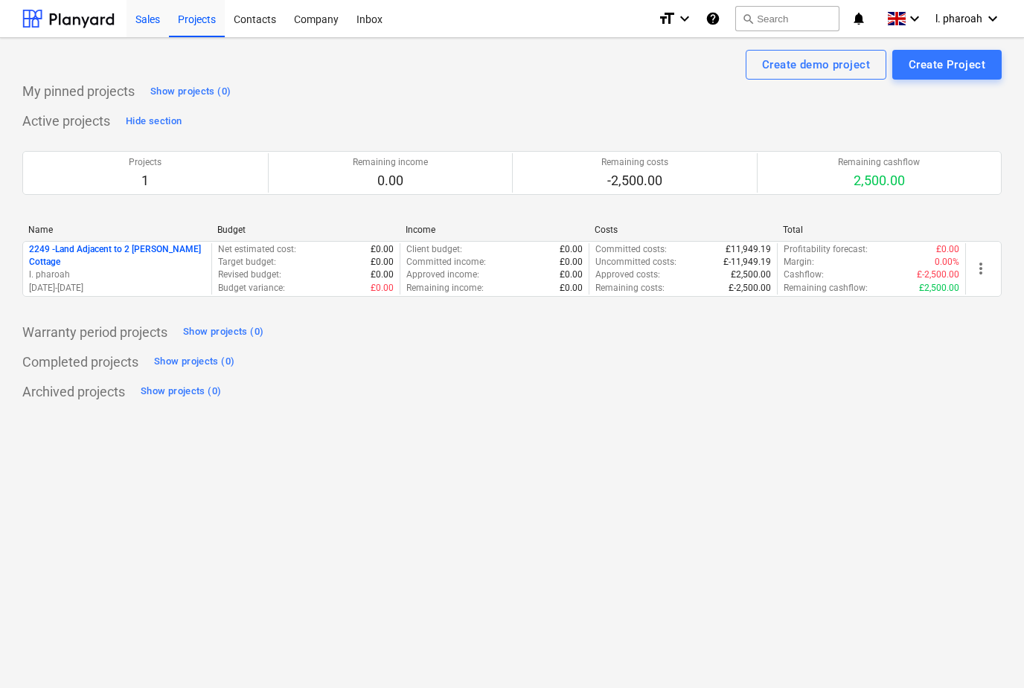
click at [147, 17] on div "Sales" at bounding box center [148, 18] width 42 height 38
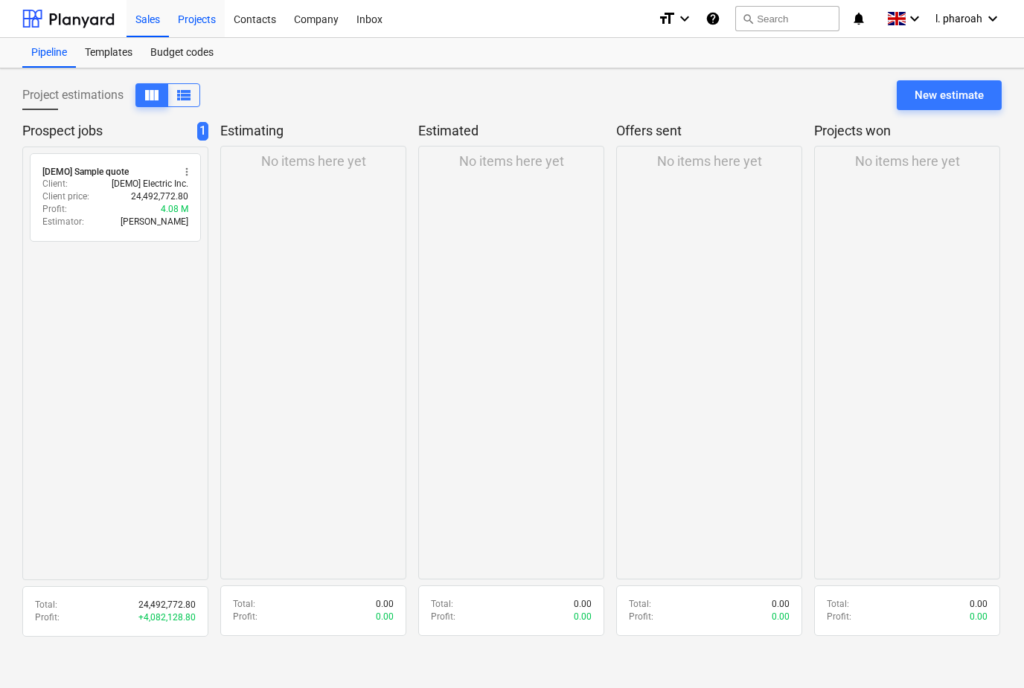
click at [195, 15] on div "Projects" at bounding box center [197, 18] width 56 height 38
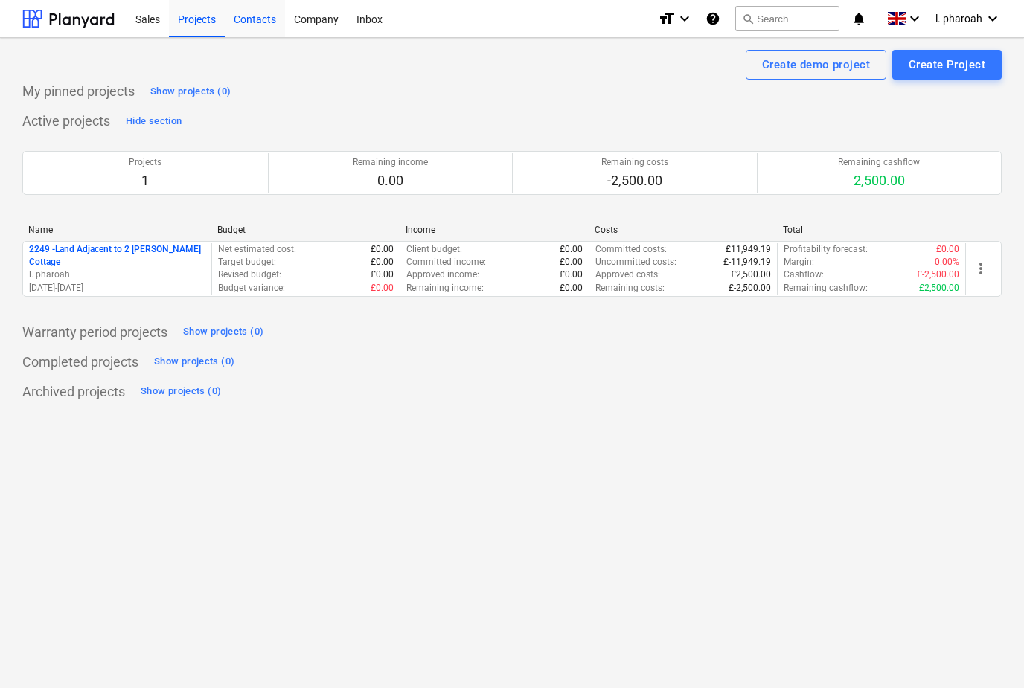
click at [240, 22] on div "Contacts" at bounding box center [255, 18] width 60 height 38
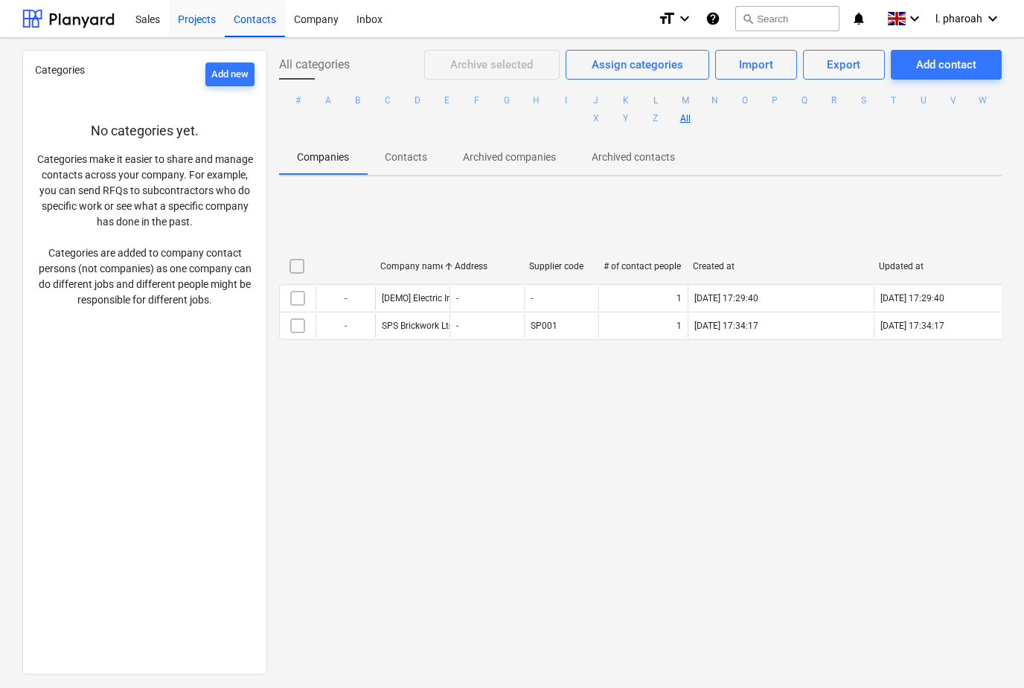
click at [190, 16] on div "Projects" at bounding box center [197, 18] width 56 height 38
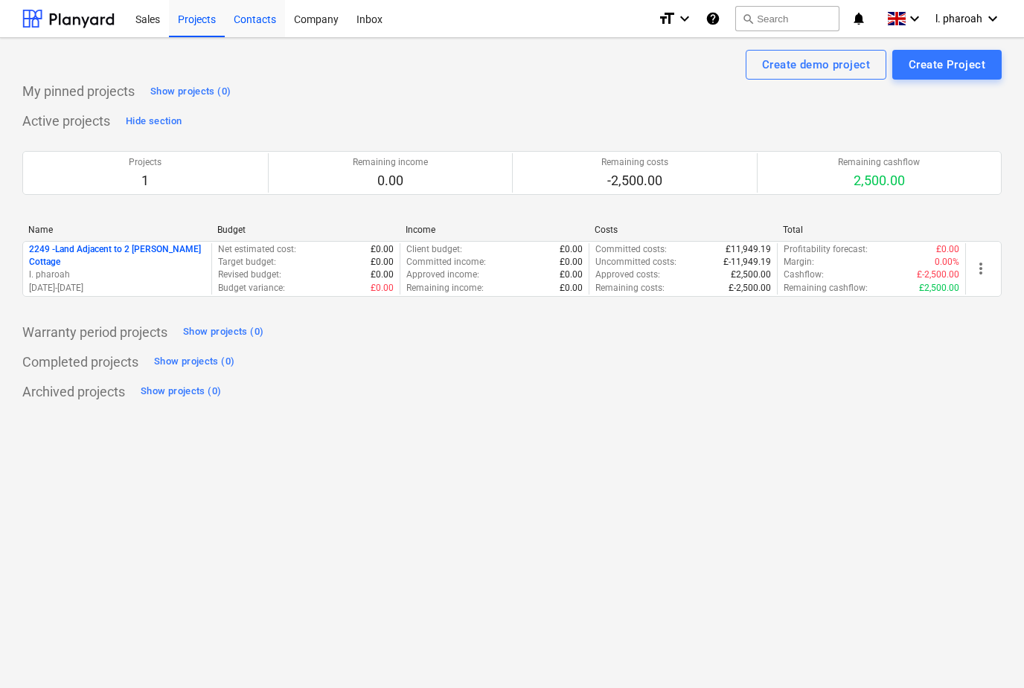
click at [252, 19] on div "Contacts" at bounding box center [255, 18] width 60 height 38
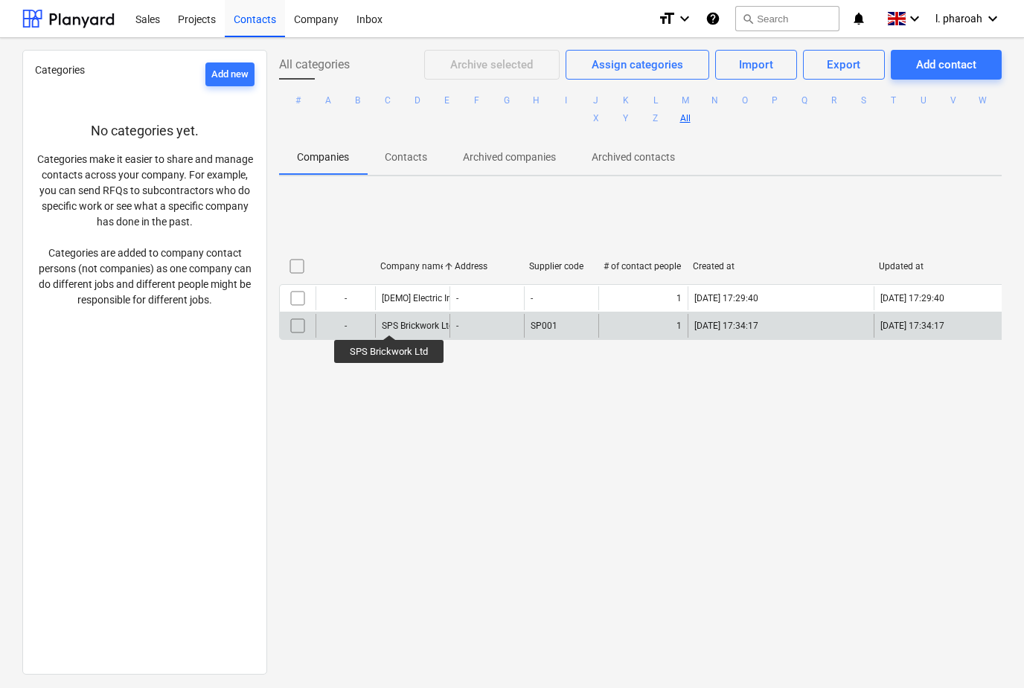
click at [389, 321] on div "SPS Brickwork Ltd" at bounding box center [418, 326] width 72 height 10
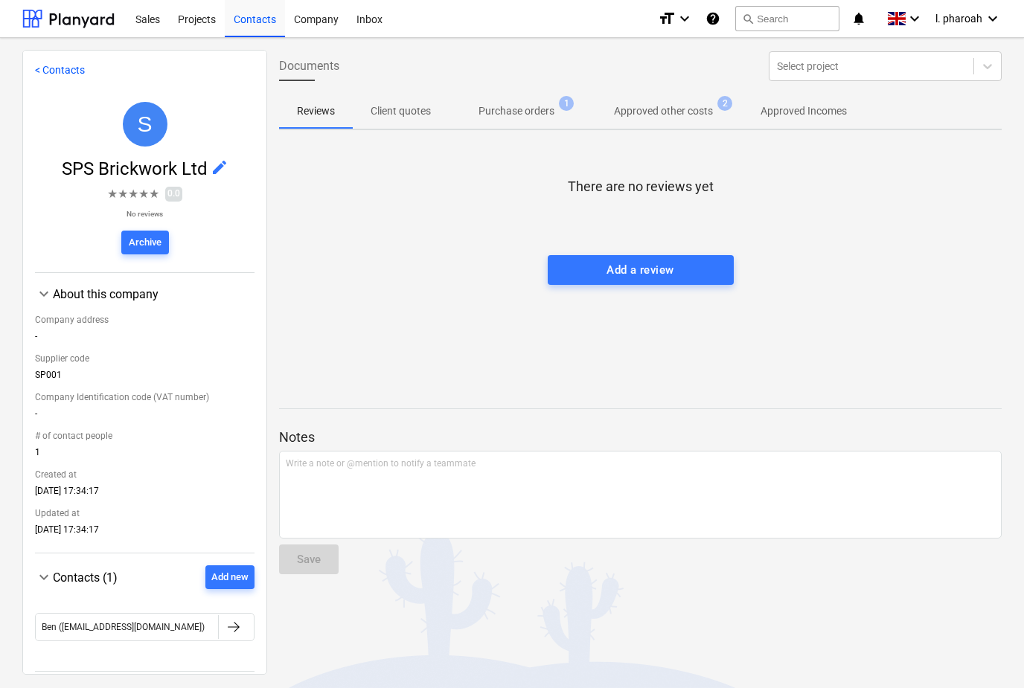
click at [494, 110] on p "Purchase orders" at bounding box center [516, 111] width 76 height 16
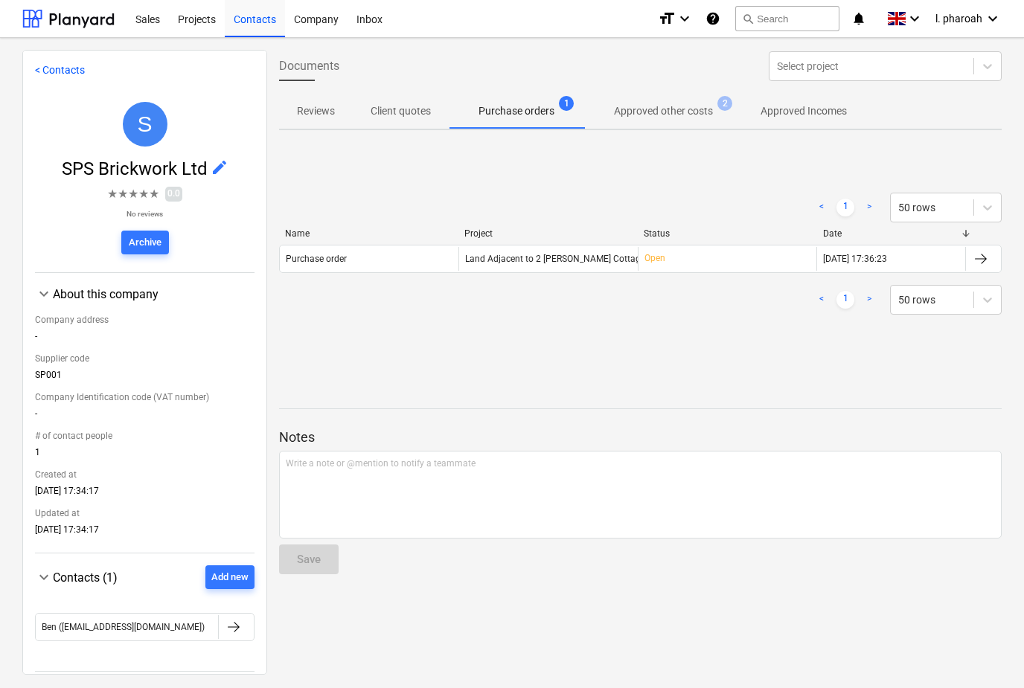
click at [620, 108] on p "Approved other costs" at bounding box center [663, 111] width 99 height 16
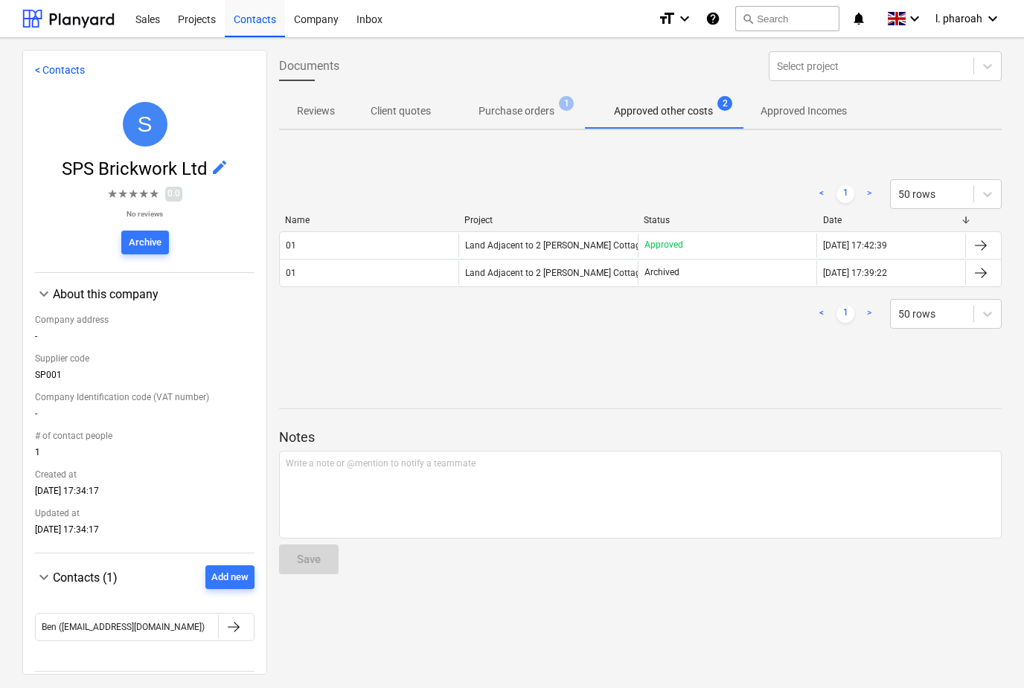
click at [822, 118] on p "Approved Incomes" at bounding box center [804, 111] width 86 height 16
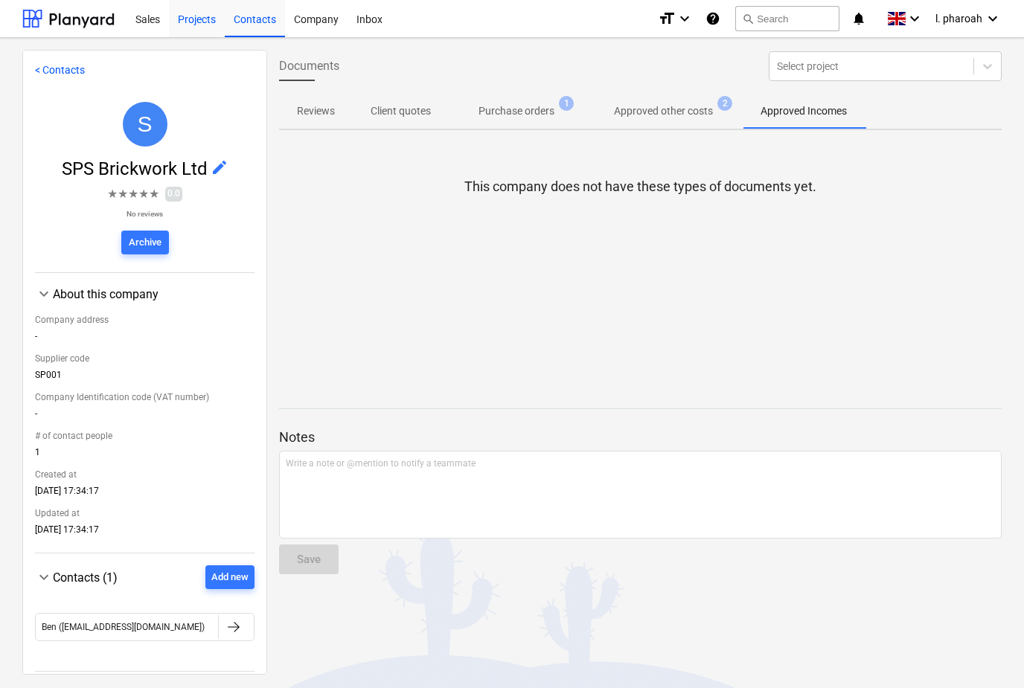
click at [206, 27] on div "Projects" at bounding box center [197, 18] width 56 height 38
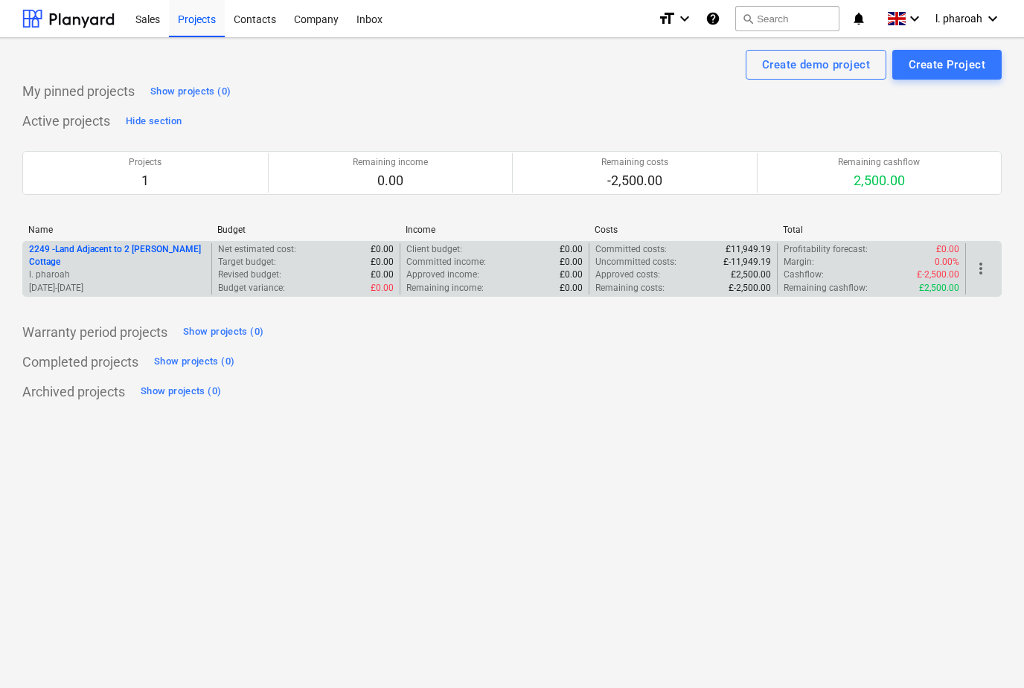
click at [92, 257] on p "2249 - Land Adjacent to 2 [PERSON_NAME] Cottage" at bounding box center [117, 255] width 176 height 25
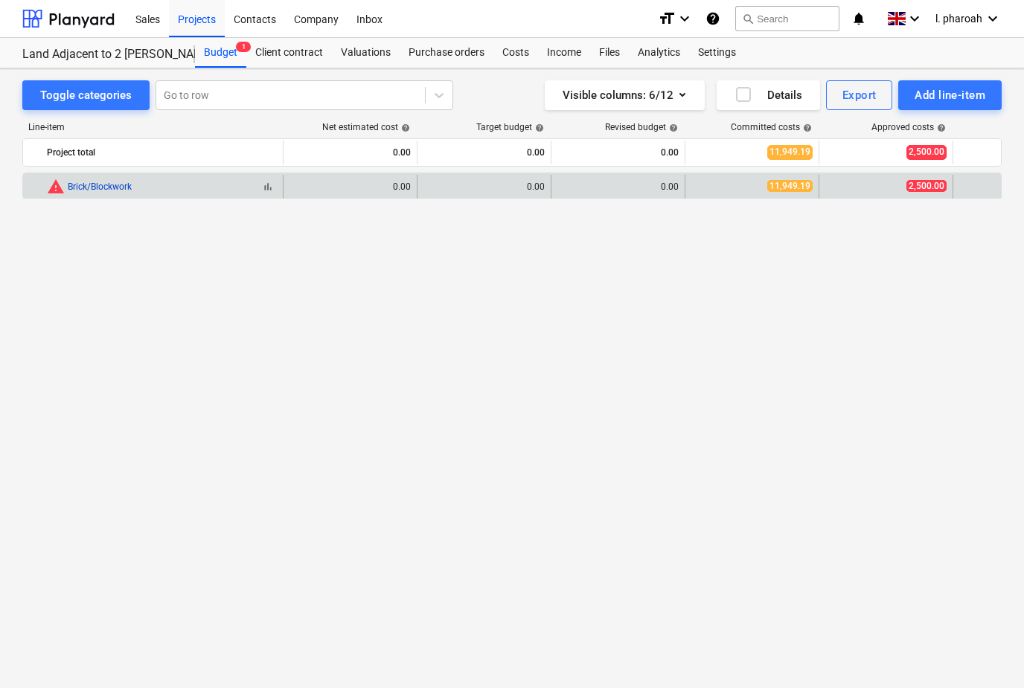
click at [92, 185] on link "Brick/Blockwork" at bounding box center [100, 187] width 64 height 10
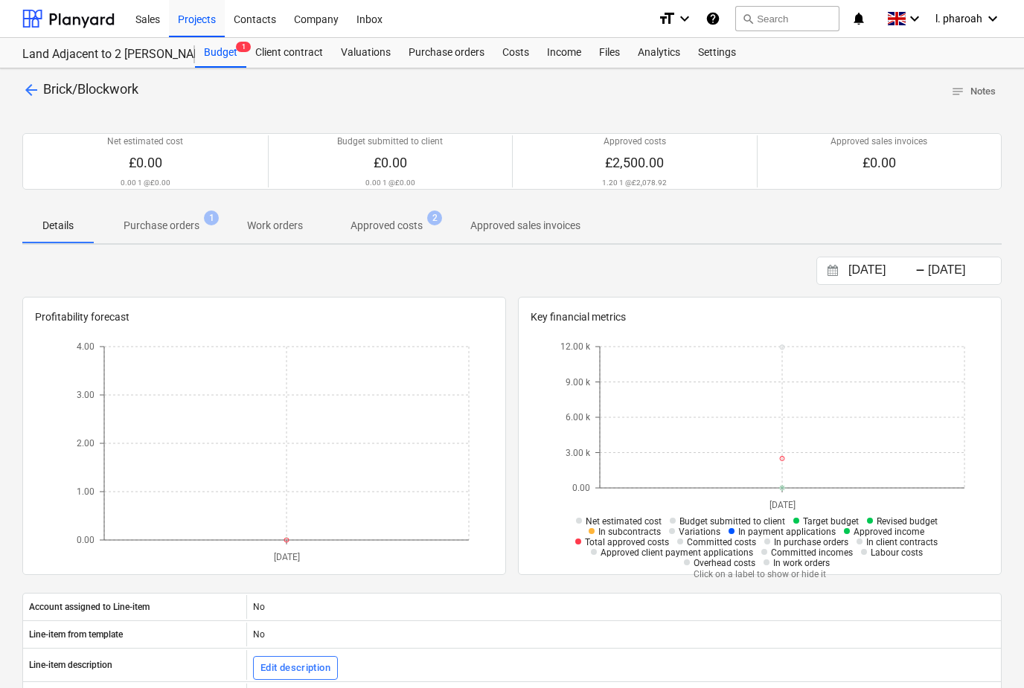
click at [665, 20] on div "Contract loading failed" at bounding box center [711, 16] width 120 height 18
click at [671, 18] on div "Contract loading failed" at bounding box center [711, 16] width 120 height 18
click at [681, 22] on div "Contract loading failed" at bounding box center [711, 16] width 120 height 18
click at [685, 23] on div "Contract loading failed" at bounding box center [711, 16] width 120 height 18
click at [432, 54] on div "Purchase orders" at bounding box center [447, 53] width 94 height 30
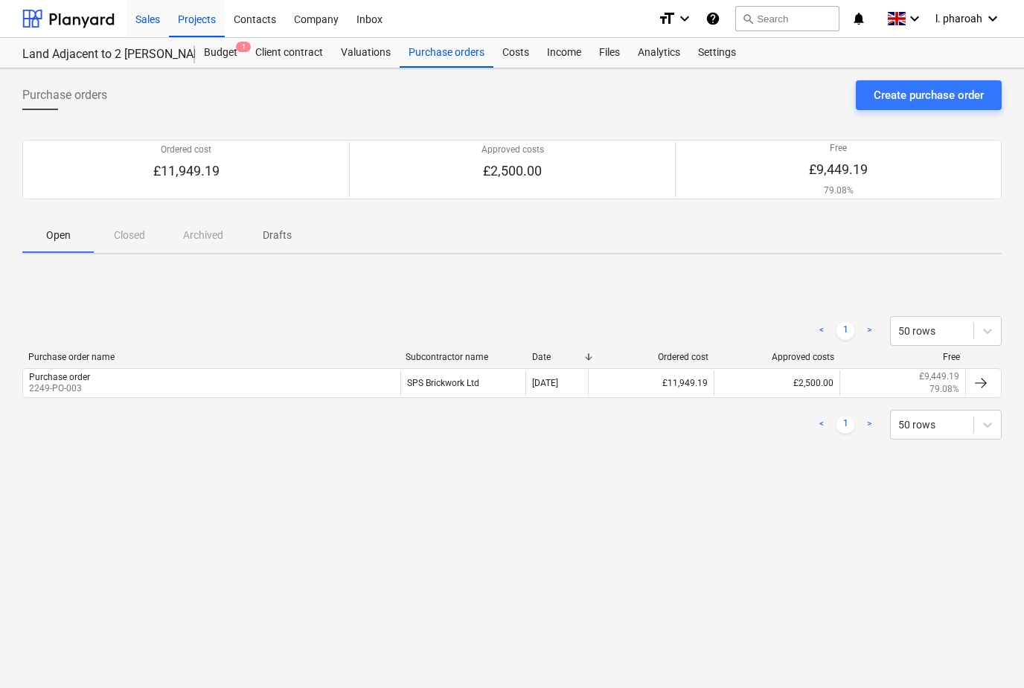
click at [147, 20] on div "Sales" at bounding box center [148, 18] width 42 height 38
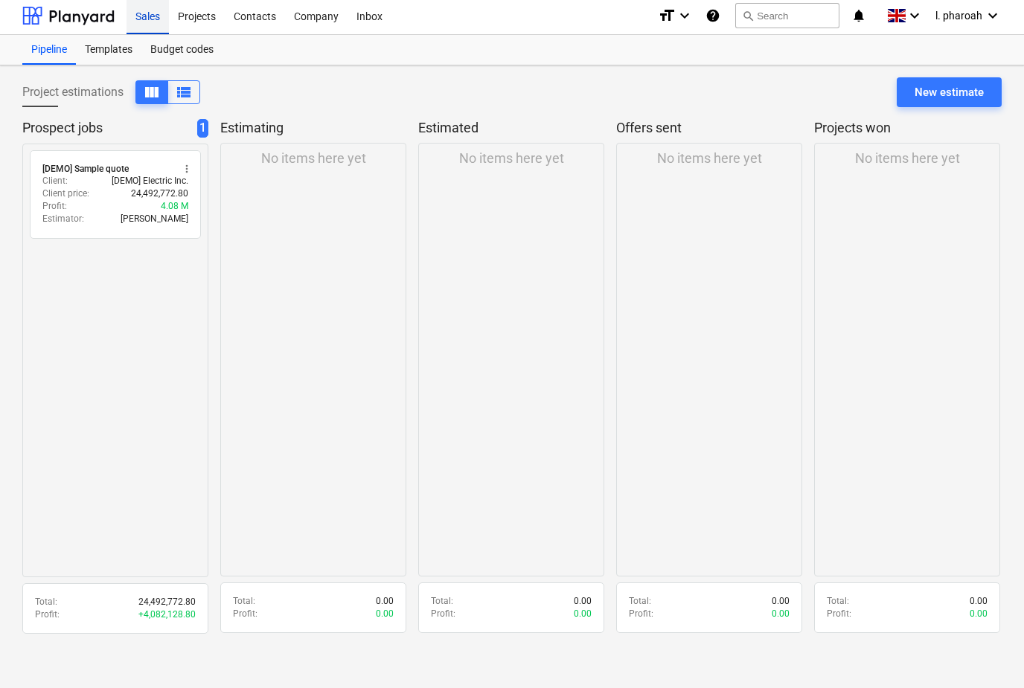
scroll to position [3, 0]
click at [252, 289] on div "No items here yet" at bounding box center [313, 360] width 186 height 434
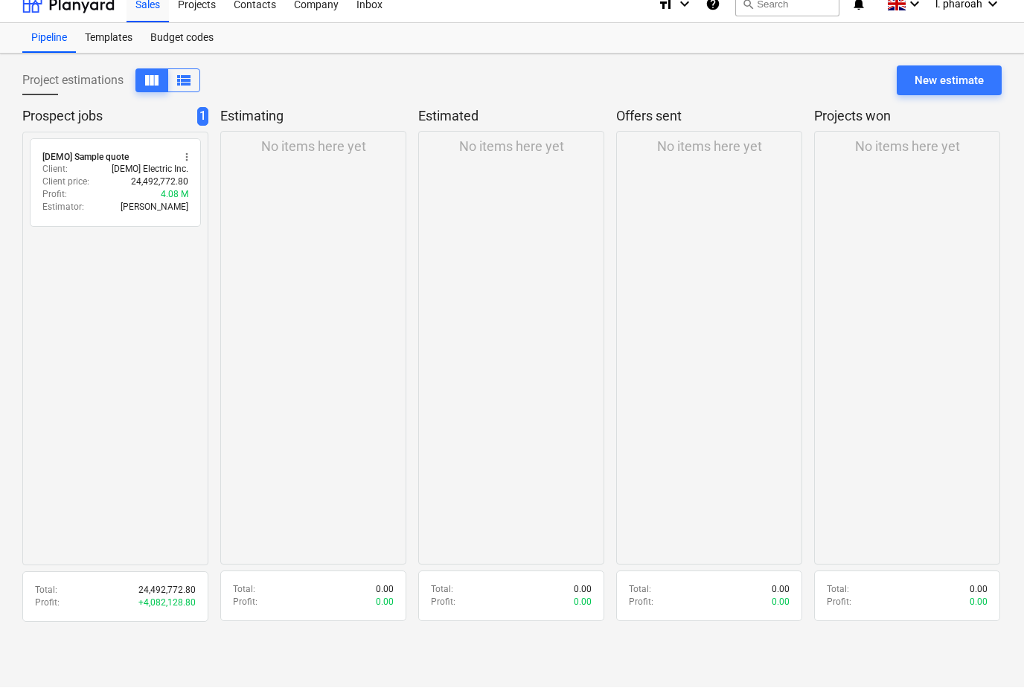
scroll to position [22, 0]
click at [960, 71] on div "New estimate" at bounding box center [949, 80] width 69 height 19
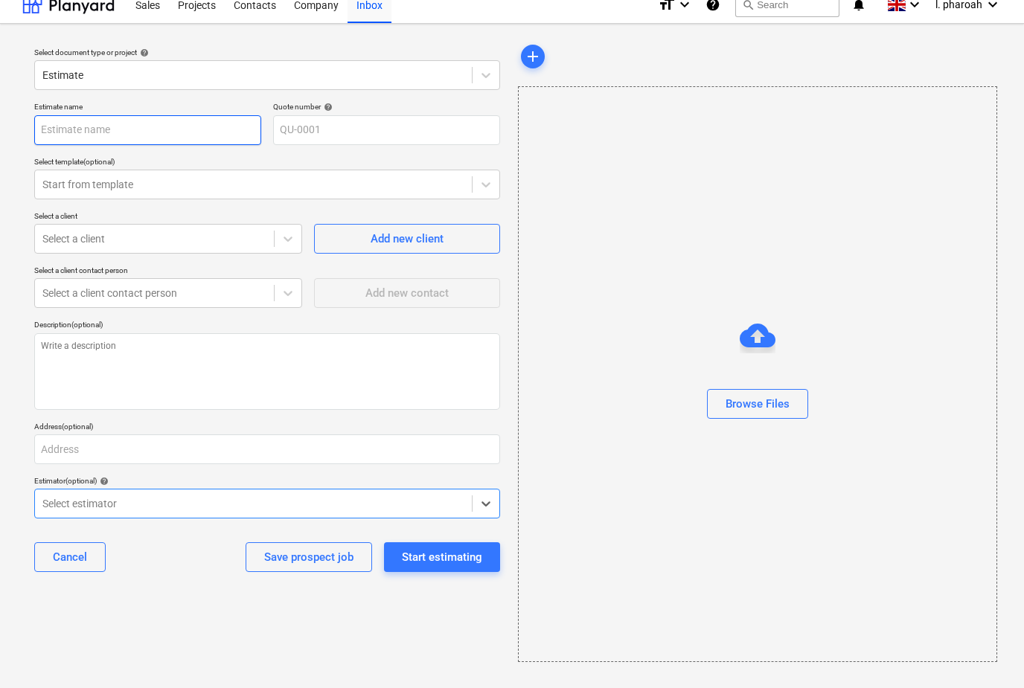
click at [74, 115] on input "text" at bounding box center [147, 130] width 227 height 30
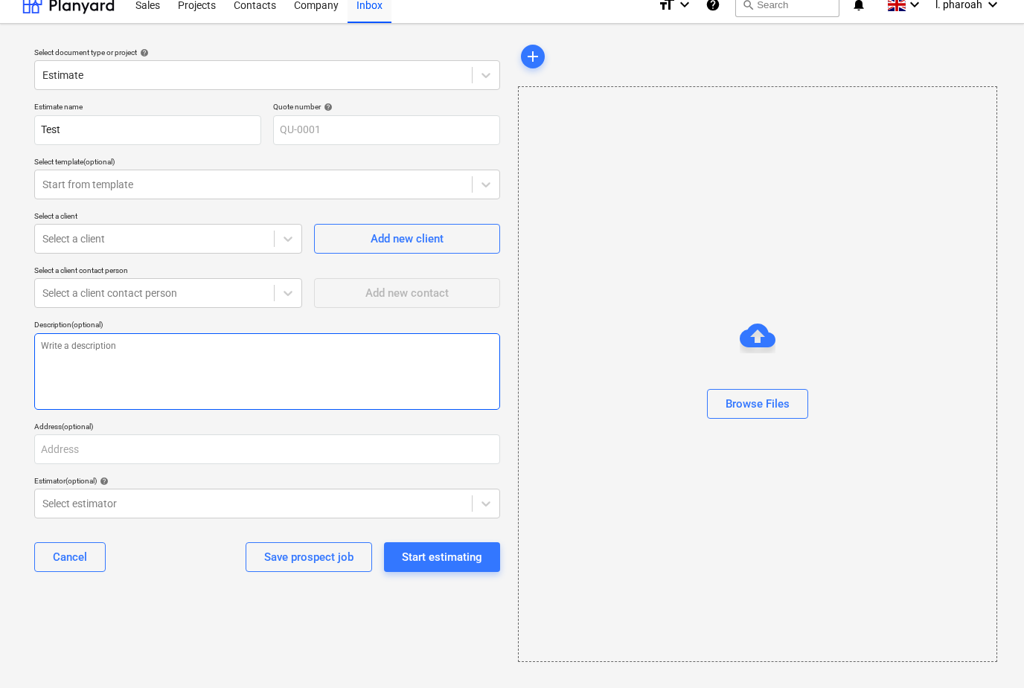
click at [212, 333] on textarea at bounding box center [267, 371] width 466 height 77
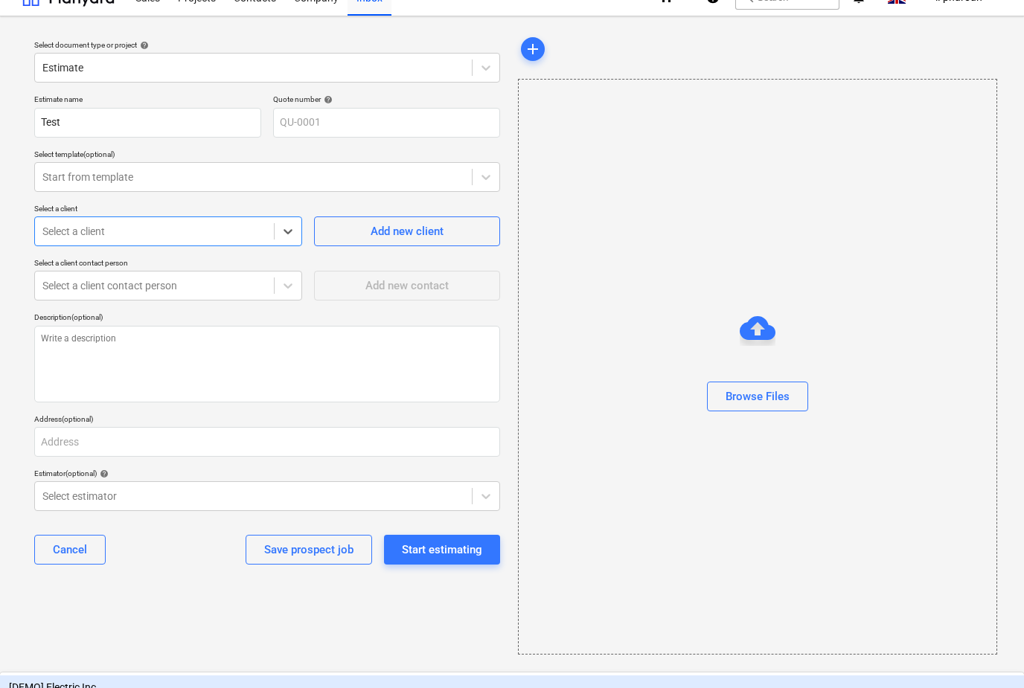
click at [68, 197] on div "Estimate name Test Quote number help QU-0001 Select template (optional) Start f…" at bounding box center [267, 336] width 478 height 494
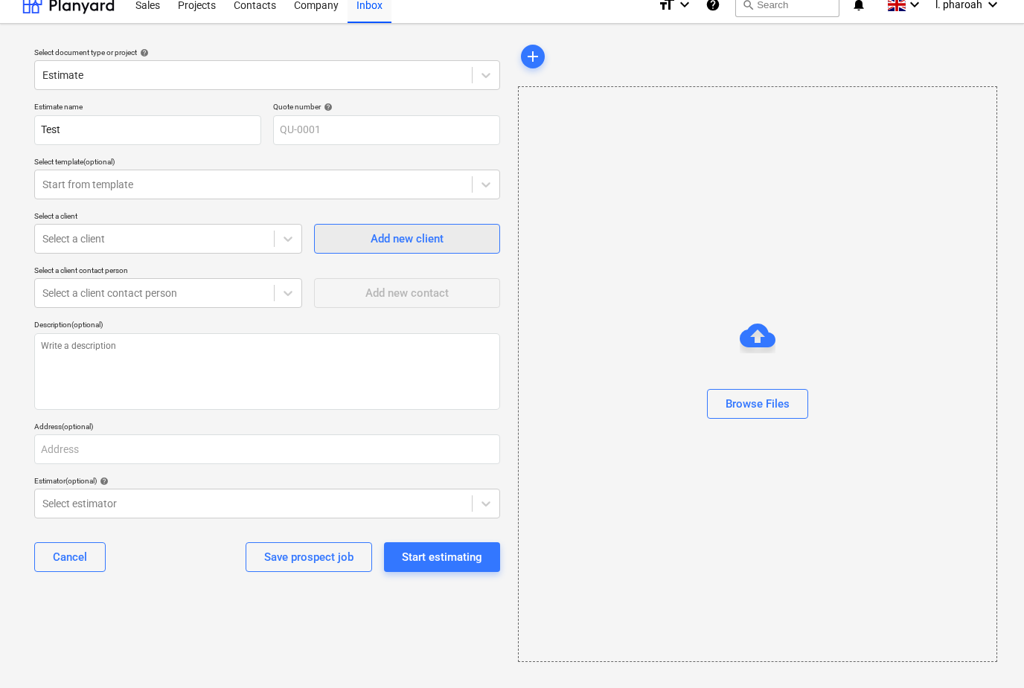
click at [330, 226] on button "Add new client" at bounding box center [407, 239] width 186 height 30
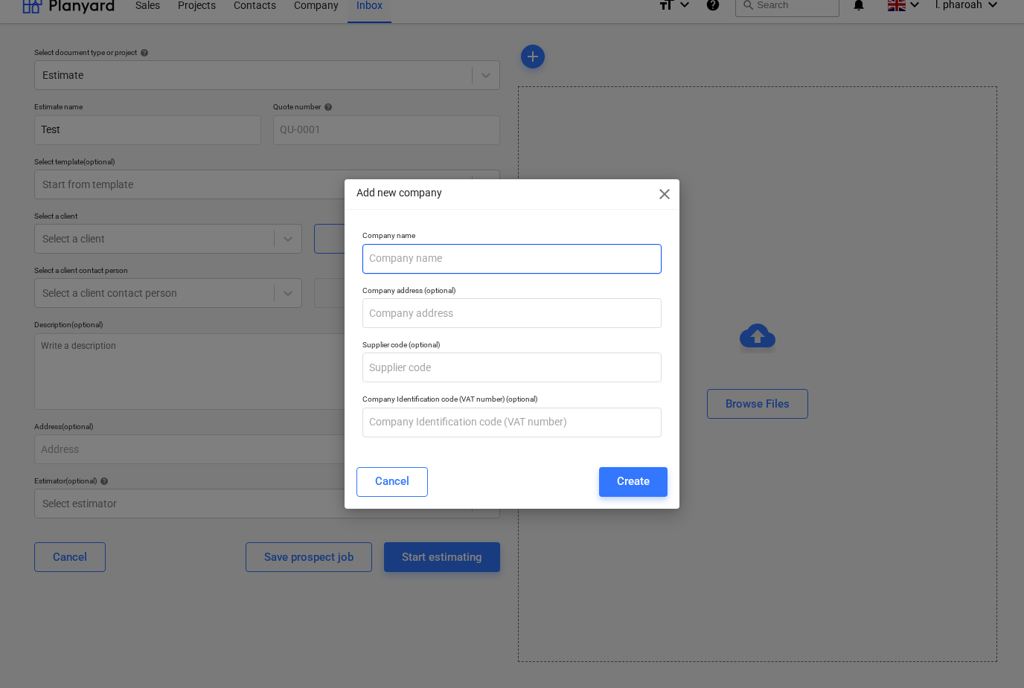
click at [378, 270] on input "text" at bounding box center [511, 259] width 299 height 30
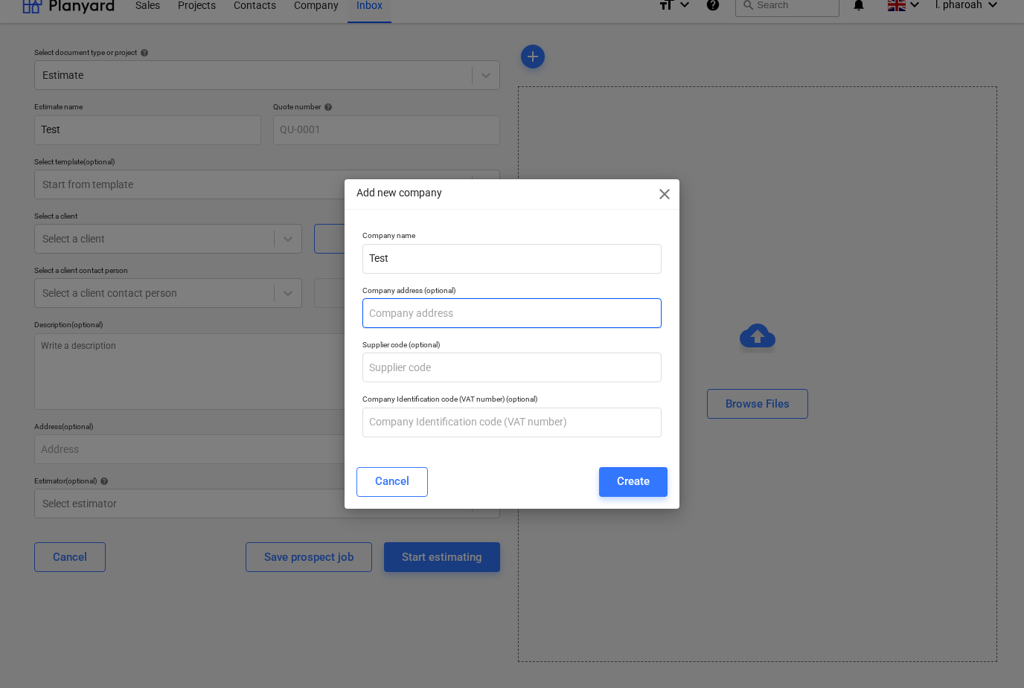
click at [385, 323] on input "text" at bounding box center [511, 313] width 299 height 30
click at [606, 487] on button "Create" at bounding box center [633, 482] width 68 height 30
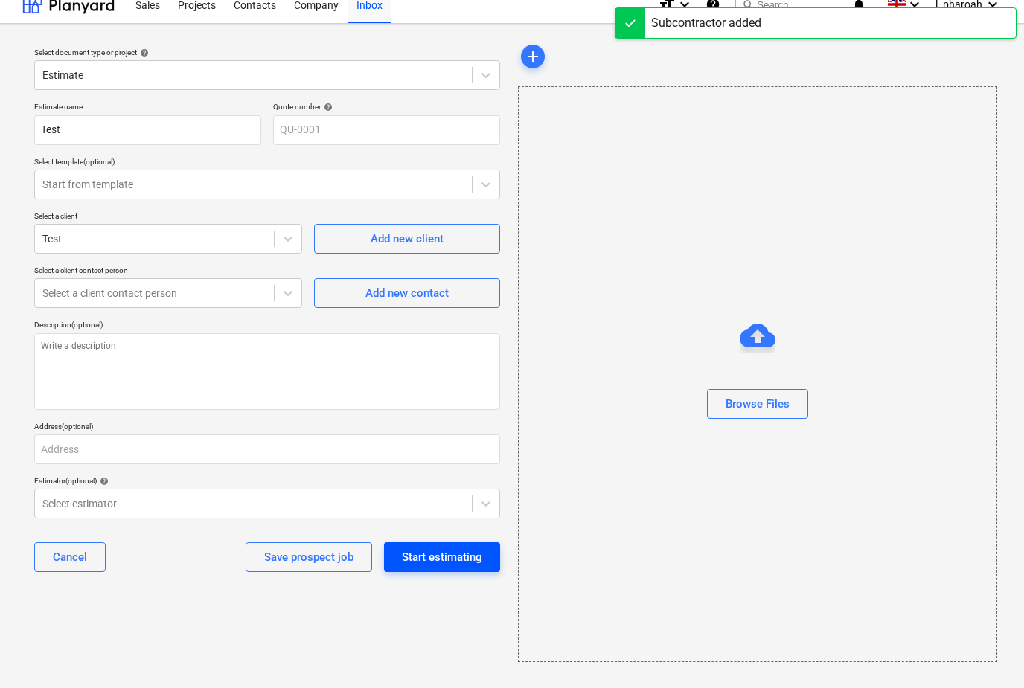
click at [420, 557] on div "Start estimating" at bounding box center [442, 557] width 80 height 19
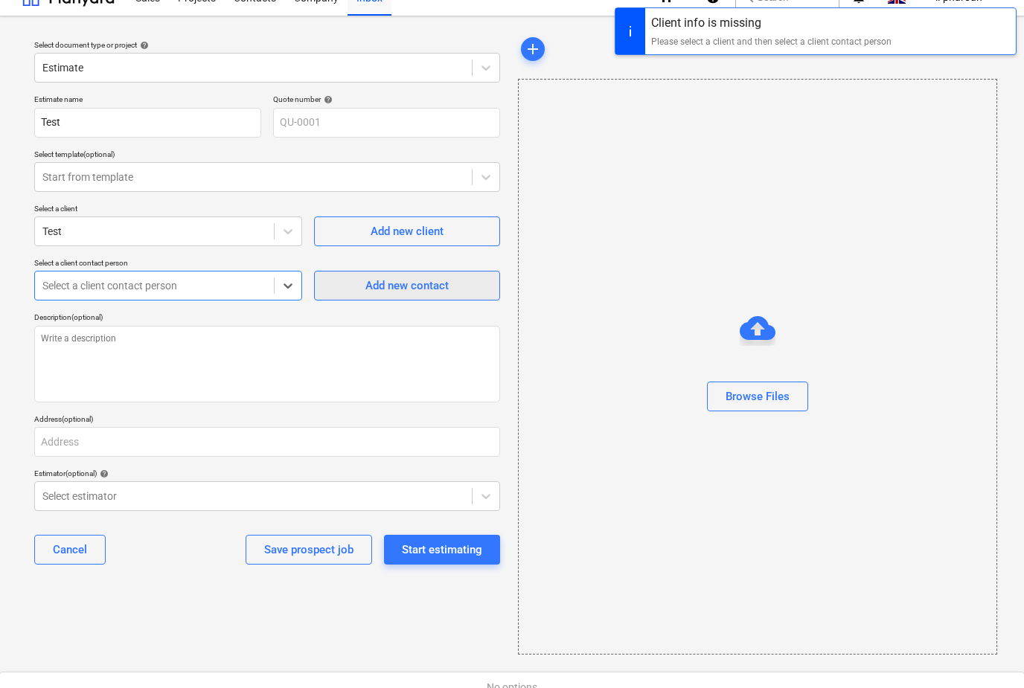
click at [340, 281] on span "Add new contact" at bounding box center [407, 285] width 149 height 19
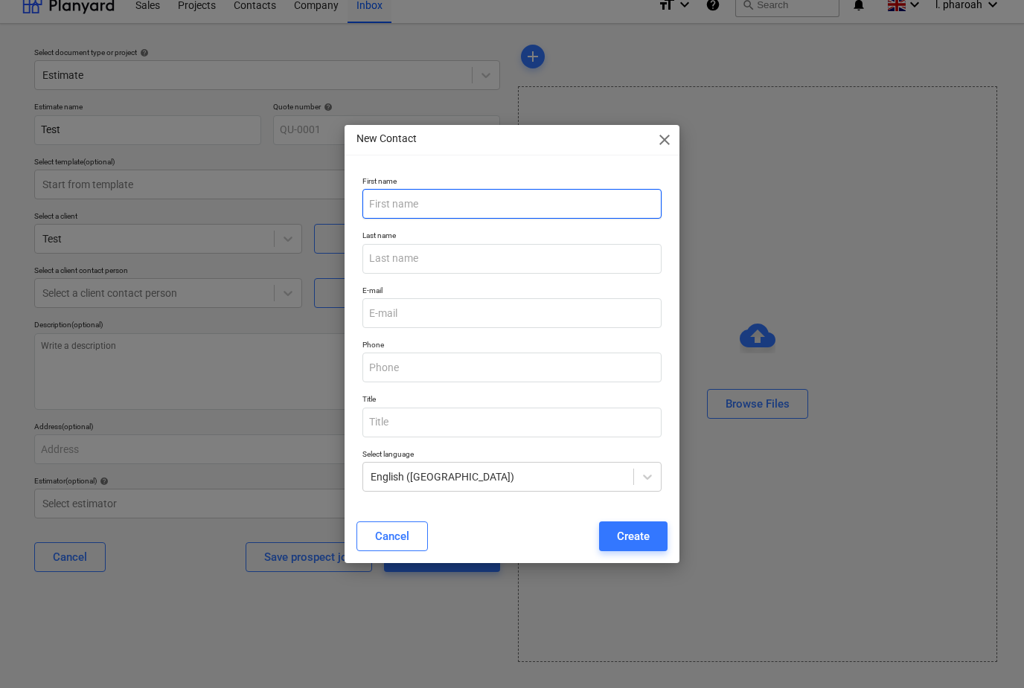
click at [385, 196] on input "text" at bounding box center [511, 204] width 299 height 30
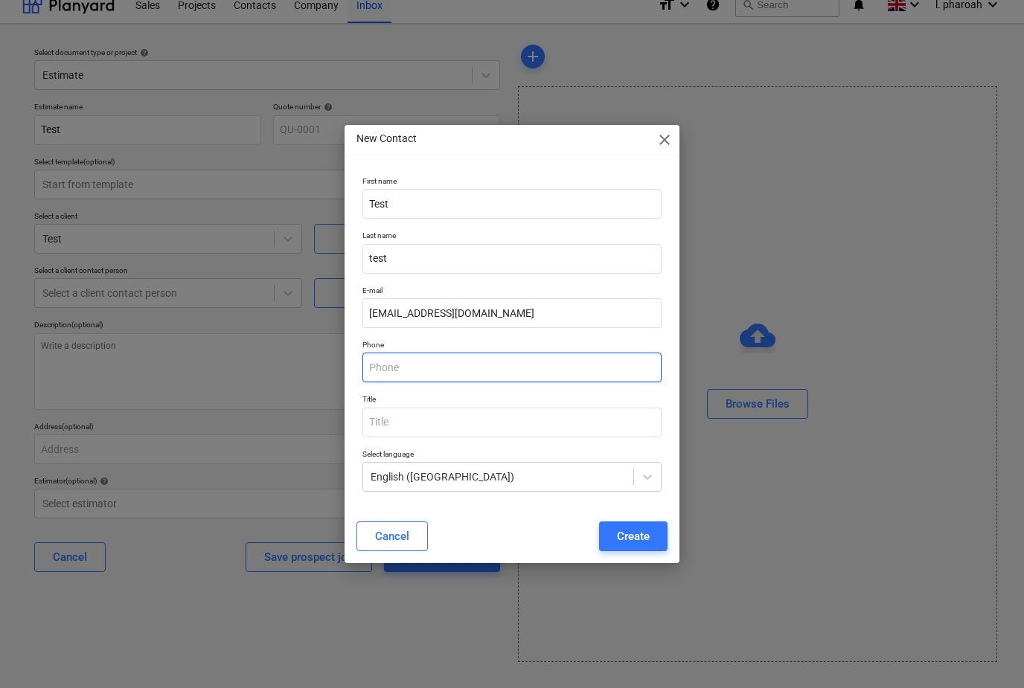
click at [374, 370] on input "text" at bounding box center [511, 368] width 299 height 30
click at [315, 455] on div "New Contact close First name Test Last name test E-mail [EMAIL_ADDRESS][DOMAIN_…" at bounding box center [512, 344] width 1024 height 688
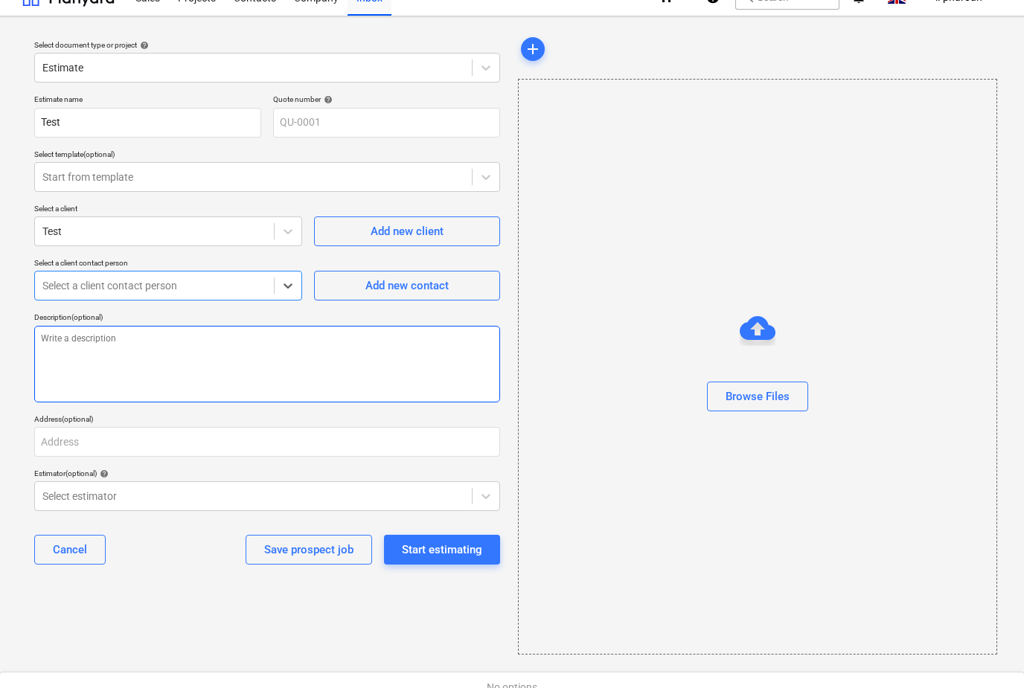
click at [493, 400] on textarea at bounding box center [267, 364] width 466 height 77
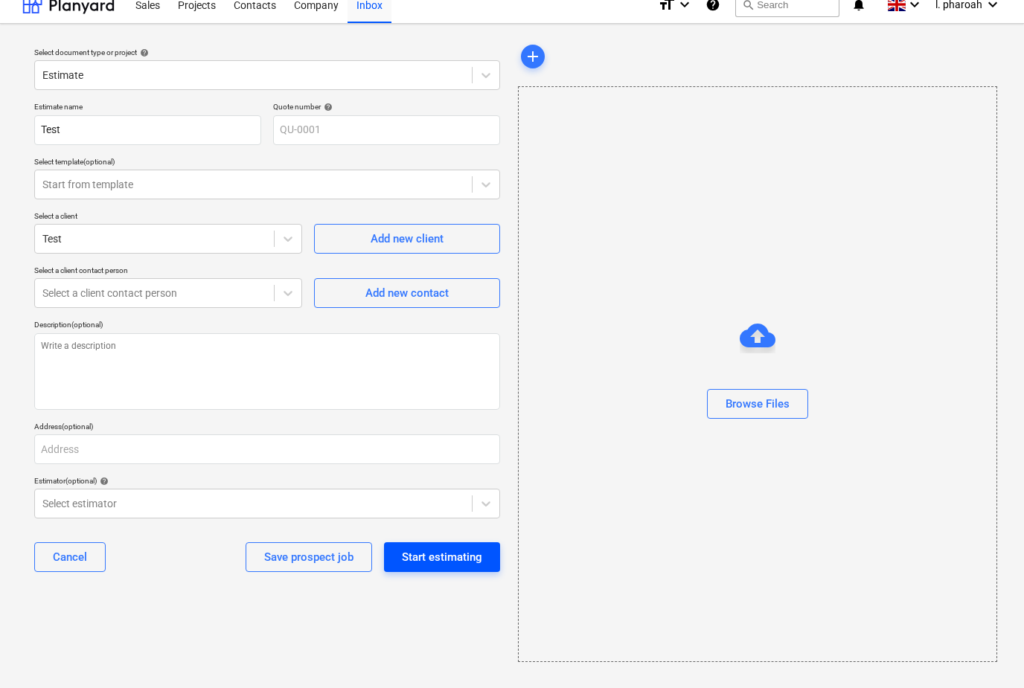
click at [460, 548] on div "Start estimating" at bounding box center [442, 557] width 80 height 19
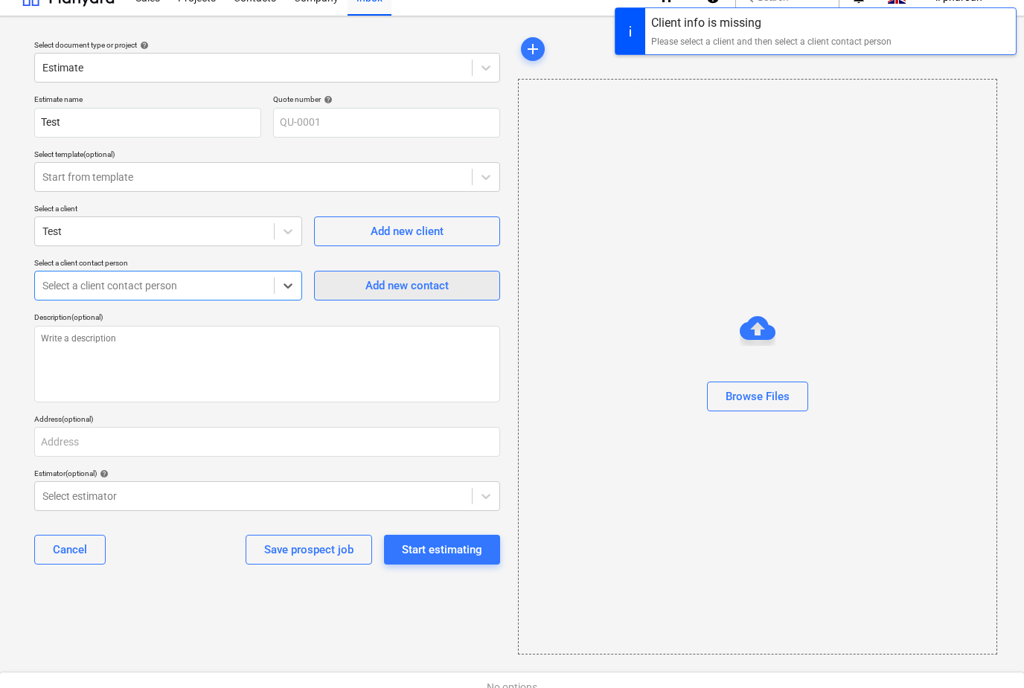
click at [372, 294] on div "Add new contact" at bounding box center [406, 285] width 83 height 19
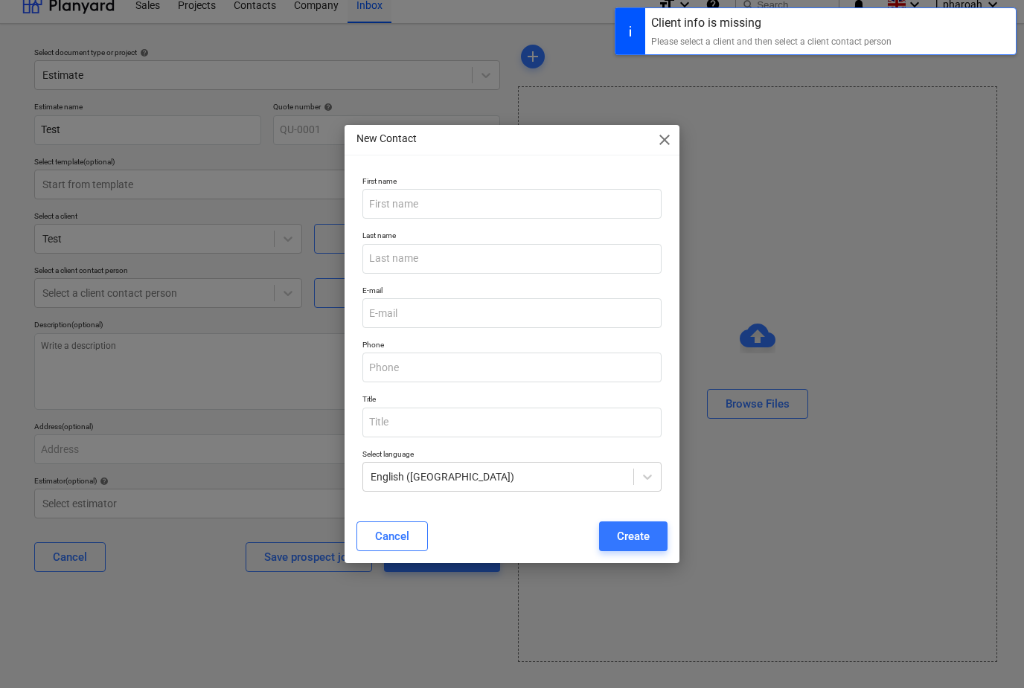
click at [667, 134] on span "close" at bounding box center [665, 140] width 18 height 18
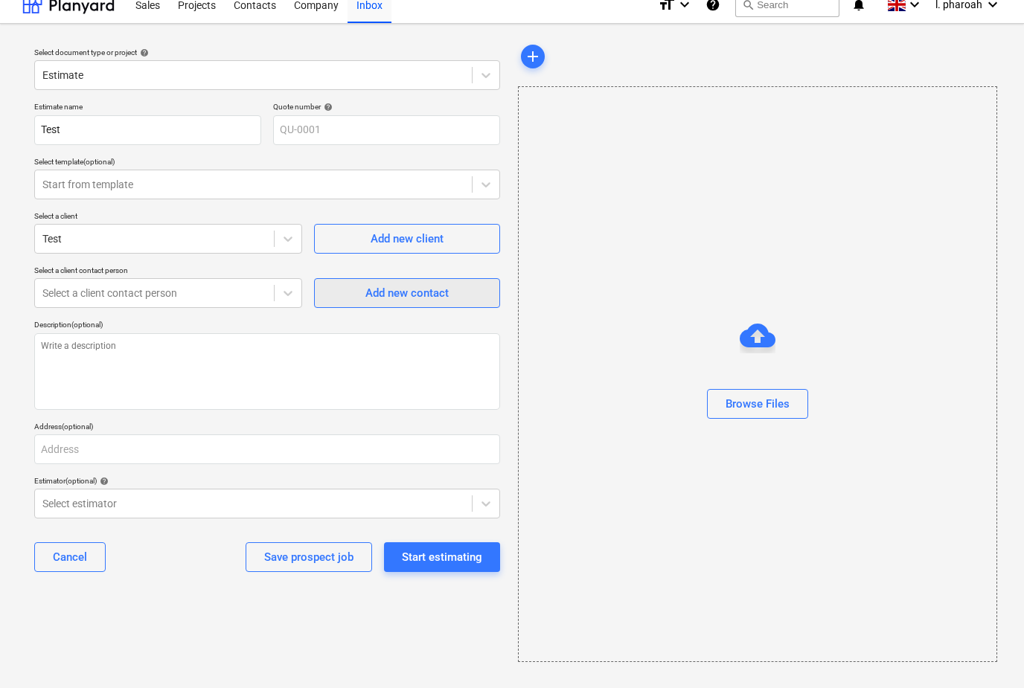
click at [348, 284] on span "Add new contact" at bounding box center [407, 293] width 149 height 19
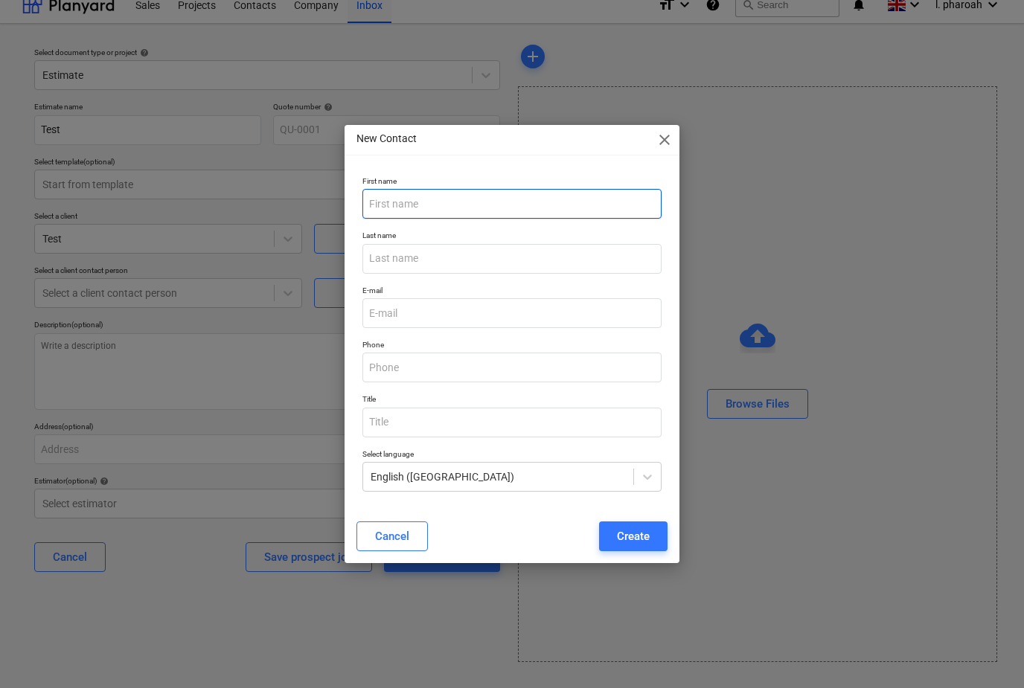
click at [387, 202] on input "text" at bounding box center [511, 204] width 299 height 30
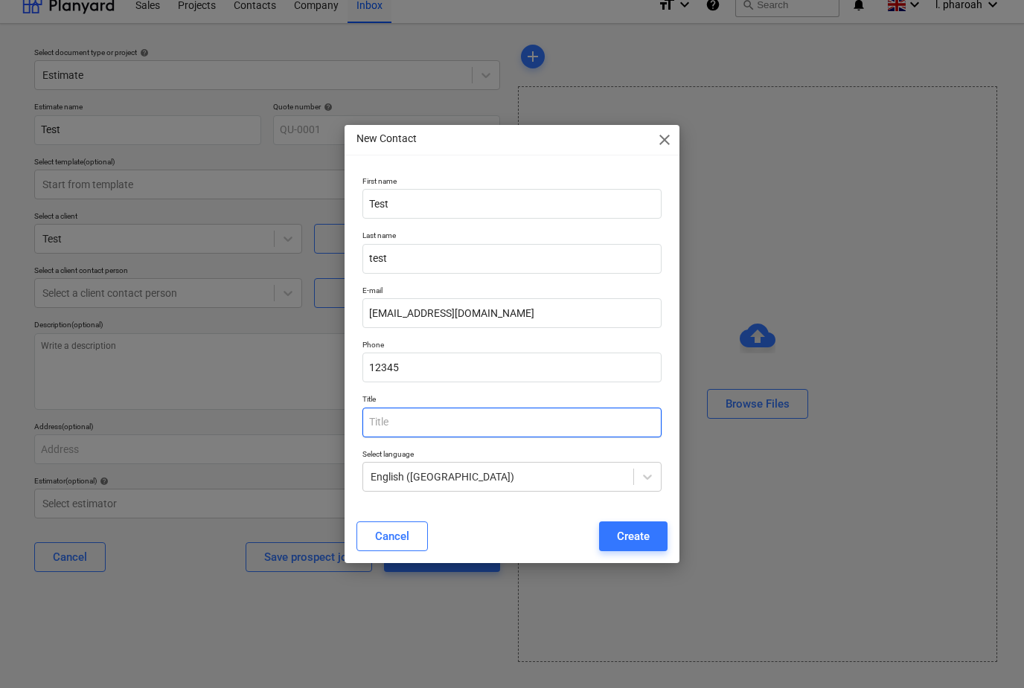
click at [377, 427] on input "text" at bounding box center [511, 423] width 299 height 30
click at [634, 529] on div "Create" at bounding box center [633, 536] width 33 height 19
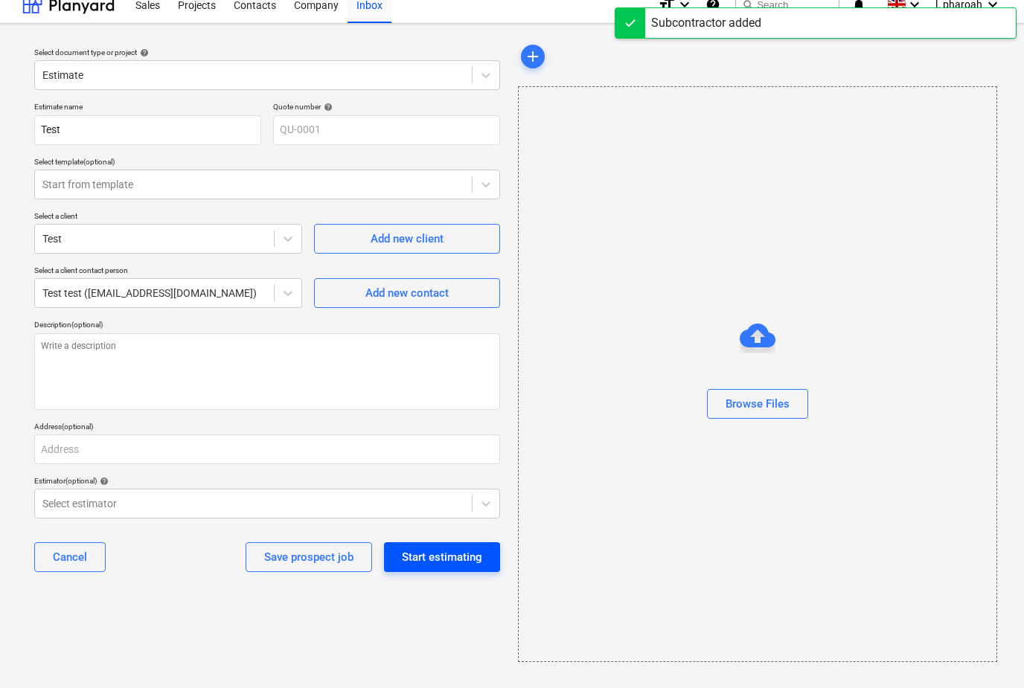
click at [427, 549] on div "Start estimating" at bounding box center [442, 557] width 80 height 19
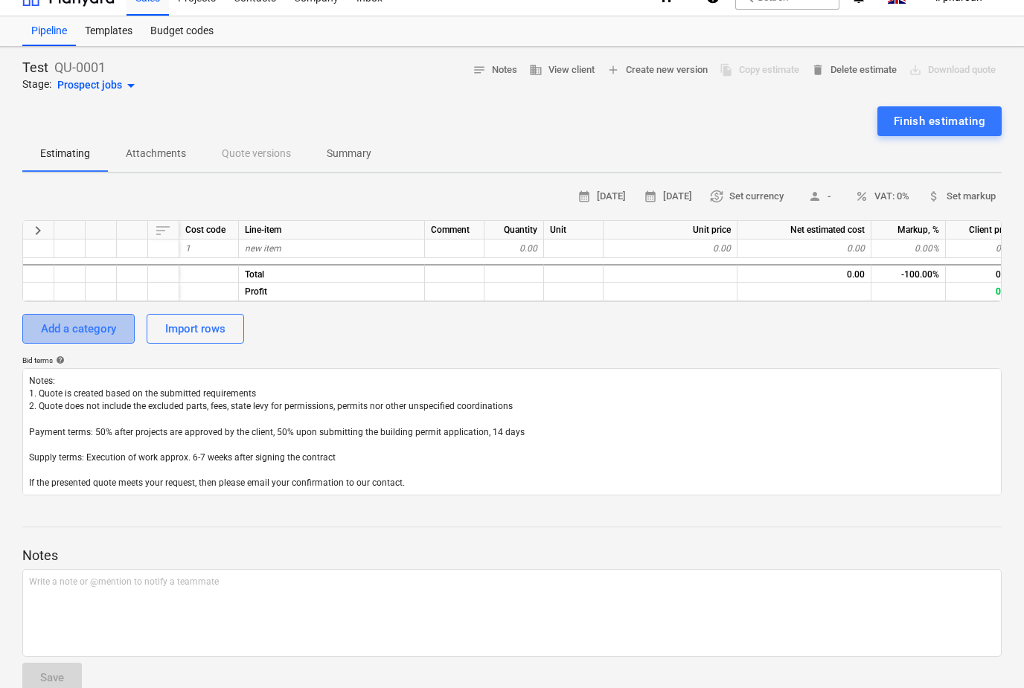
click at [84, 324] on div "Add a category" at bounding box center [78, 328] width 75 height 19
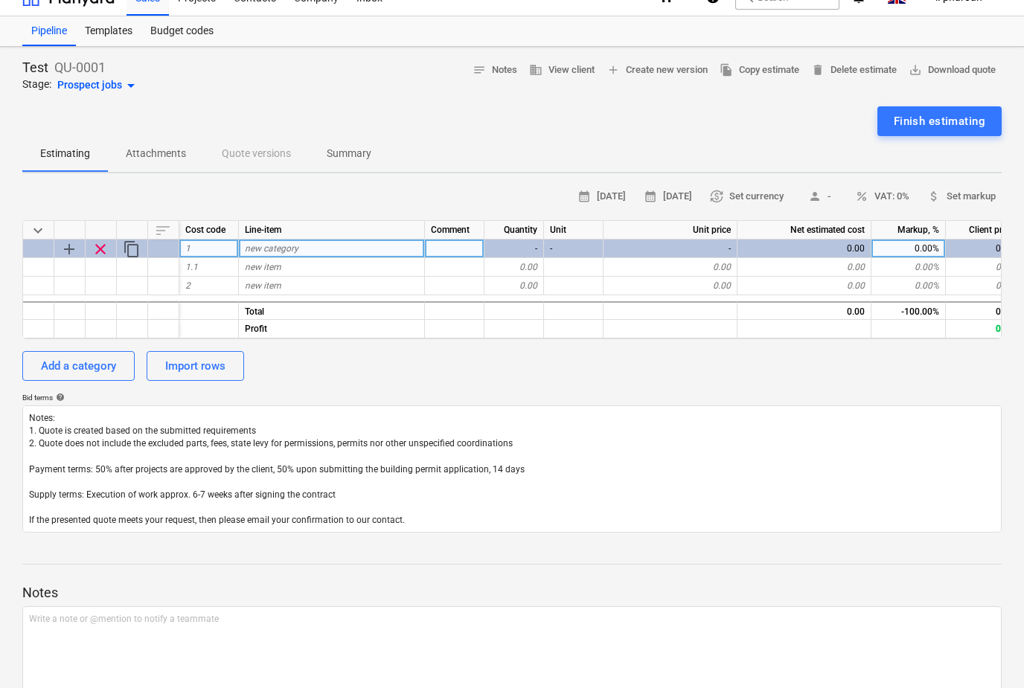
click at [263, 252] on span "new category" at bounding box center [272, 248] width 54 height 10
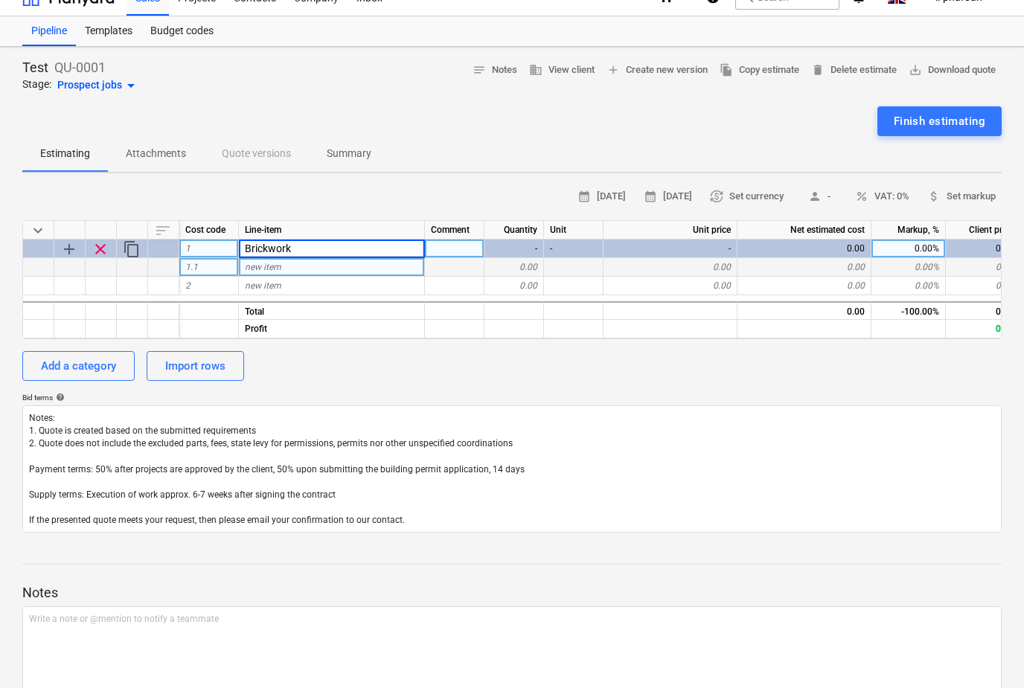
click at [276, 265] on span "new item" at bounding box center [263, 267] width 36 height 10
click at [505, 263] on div "0.00" at bounding box center [514, 267] width 60 height 19
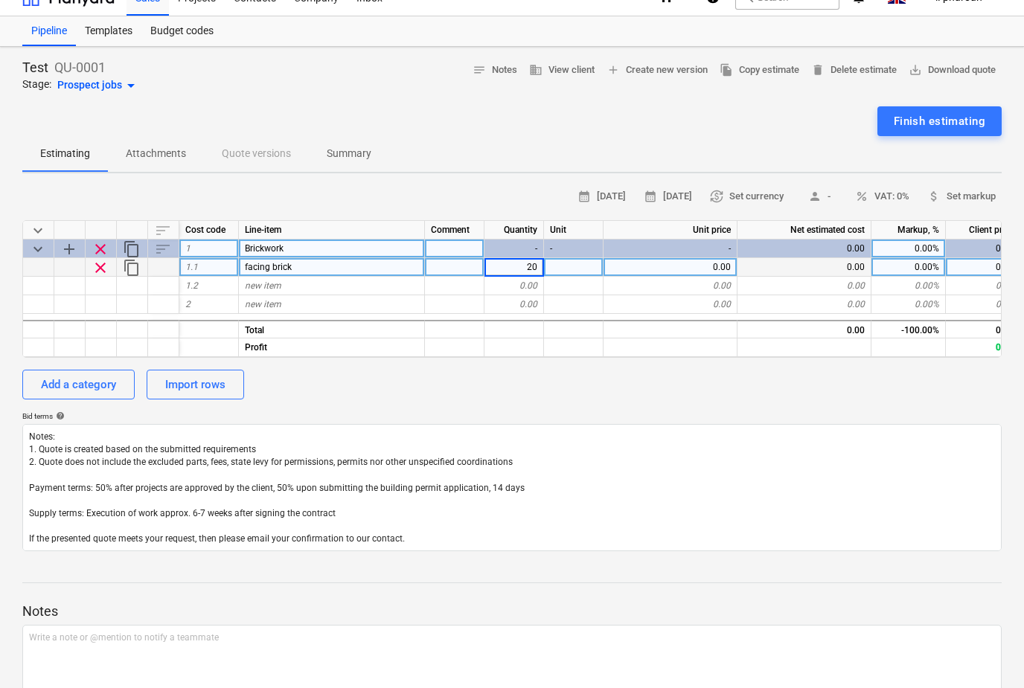
click at [554, 262] on div at bounding box center [574, 267] width 60 height 19
click at [649, 261] on div "0.00" at bounding box center [670, 267] width 134 height 19
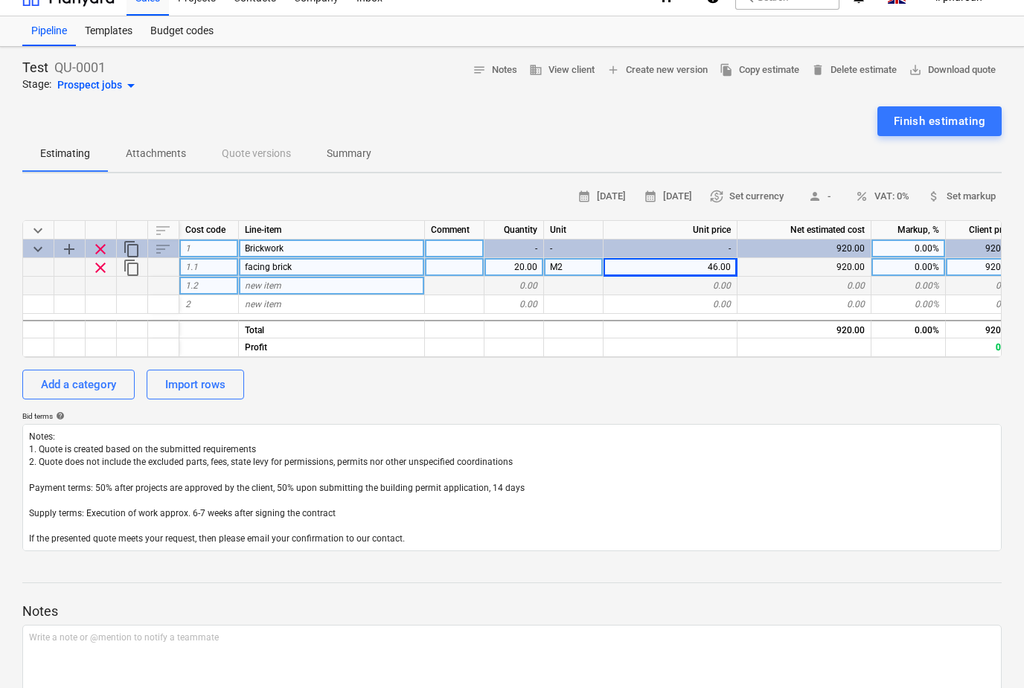
click at [272, 281] on span "new item" at bounding box center [263, 286] width 36 height 10
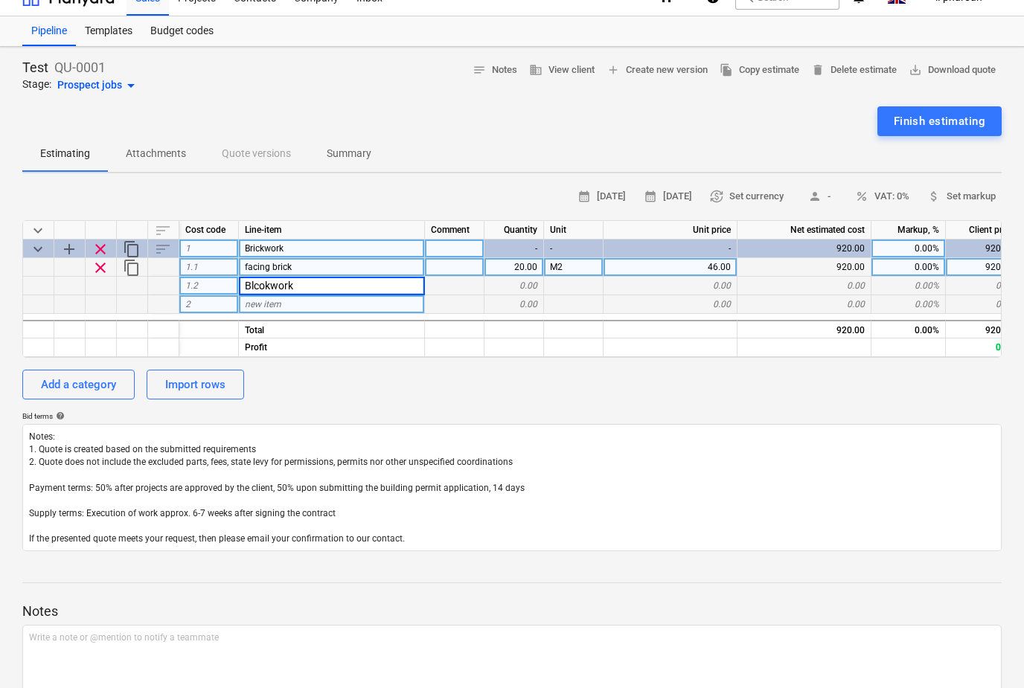
click at [519, 296] on div "0.00" at bounding box center [514, 304] width 60 height 19
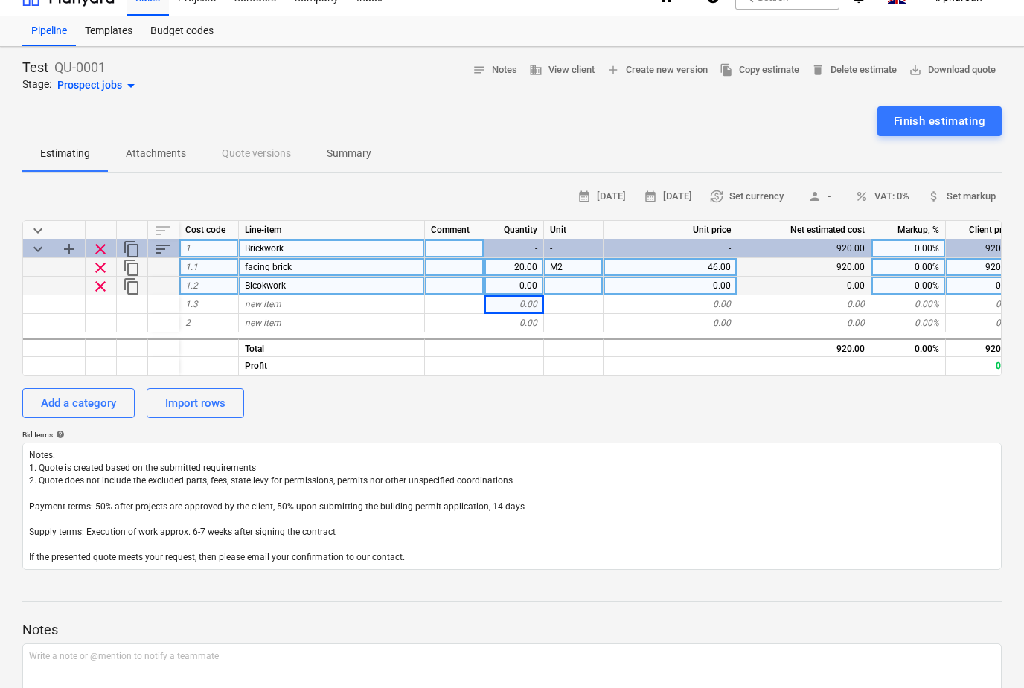
click at [511, 286] on div "0.00" at bounding box center [514, 286] width 60 height 19
click at [566, 282] on div at bounding box center [574, 286] width 60 height 19
click at [656, 283] on div "0.00" at bounding box center [670, 286] width 134 height 19
click at [671, 278] on div "6.00" at bounding box center [670, 286] width 134 height 19
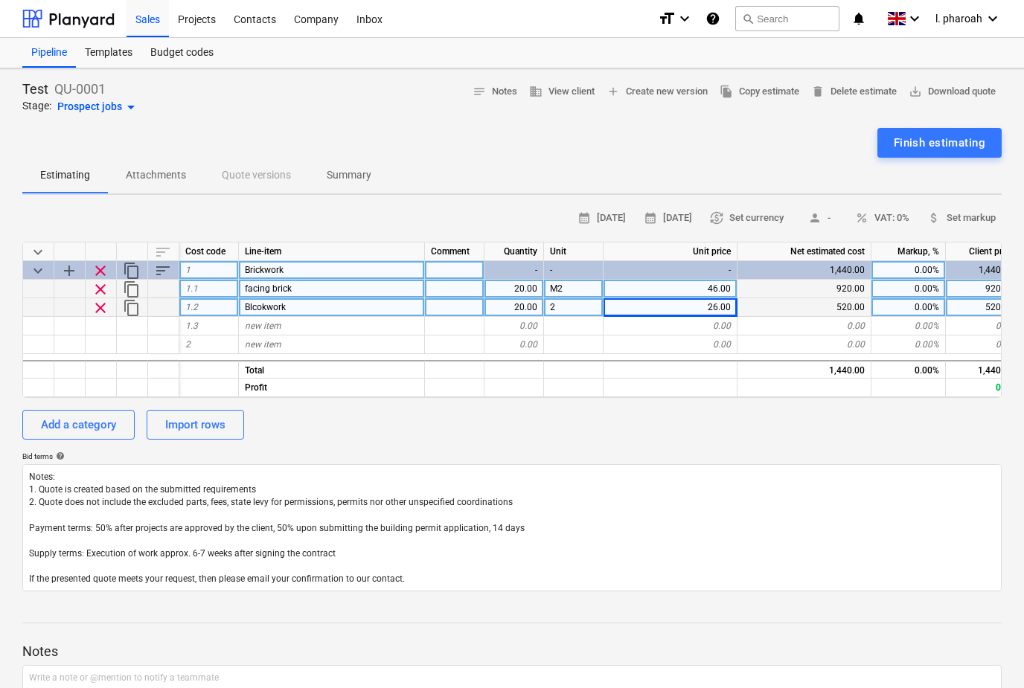
click at [146, 173] on p "Attachments" at bounding box center [156, 175] width 60 height 16
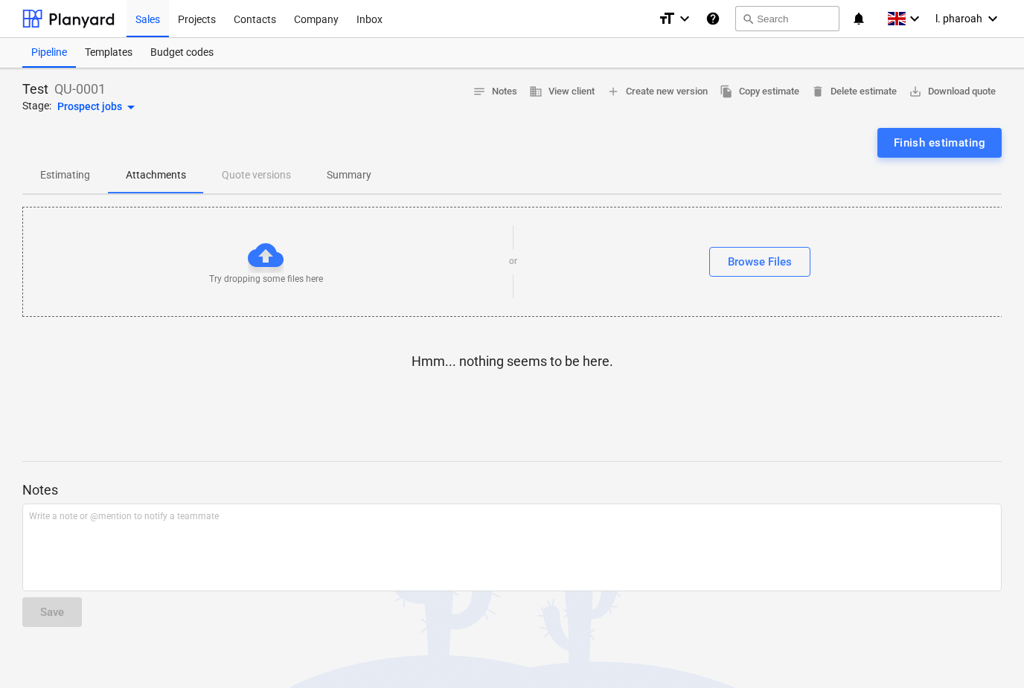
click at [63, 174] on p "Estimating" at bounding box center [65, 175] width 50 height 16
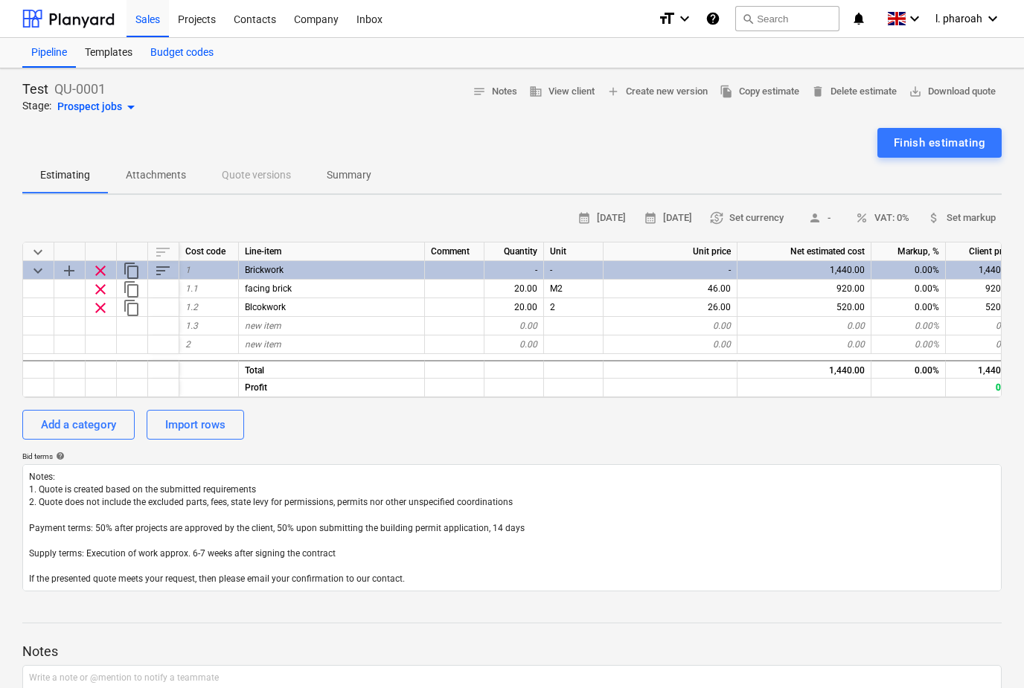
click at [180, 54] on div "Budget codes" at bounding box center [181, 53] width 81 height 30
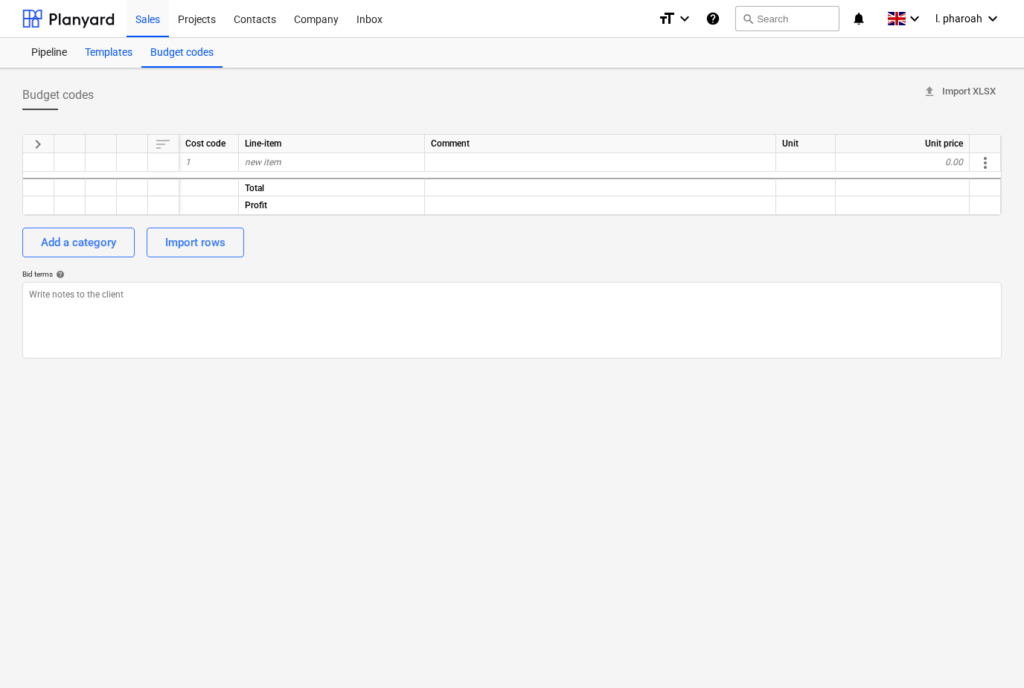
click at [114, 56] on div "Templates" at bounding box center [108, 53] width 65 height 30
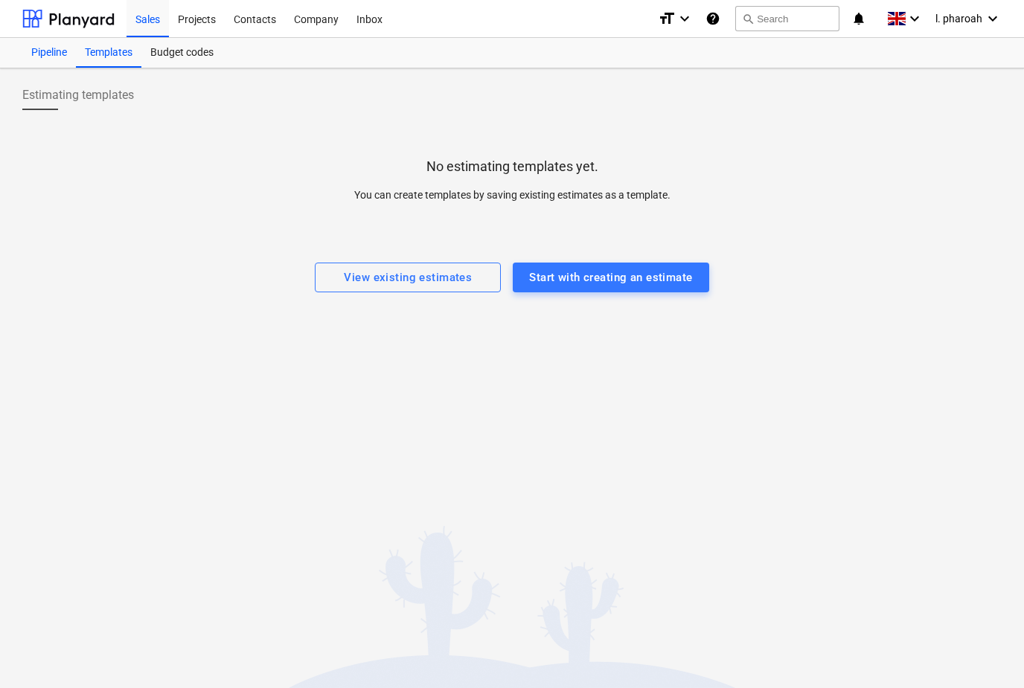
click at [48, 56] on div "Pipeline" at bounding box center [49, 53] width 54 height 30
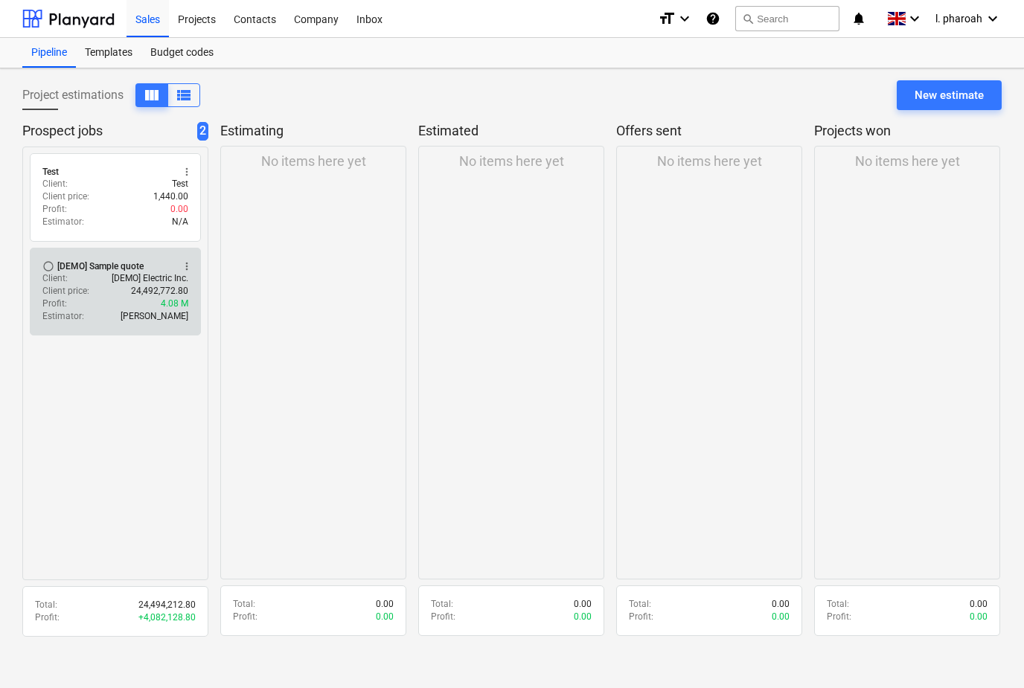
click at [100, 282] on div "Client : [DEMO] Electric Inc." at bounding box center [115, 278] width 146 height 13
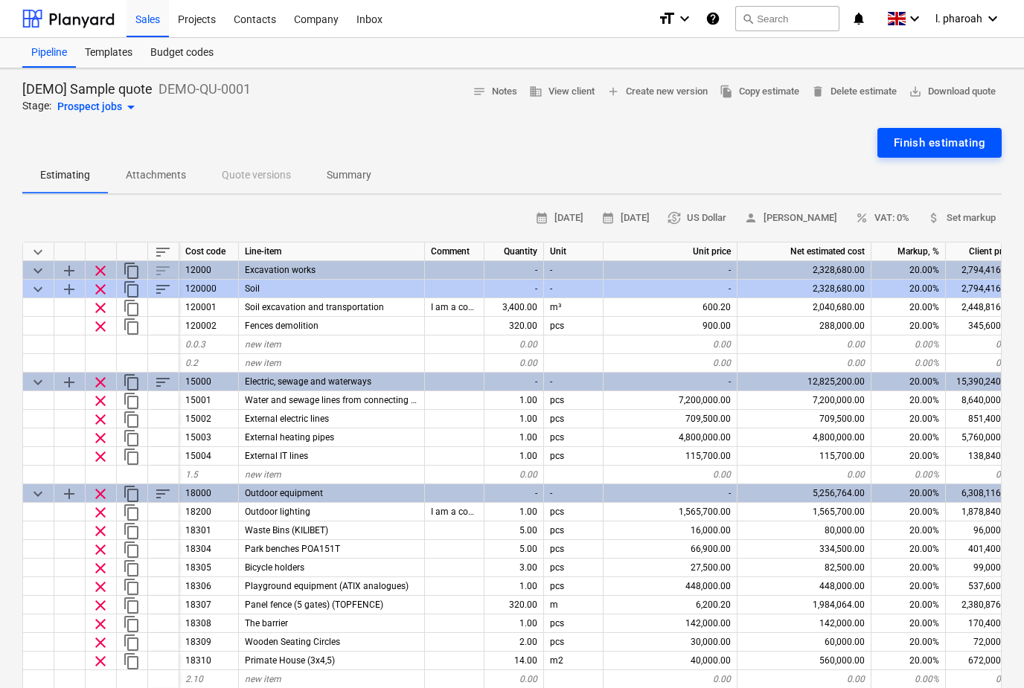
click at [954, 141] on div "Finish estimating" at bounding box center [940, 142] width 92 height 19
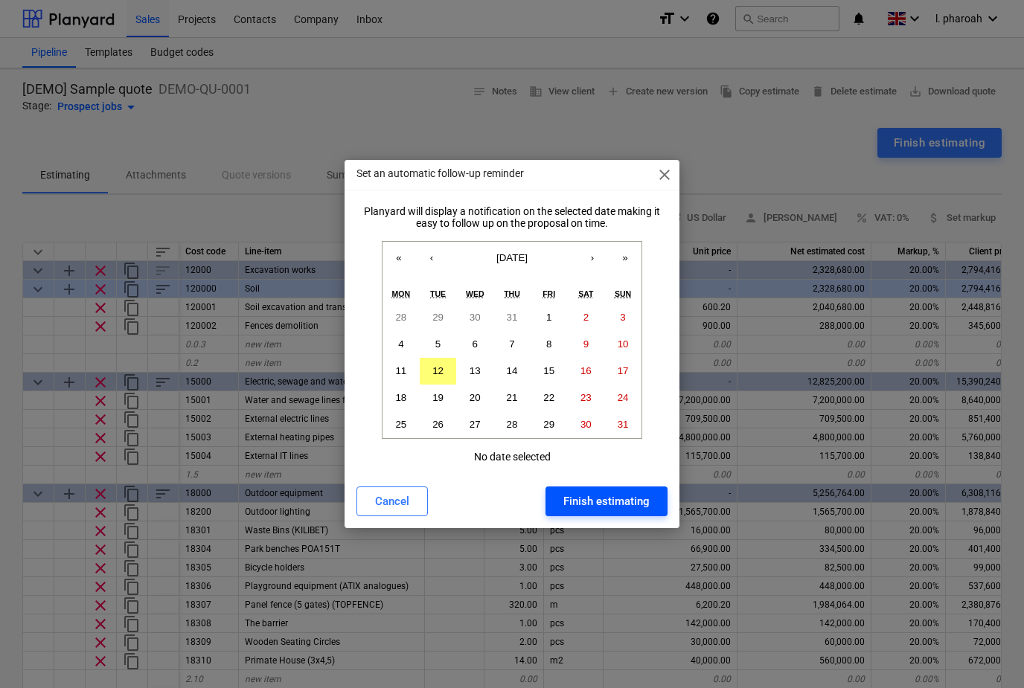
click at [614, 513] on button "Finish estimating" at bounding box center [606, 502] width 122 height 30
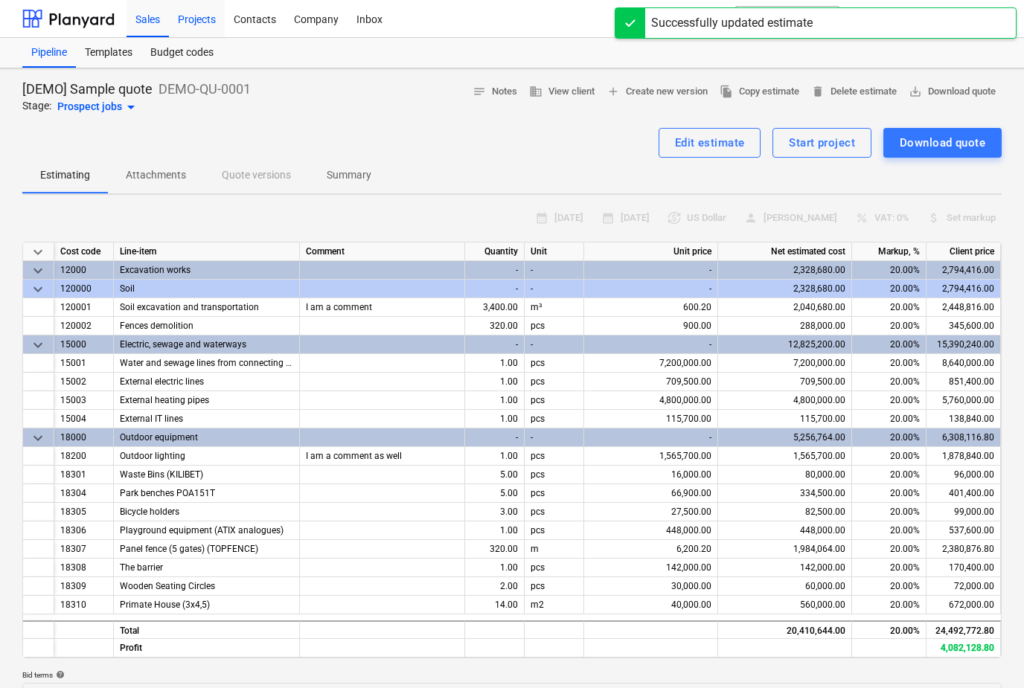
click at [196, 13] on div "Projects" at bounding box center [197, 18] width 56 height 38
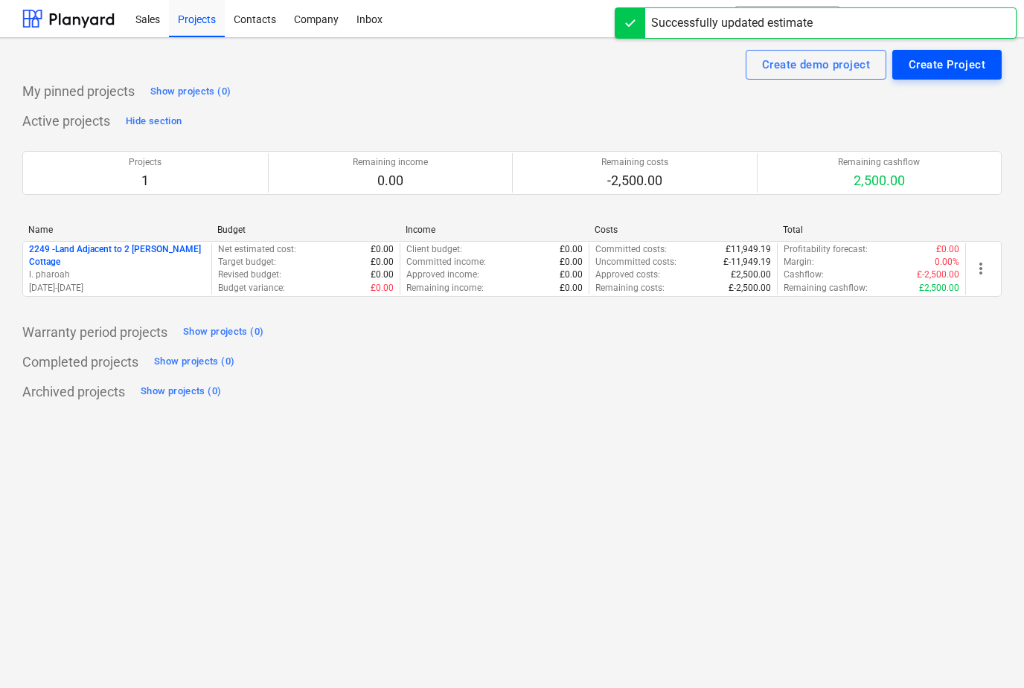
click at [938, 71] on div "Create Project" at bounding box center [947, 64] width 77 height 19
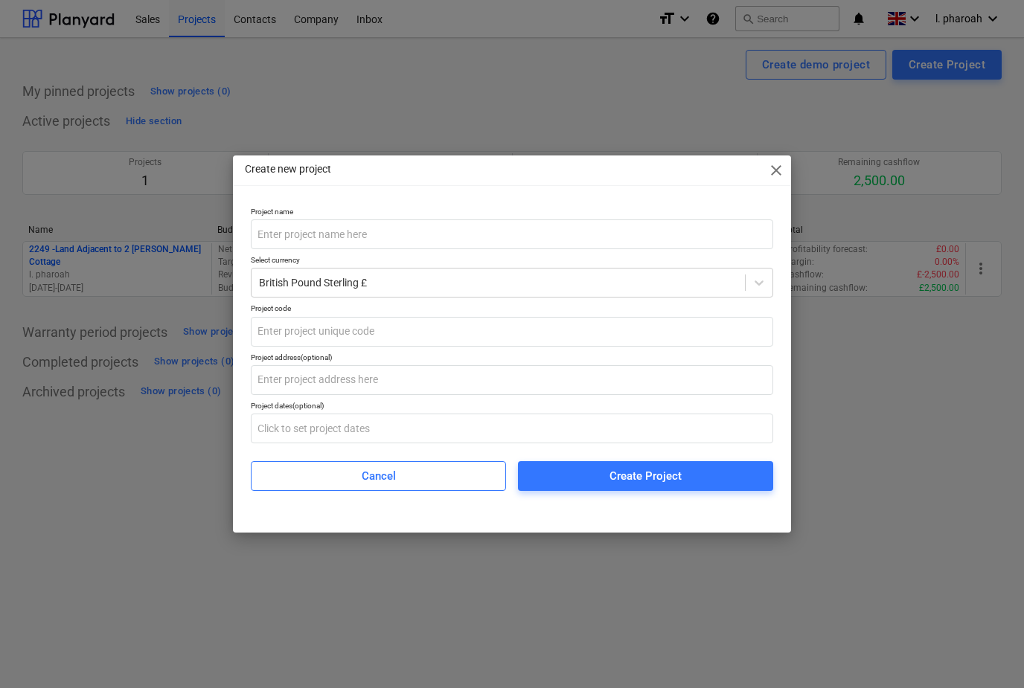
click at [767, 166] on span "close" at bounding box center [776, 170] width 18 height 18
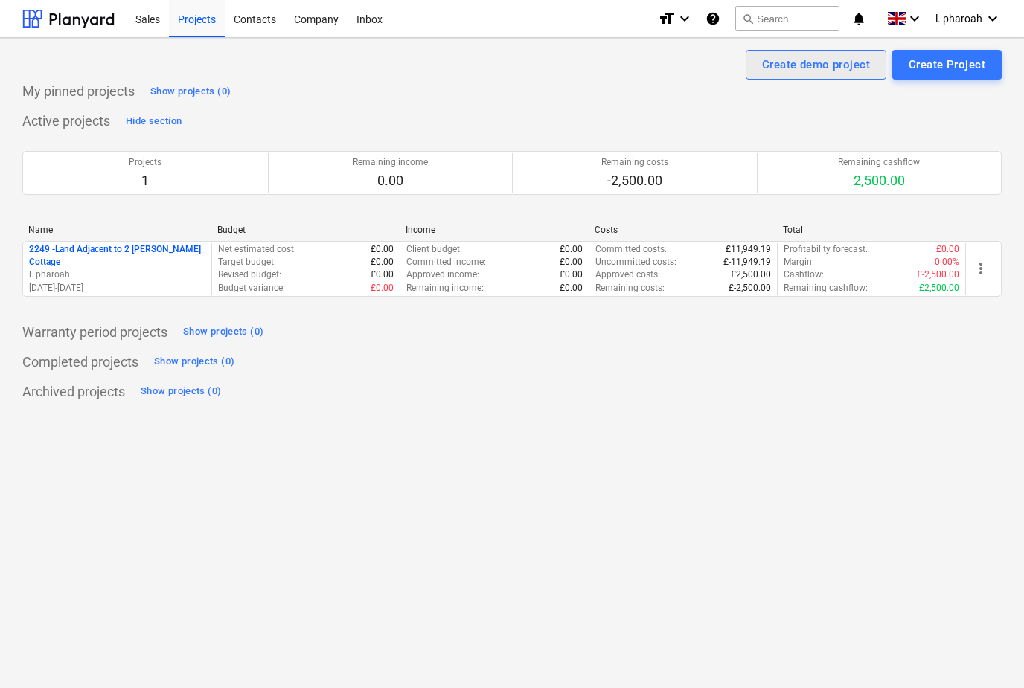
click at [849, 69] on div "Create demo project" at bounding box center [816, 64] width 108 height 19
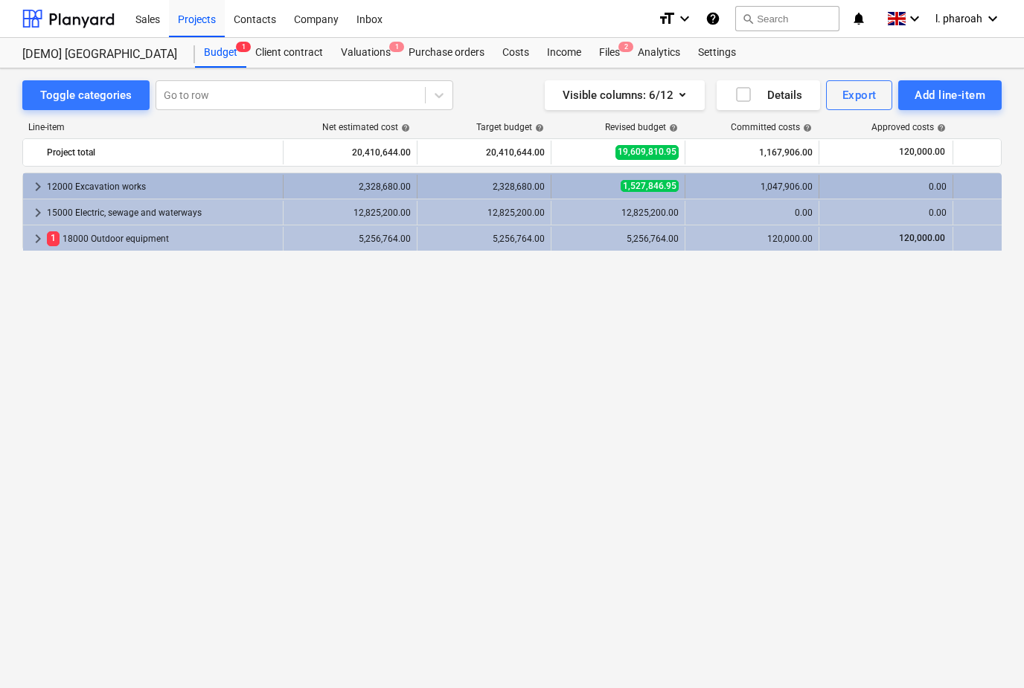
click at [43, 185] on span "keyboard_arrow_right" at bounding box center [38, 187] width 18 height 18
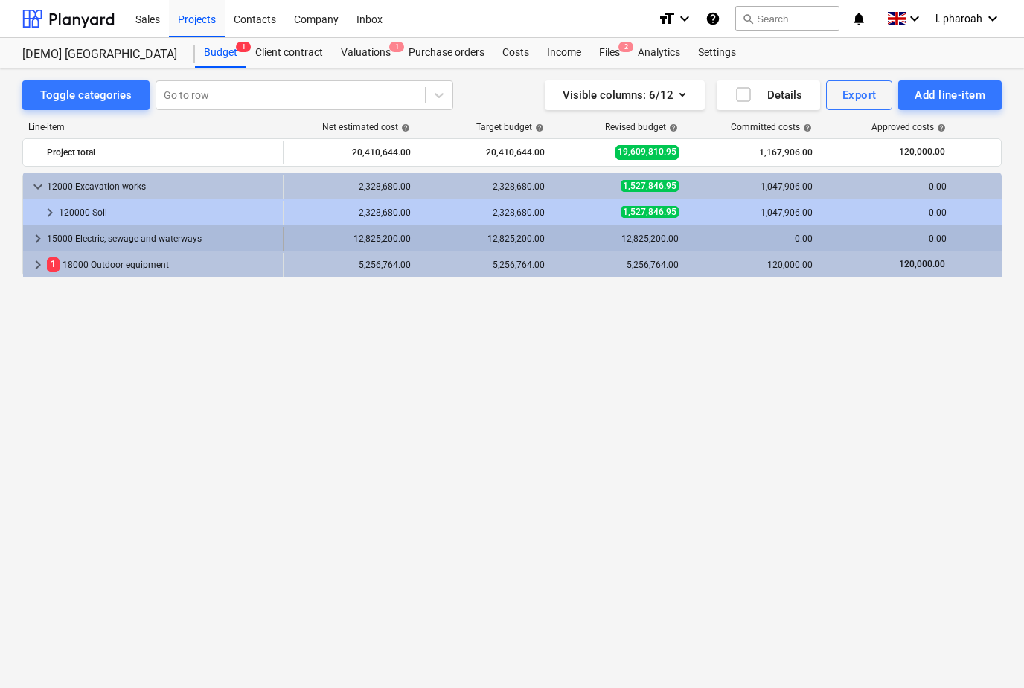
click at [44, 232] on span "keyboard_arrow_right" at bounding box center [38, 239] width 18 height 18
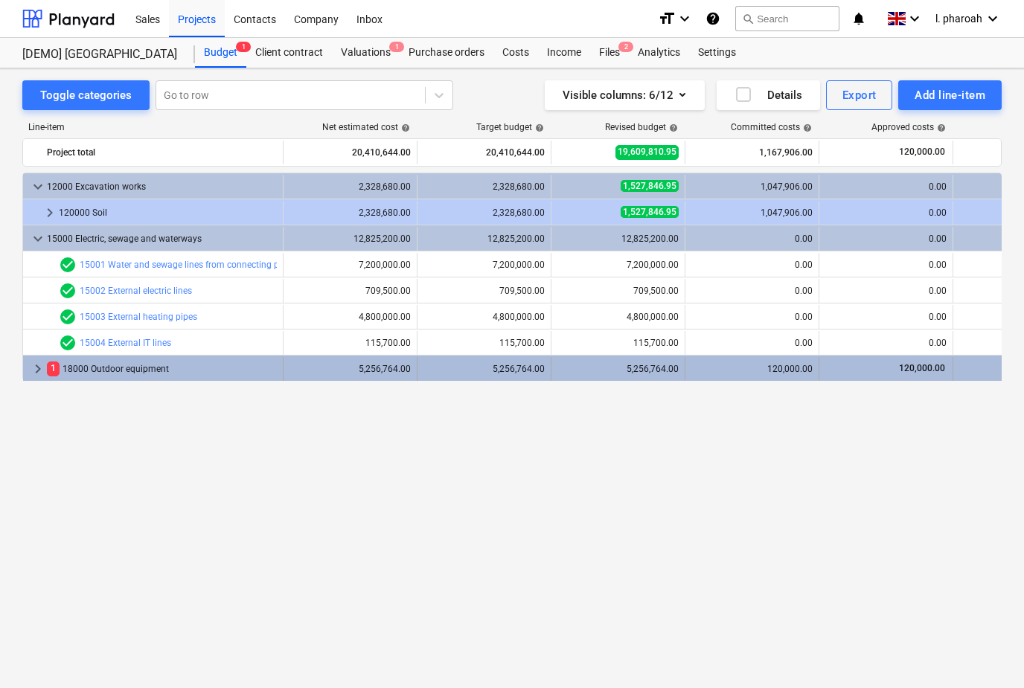
click at [58, 363] on span "1" at bounding box center [53, 369] width 13 height 14
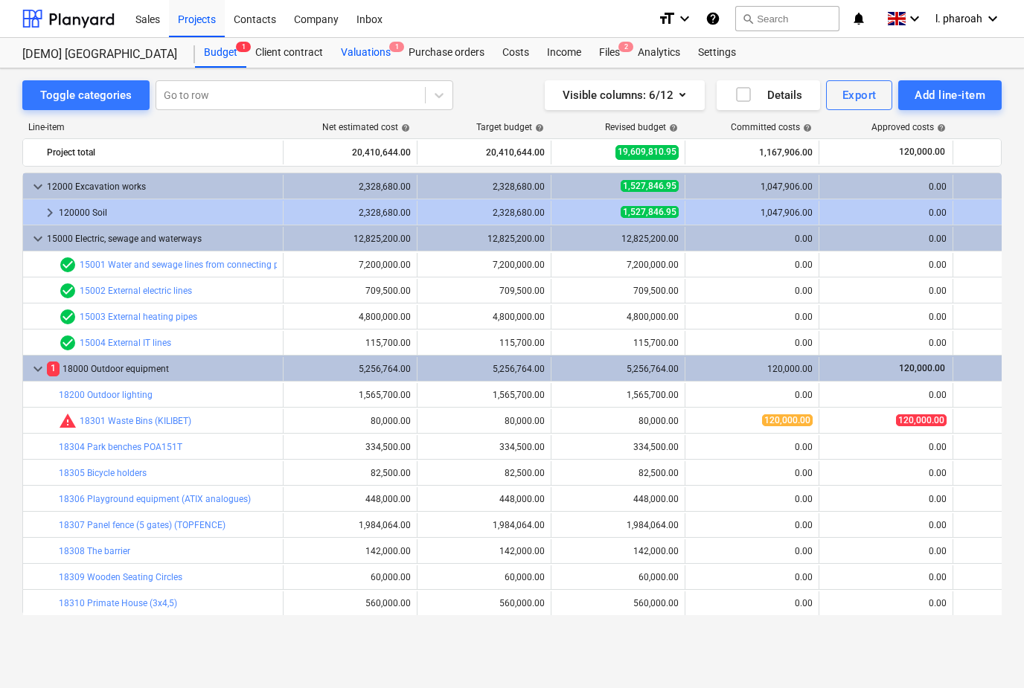
click at [365, 52] on div "Valuations 1" at bounding box center [366, 53] width 68 height 30
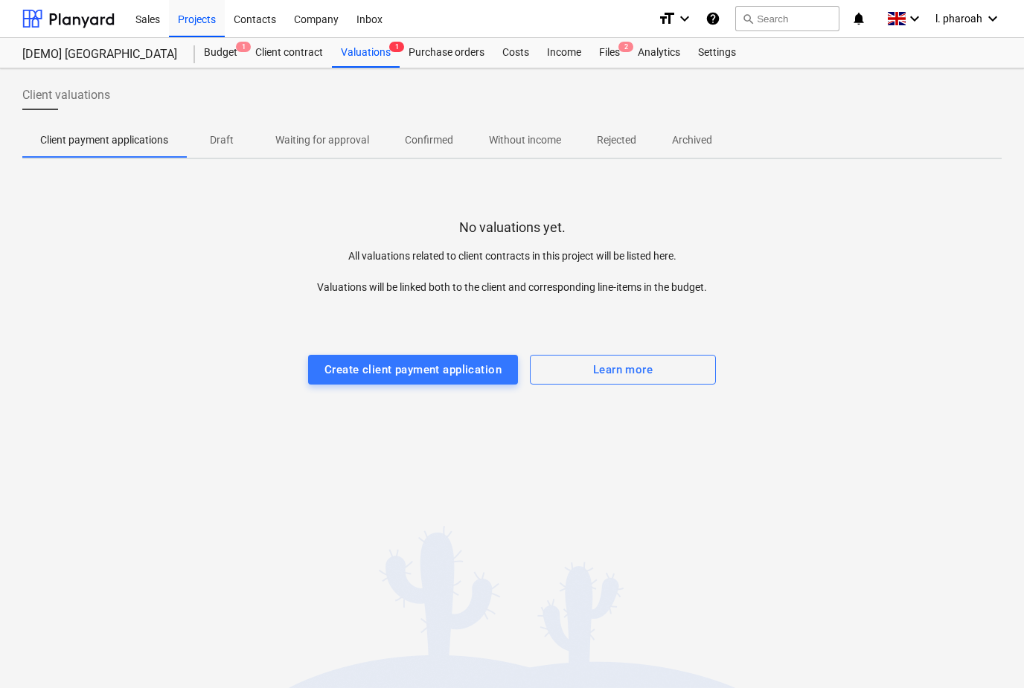
click at [292, 137] on p "Waiting for approval" at bounding box center [322, 140] width 94 height 16
click at [425, 134] on p "Confirmed" at bounding box center [429, 140] width 48 height 16
click at [598, 51] on div "Files 2" at bounding box center [609, 53] width 39 height 30
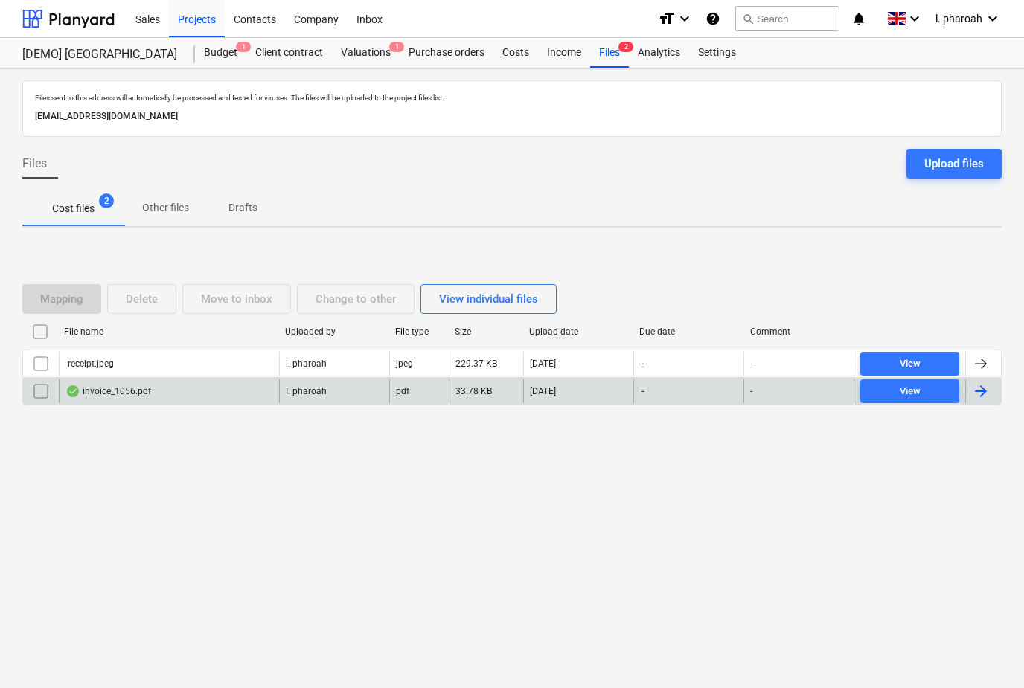
click at [121, 394] on div "invoice_1056.pdf" at bounding box center [108, 391] width 86 height 12
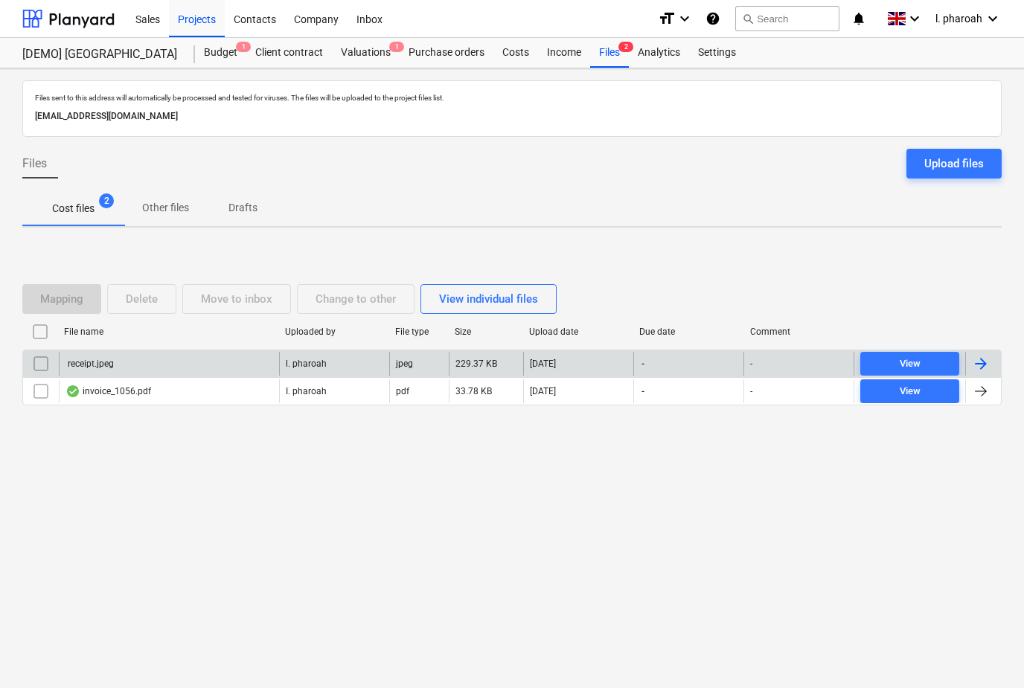
click at [102, 367] on div "receipt.jpeg" at bounding box center [89, 364] width 48 height 10
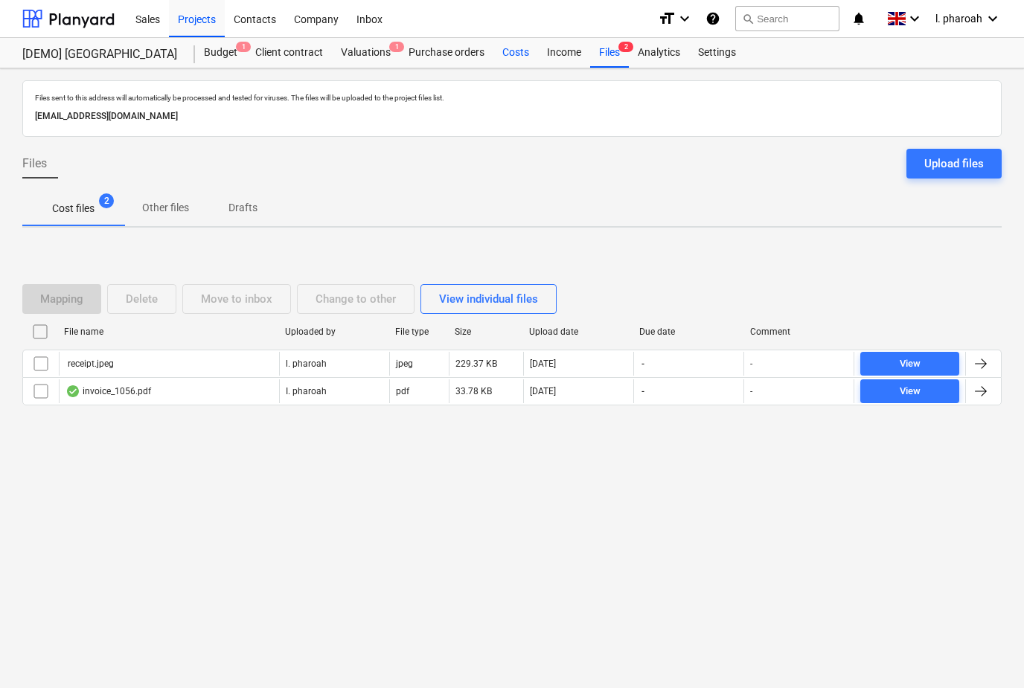
click at [508, 48] on div "Costs" at bounding box center [515, 53] width 45 height 30
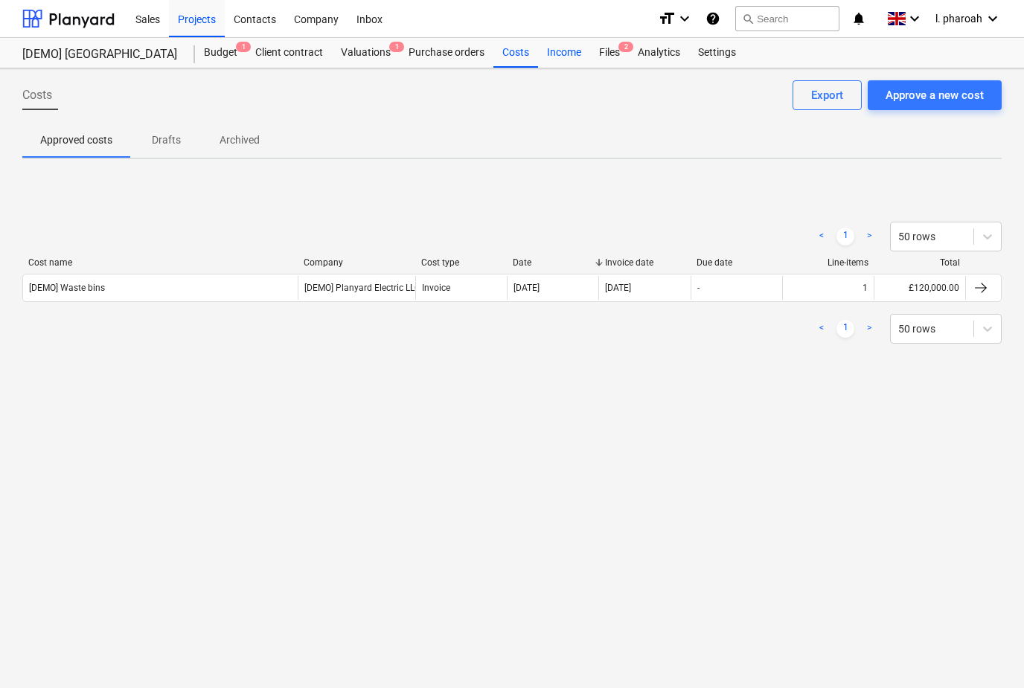
click at [551, 49] on div "Income" at bounding box center [564, 53] width 52 height 30
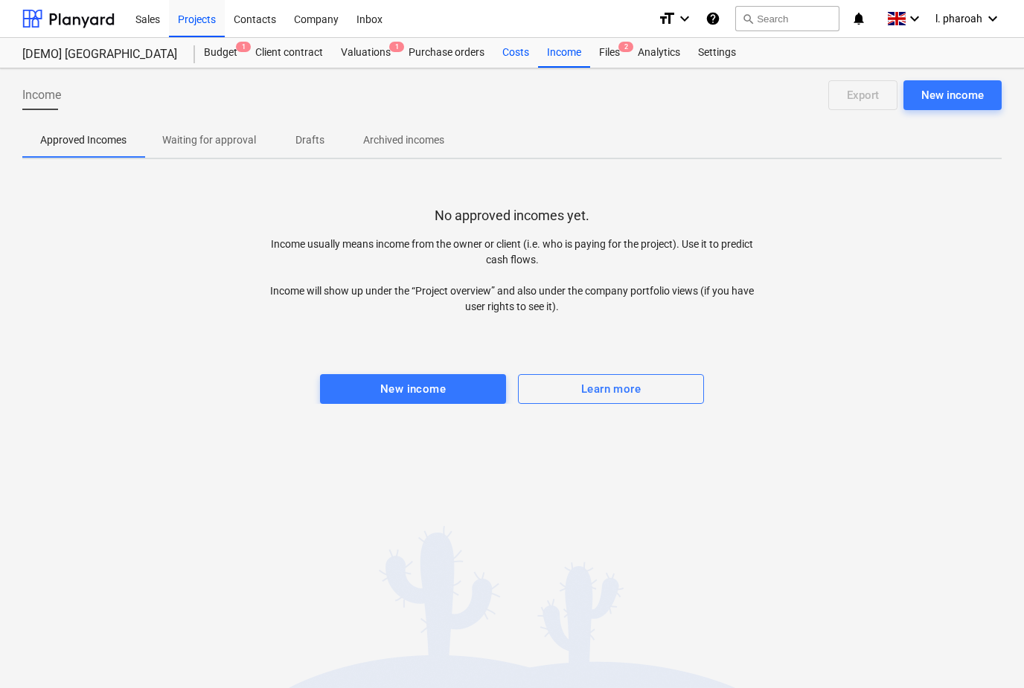
click at [512, 57] on div "Costs" at bounding box center [515, 53] width 45 height 30
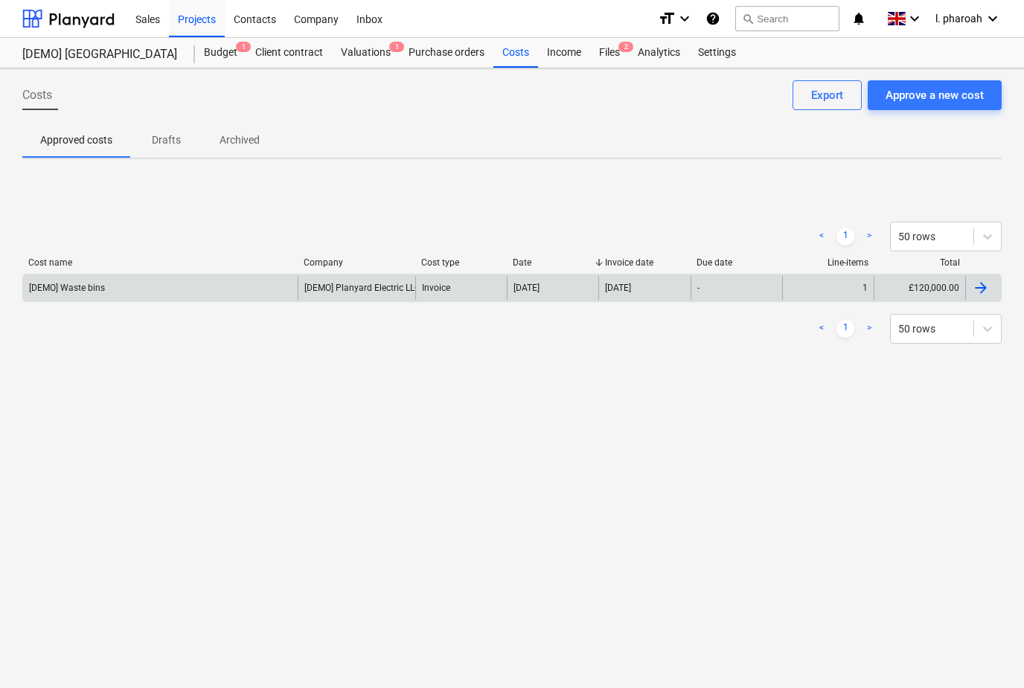
click at [96, 297] on div "[DEMO] Waste bins" at bounding box center [160, 288] width 275 height 24
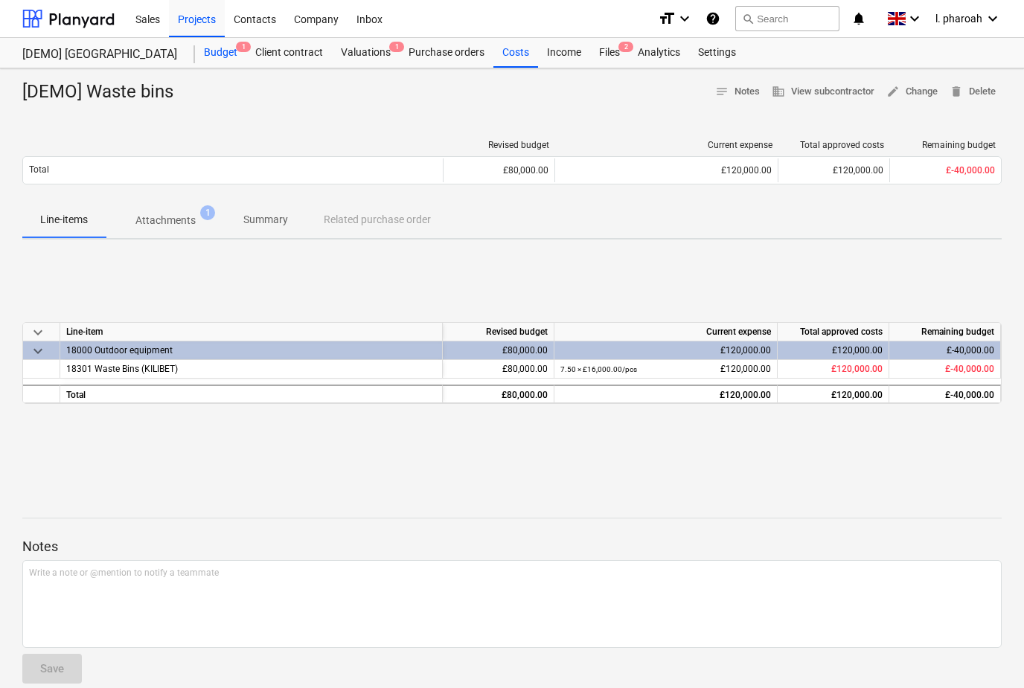
click at [225, 49] on div "Budget 1" at bounding box center [220, 53] width 51 height 30
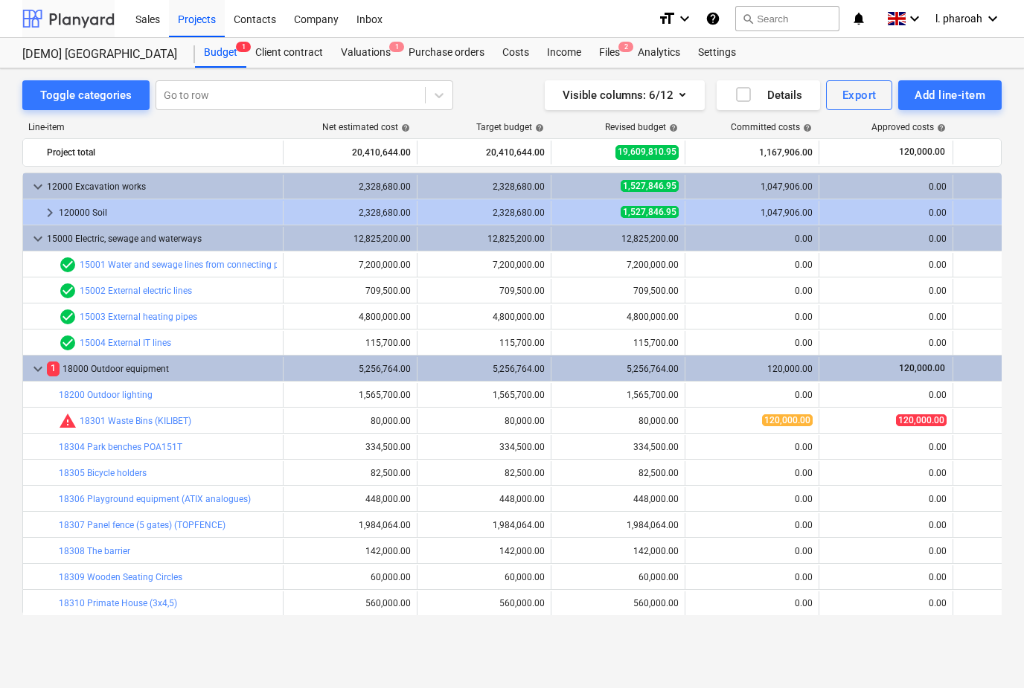
click at [70, 20] on div at bounding box center [68, 18] width 92 height 37
